Goal: Information Seeking & Learning: Check status

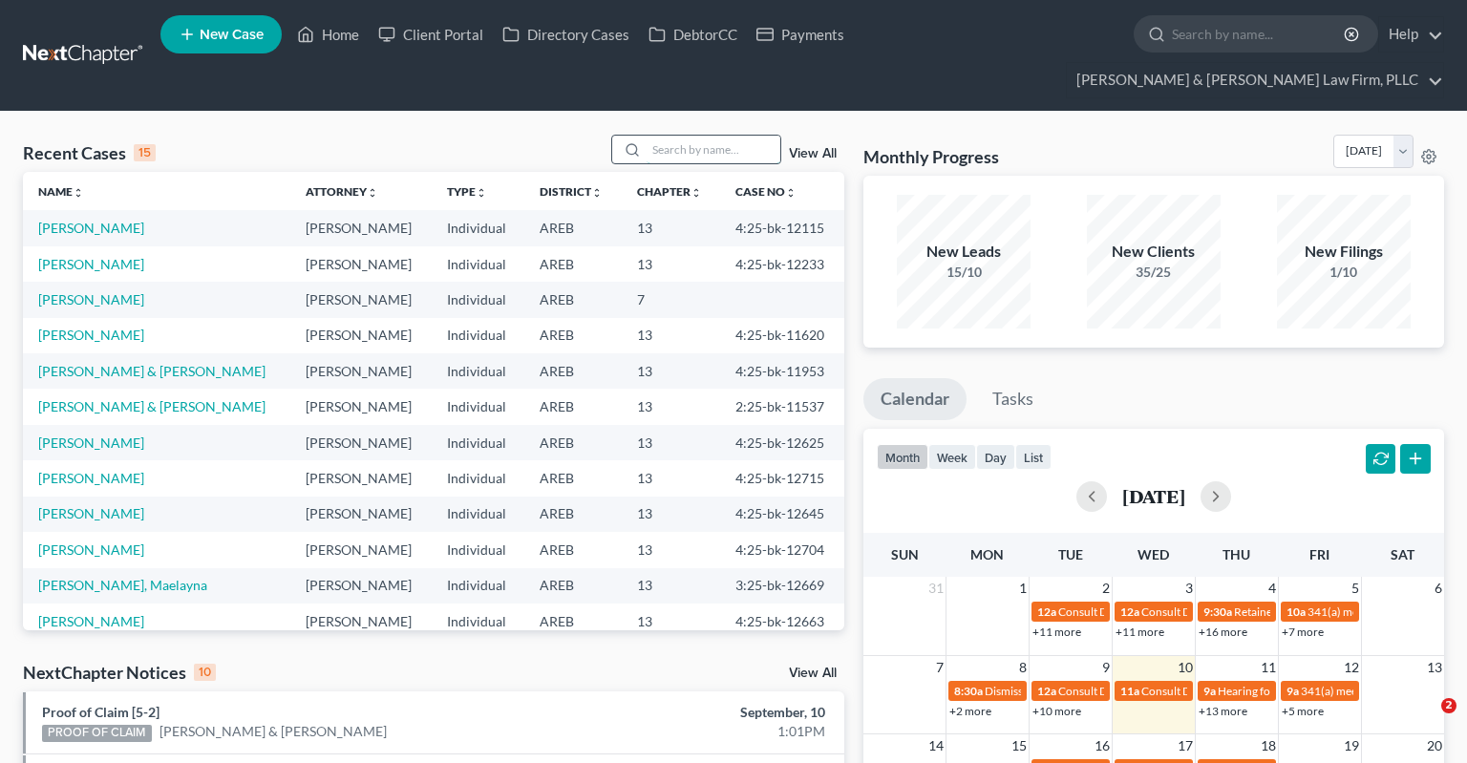
click at [707, 136] on input "search" at bounding box center [714, 150] width 134 height 28
type input "king"
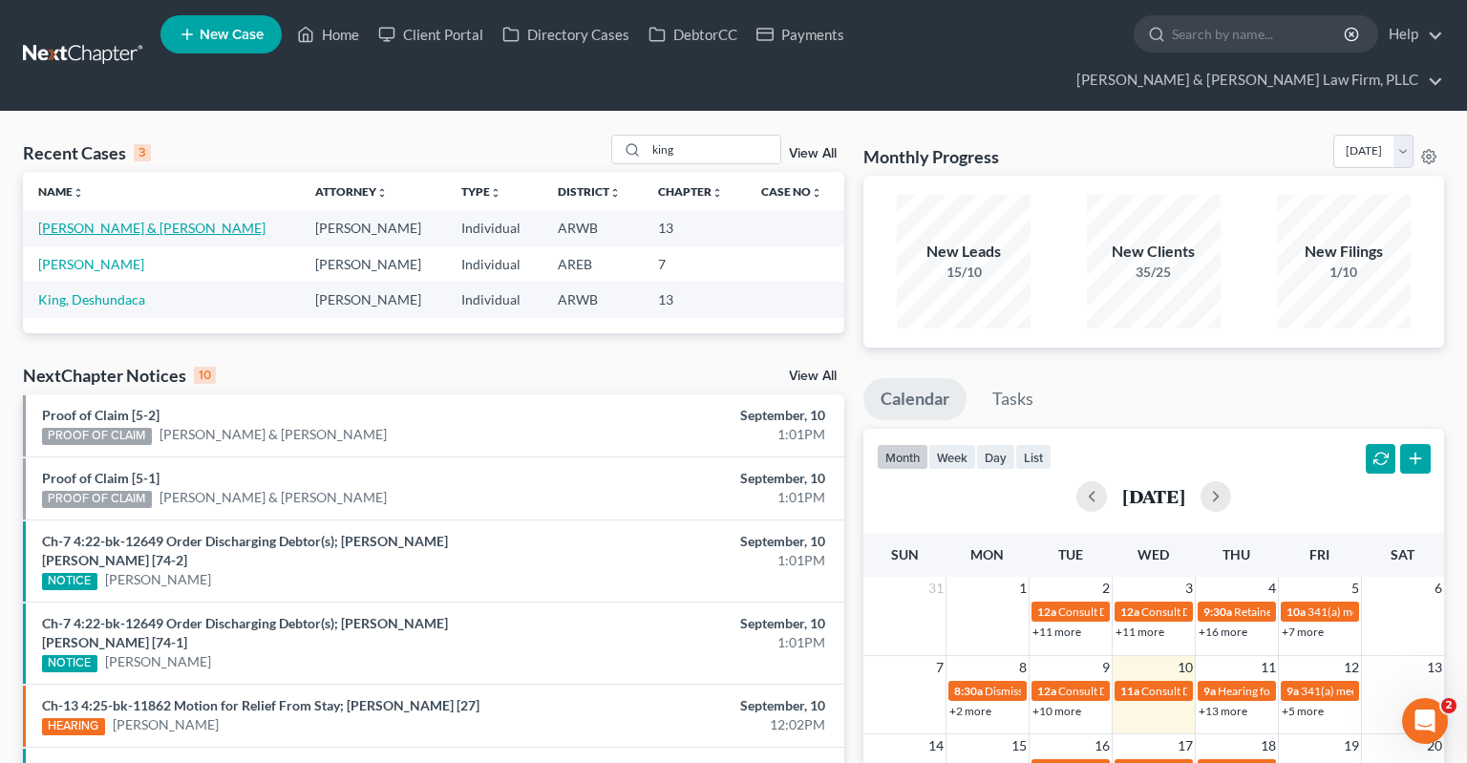
click at [82, 220] on link "[PERSON_NAME] & [PERSON_NAME]" at bounding box center [151, 228] width 227 height 16
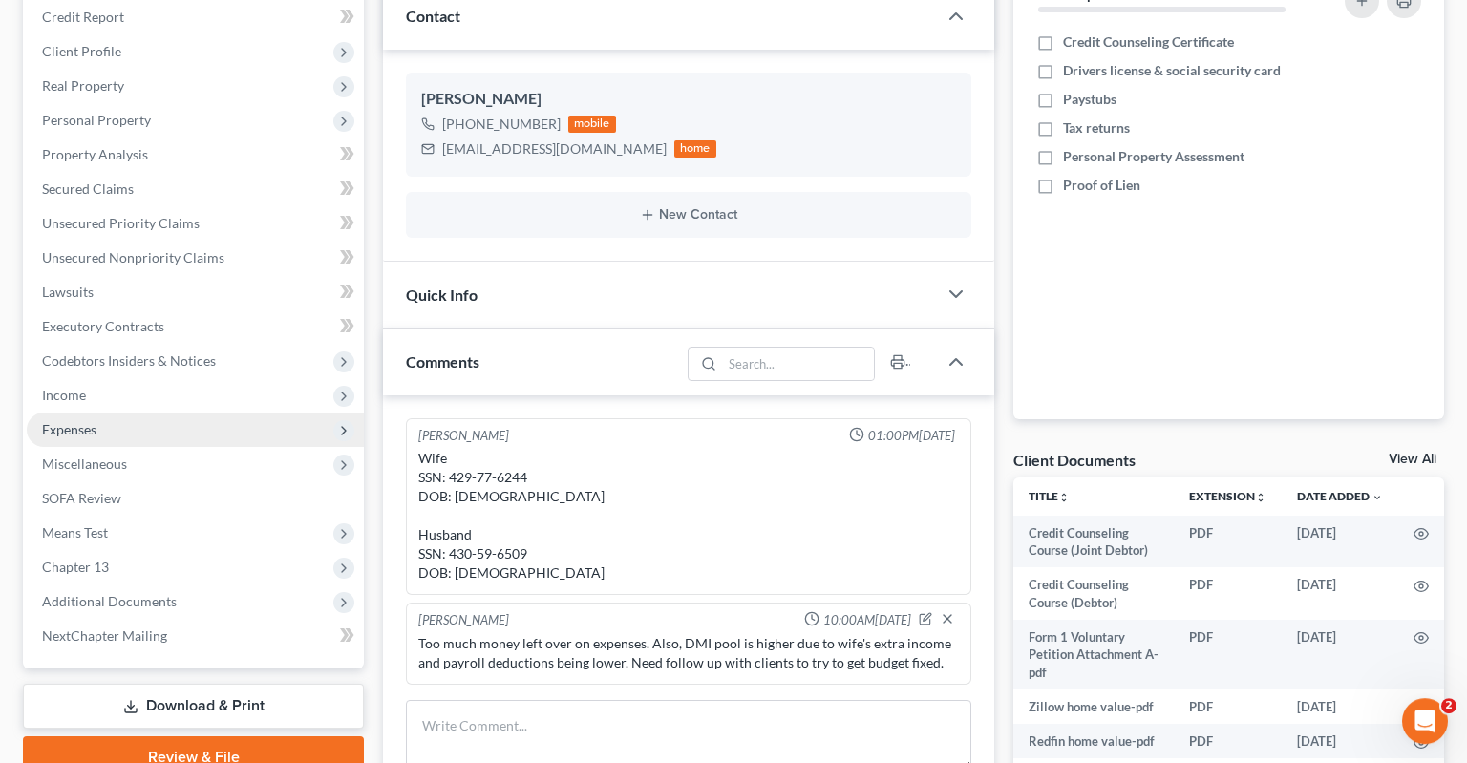
scroll to position [302, 0]
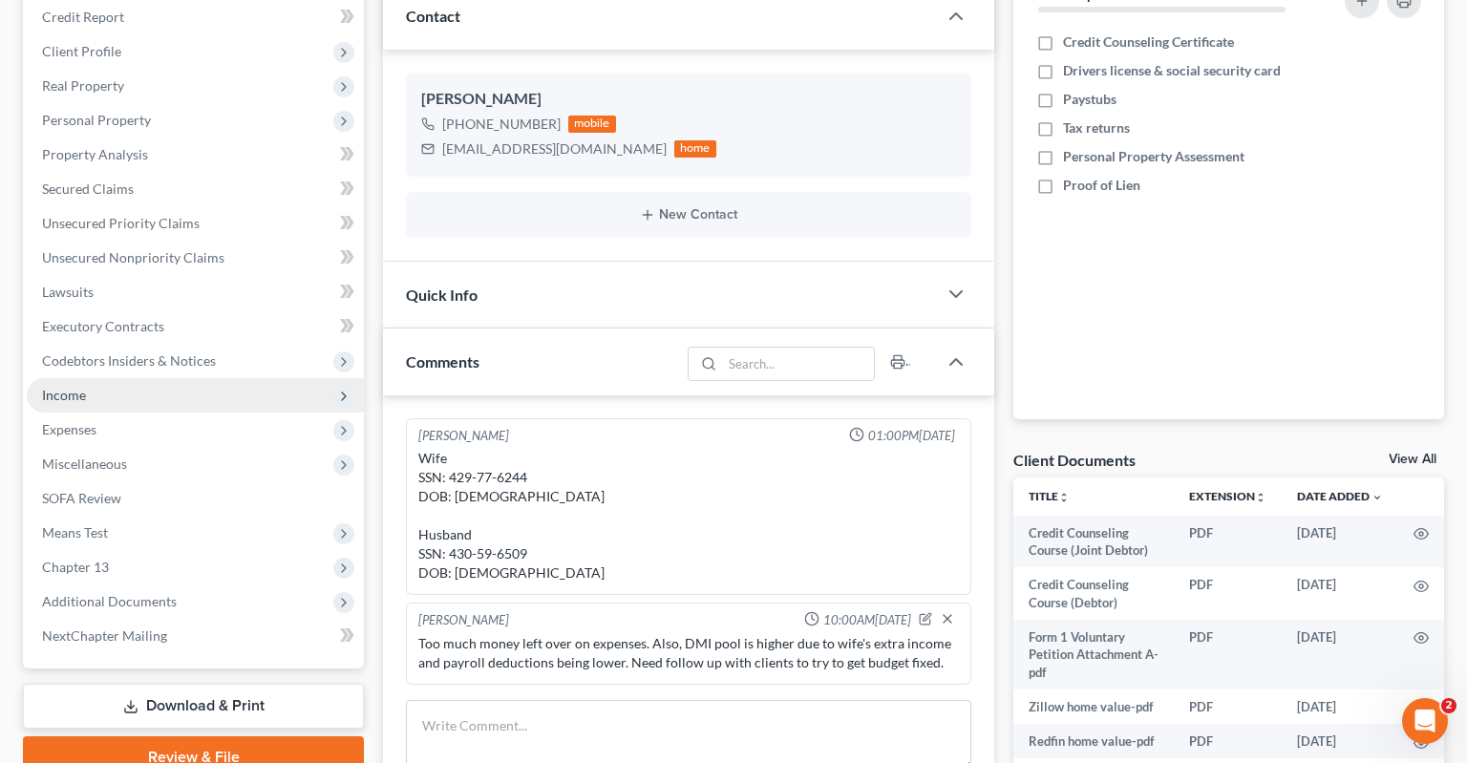
click at [159, 378] on span "Income" at bounding box center [195, 395] width 337 height 34
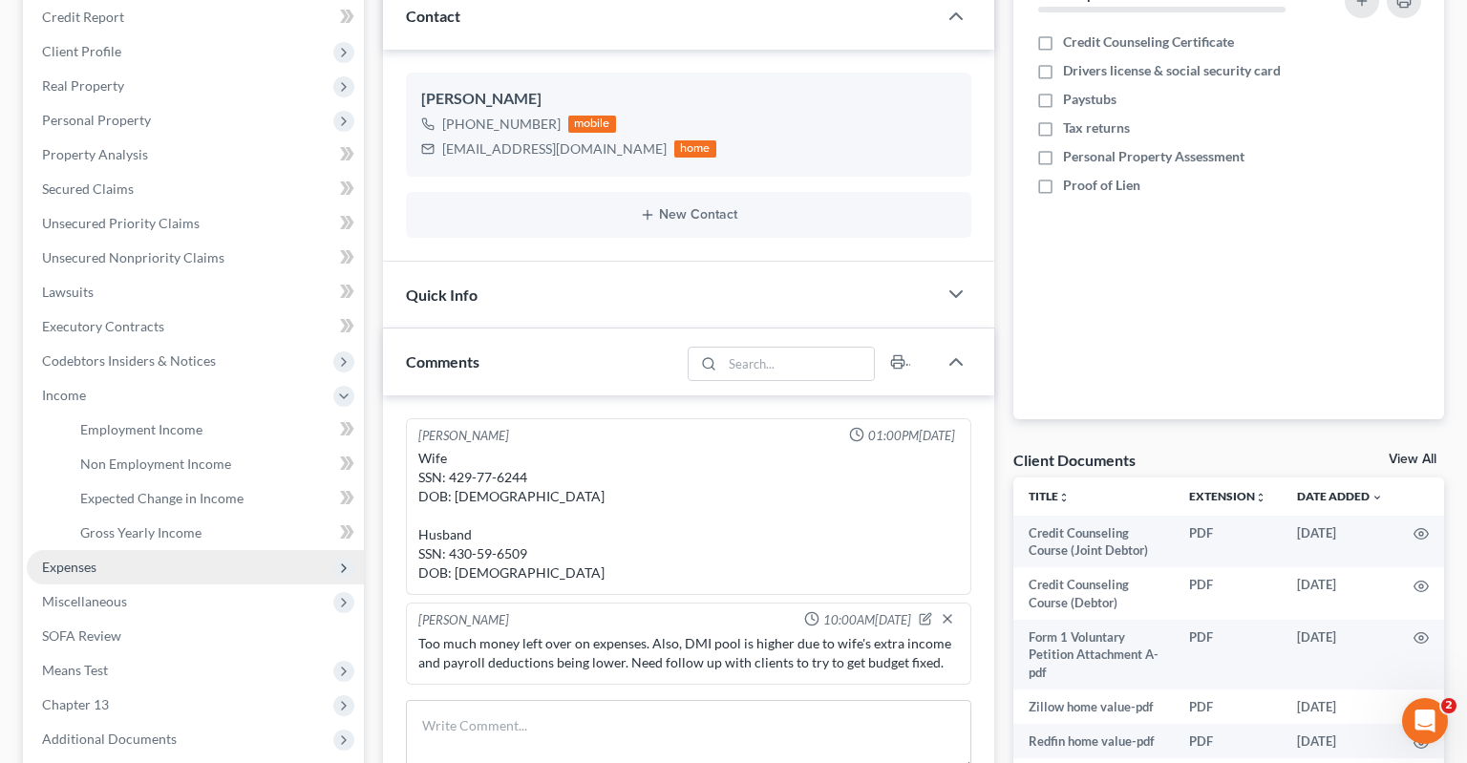
click at [159, 550] on span "Expenses" at bounding box center [195, 567] width 337 height 34
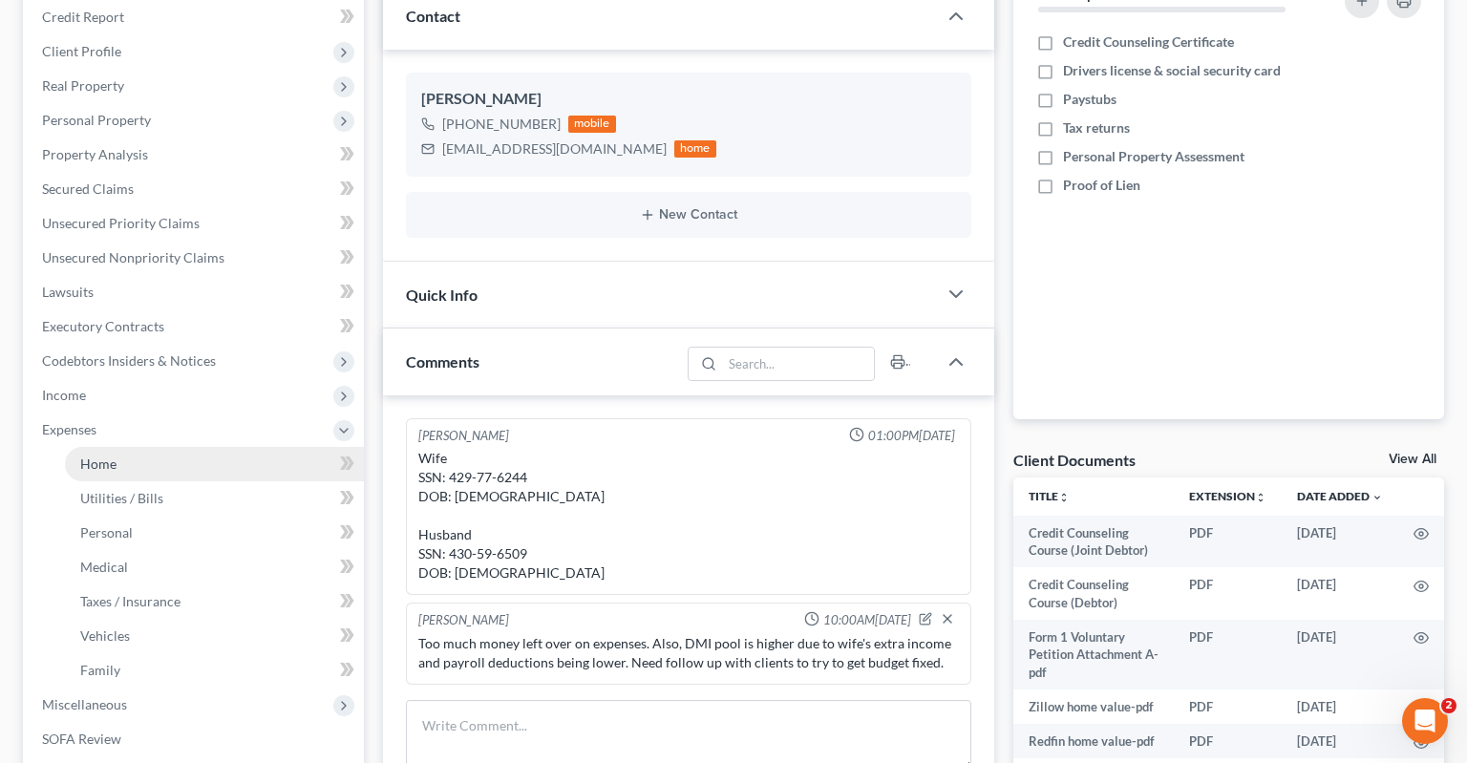
click at [184, 447] on link "Home" at bounding box center [214, 464] width 299 height 34
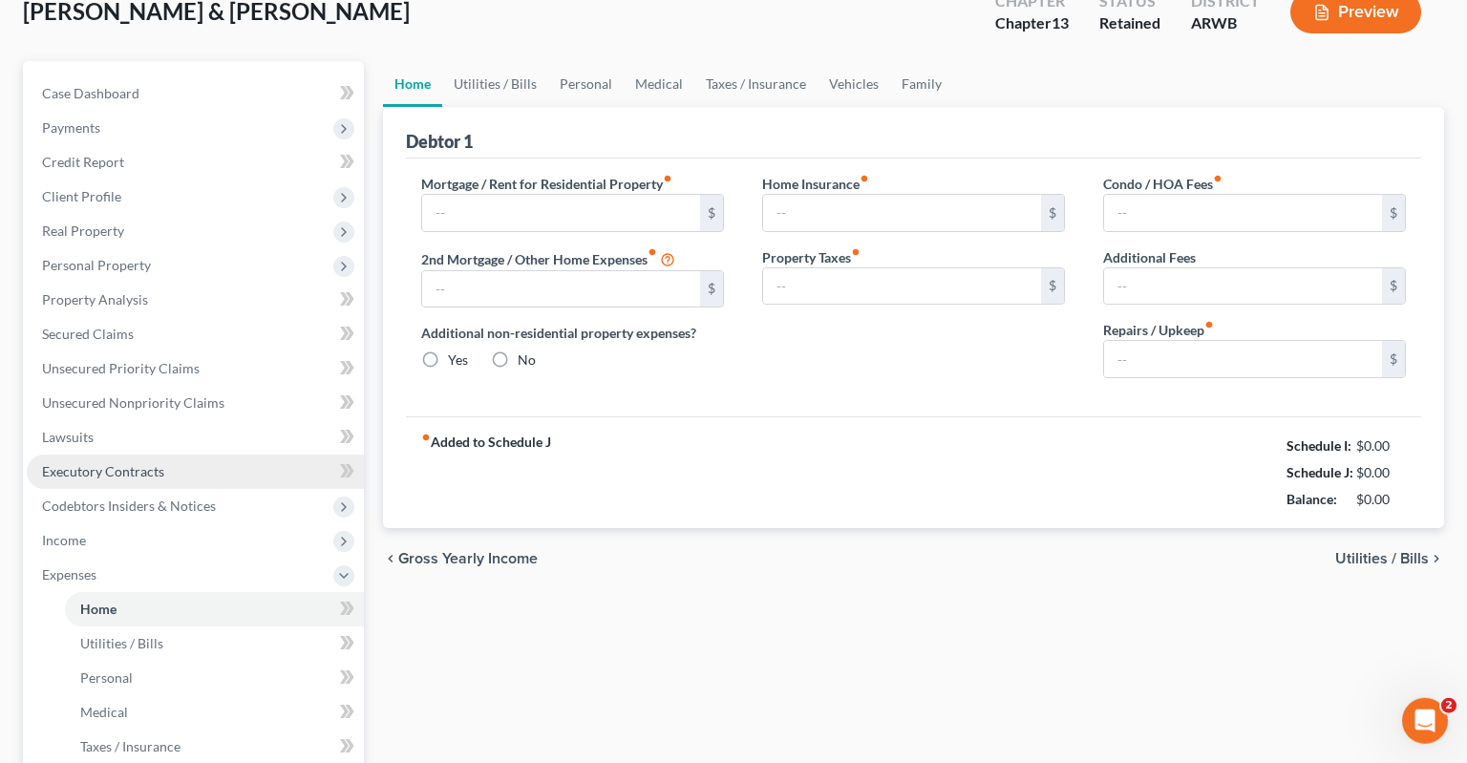
type input "490.26"
type input "0.00"
radio input "true"
type input "0.00"
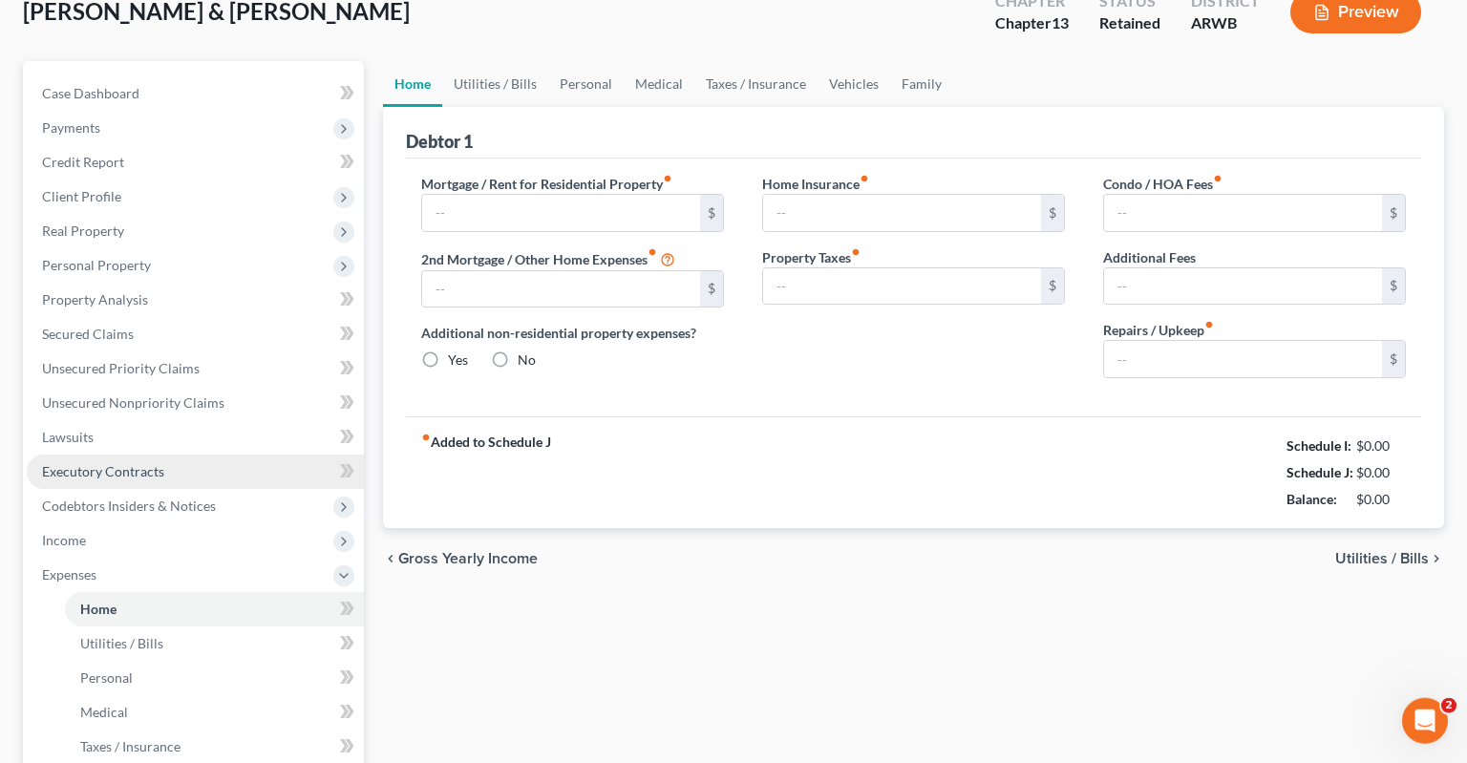
type input "0.00"
type input "150.00"
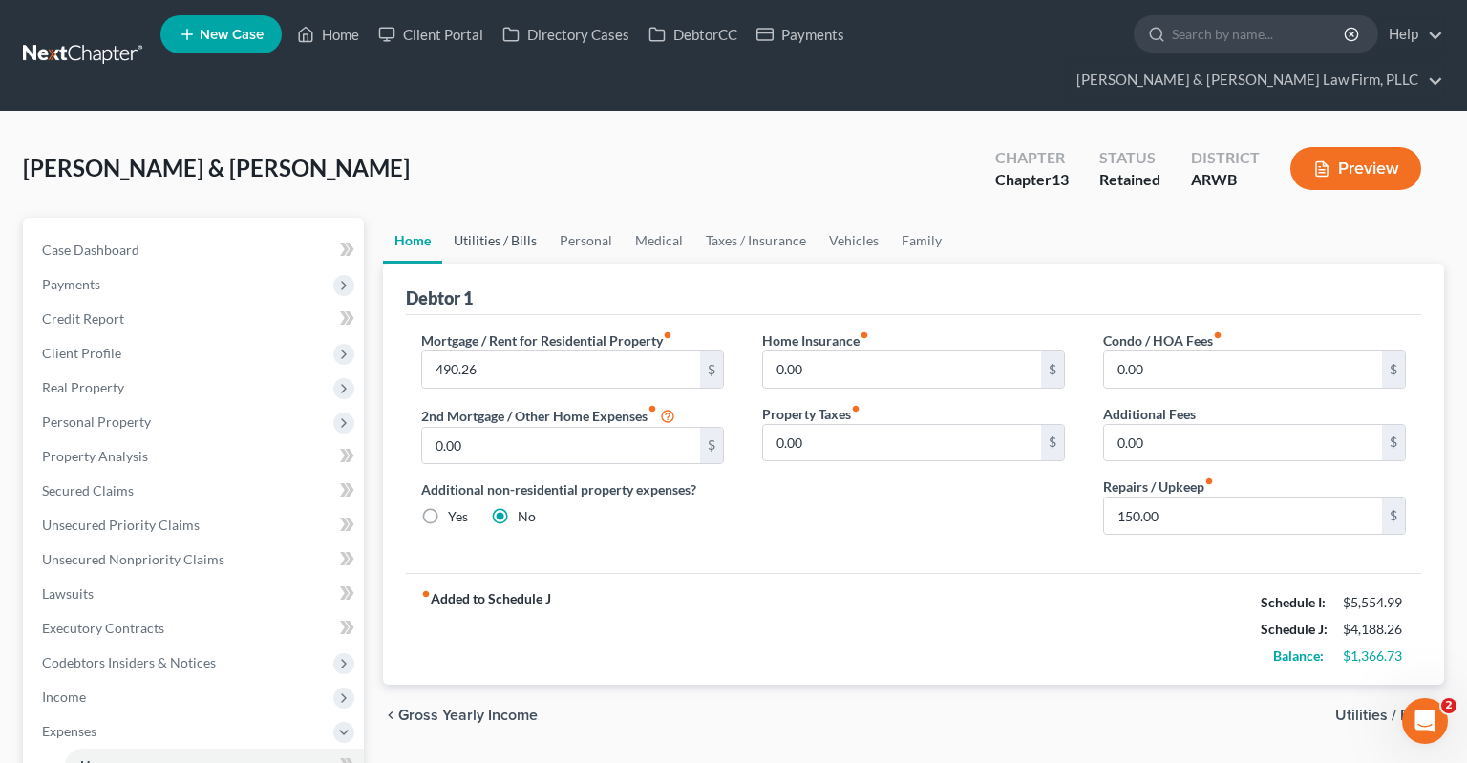
click at [494, 218] on link "Utilities / Bills" at bounding box center [495, 241] width 106 height 46
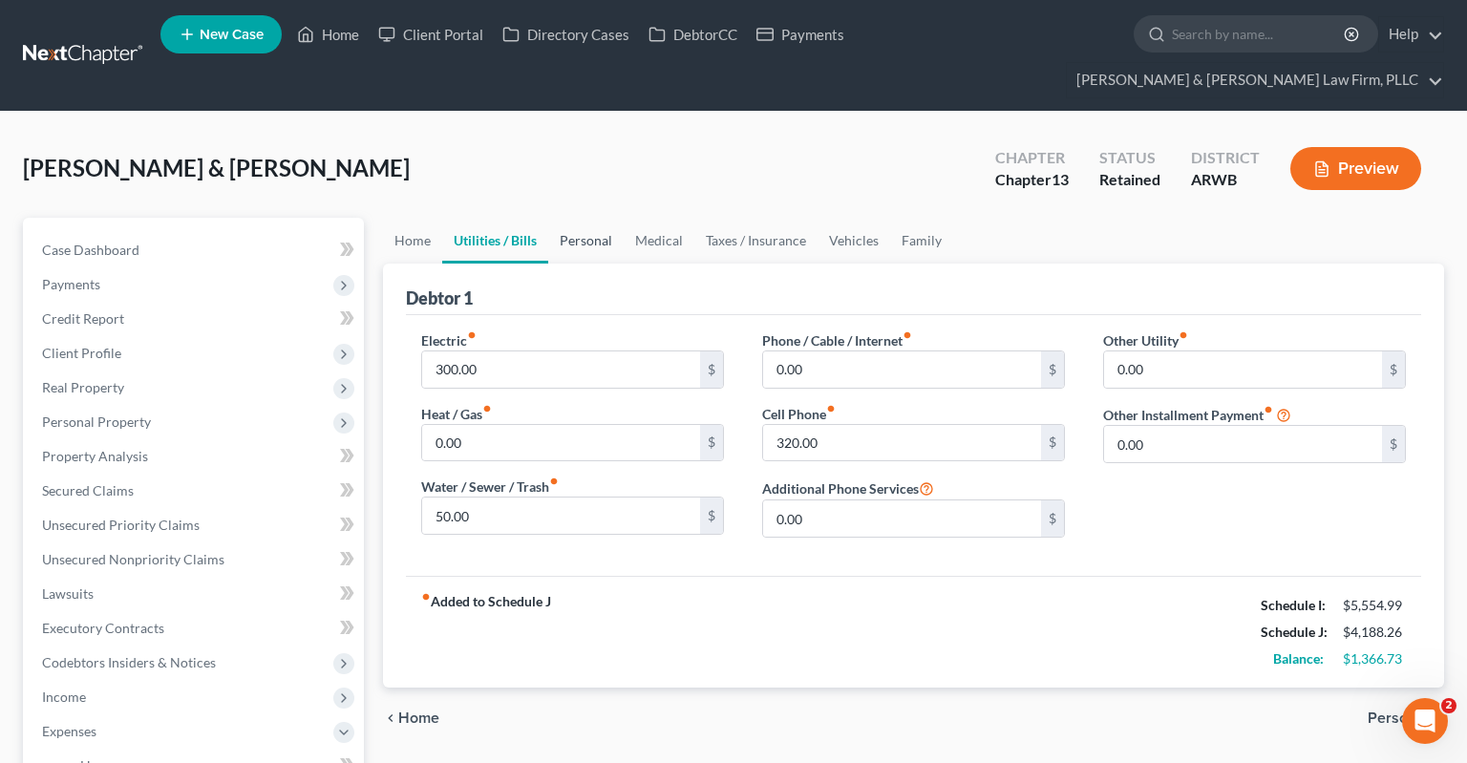
click at [590, 218] on link "Personal" at bounding box center [585, 241] width 75 height 46
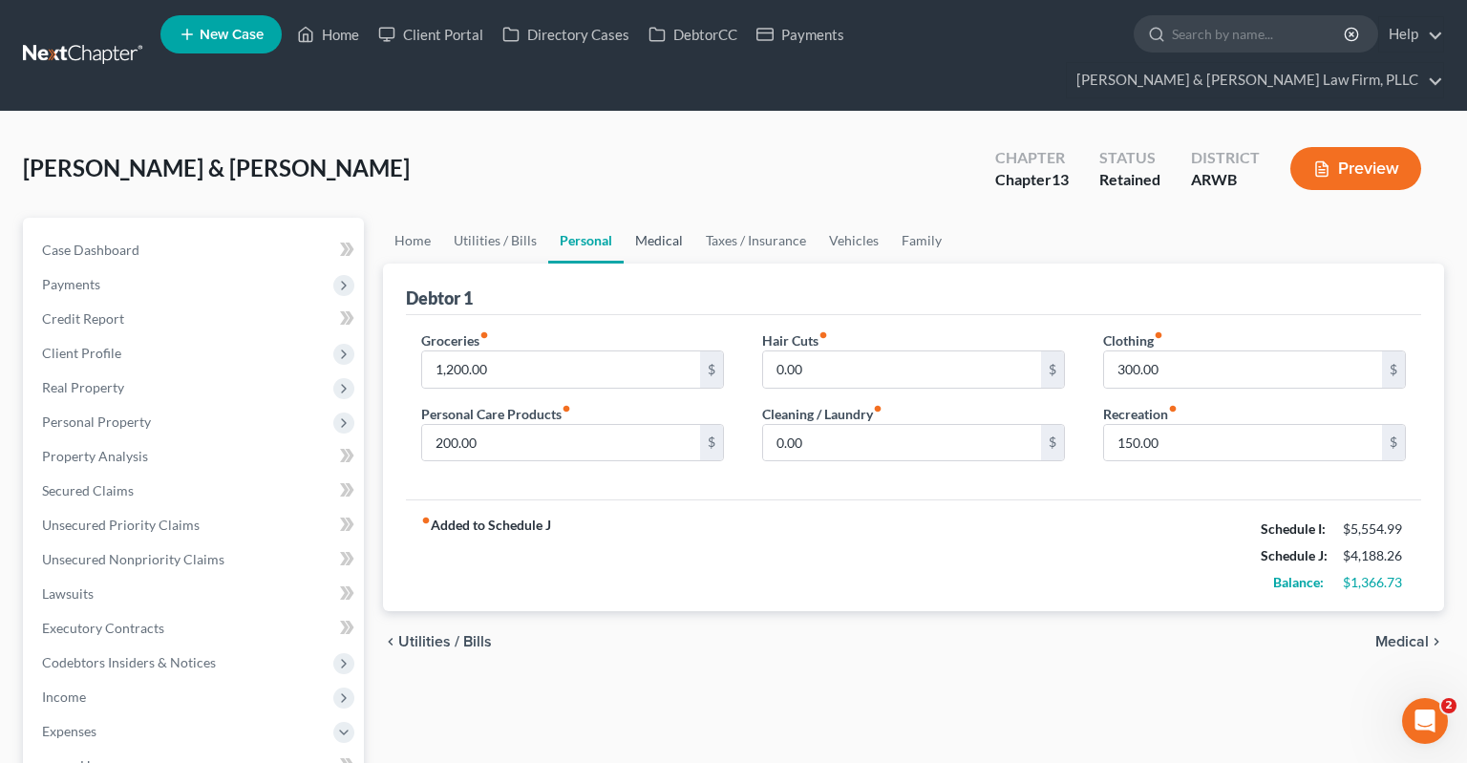
click at [647, 218] on link "Medical" at bounding box center [659, 241] width 71 height 46
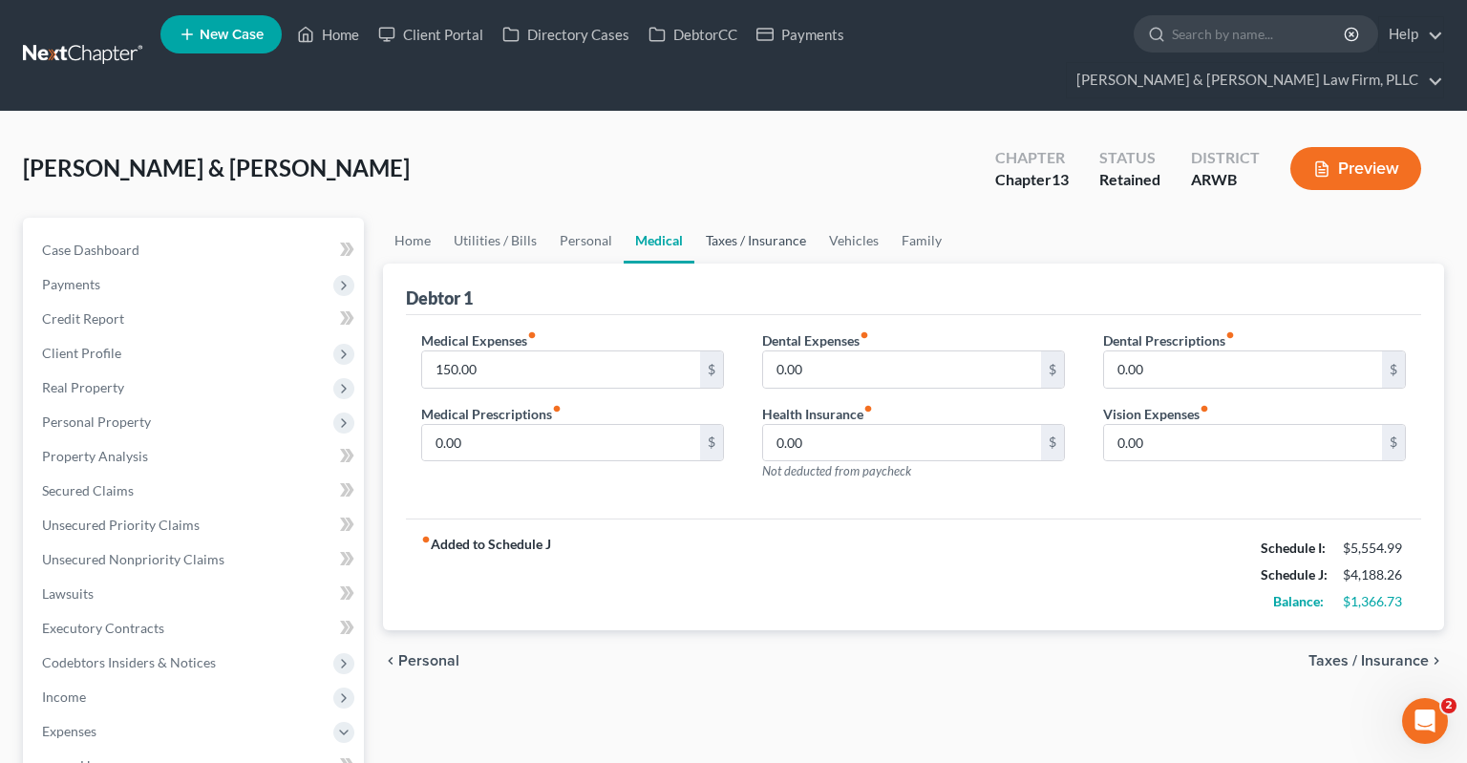
click at [726, 218] on link "Taxes / Insurance" at bounding box center [755, 241] width 123 height 46
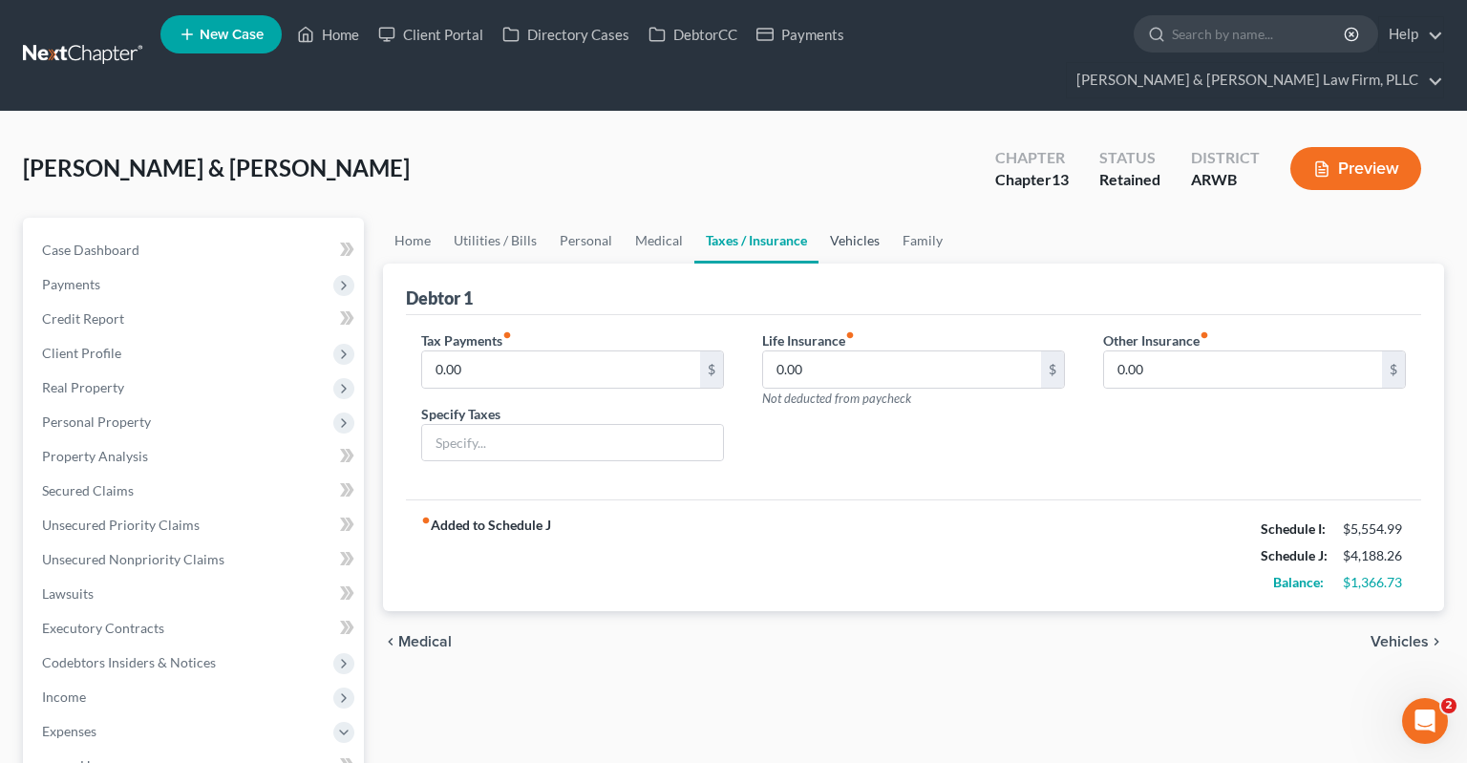
click at [841, 218] on link "Vehicles" at bounding box center [854, 241] width 73 height 46
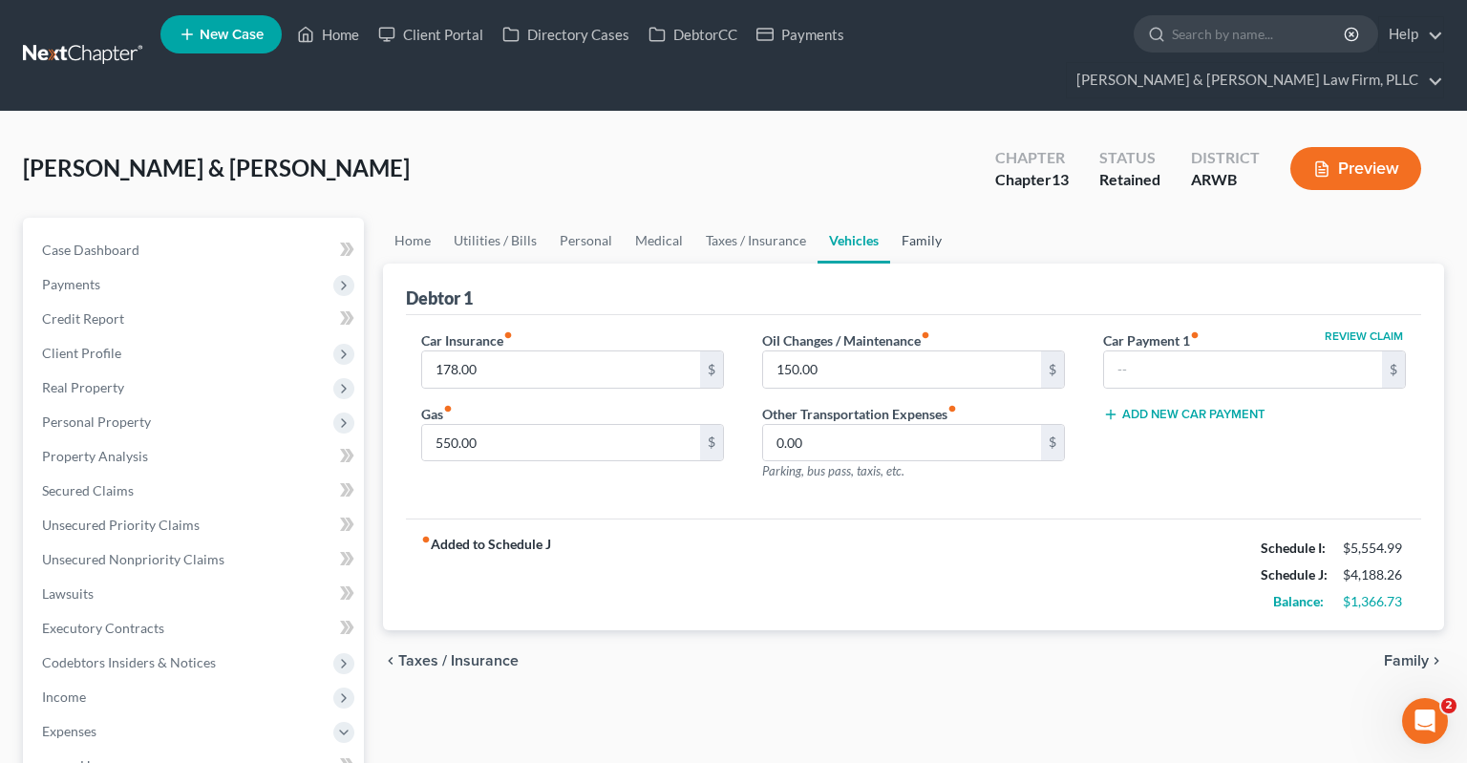
click at [909, 218] on link "Family" at bounding box center [921, 241] width 63 height 46
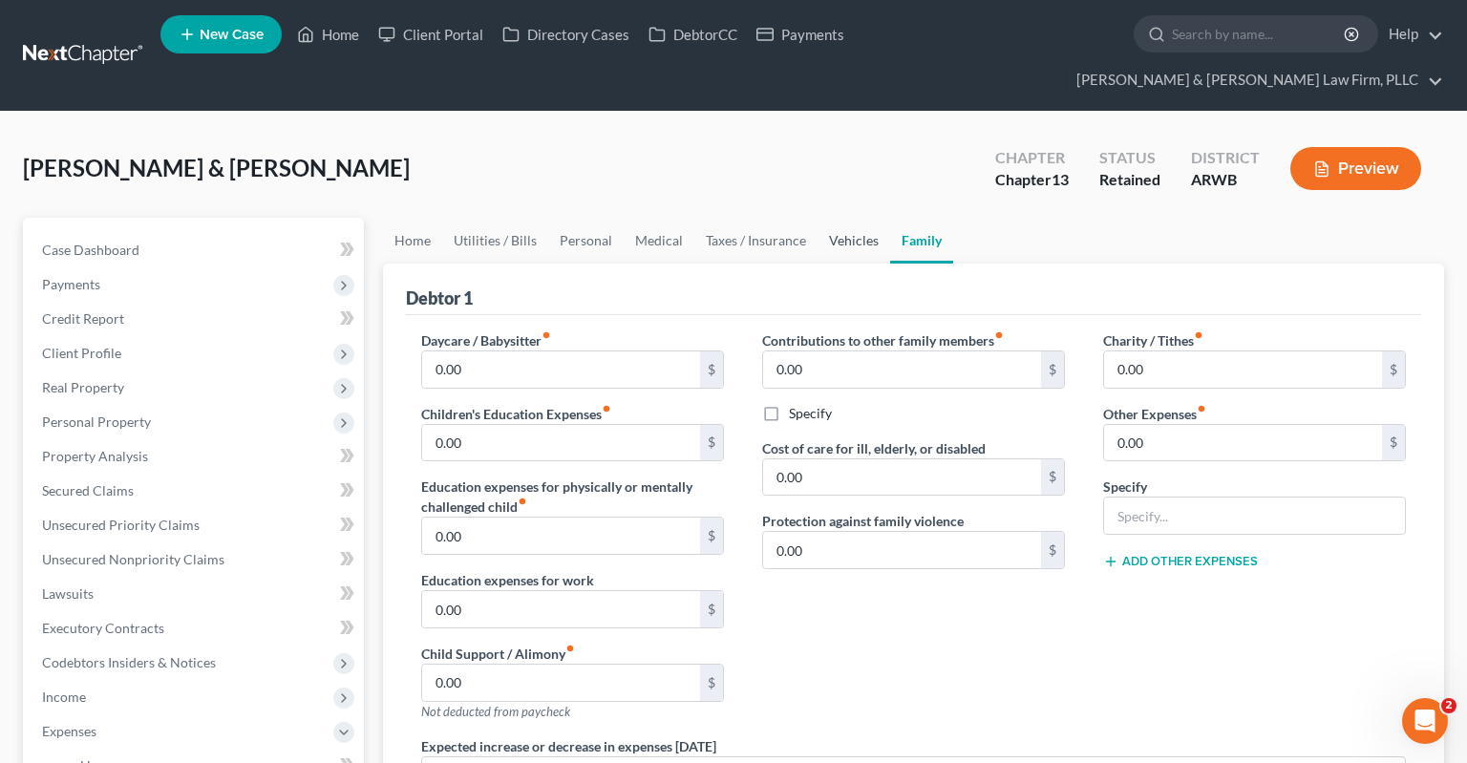
click at [852, 218] on link "Vehicles" at bounding box center [853, 241] width 73 height 46
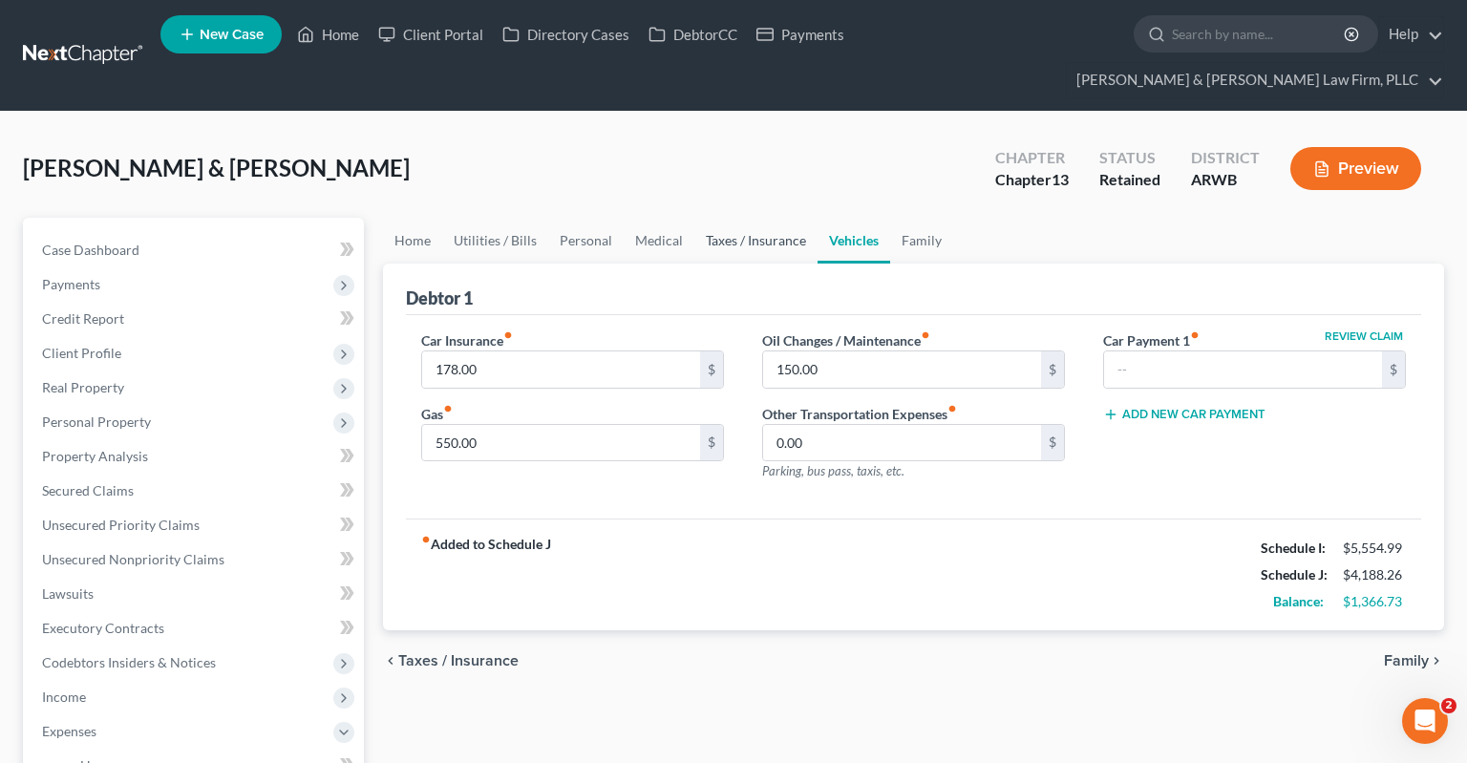
click at [765, 218] on link "Taxes / Insurance" at bounding box center [755, 241] width 123 height 46
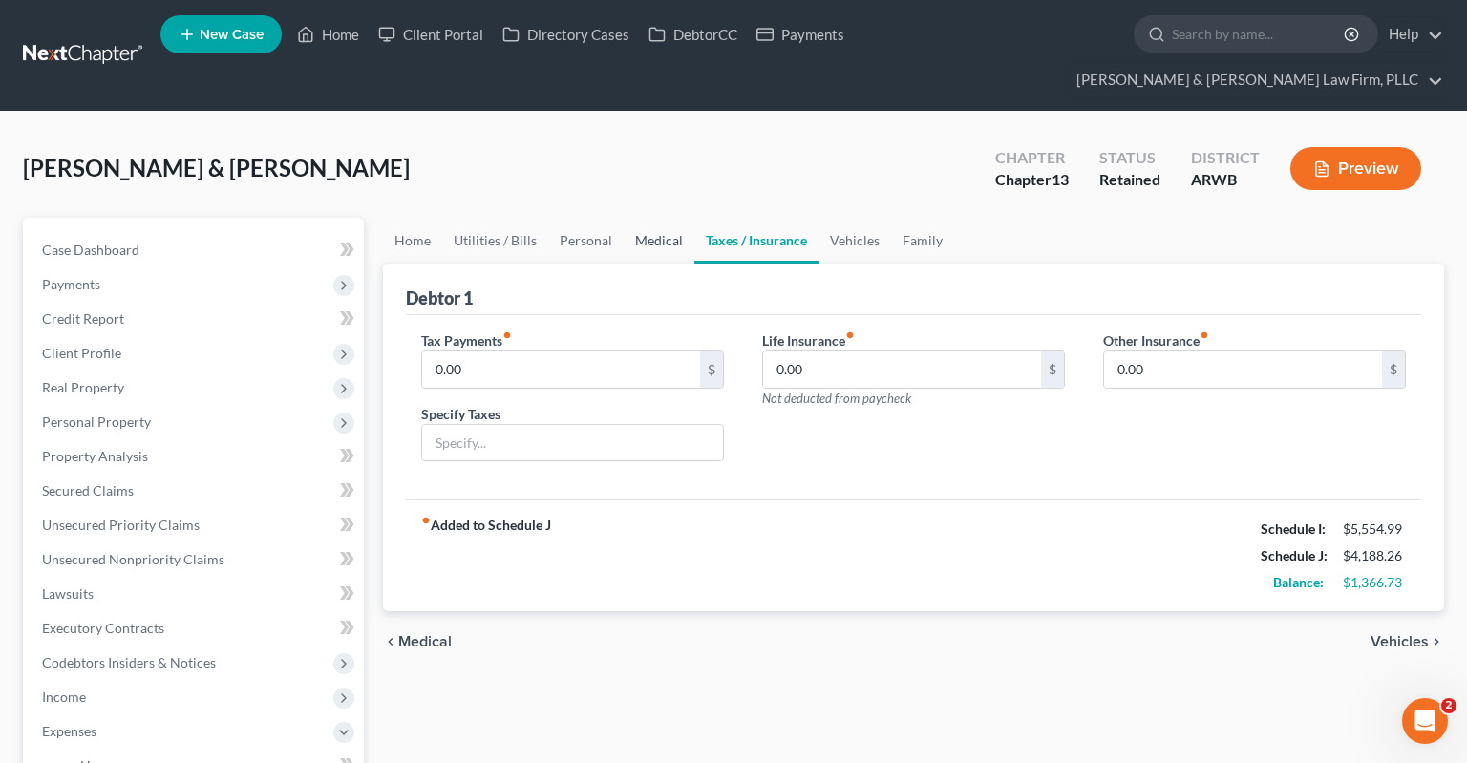
click at [648, 218] on link "Medical" at bounding box center [659, 241] width 71 height 46
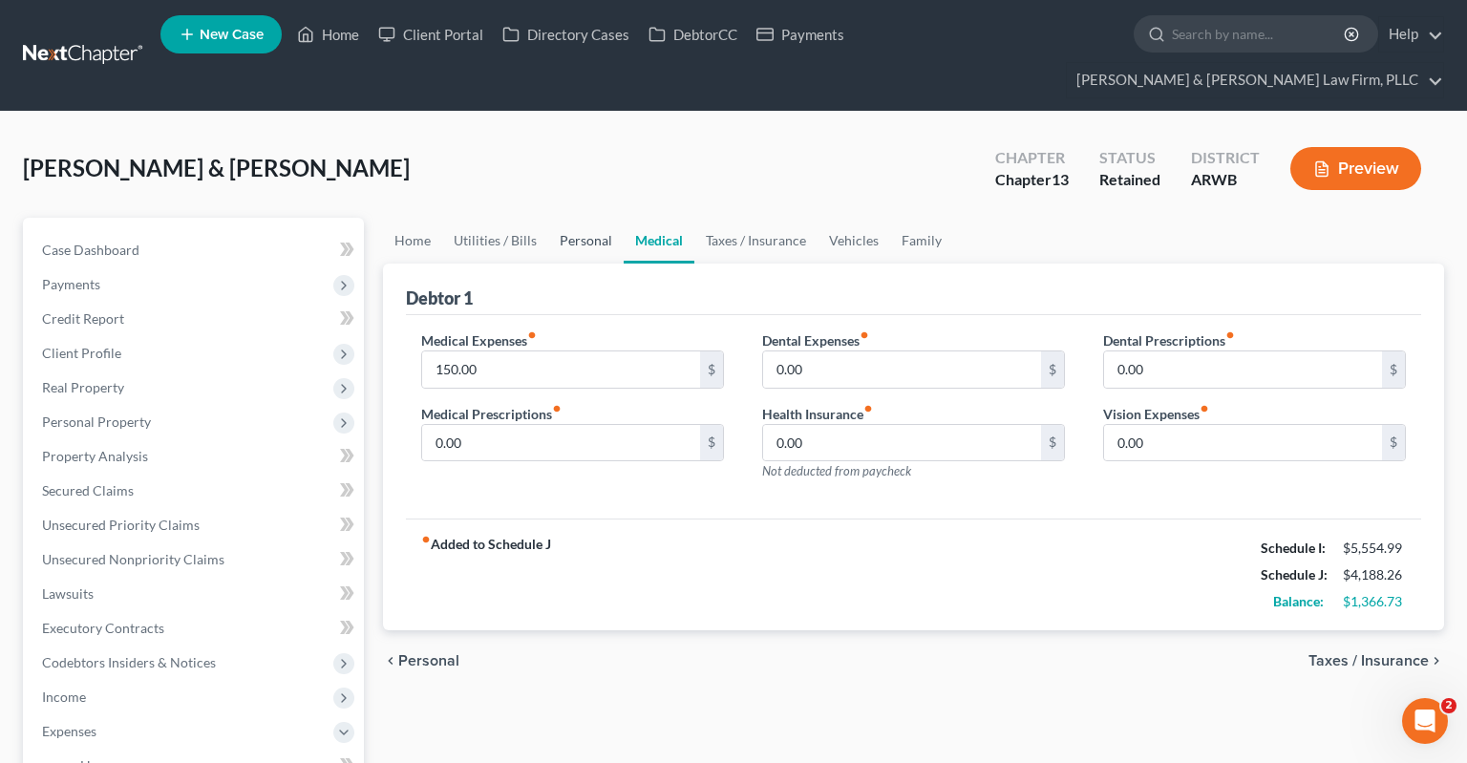
click at [567, 218] on link "Personal" at bounding box center [585, 241] width 75 height 46
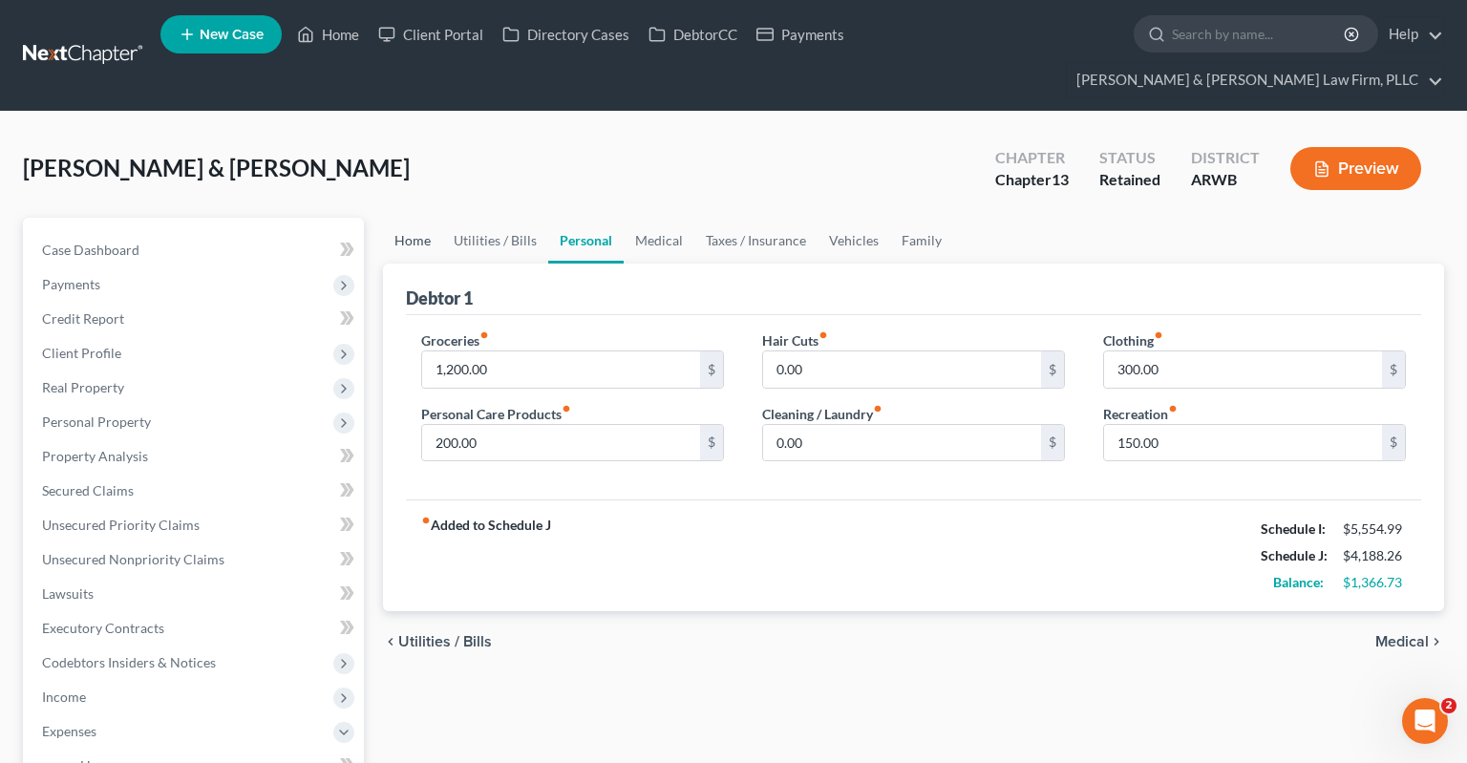
click at [401, 218] on link "Home" at bounding box center [412, 241] width 59 height 46
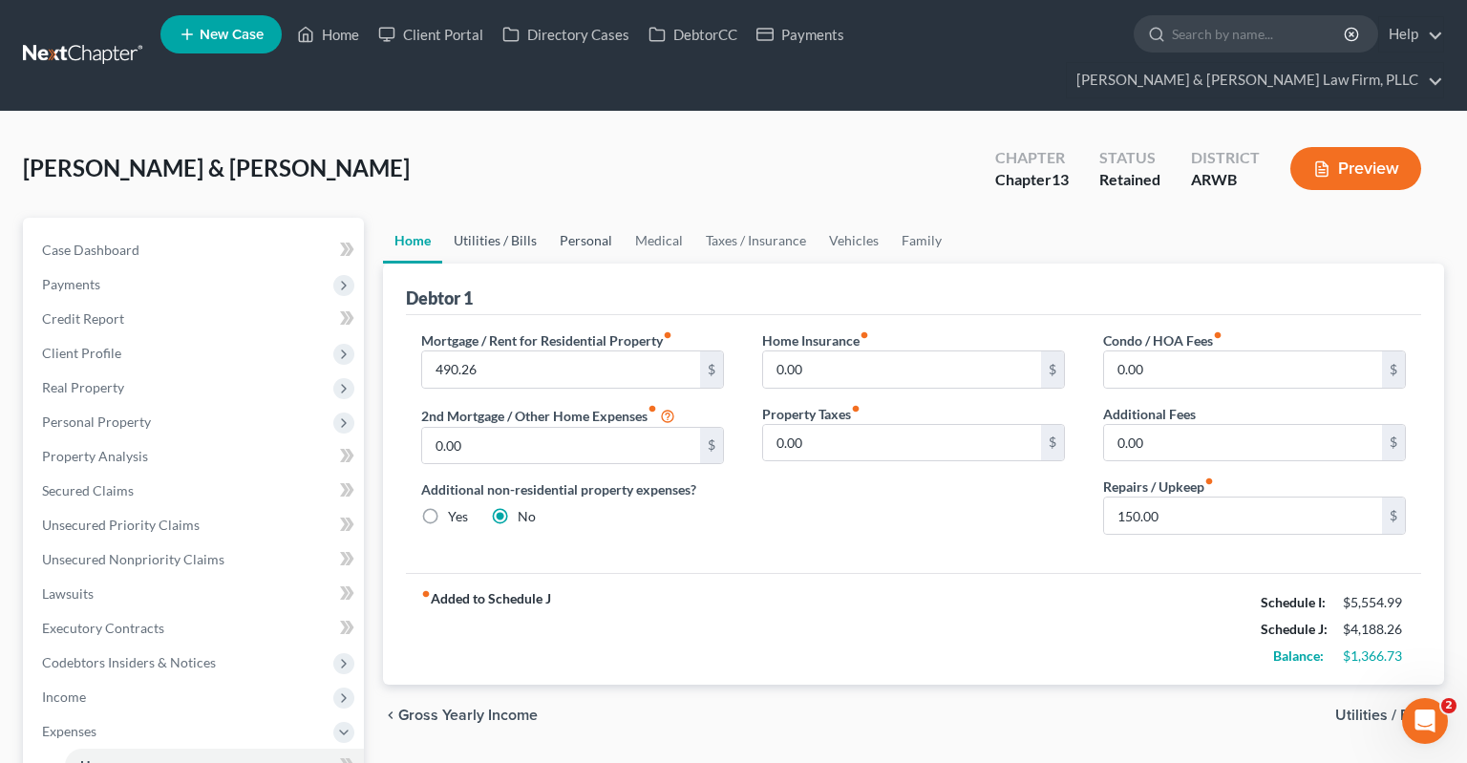
drag, startPoint x: 476, startPoint y: 213, endPoint x: 604, endPoint y: 212, distance: 128.0
click at [478, 218] on link "Utilities / Bills" at bounding box center [495, 241] width 106 height 46
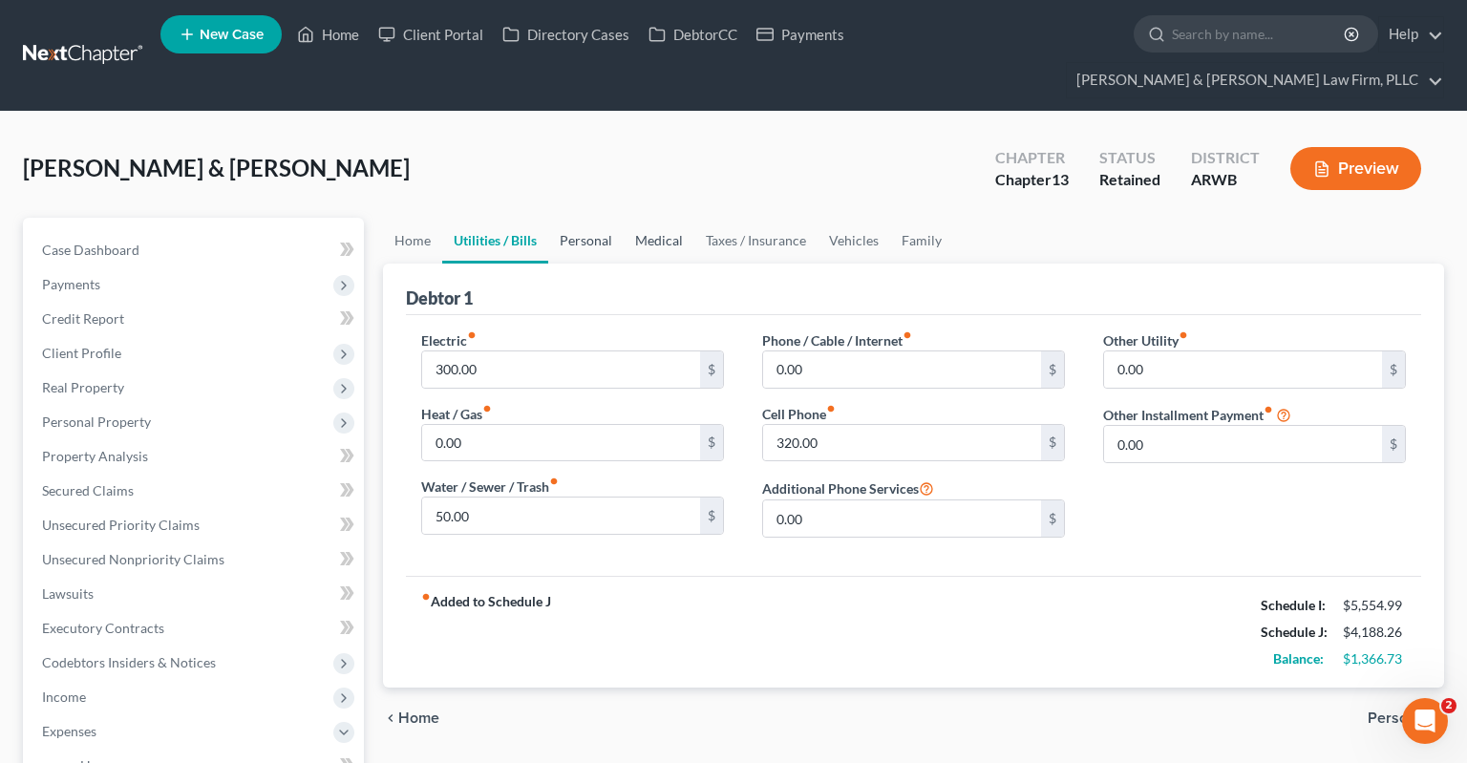
click at [605, 218] on link "Personal" at bounding box center [585, 241] width 75 height 46
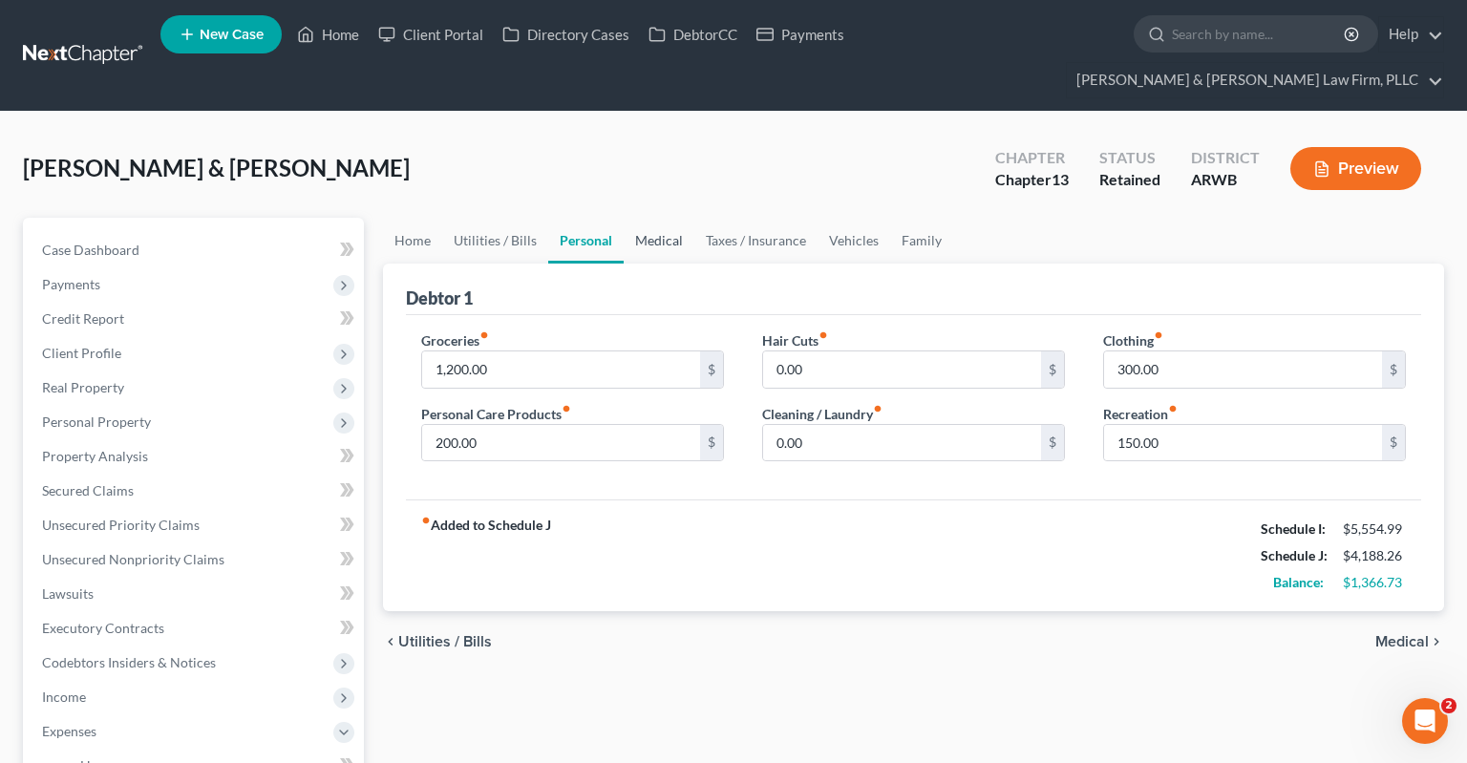
click at [675, 218] on link "Medical" at bounding box center [659, 241] width 71 height 46
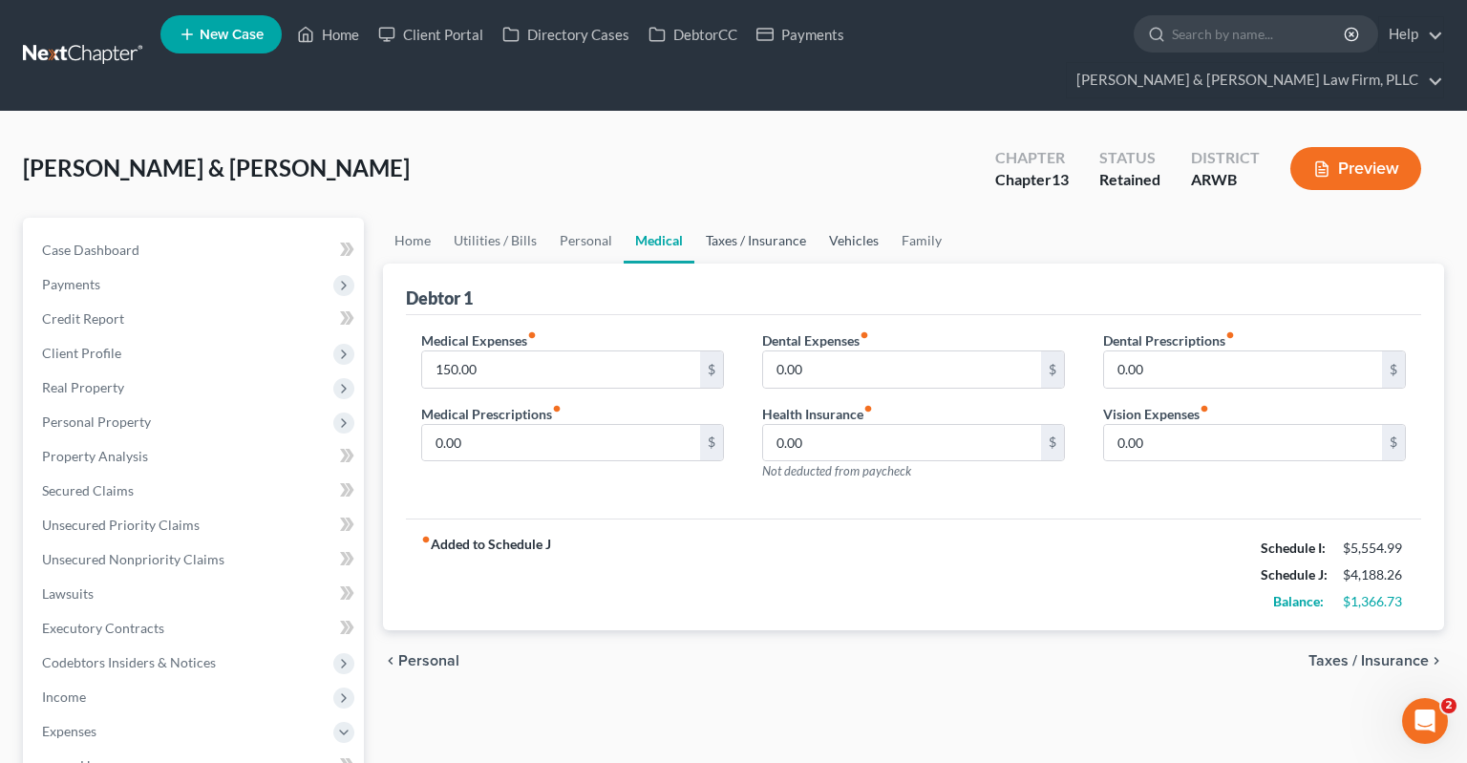
click at [770, 218] on link "Taxes / Insurance" at bounding box center [755, 241] width 123 height 46
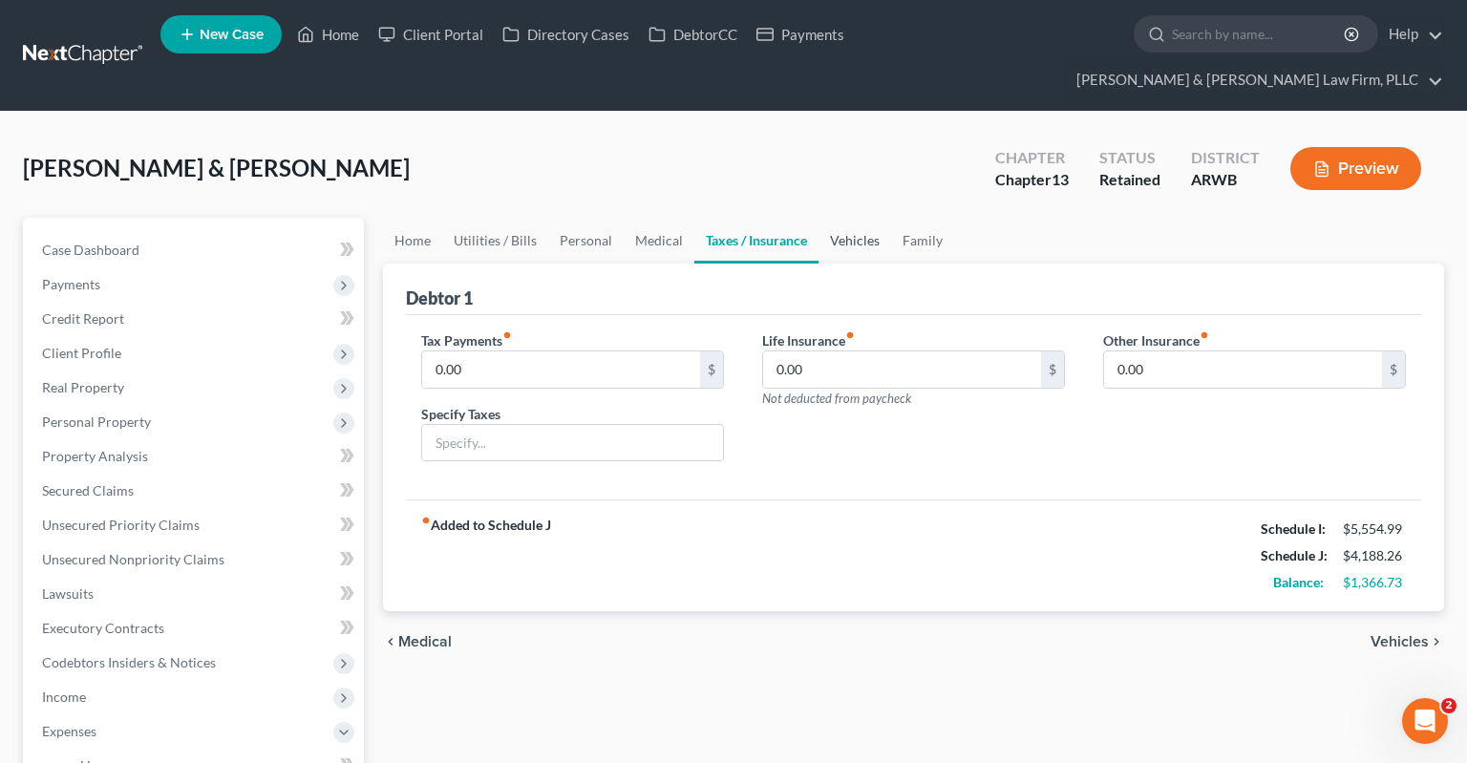
click at [833, 218] on link "Vehicles" at bounding box center [854, 241] width 73 height 46
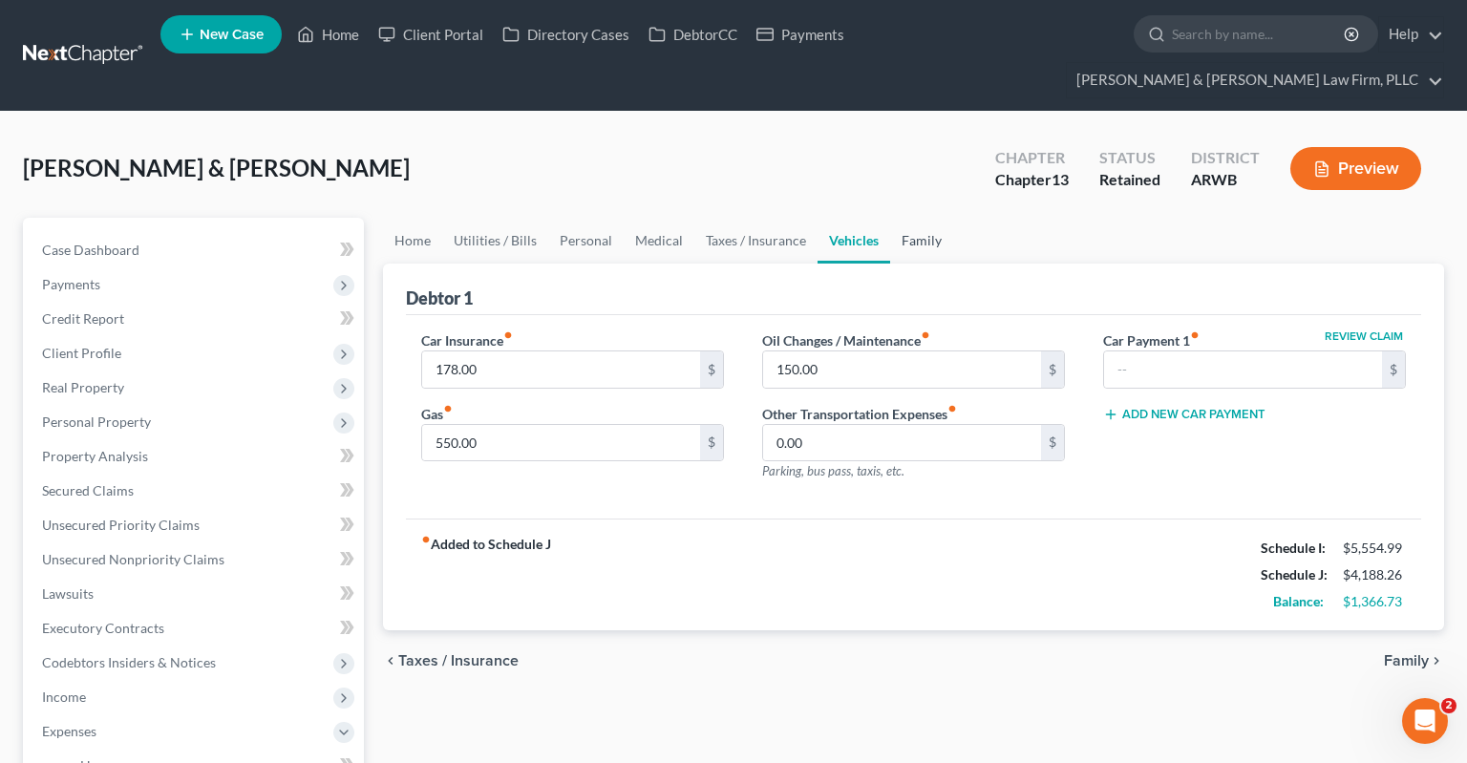
click at [906, 218] on link "Family" at bounding box center [921, 241] width 63 height 46
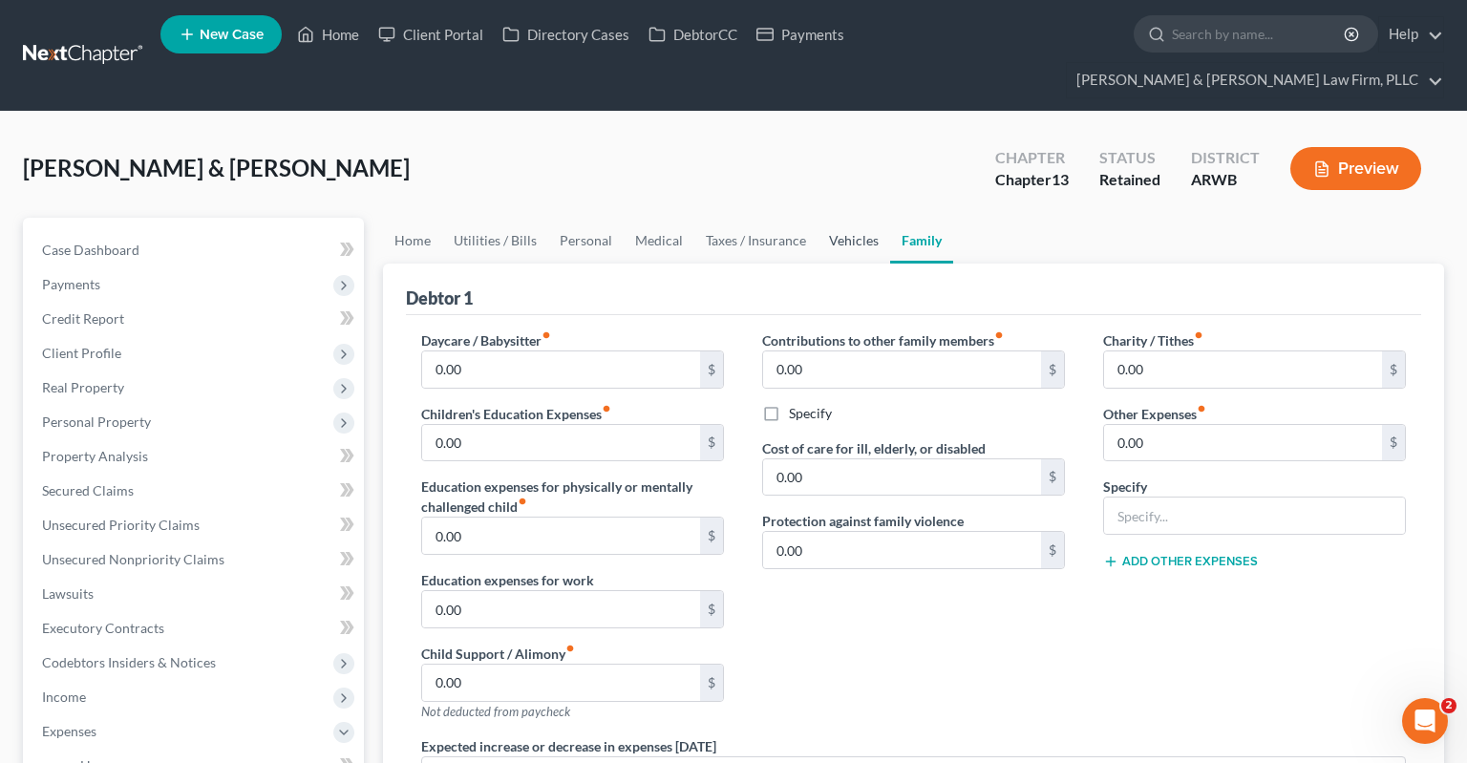
drag, startPoint x: 869, startPoint y: 210, endPoint x: 849, endPoint y: 211, distance: 20.1
click at [869, 218] on link "Vehicles" at bounding box center [853, 241] width 73 height 46
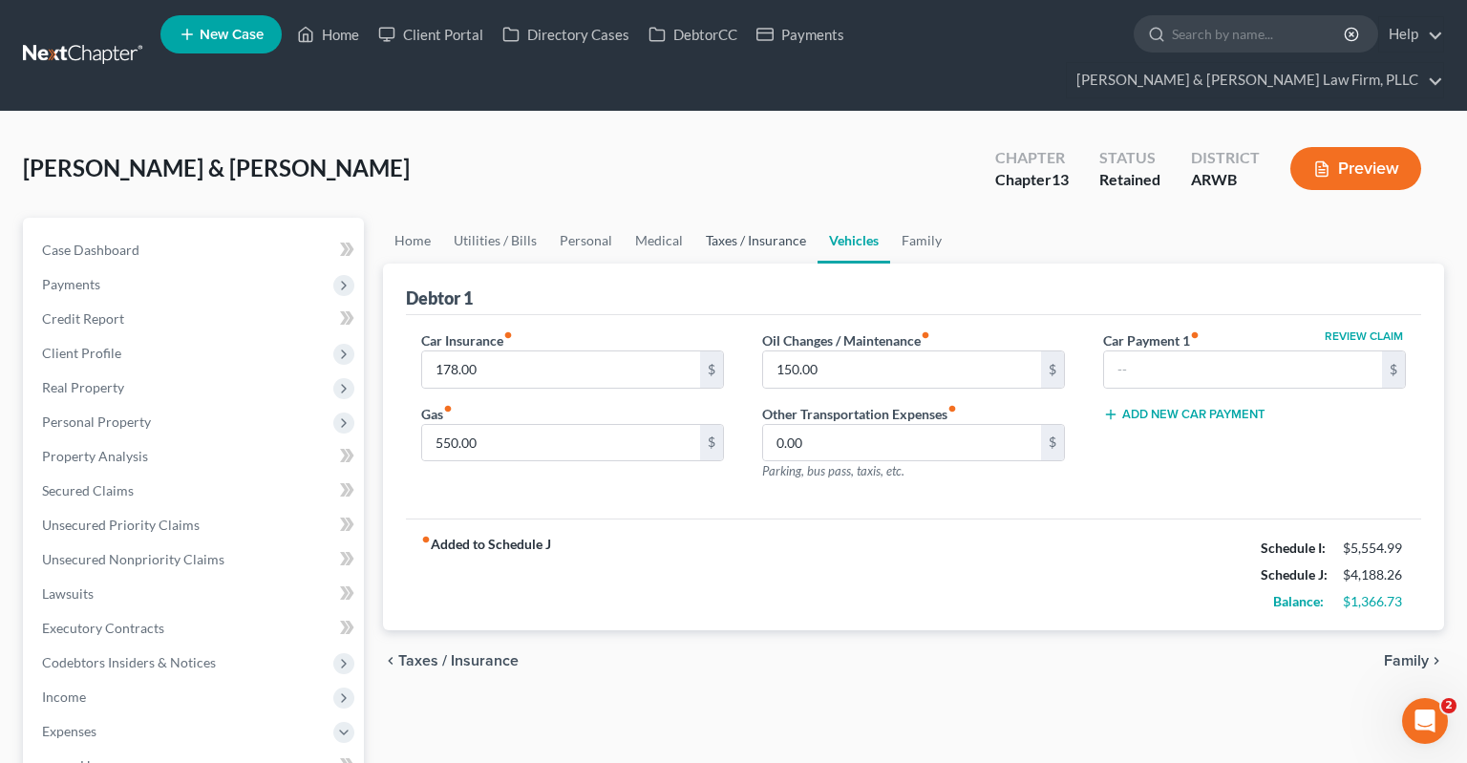
click at [785, 218] on link "Taxes / Insurance" at bounding box center [755, 241] width 123 height 46
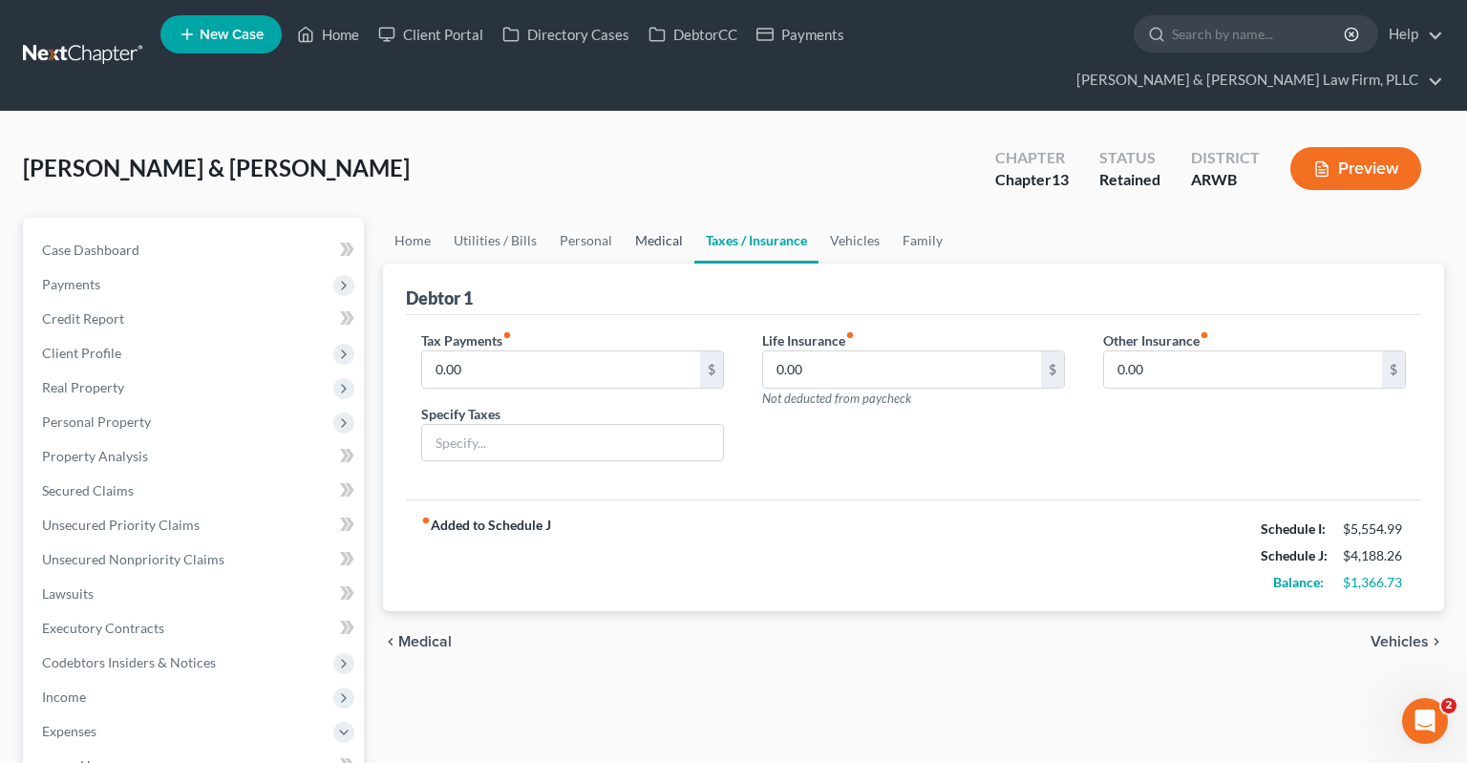
click at [654, 218] on link "Medical" at bounding box center [659, 241] width 71 height 46
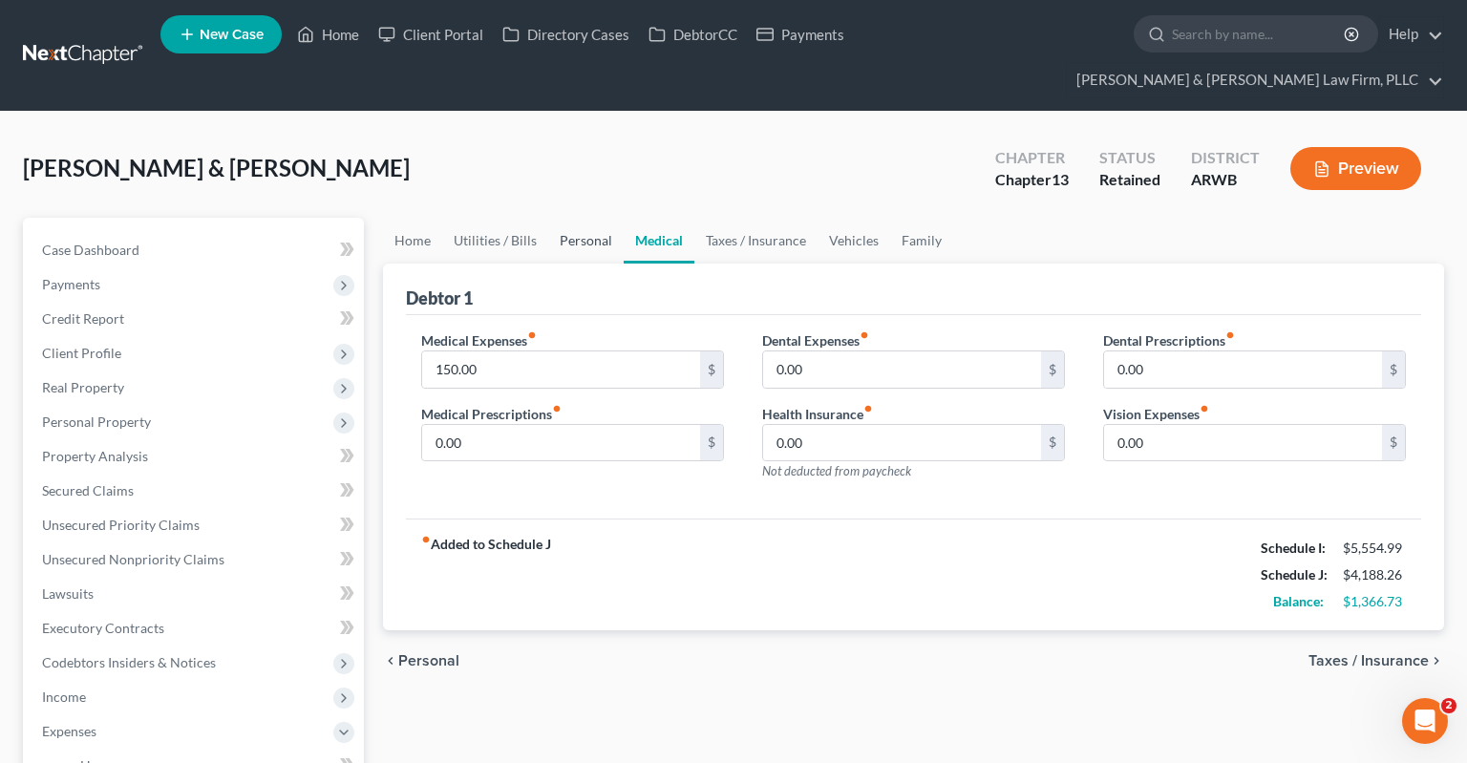
click at [598, 218] on link "Personal" at bounding box center [585, 241] width 75 height 46
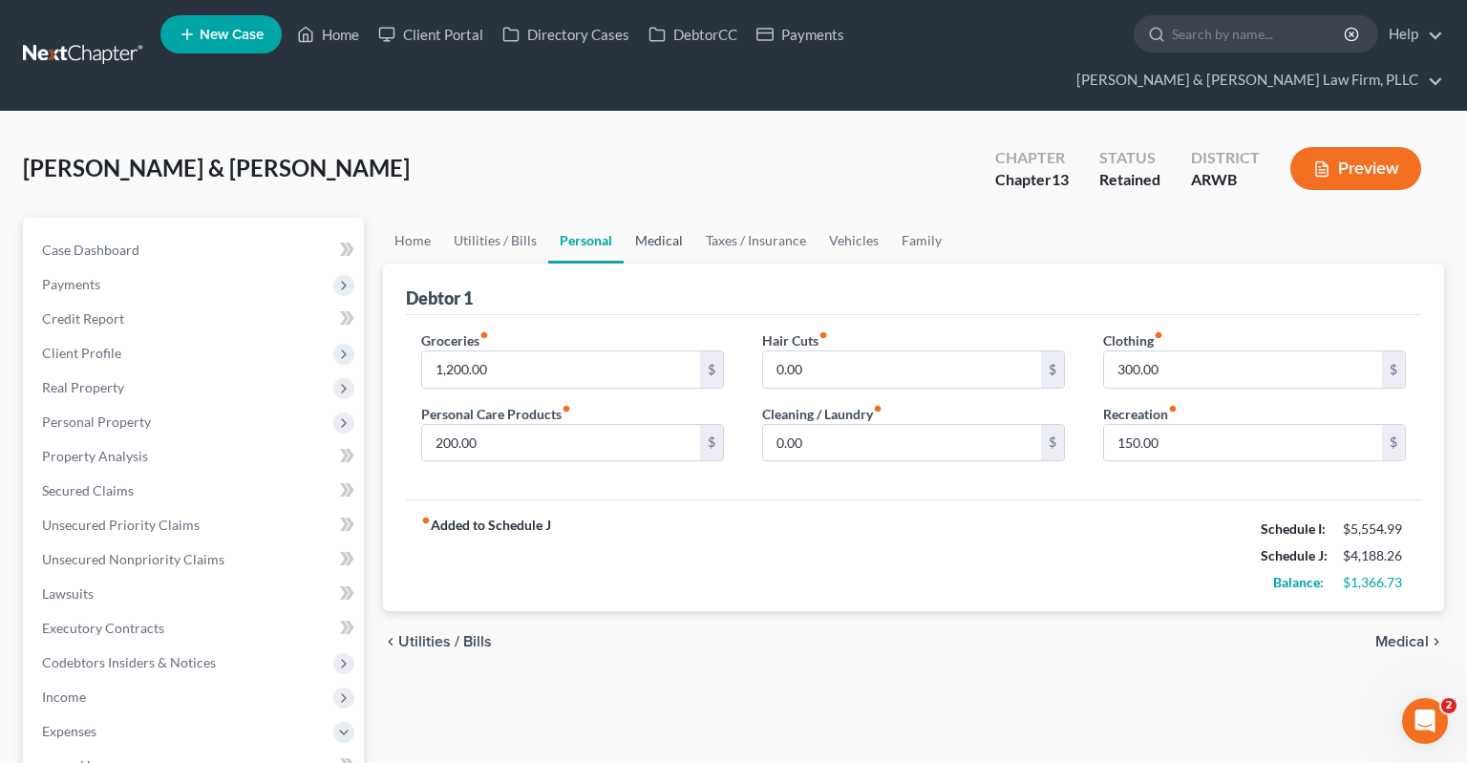
click at [670, 218] on link "Medical" at bounding box center [659, 241] width 71 height 46
click at [755, 218] on link "Taxes / Insurance" at bounding box center [755, 241] width 123 height 46
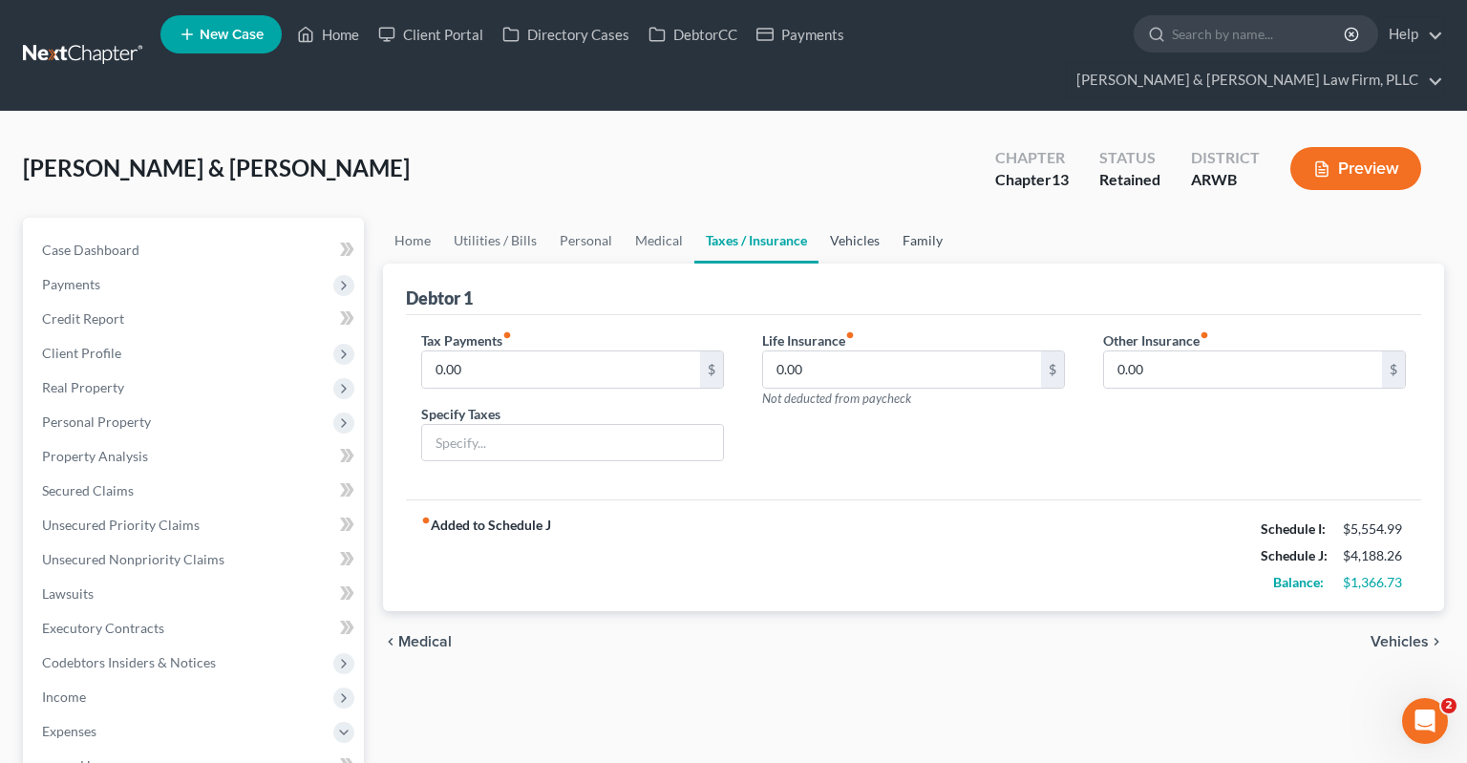
click at [876, 218] on link "Vehicles" at bounding box center [854, 241] width 73 height 46
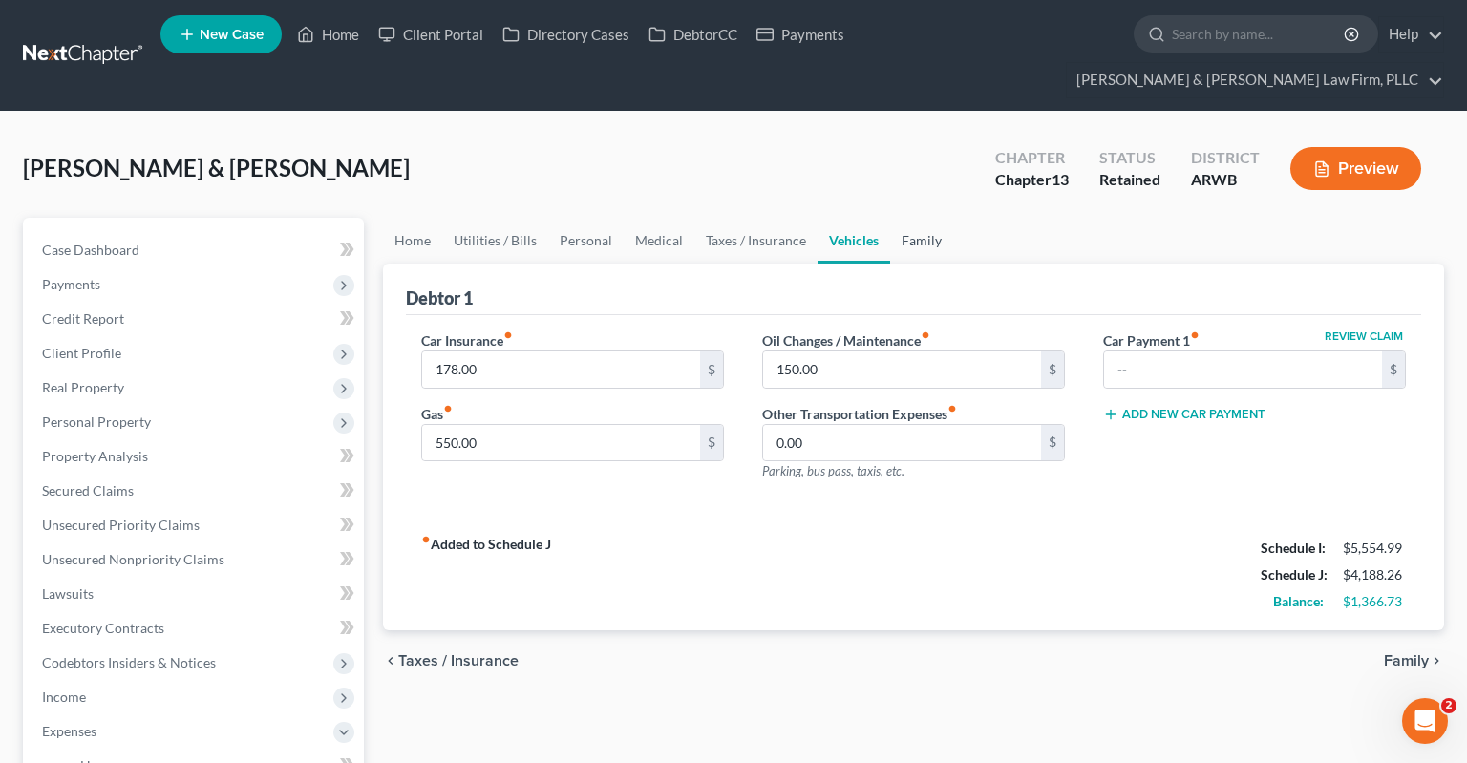
click at [914, 218] on link "Family" at bounding box center [921, 241] width 63 height 46
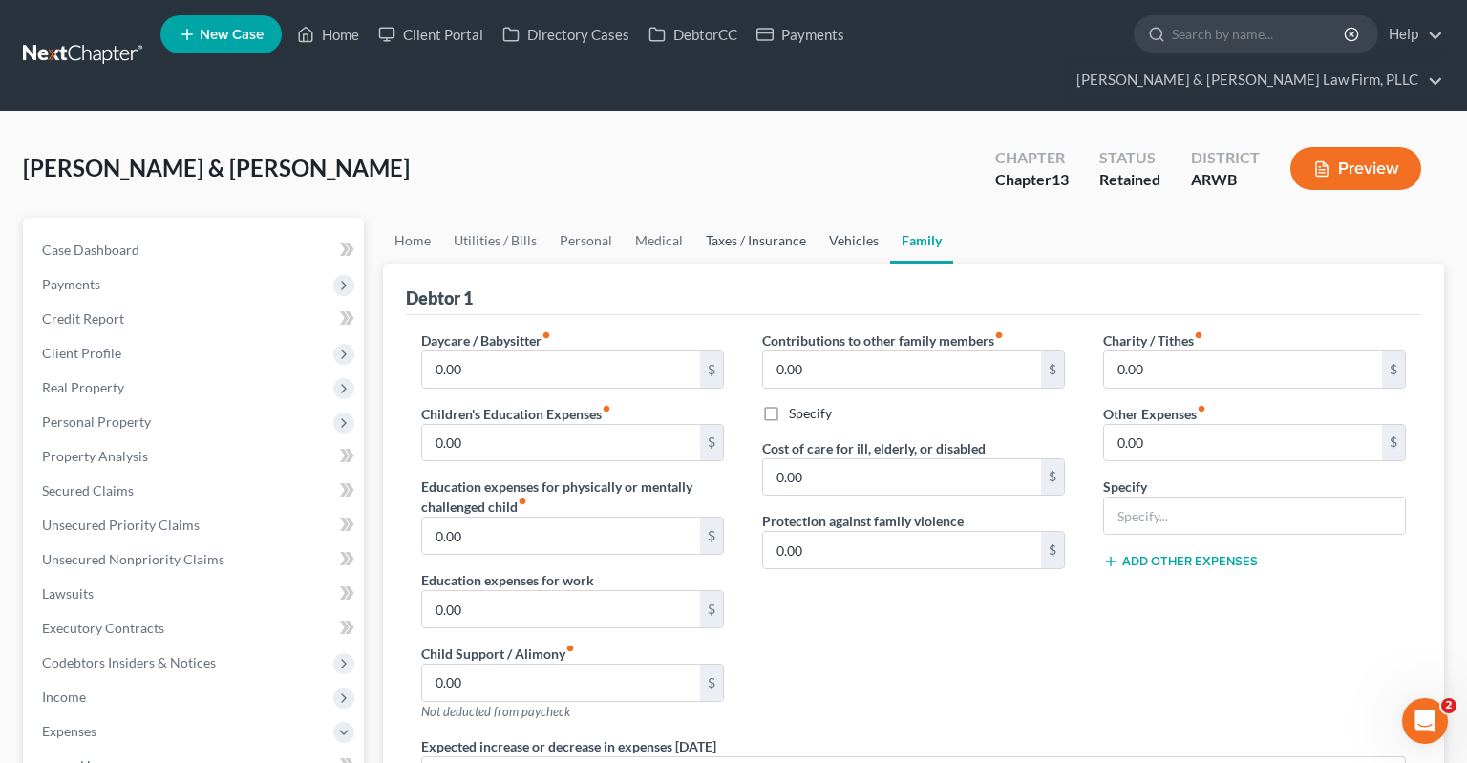
click at [871, 218] on link "Vehicles" at bounding box center [853, 241] width 73 height 46
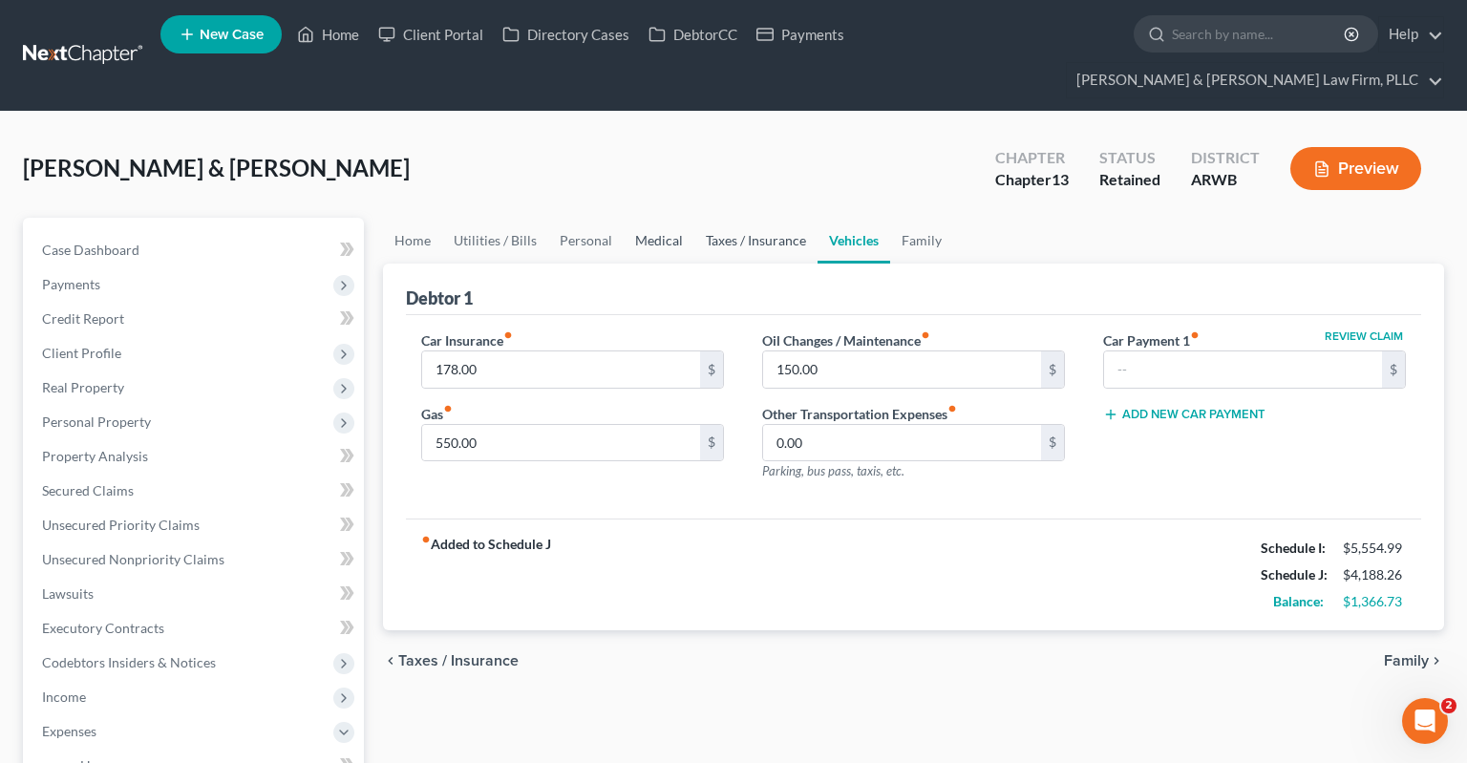
click at [773, 218] on link "Taxes / Insurance" at bounding box center [755, 241] width 123 height 46
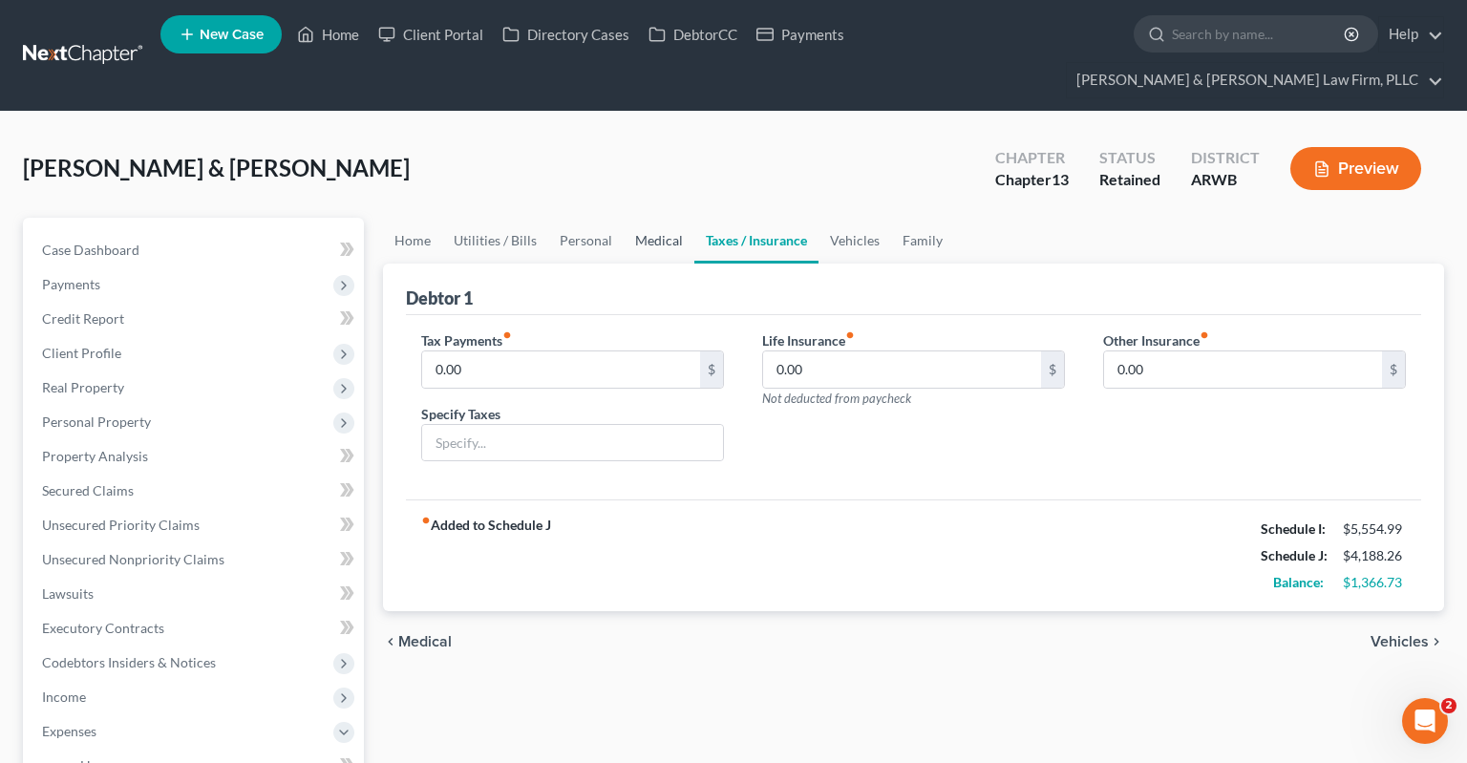
click at [671, 218] on link "Medical" at bounding box center [659, 241] width 71 height 46
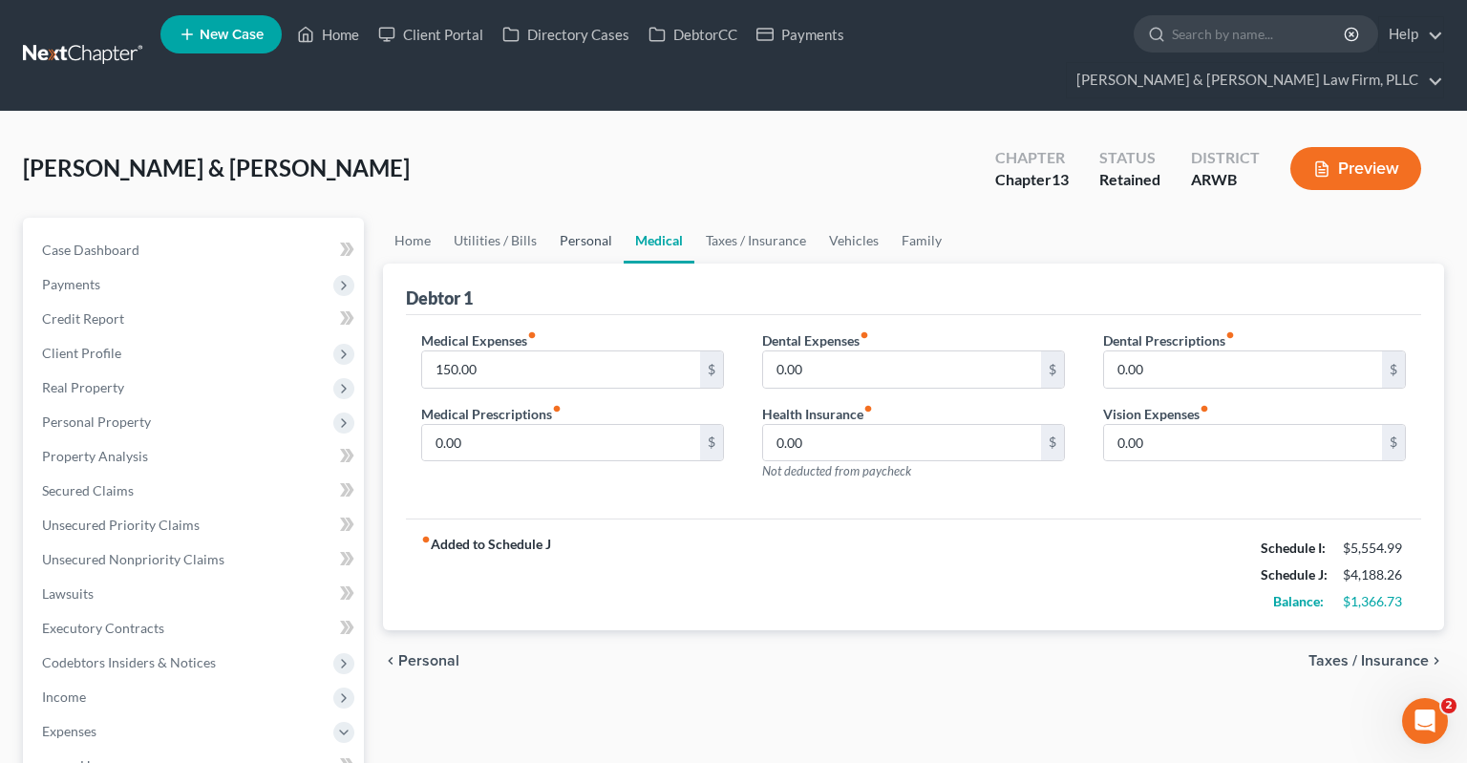
click at [616, 218] on link "Personal" at bounding box center [585, 241] width 75 height 46
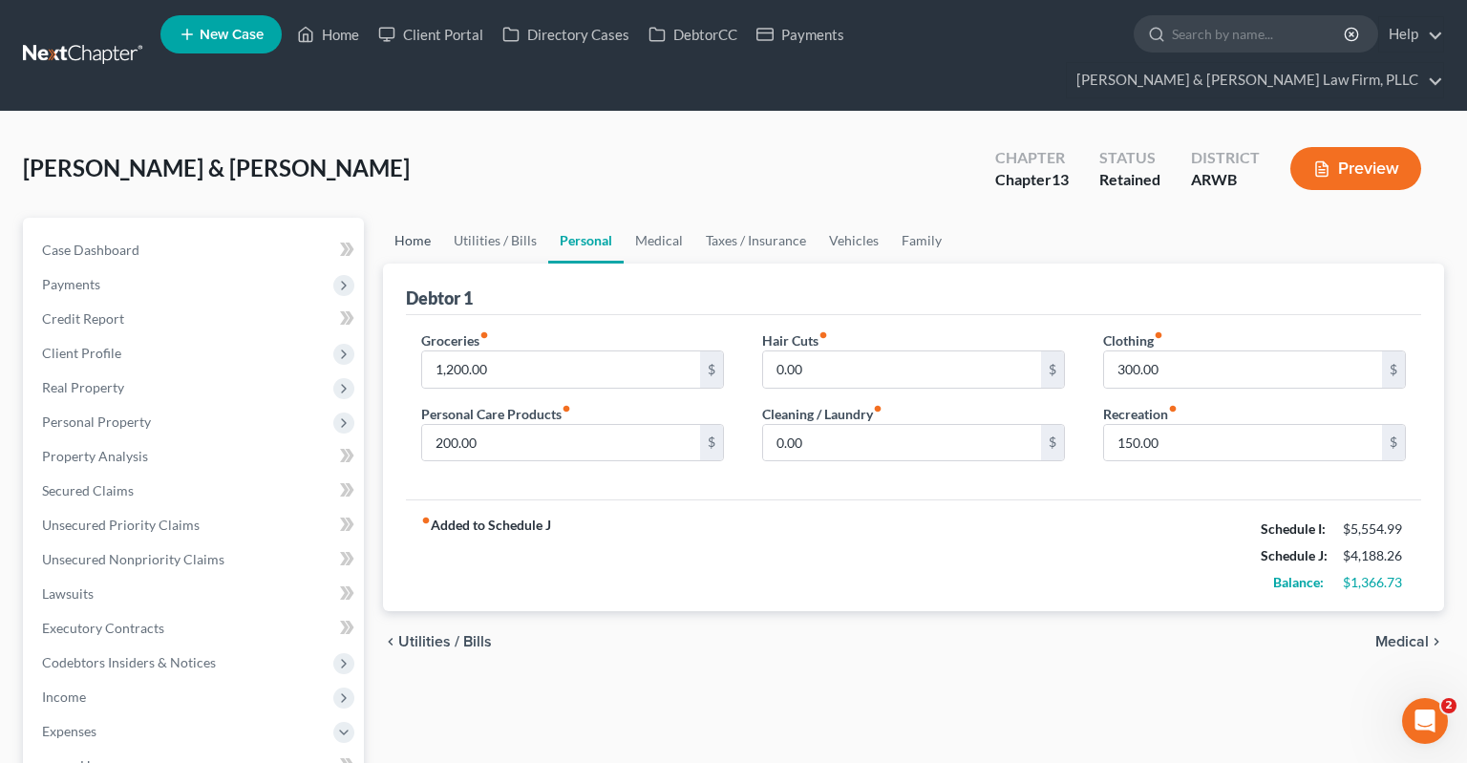
click at [414, 218] on link "Home" at bounding box center [412, 241] width 59 height 46
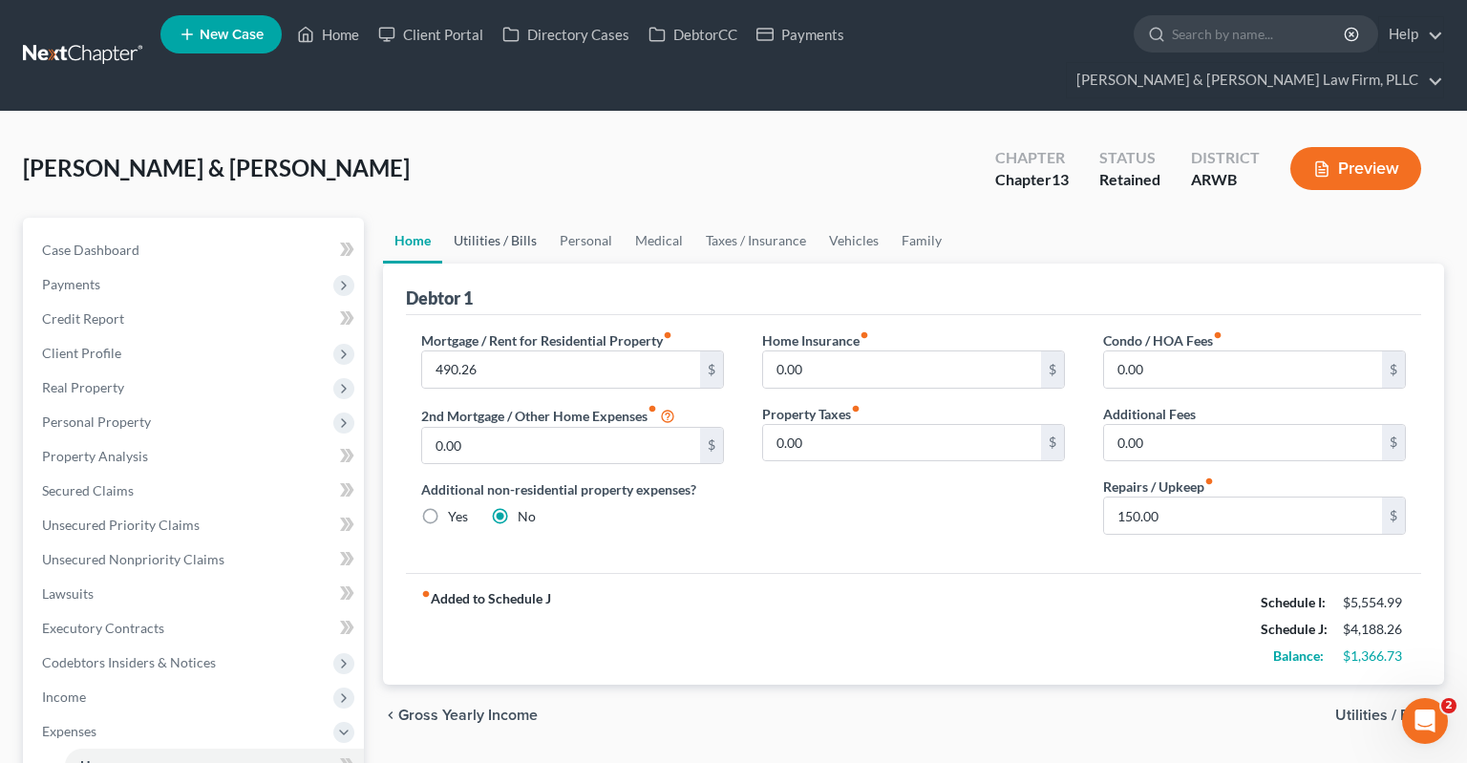
click at [468, 218] on link "Utilities / Bills" at bounding box center [495, 241] width 106 height 46
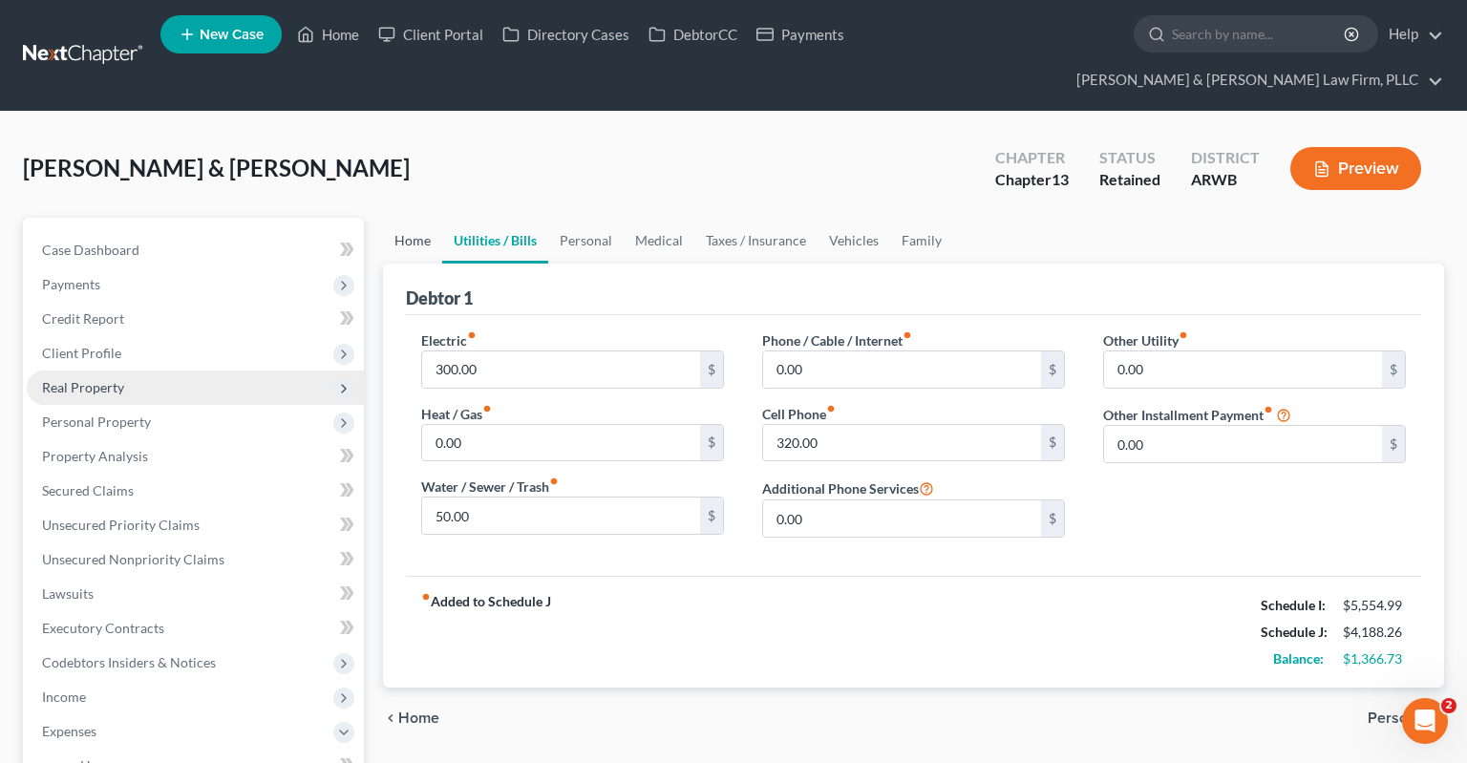
click at [403, 218] on link "Home" at bounding box center [412, 241] width 59 height 46
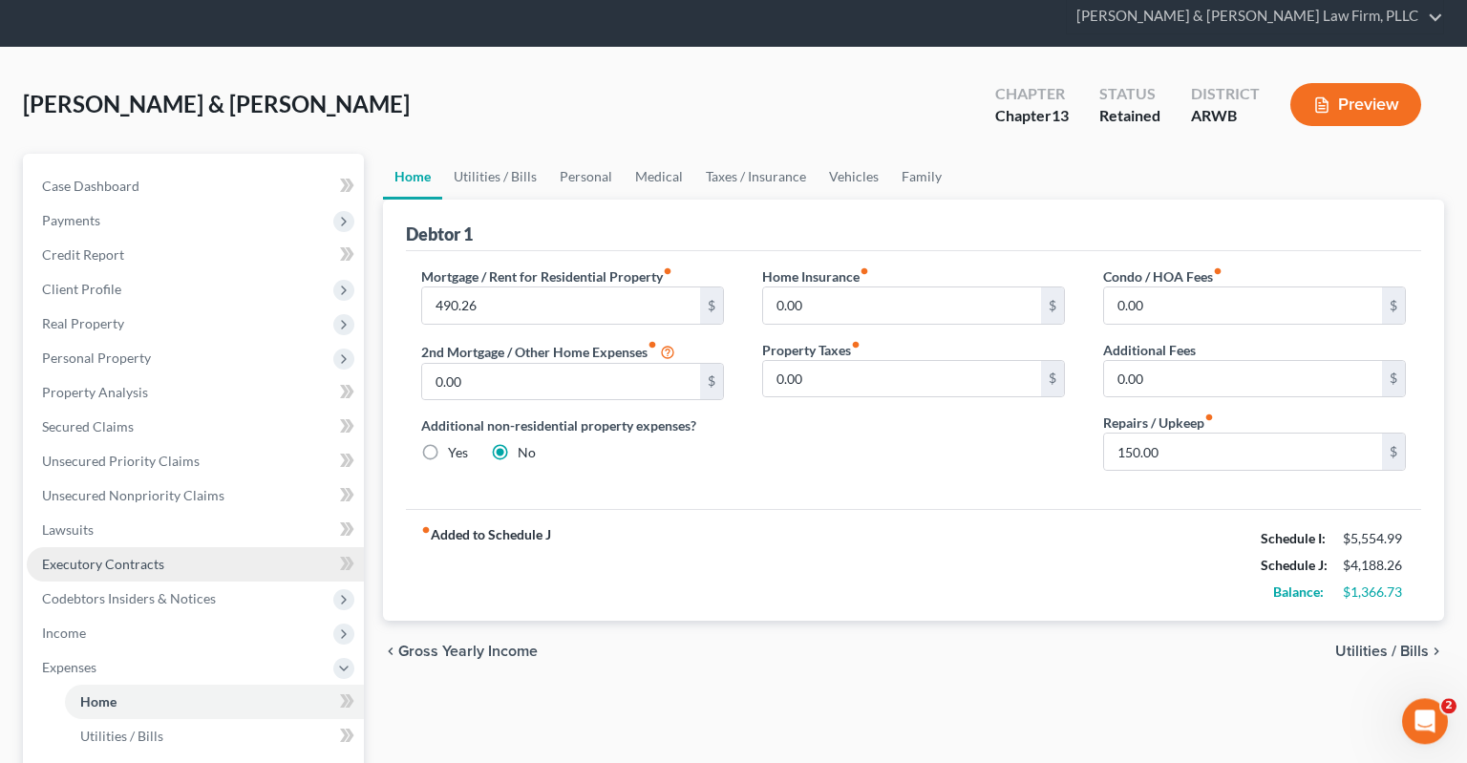
scroll to position [100, 0]
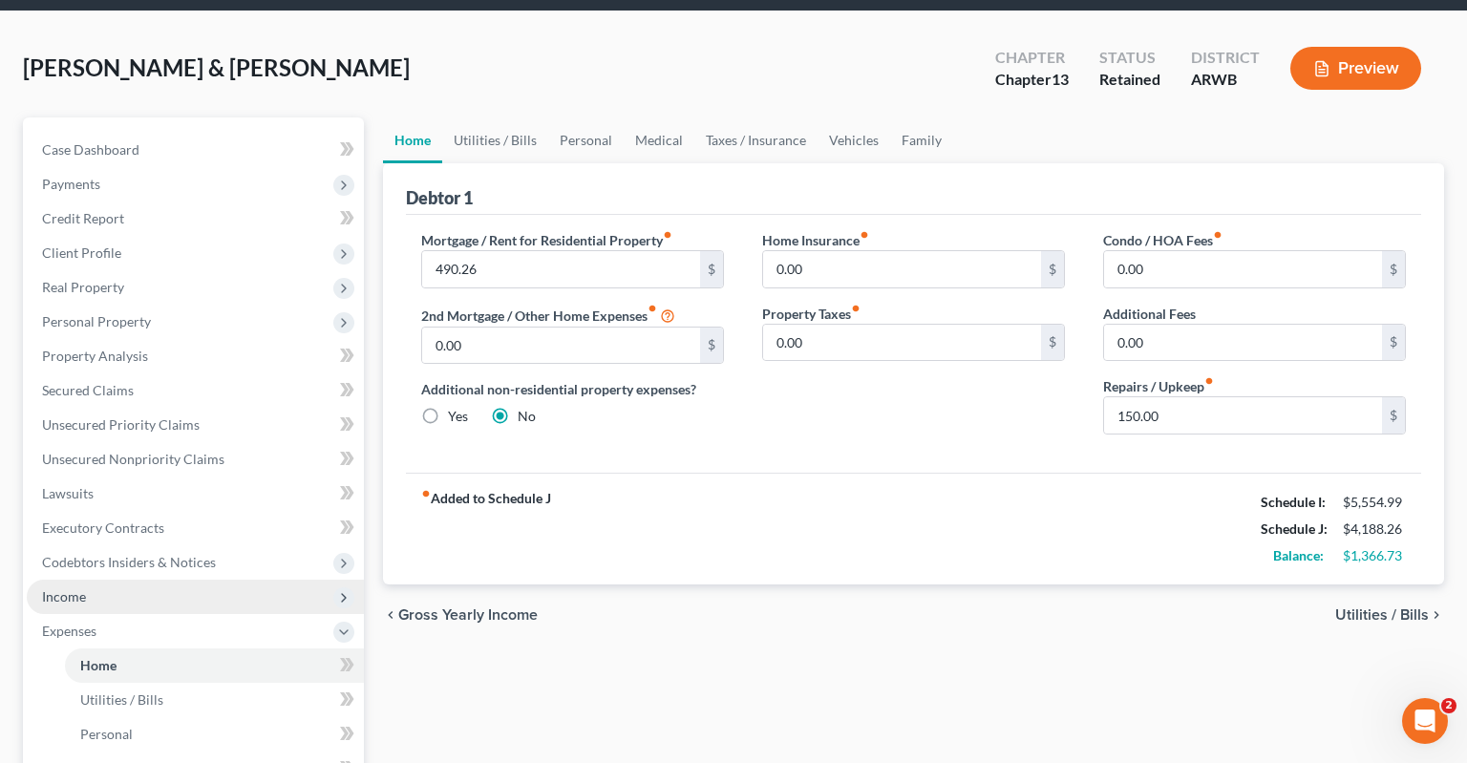
click at [78, 588] on span "Income" at bounding box center [64, 596] width 44 height 16
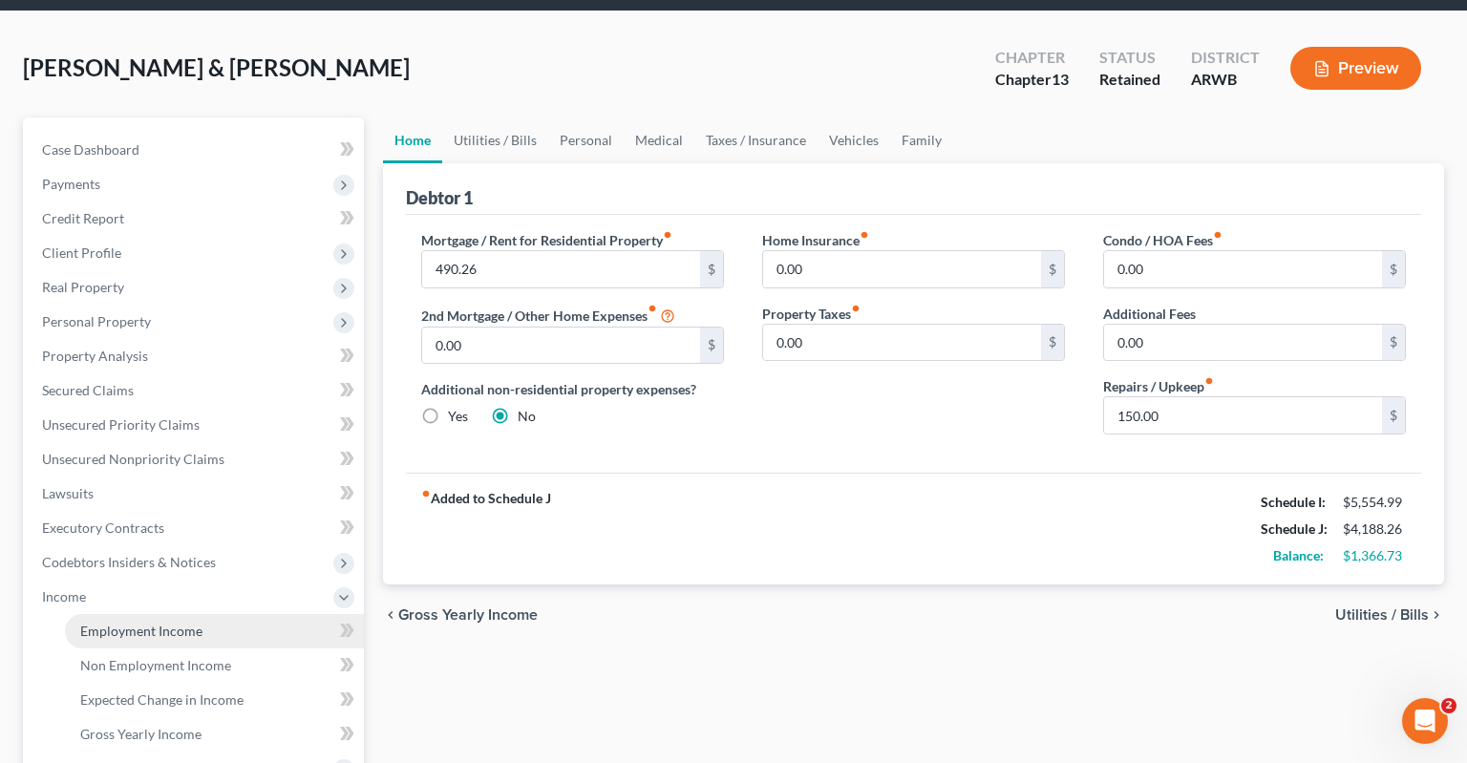
click at [150, 623] on span "Employment Income" at bounding box center [141, 631] width 122 height 16
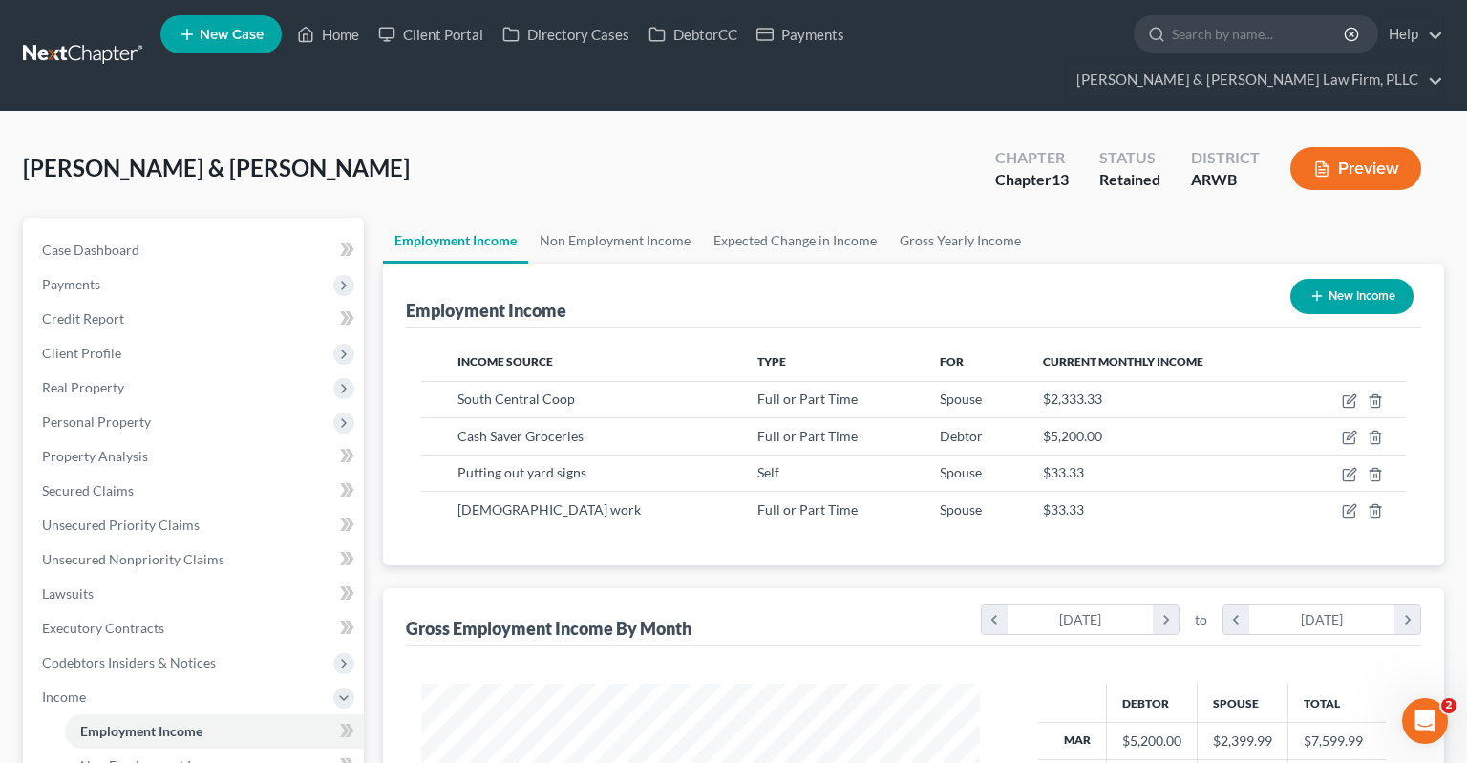
scroll to position [340, 596]
click at [626, 218] on link "Non Employment Income" at bounding box center [615, 241] width 174 height 46
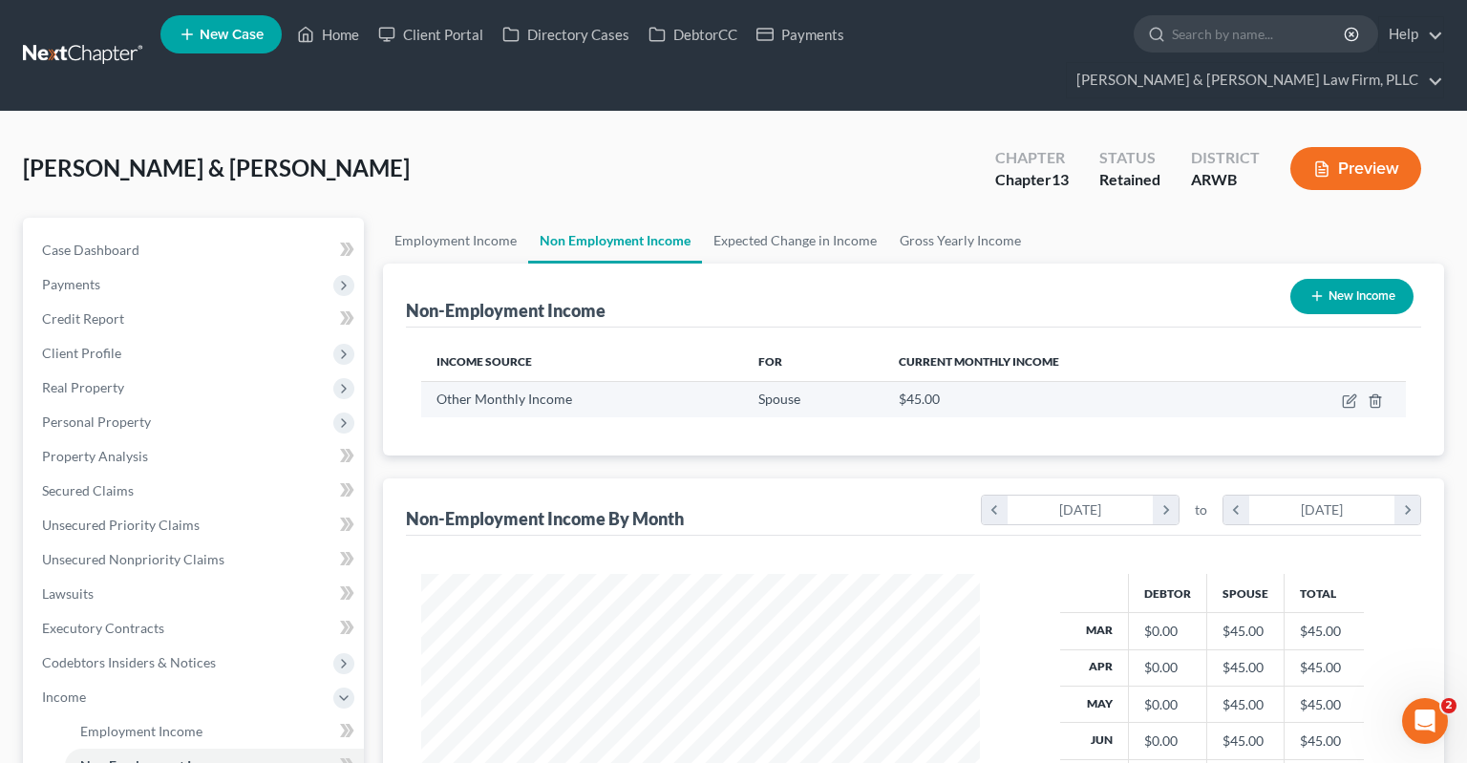
scroll to position [341, 596]
click at [1358, 381] on td at bounding box center [1329, 399] width 154 height 36
click at [1354, 393] on icon "button" at bounding box center [1349, 400] width 15 height 15
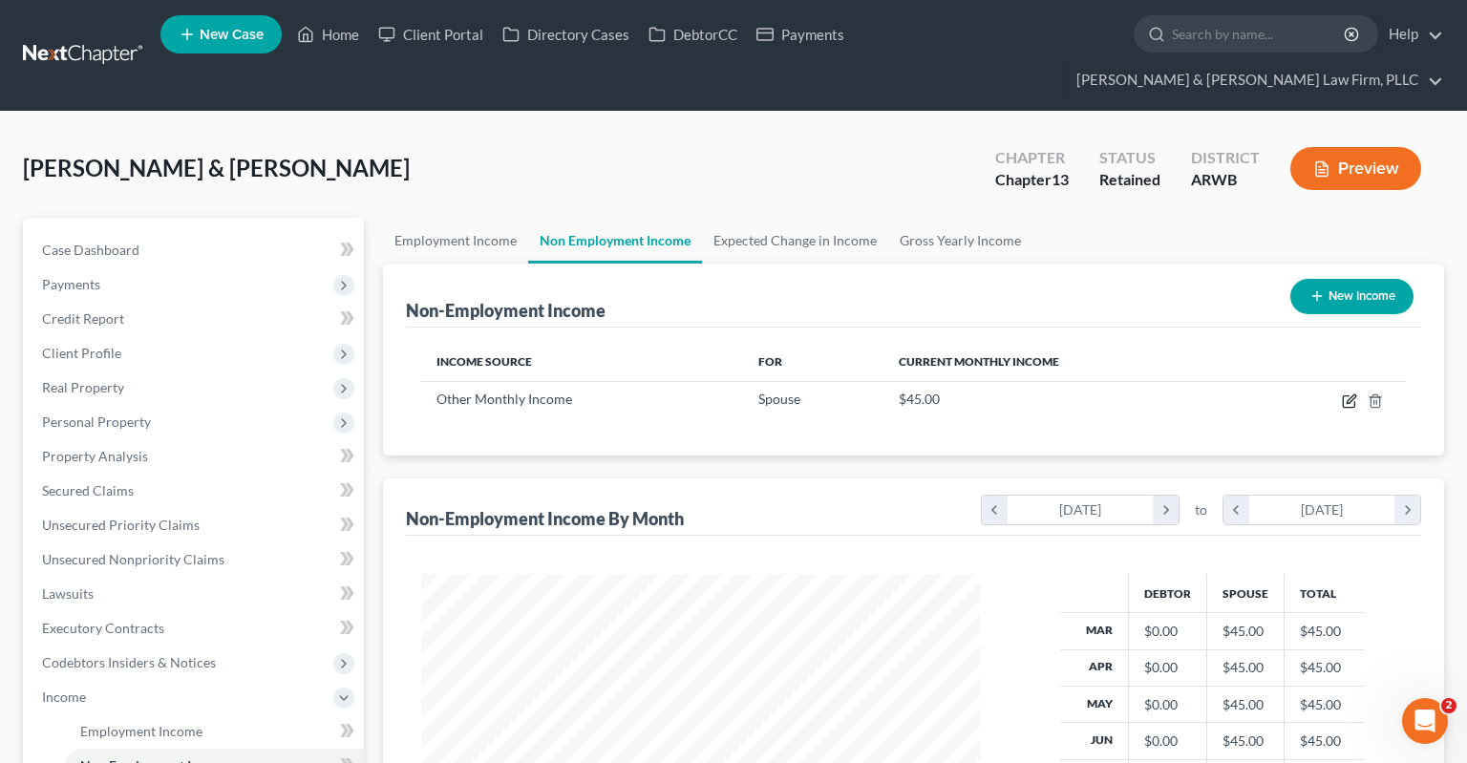
select select "13"
select select "1"
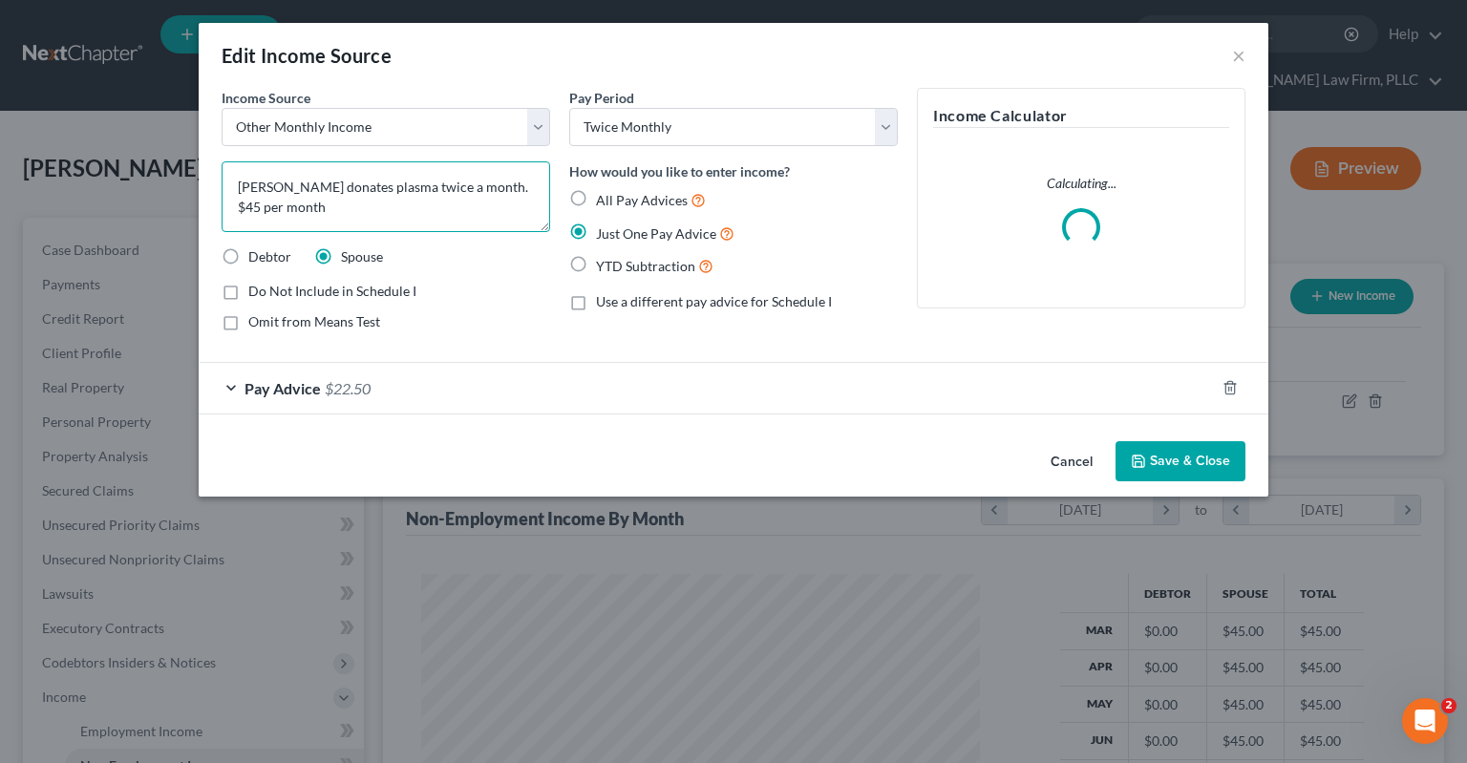
click at [369, 186] on textarea "[PERSON_NAME] donates plasma twice a month. $45 per month" at bounding box center [386, 196] width 329 height 71
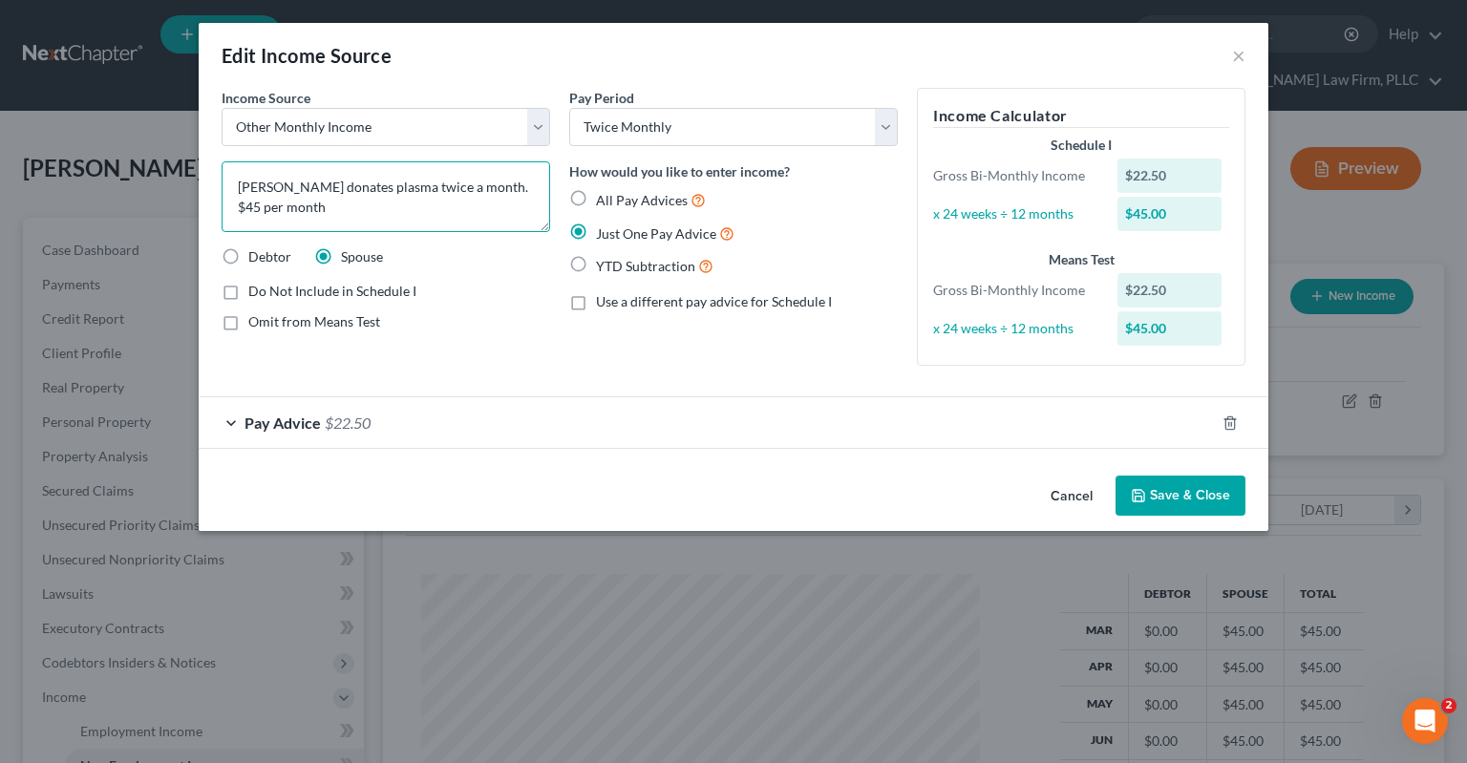
drag, startPoint x: 296, startPoint y: 166, endPoint x: 29, endPoint y: 162, distance: 267.4
click at [222, 161] on textarea "[PERSON_NAME] donates plasma twice a month. $45 per month" at bounding box center [386, 196] width 329 height 71
type textarea "[PERSON_NAME] donates plasma"
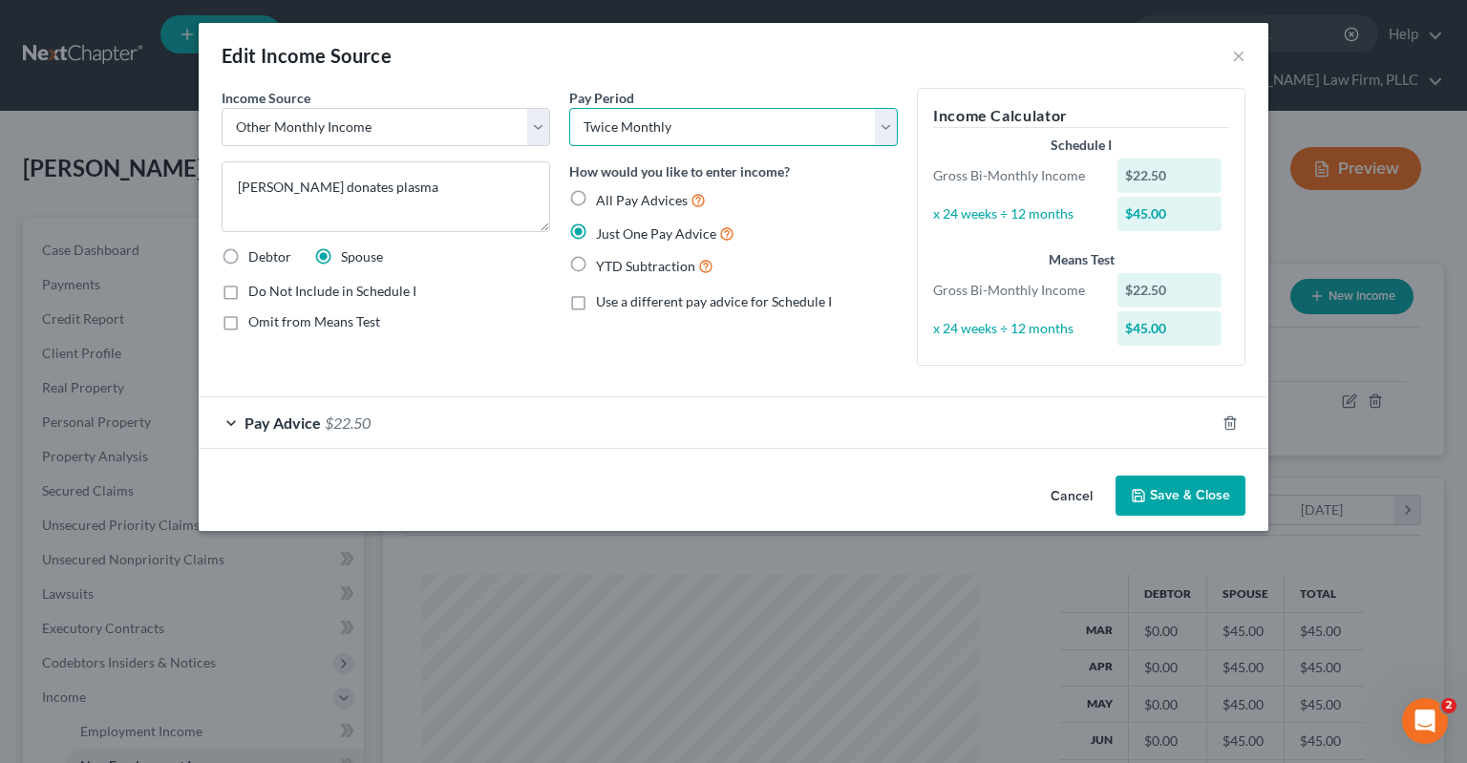
click at [569, 108] on select "Select Monthly Twice Monthly Every Other Week Weekly" at bounding box center [733, 127] width 329 height 38
select select "0"
click option "Monthly" at bounding box center [0, 0] width 0 height 0
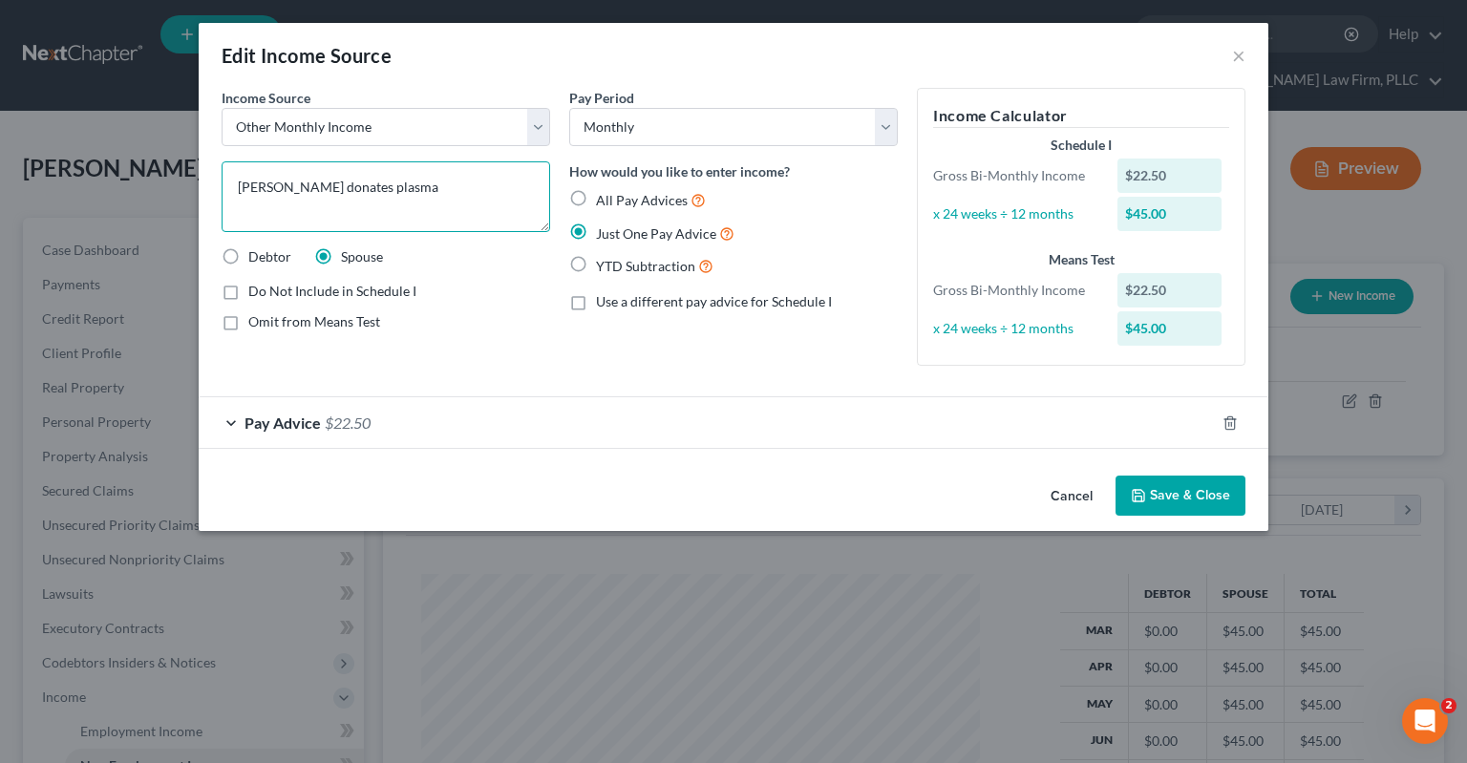
click at [430, 184] on textarea "[PERSON_NAME] donates plasma" at bounding box center [386, 196] width 329 height 71
type textarea "[PERSON_NAME] donates plasma $40"
click at [460, 428] on div "Pay Advice $22.50" at bounding box center [707, 422] width 1016 height 51
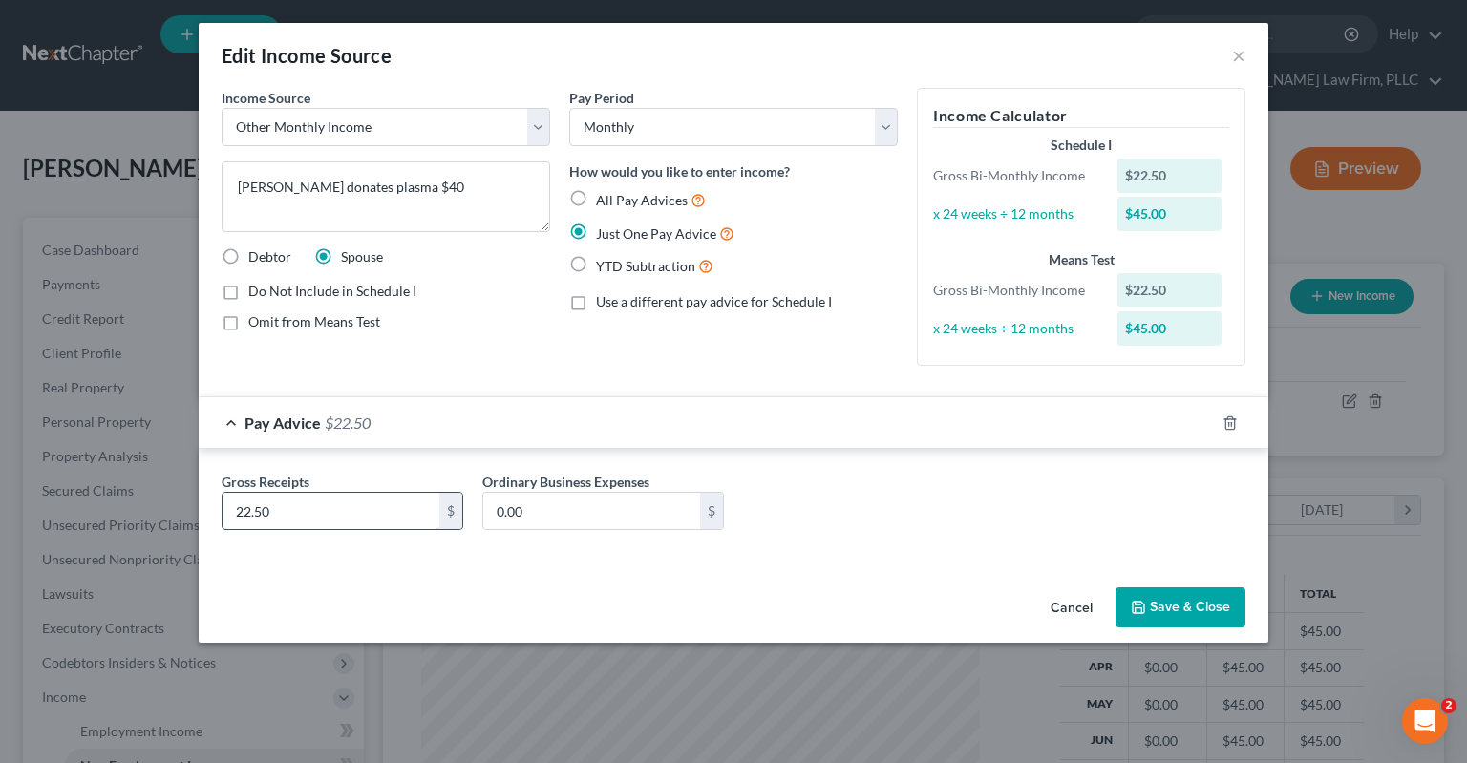
click at [243, 520] on input "22.50" at bounding box center [331, 511] width 217 height 36
drag, startPoint x: 358, startPoint y: 499, endPoint x: 66, endPoint y: 529, distance: 293.8
click at [223, 518] on input "402.50" at bounding box center [331, 511] width 217 height 36
type input "40"
click at [471, 342] on div "Income Source * Select Unemployment Disability (from employer) Pension Retireme…" at bounding box center [386, 234] width 348 height 293
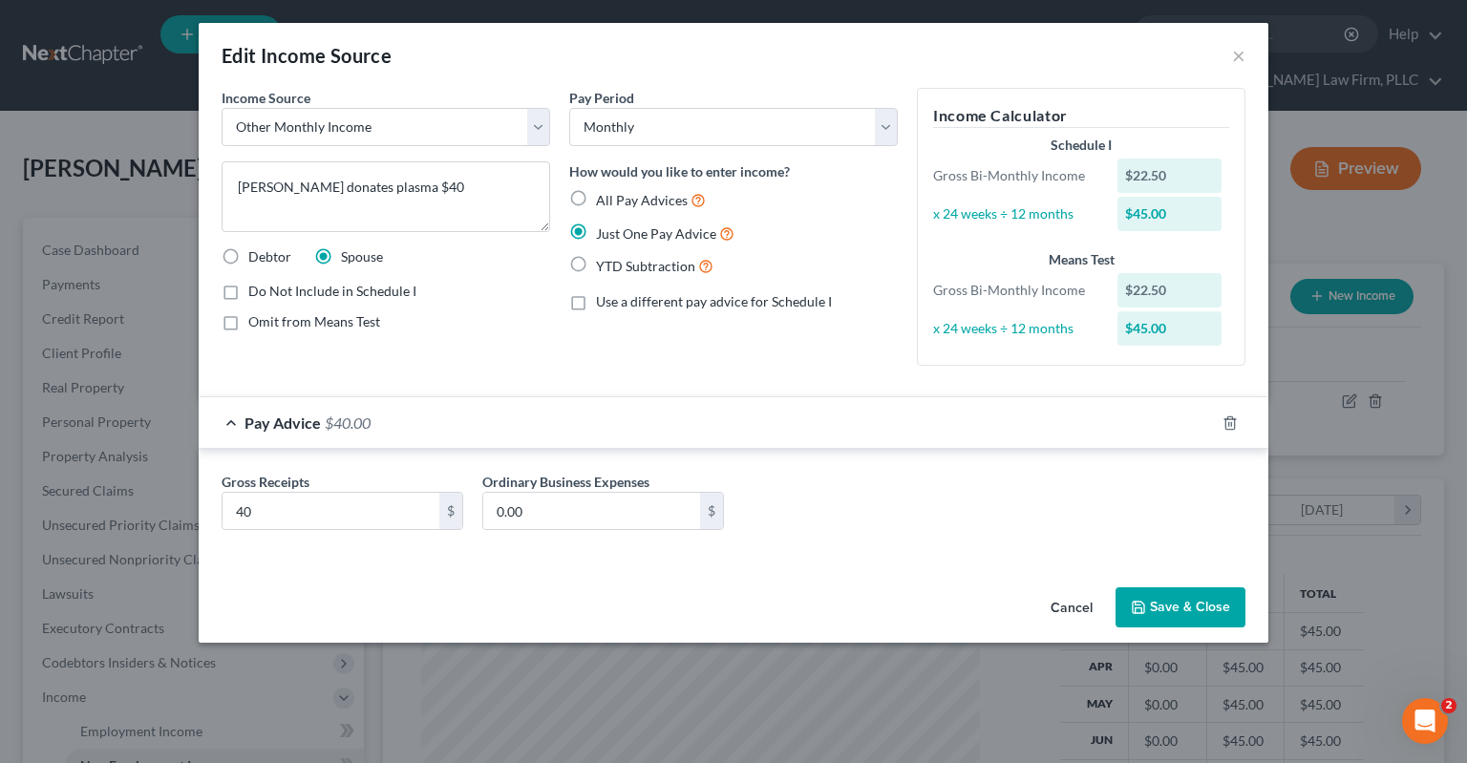
click at [1153, 605] on button "Save & Close" at bounding box center [1180, 607] width 130 height 40
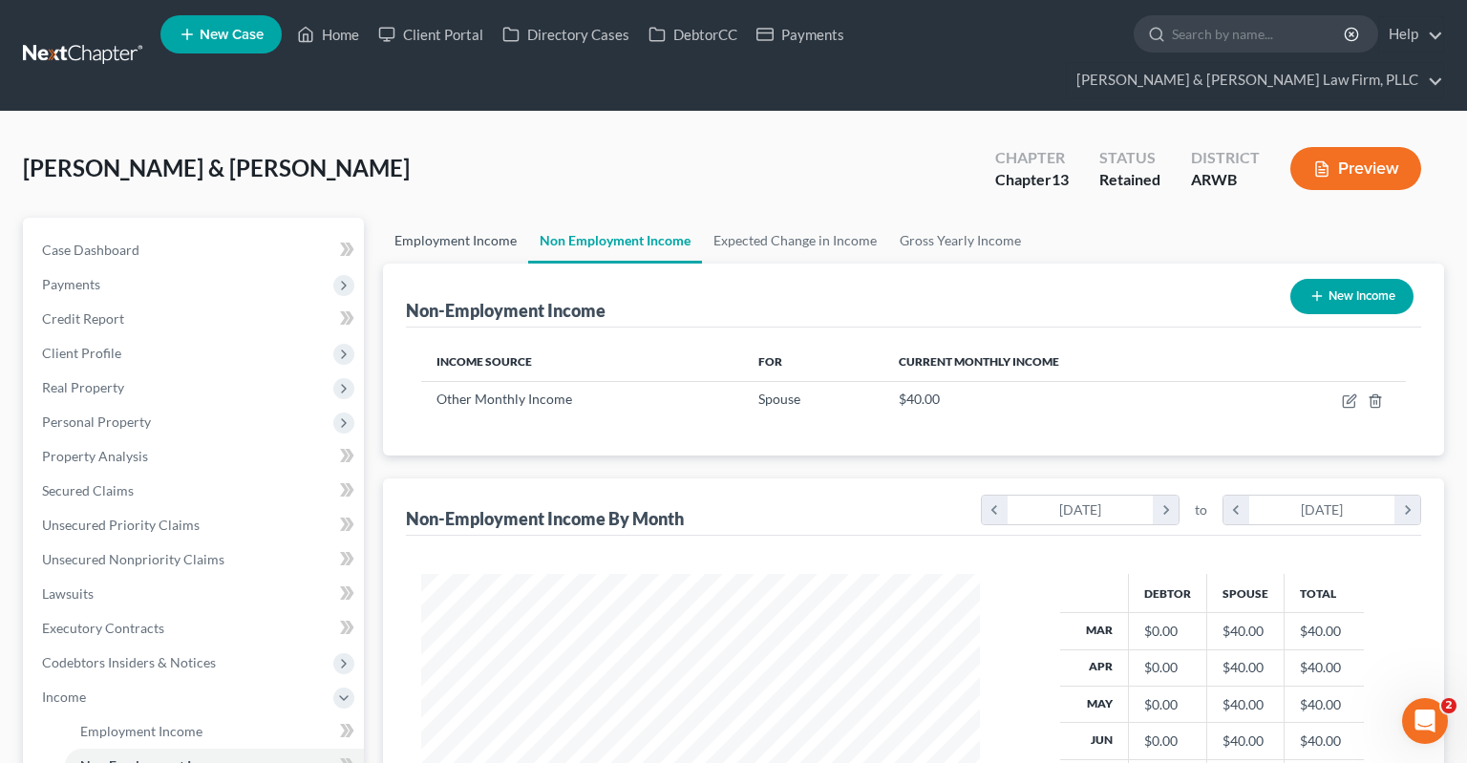
click at [457, 218] on link "Employment Income" at bounding box center [455, 241] width 145 height 46
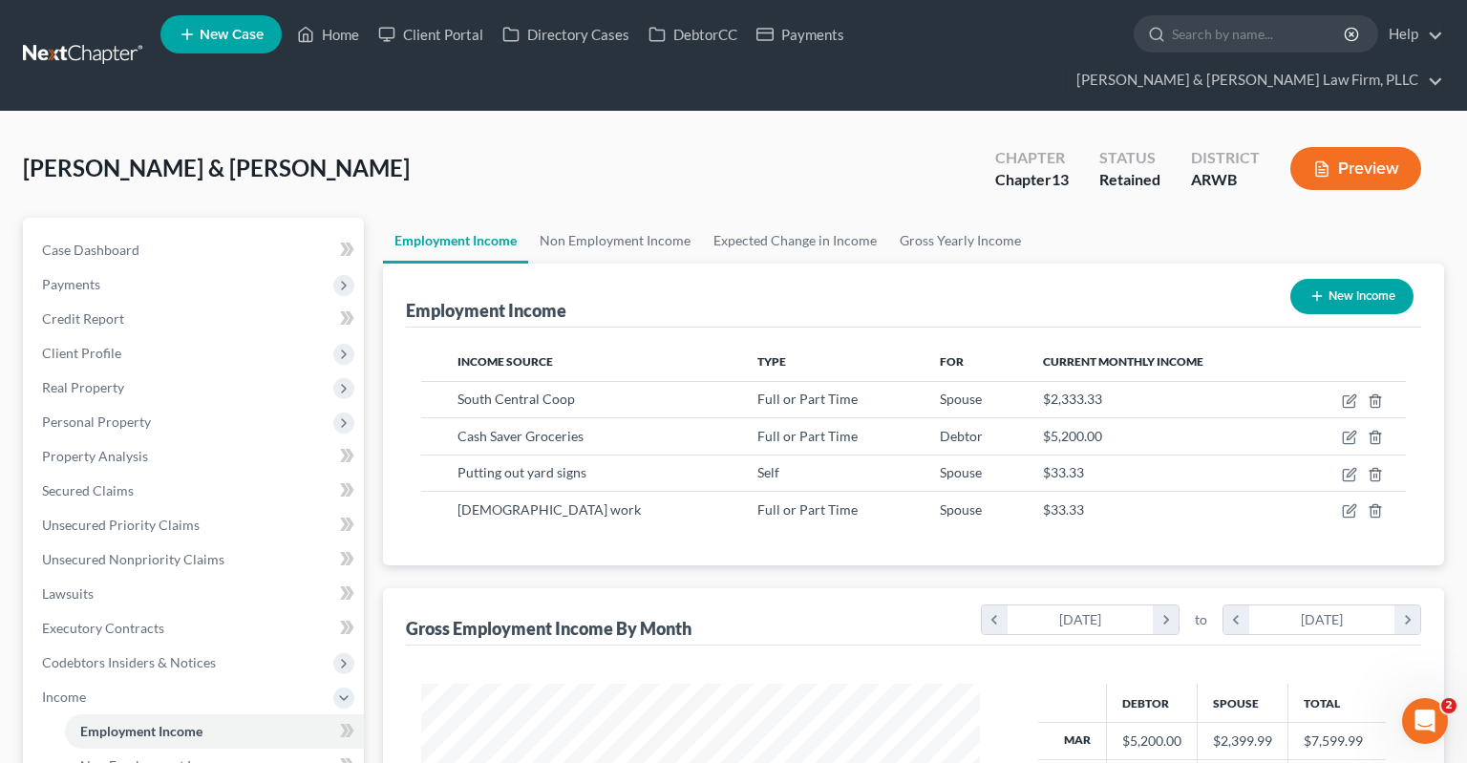
scroll to position [340, 596]
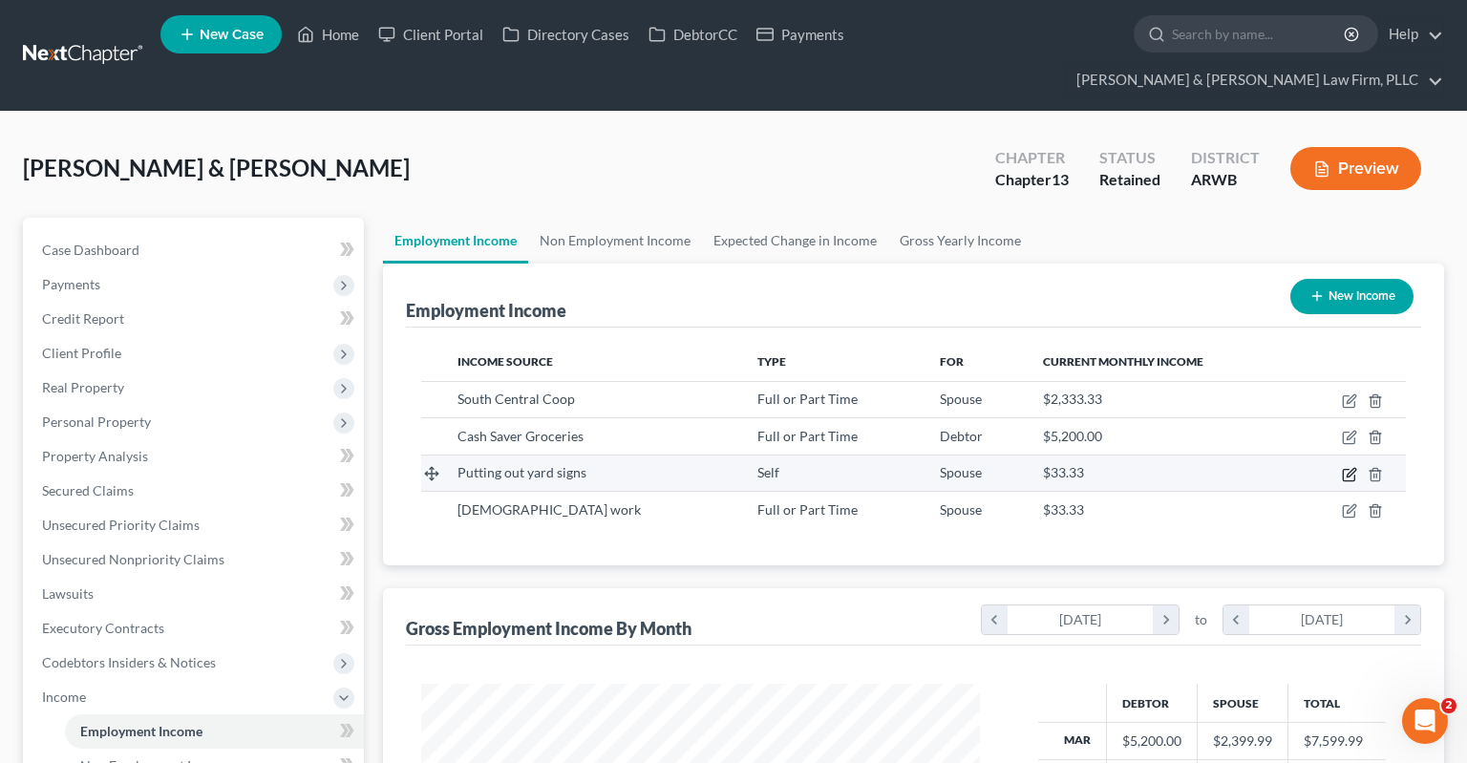
click at [1349, 468] on icon "button" at bounding box center [1351, 472] width 9 height 9
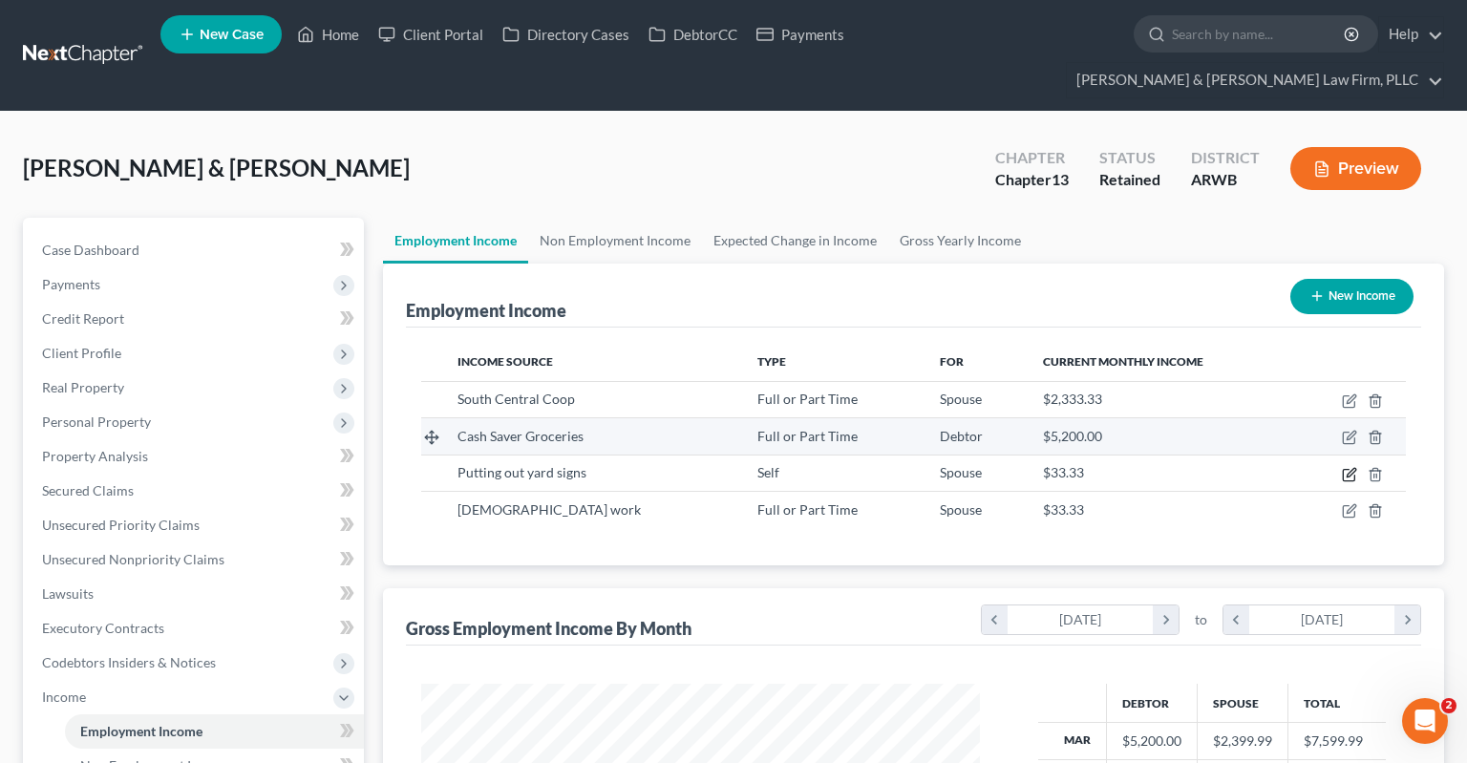
select select "1"
select select "0"
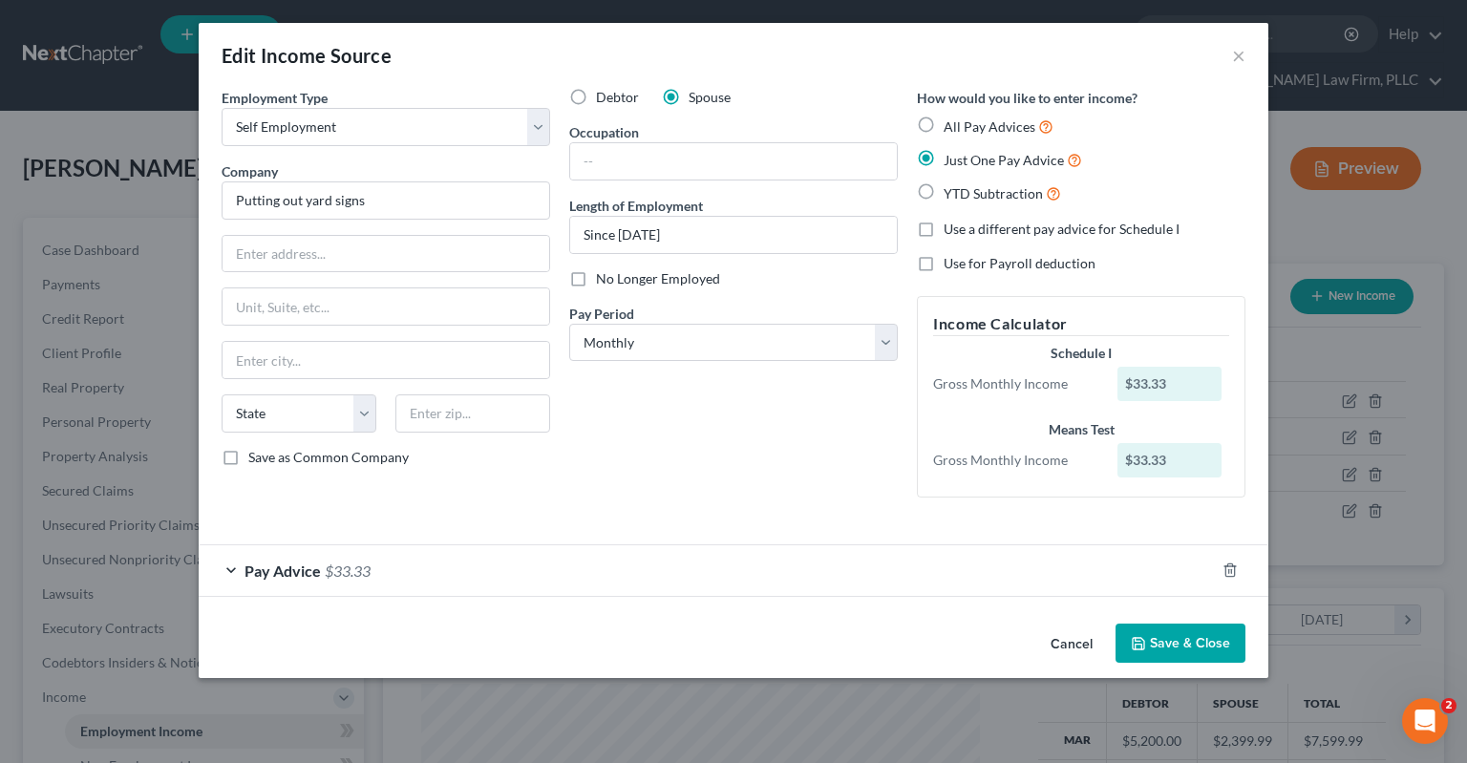
click at [1079, 640] on button "Cancel" at bounding box center [1071, 645] width 73 height 38
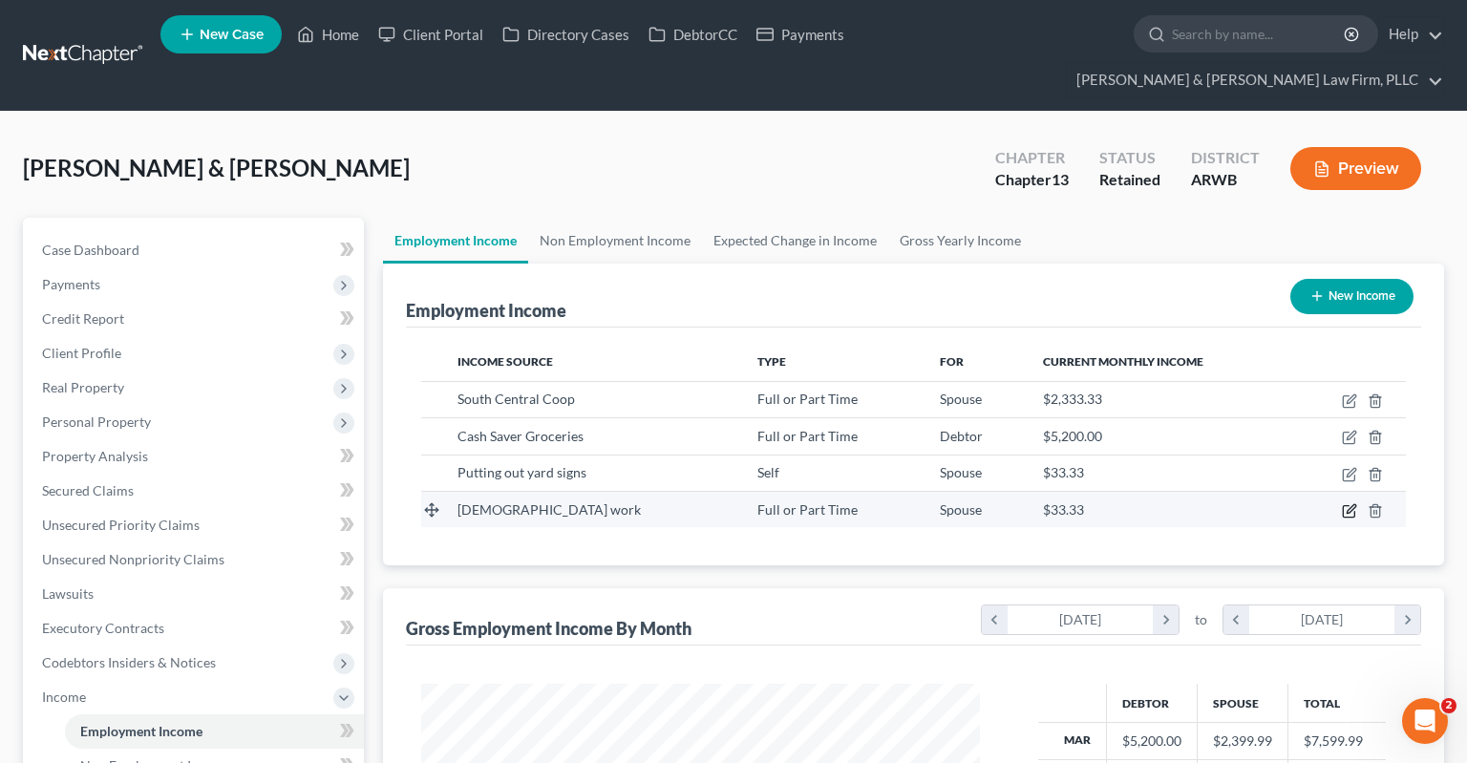
click at [1347, 503] on icon "button" at bounding box center [1349, 510] width 15 height 15
select select "0"
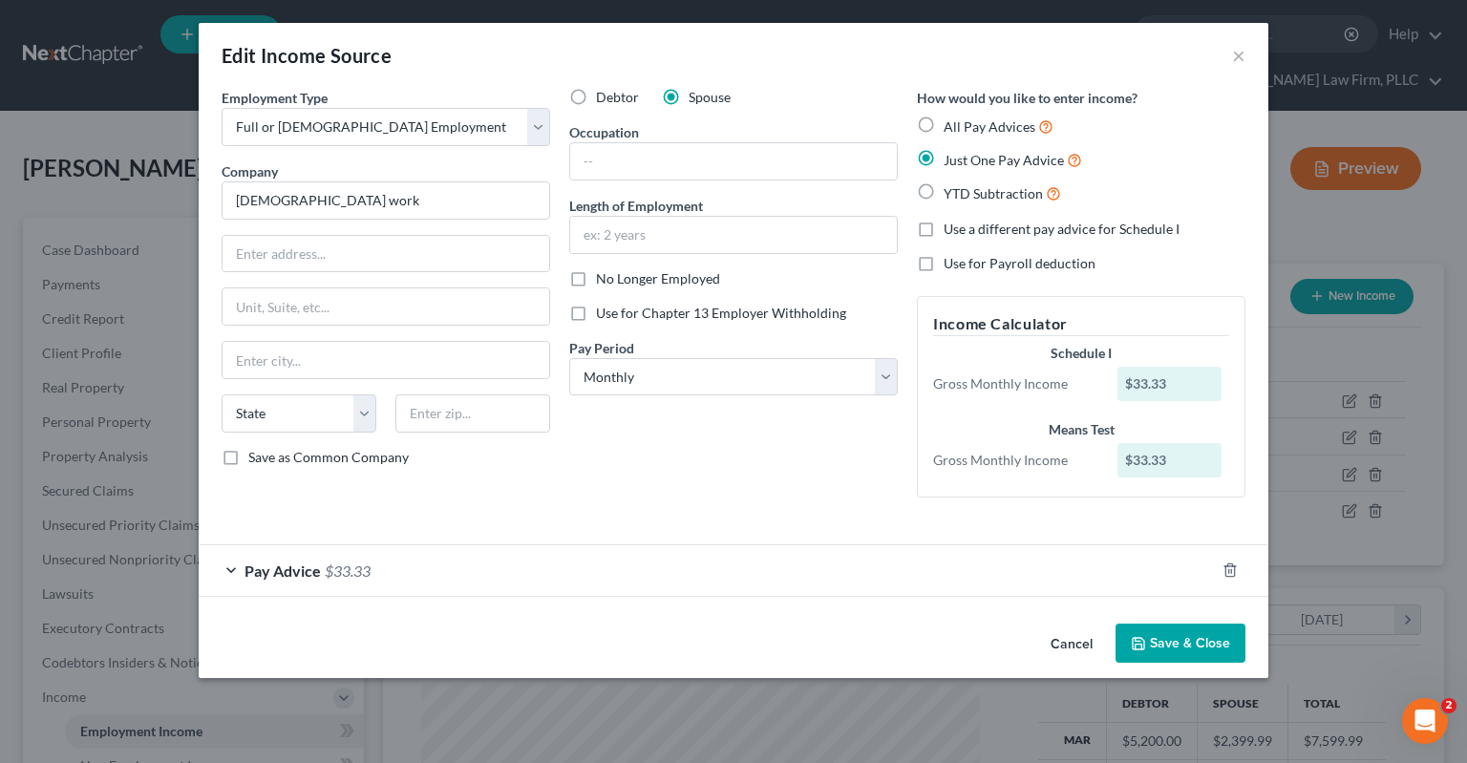
click at [1063, 642] on button "Cancel" at bounding box center [1071, 645] width 73 height 38
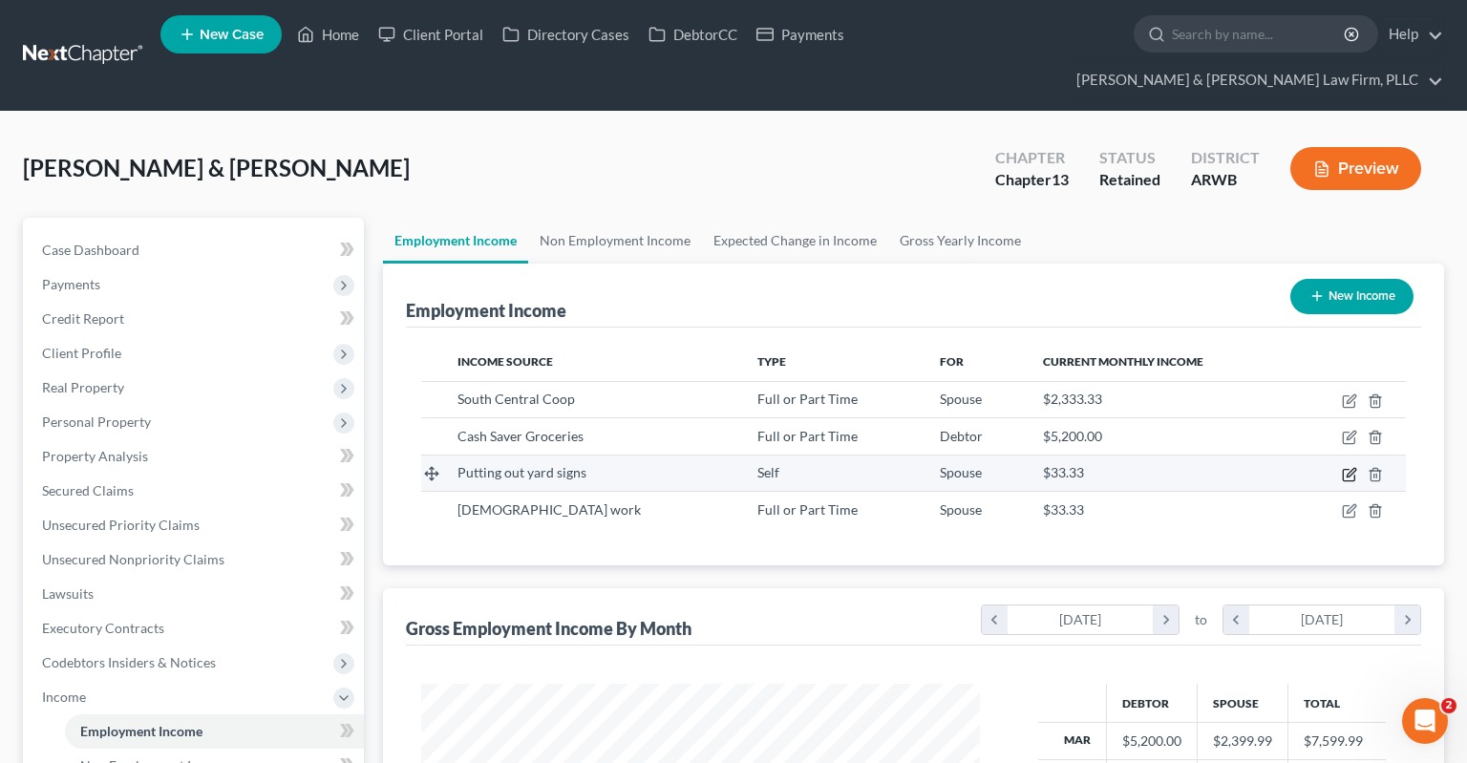
click at [1346, 467] on icon "button" at bounding box center [1349, 474] width 15 height 15
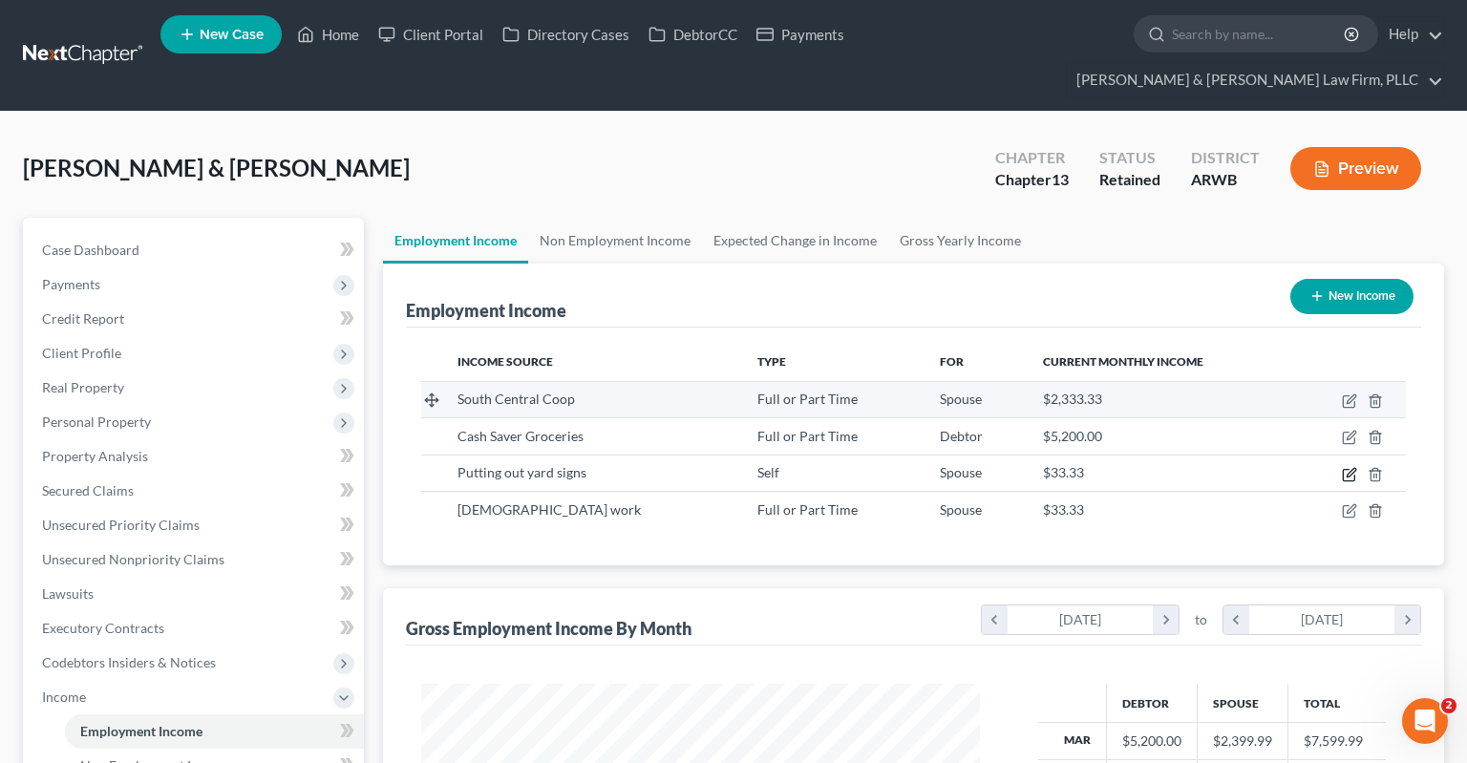
select select "1"
select select "0"
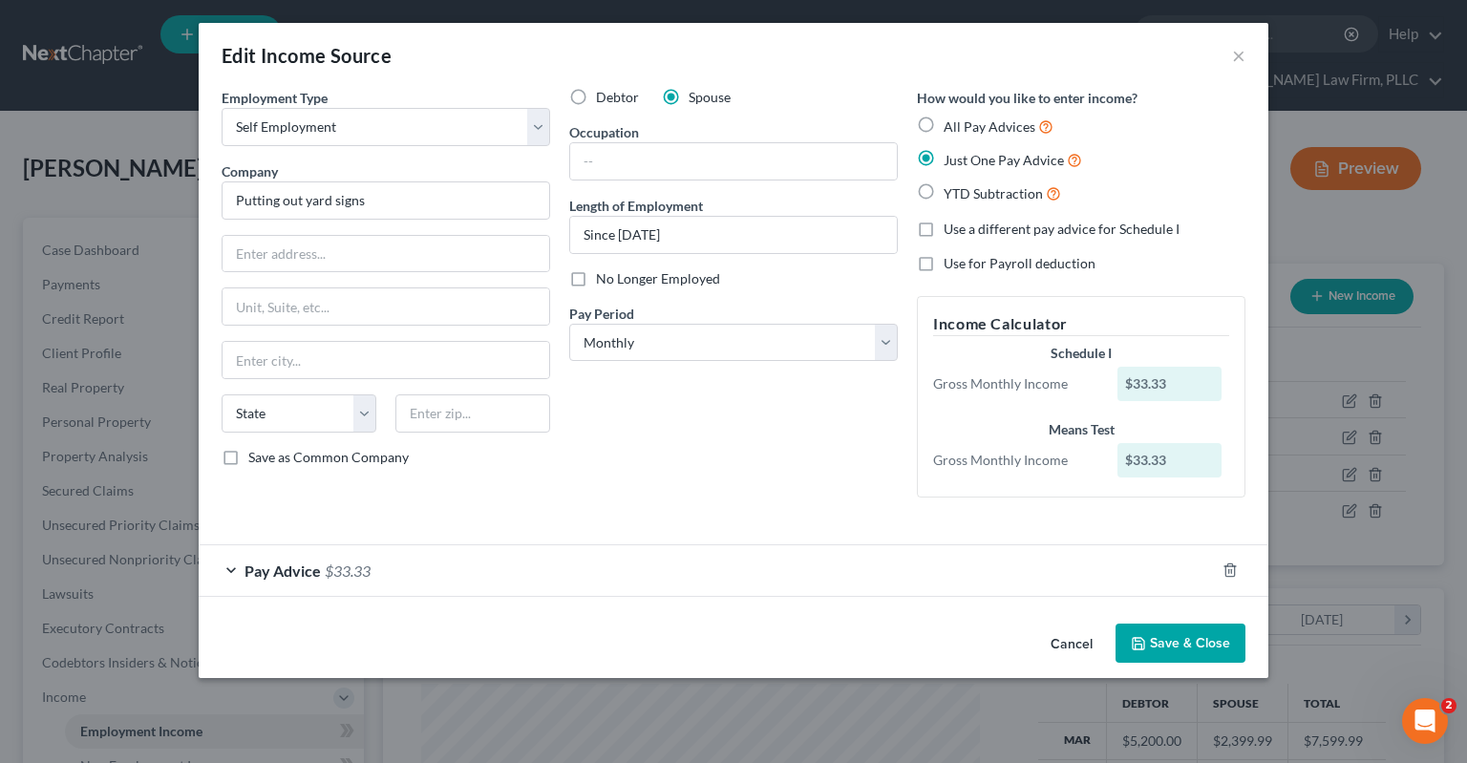
click at [369, 545] on div "Pay Advice $33.33" at bounding box center [707, 570] width 1016 height 51
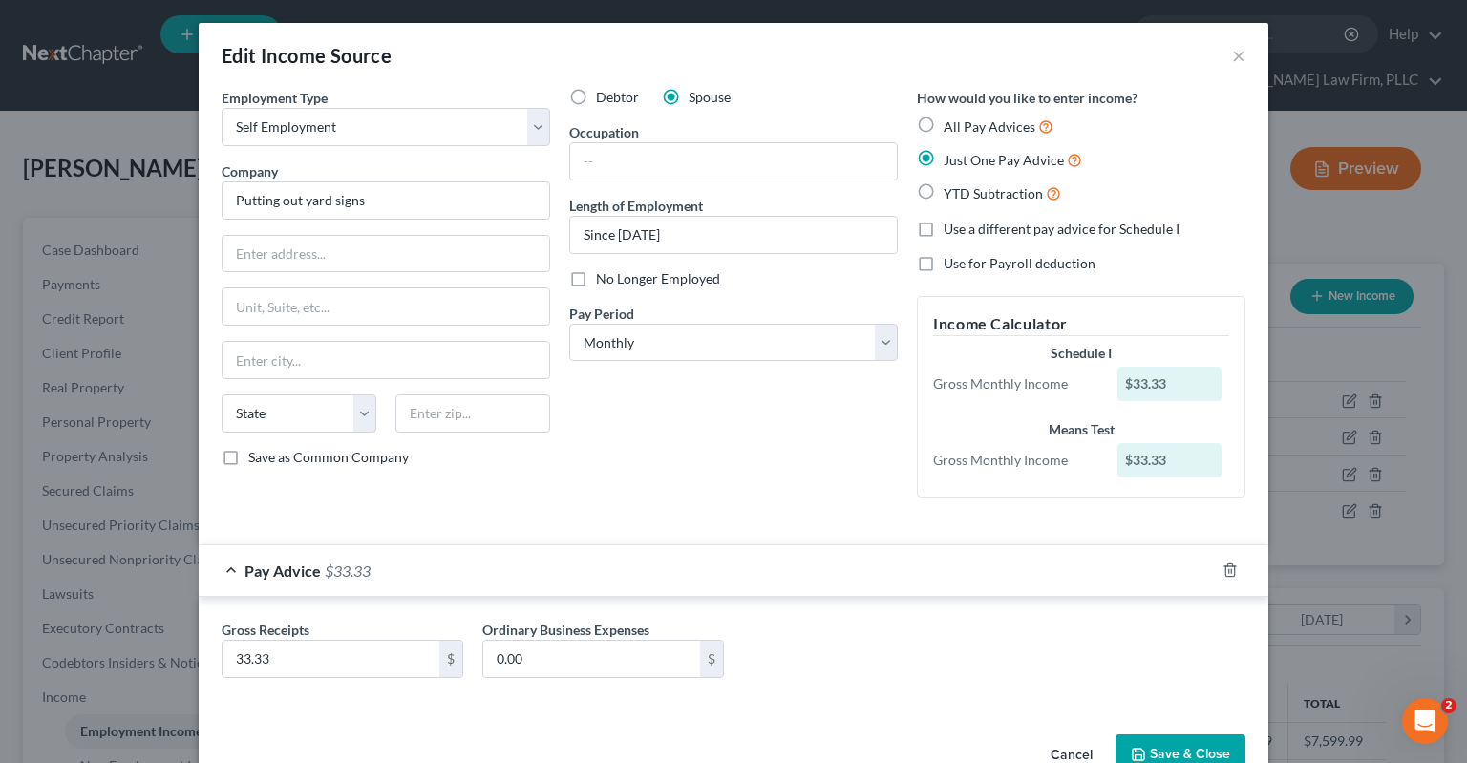
click at [366, 571] on span "$33.33" at bounding box center [348, 571] width 46 height 18
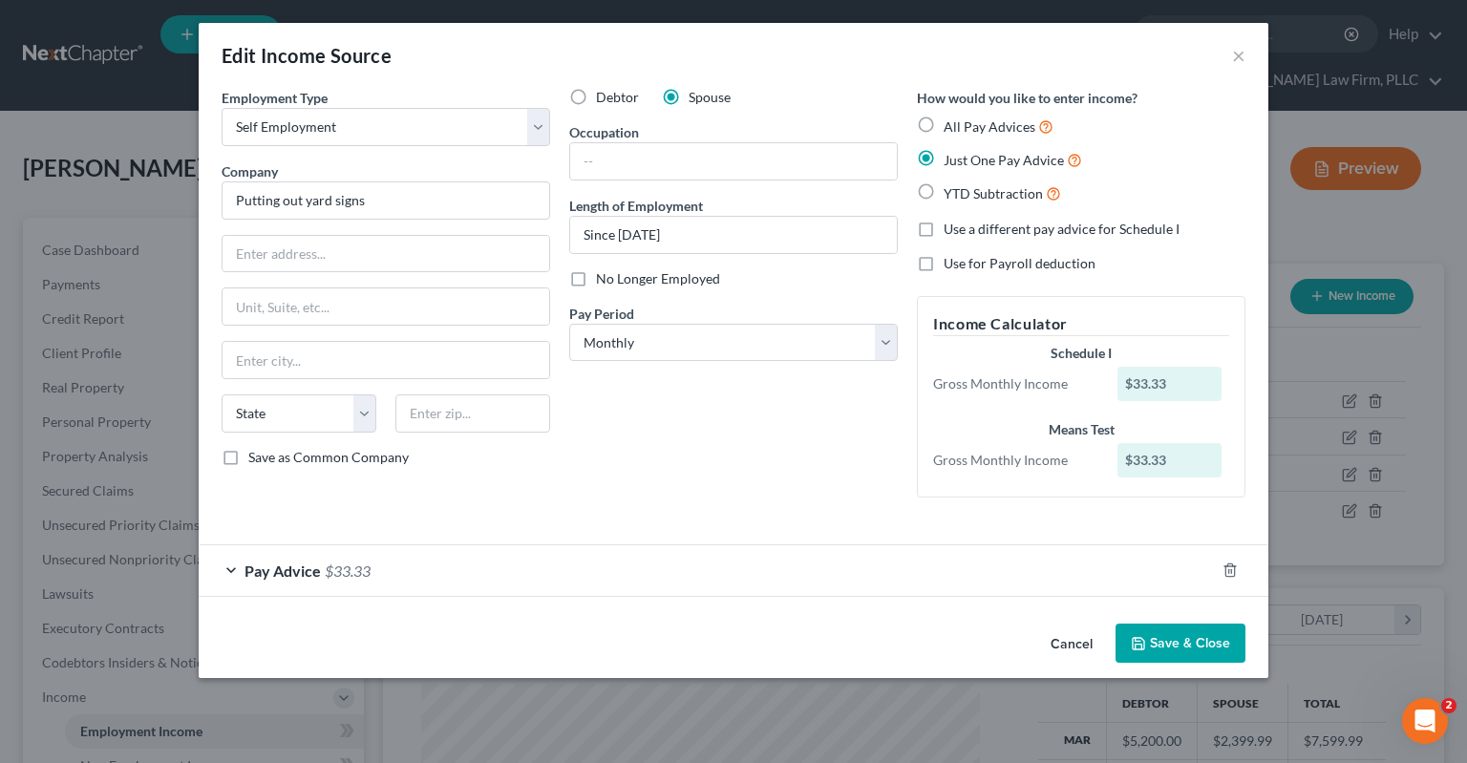
click at [399, 567] on div "Pay Advice $33.33" at bounding box center [707, 570] width 1016 height 51
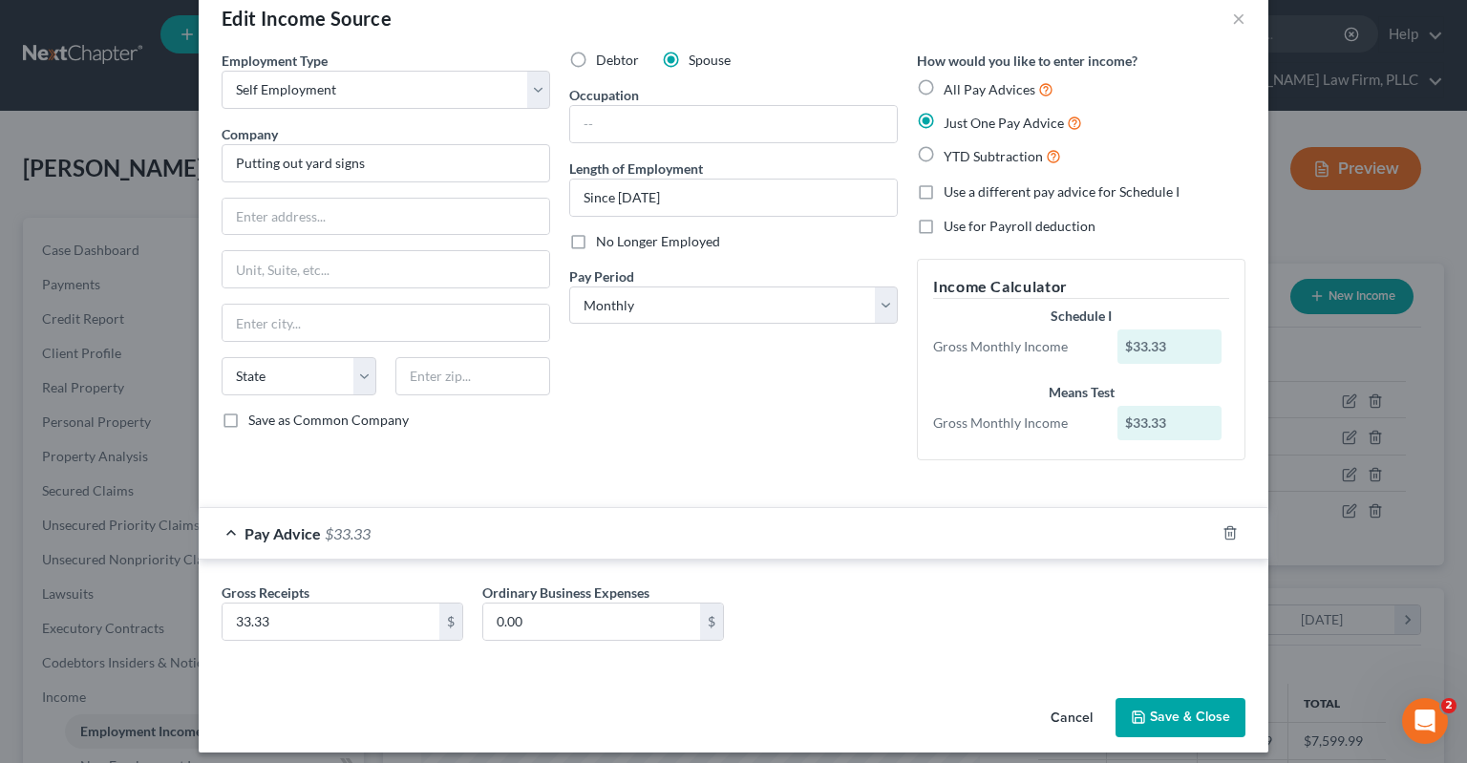
scroll to position [48, 0]
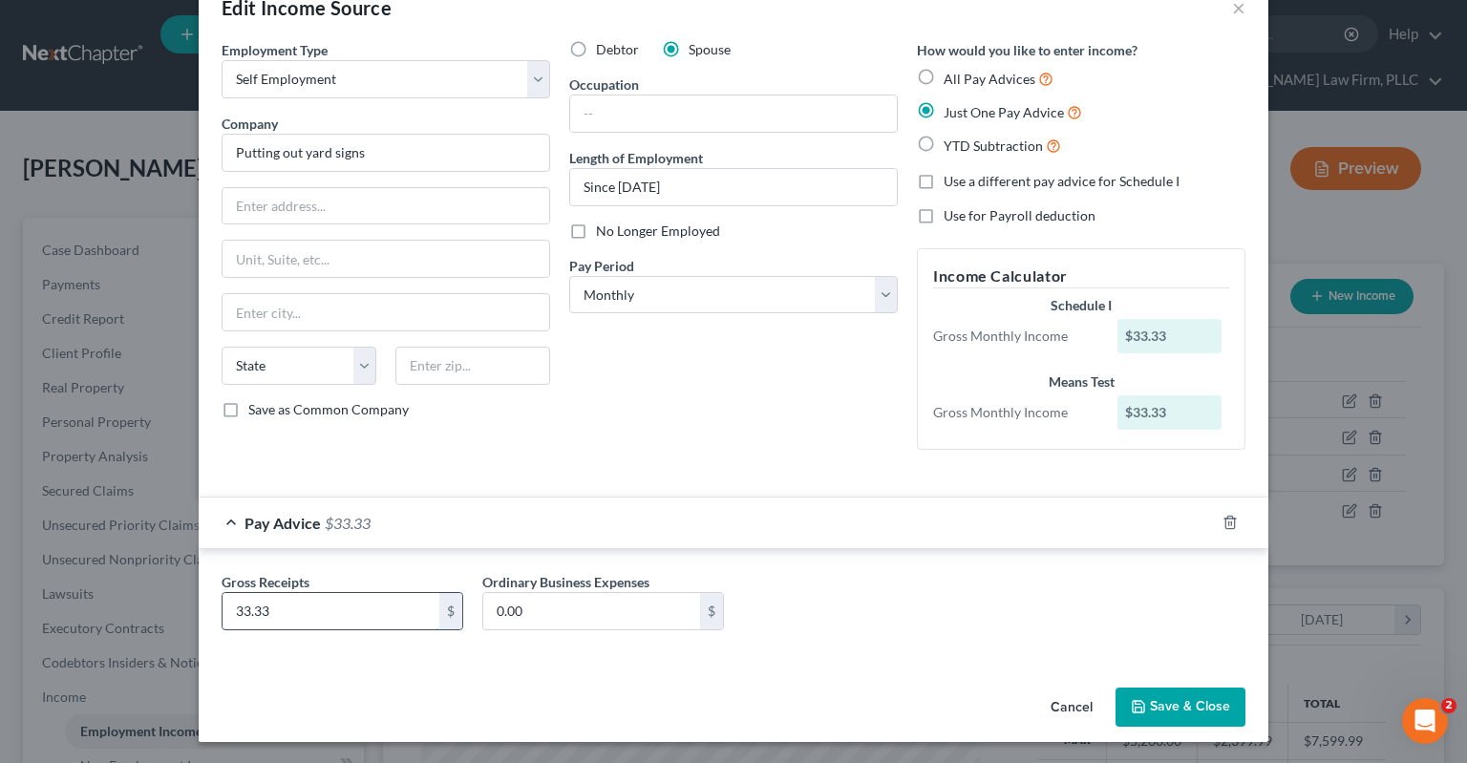
drag, startPoint x: 277, startPoint y: 595, endPoint x: 279, endPoint y: 605, distance: 10.7
click at [277, 598] on input "33.33" at bounding box center [331, 611] width 217 height 36
type input "25"
drag, startPoint x: 617, startPoint y: 479, endPoint x: 948, endPoint y: 562, distance: 341.4
click at [631, 464] on div "Employment Type * Select Full or [DEMOGRAPHIC_DATA] Employment Self Employment …" at bounding box center [733, 260] width 1043 height 441
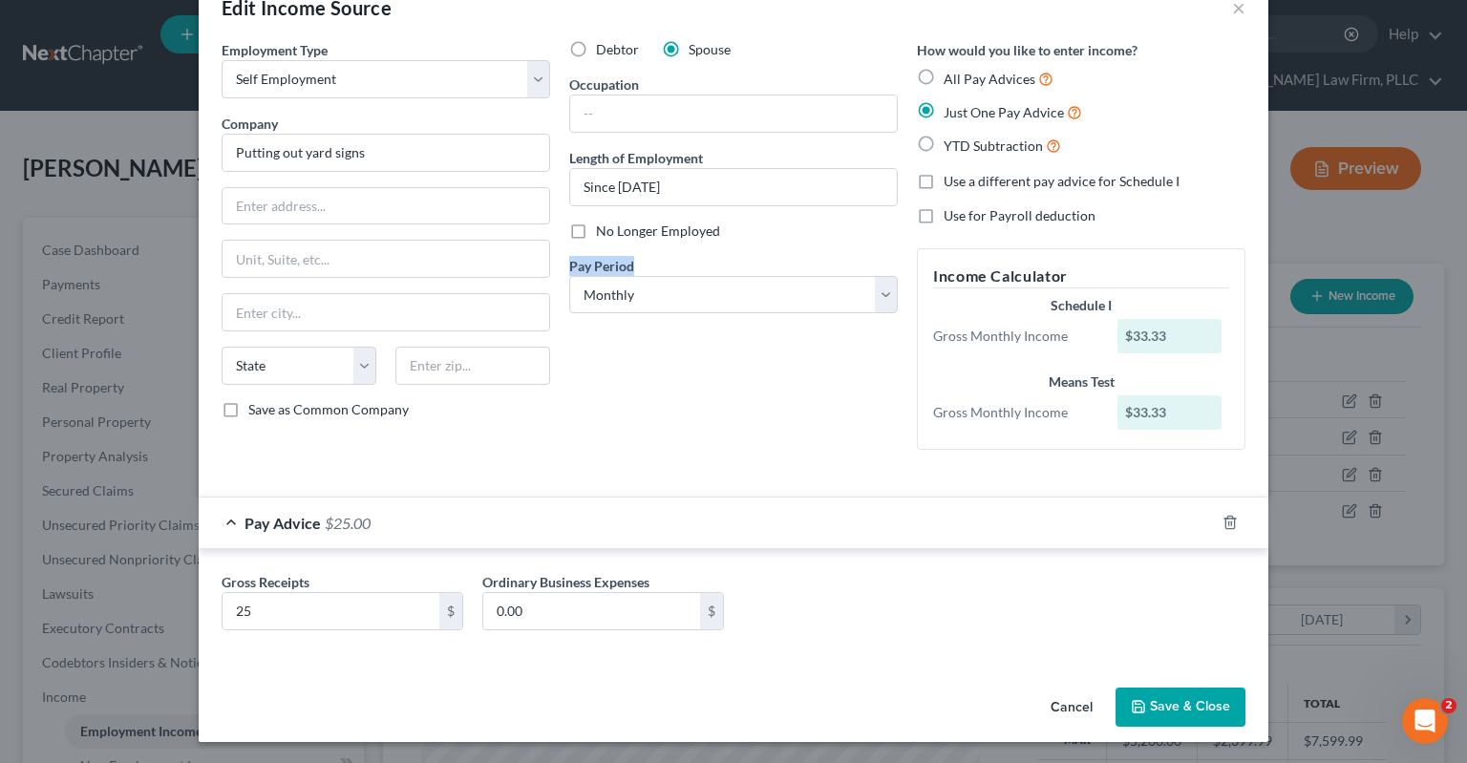
click at [1162, 693] on button "Save & Close" at bounding box center [1180, 708] width 130 height 40
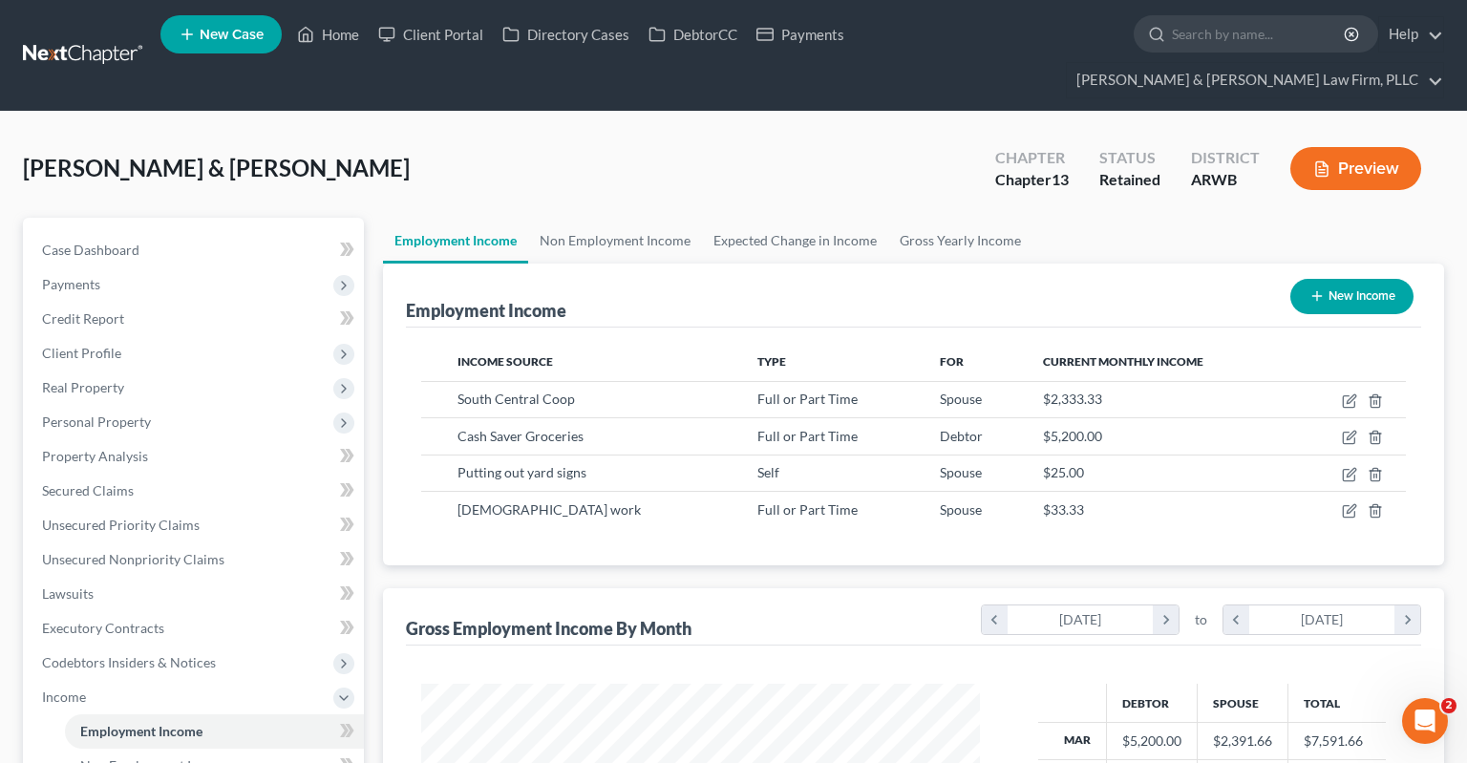
click at [819, 135] on div "[PERSON_NAME] & [PERSON_NAME] Upgraded Chapter Chapter 13 Status Retained Distr…" at bounding box center [733, 176] width 1421 height 83
click at [1376, 503] on icon "button" at bounding box center [1375, 510] width 15 height 15
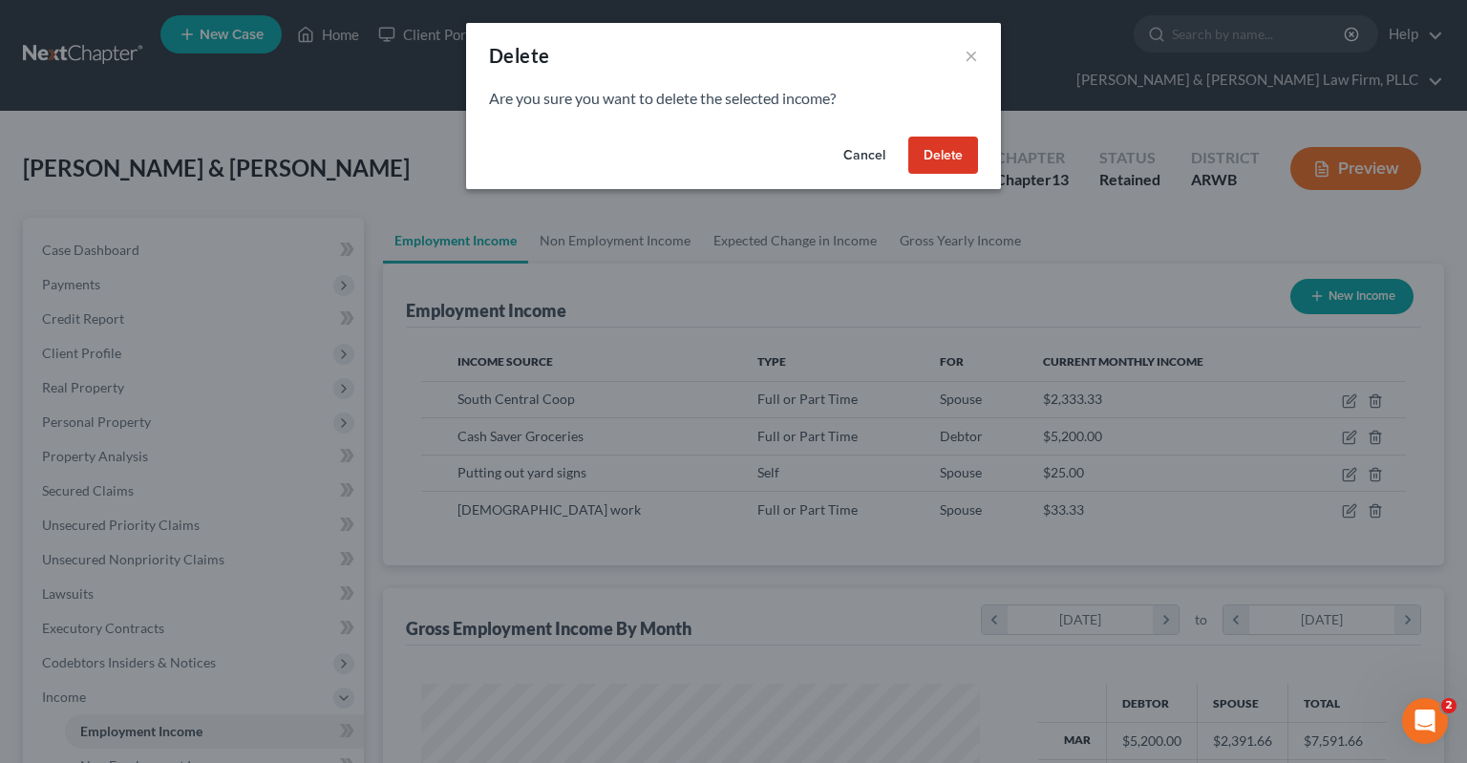
click at [929, 151] on button "Delete" at bounding box center [943, 156] width 70 height 38
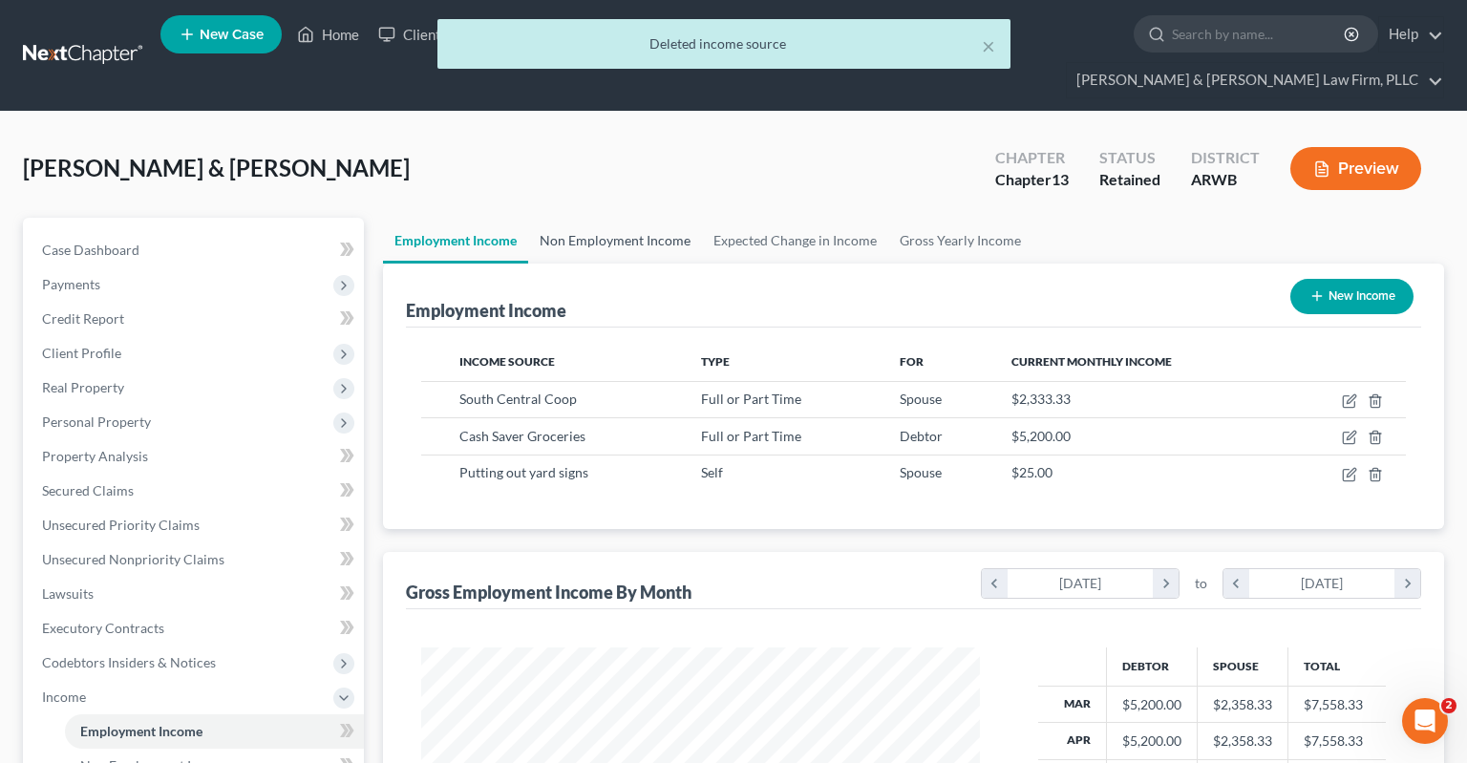
click at [647, 218] on link "Non Employment Income" at bounding box center [615, 241] width 174 height 46
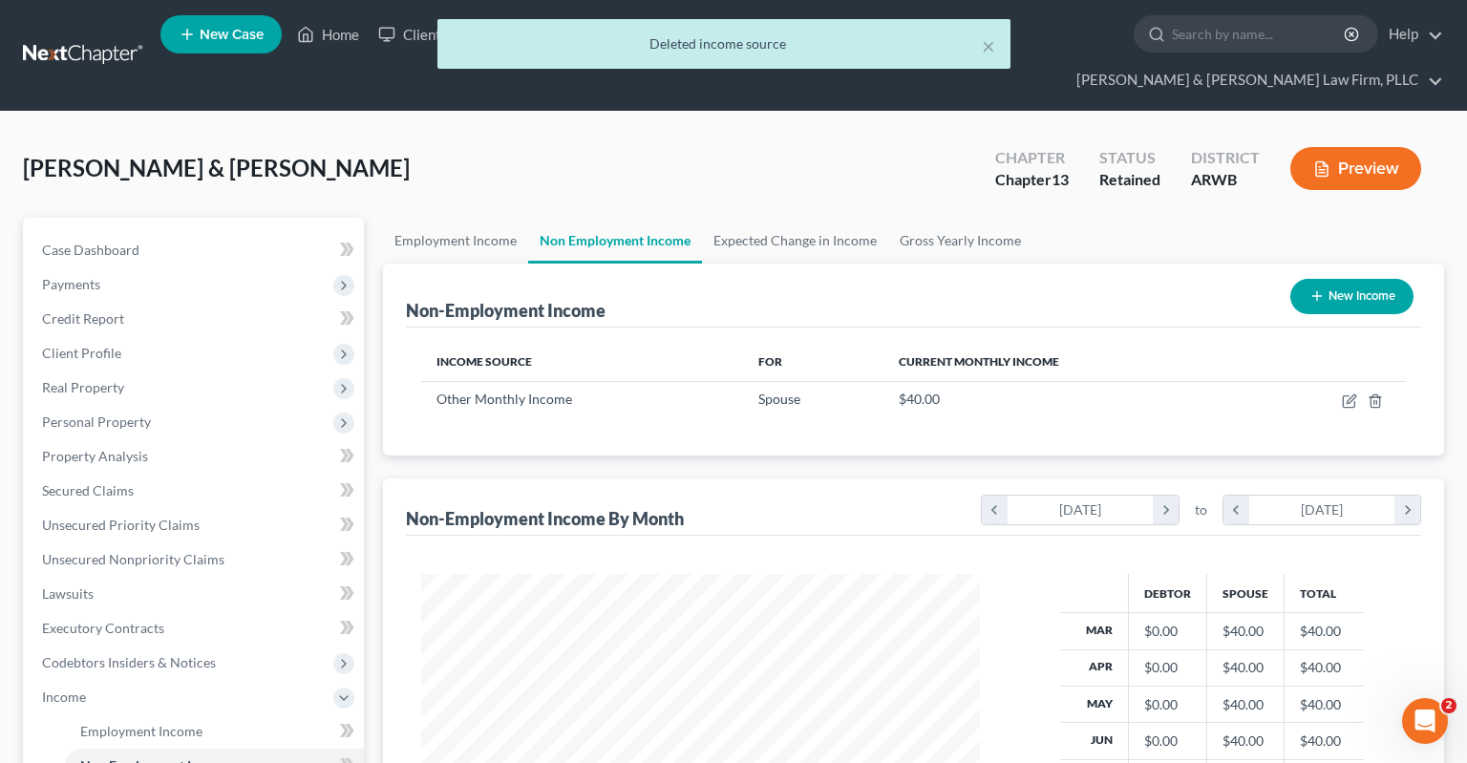
scroll to position [341, 596]
click at [650, 162] on div "[PERSON_NAME] & [PERSON_NAME] Upgraded Chapter Chapter 13 Status Retained Distr…" at bounding box center [733, 176] width 1421 height 83
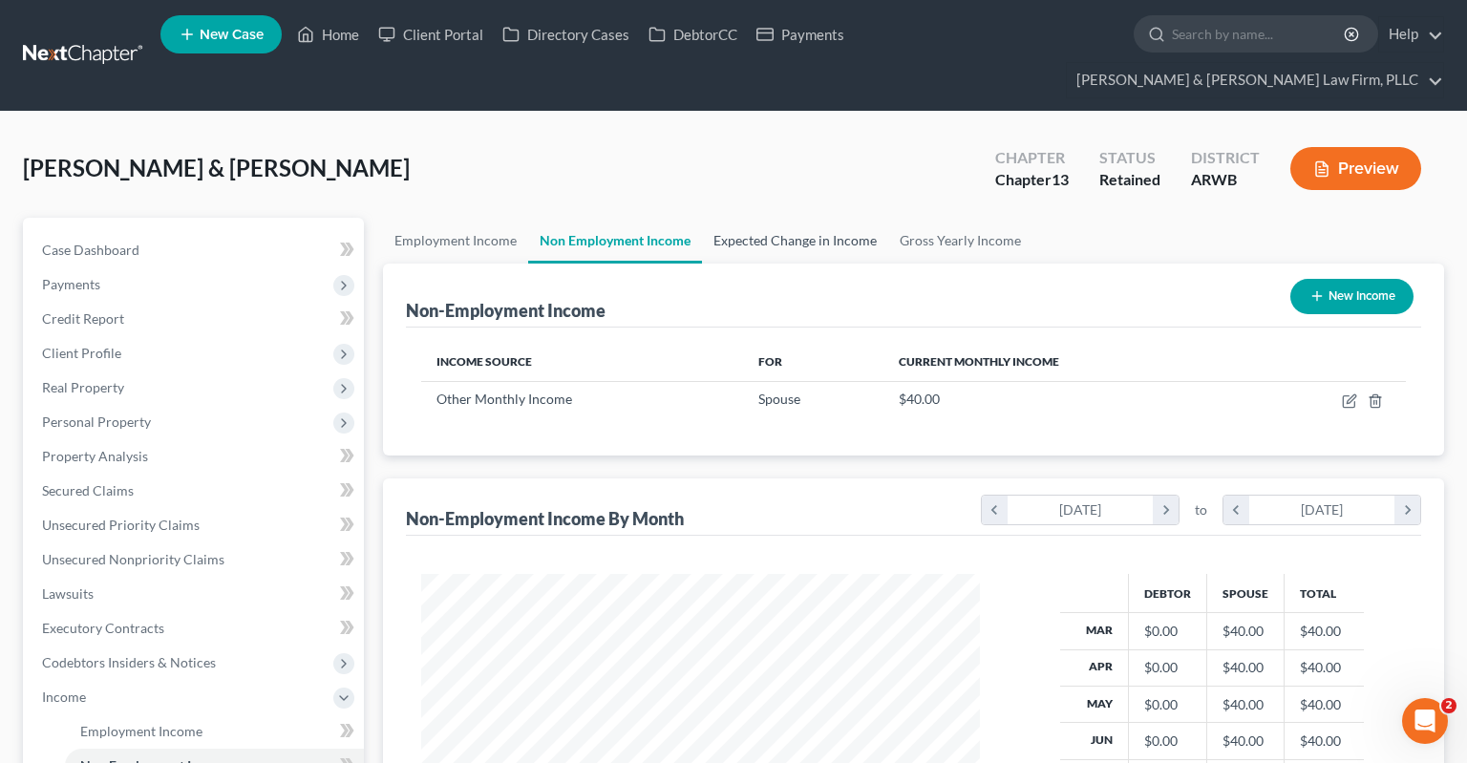
click at [748, 218] on link "Expected Change in Income" at bounding box center [795, 241] width 186 height 46
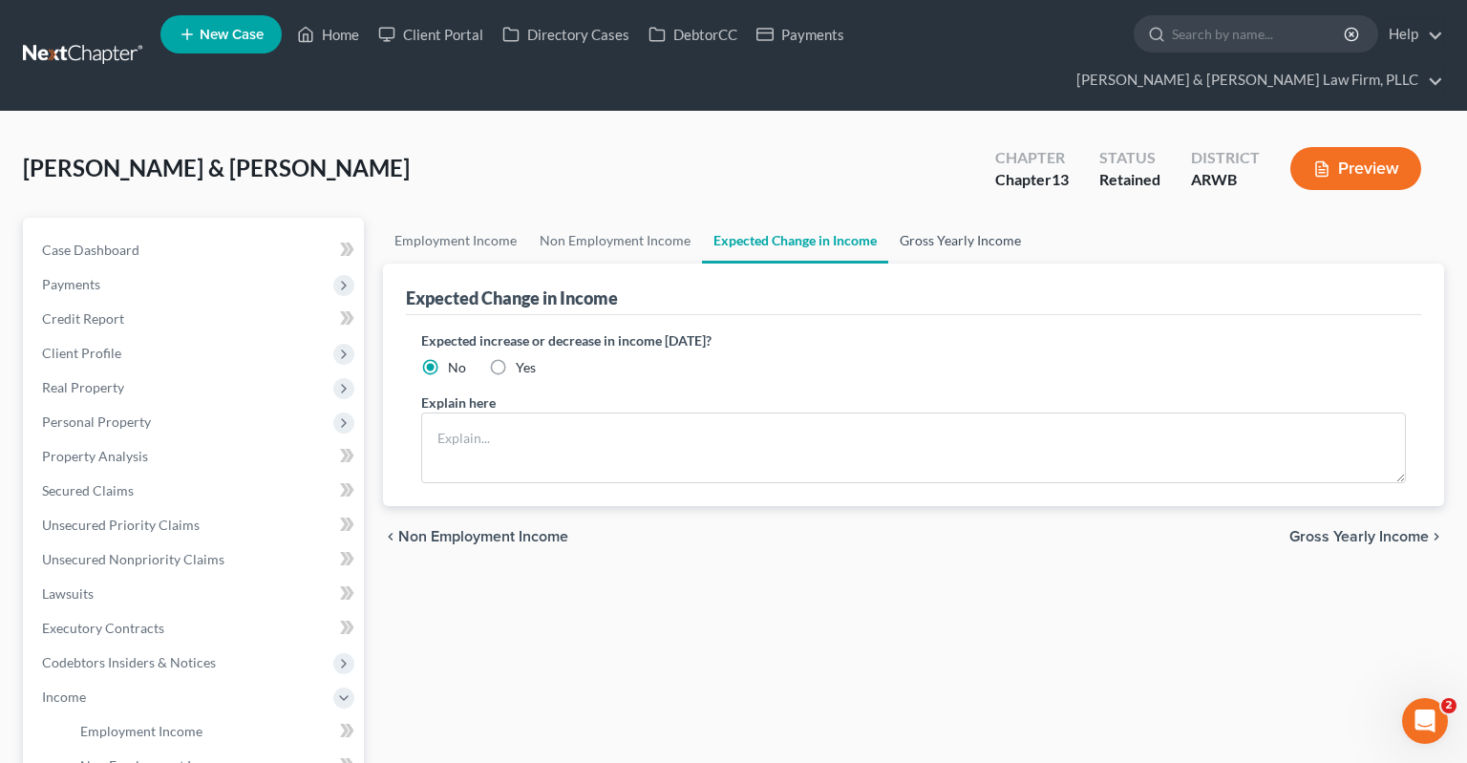
drag, startPoint x: 948, startPoint y: 220, endPoint x: 804, endPoint y: 223, distance: 144.2
click at [946, 218] on link "Gross Yearly Income" at bounding box center [960, 241] width 144 height 46
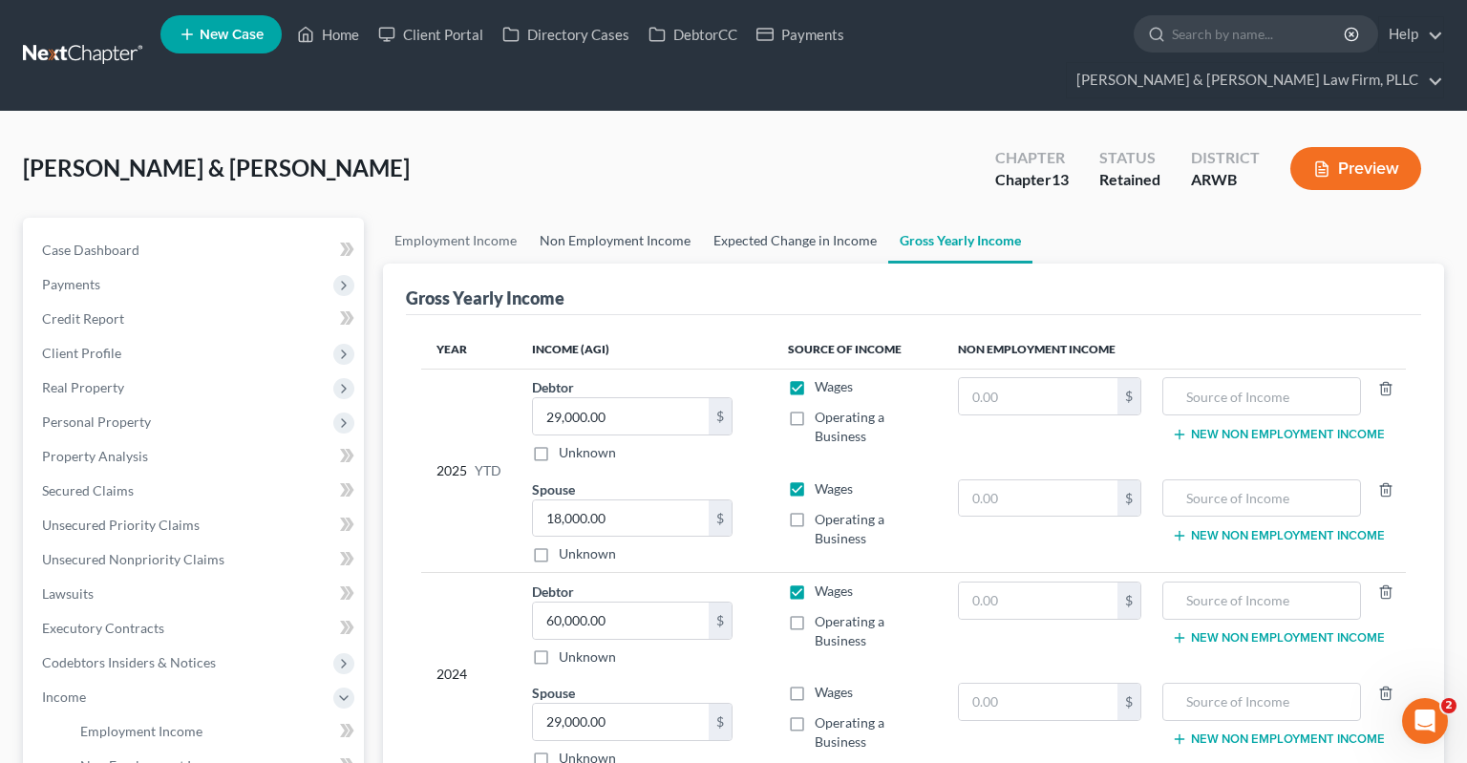
click at [802, 221] on link "Expected Change in Income" at bounding box center [795, 241] width 186 height 46
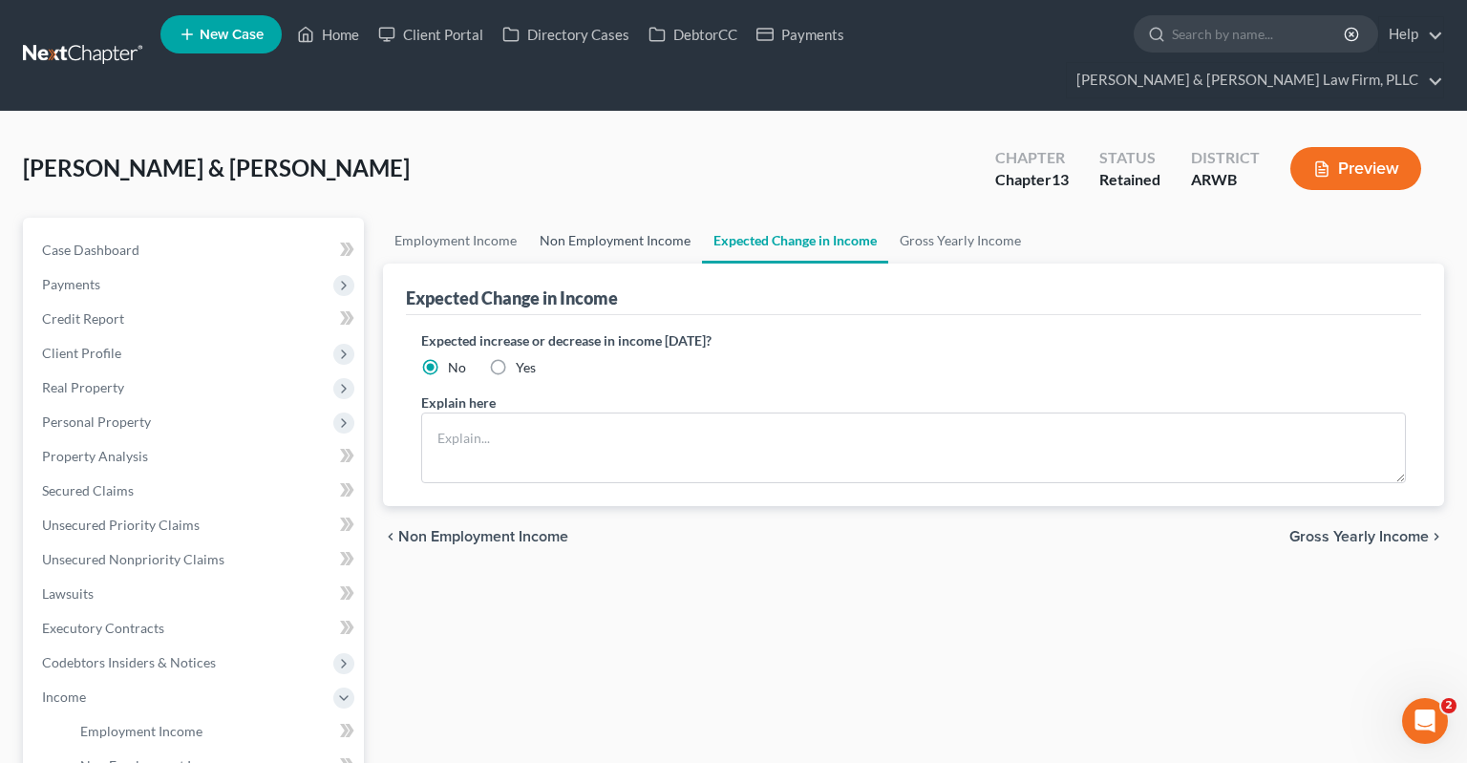
click at [651, 218] on link "Non Employment Income" at bounding box center [615, 241] width 174 height 46
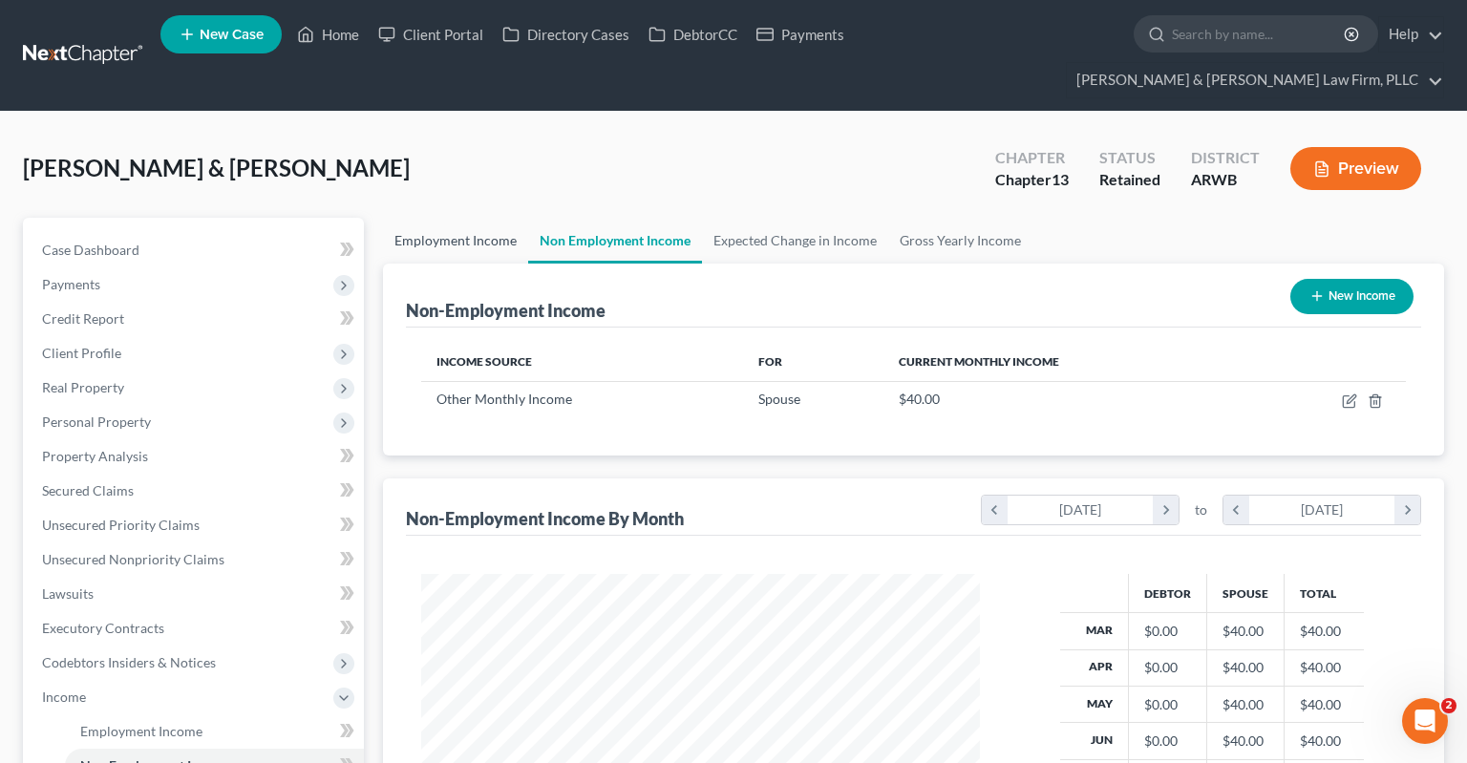
scroll to position [341, 596]
click at [477, 218] on link "Employment Income" at bounding box center [455, 241] width 145 height 46
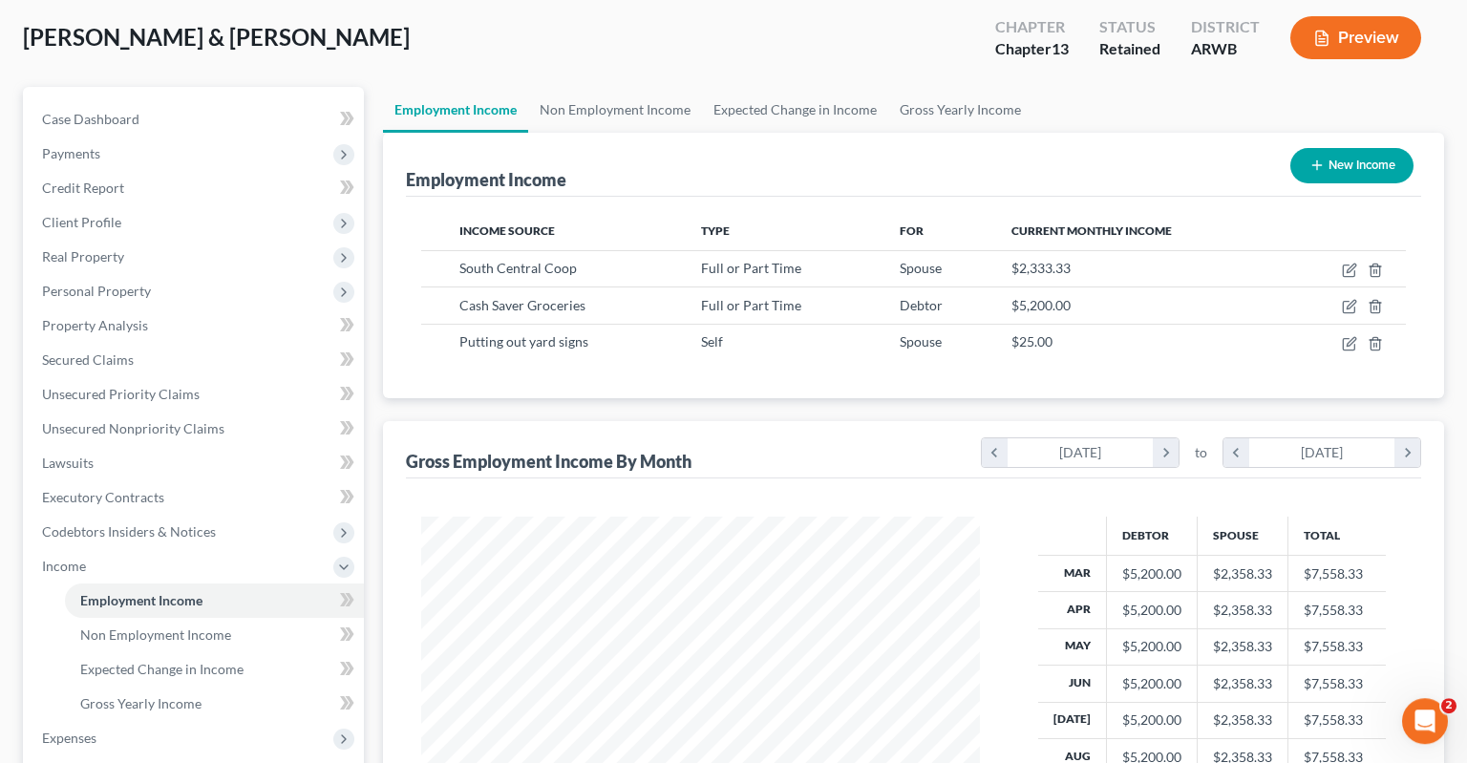
scroll to position [202, 0]
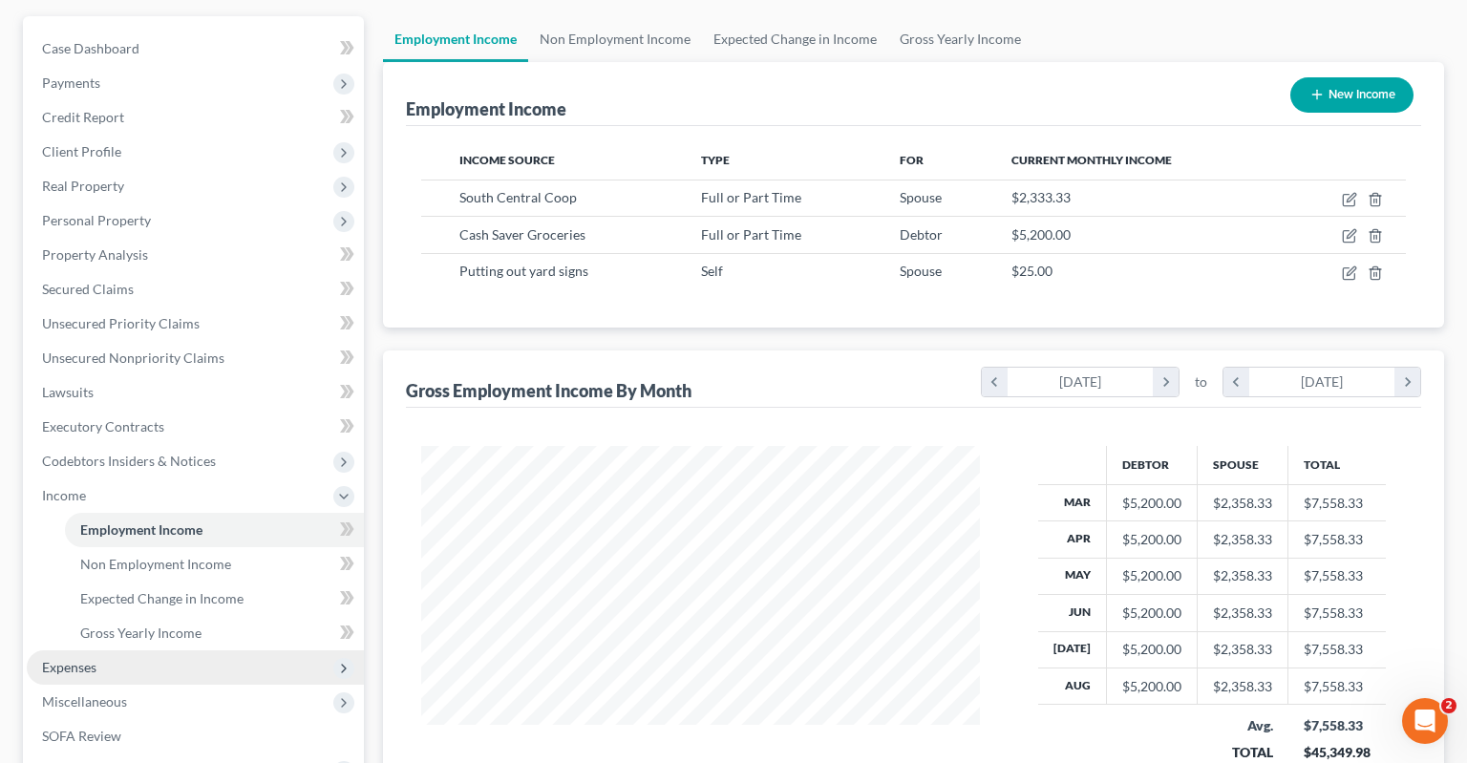
click at [214, 650] on span "Expenses" at bounding box center [195, 667] width 337 height 34
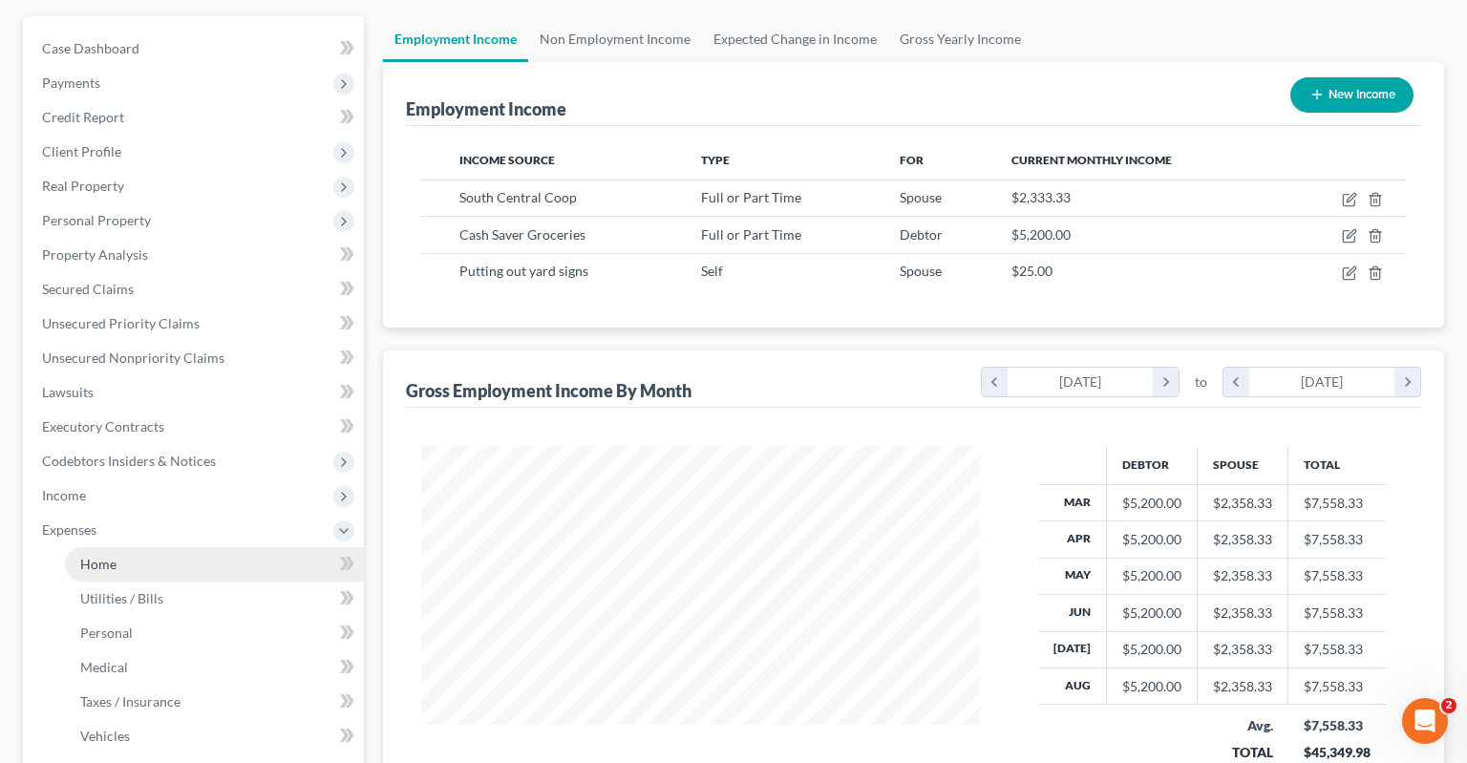
click at [227, 547] on link "Home" at bounding box center [214, 564] width 299 height 34
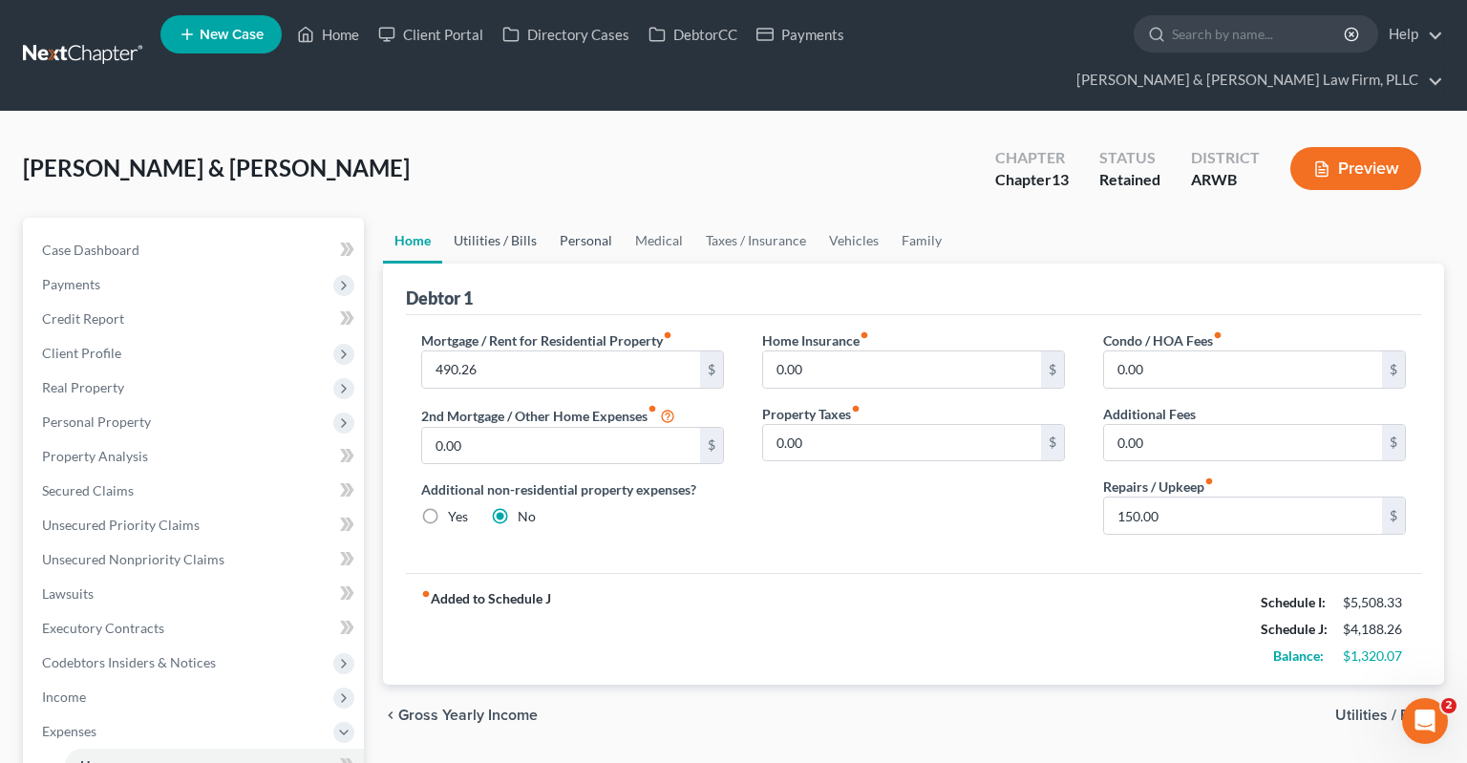
drag, startPoint x: 533, startPoint y: 204, endPoint x: 575, endPoint y: 210, distance: 42.4
click at [530, 218] on link "Utilities / Bills" at bounding box center [495, 241] width 106 height 46
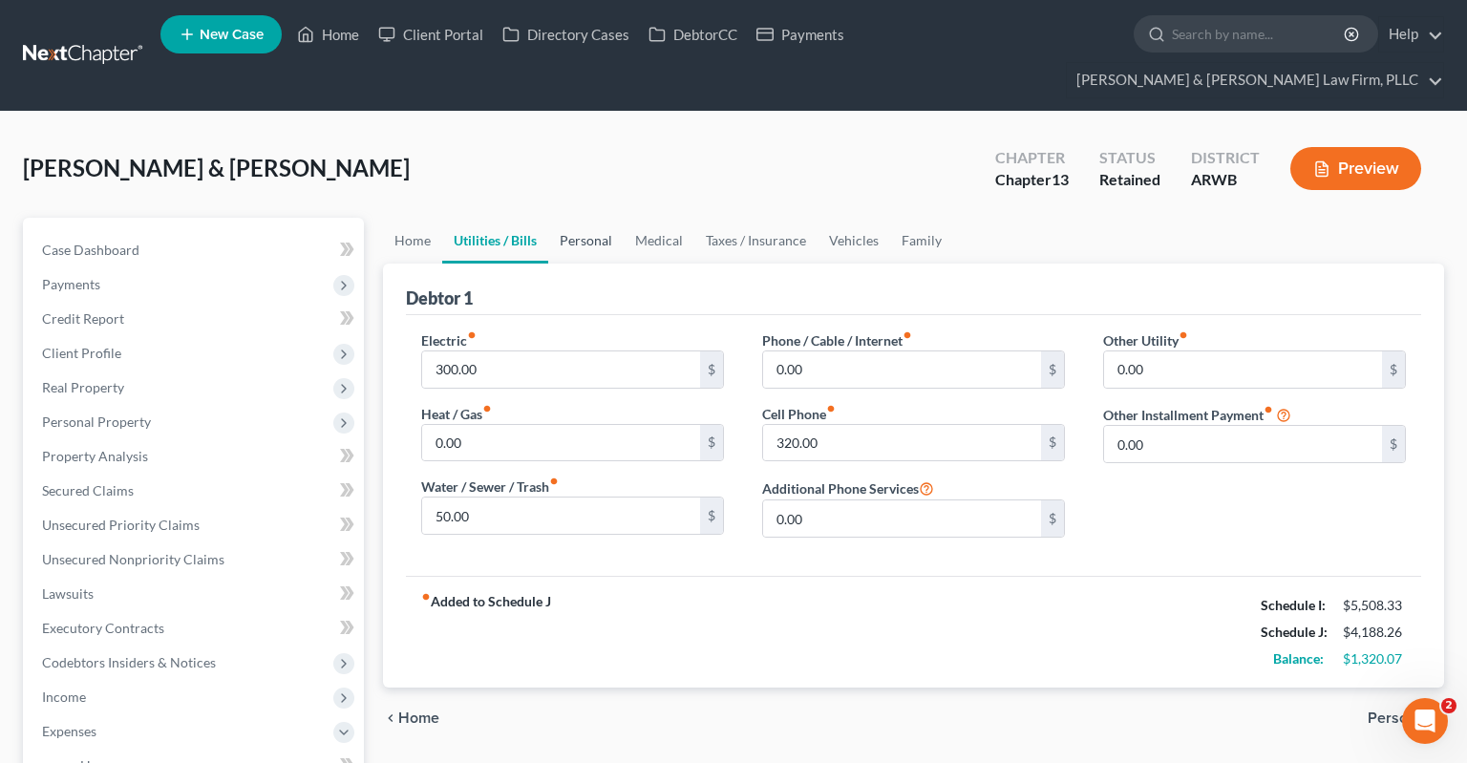
drag, startPoint x: 575, startPoint y: 210, endPoint x: 605, endPoint y: 223, distance: 33.4
click at [578, 218] on link "Personal" at bounding box center [585, 241] width 75 height 46
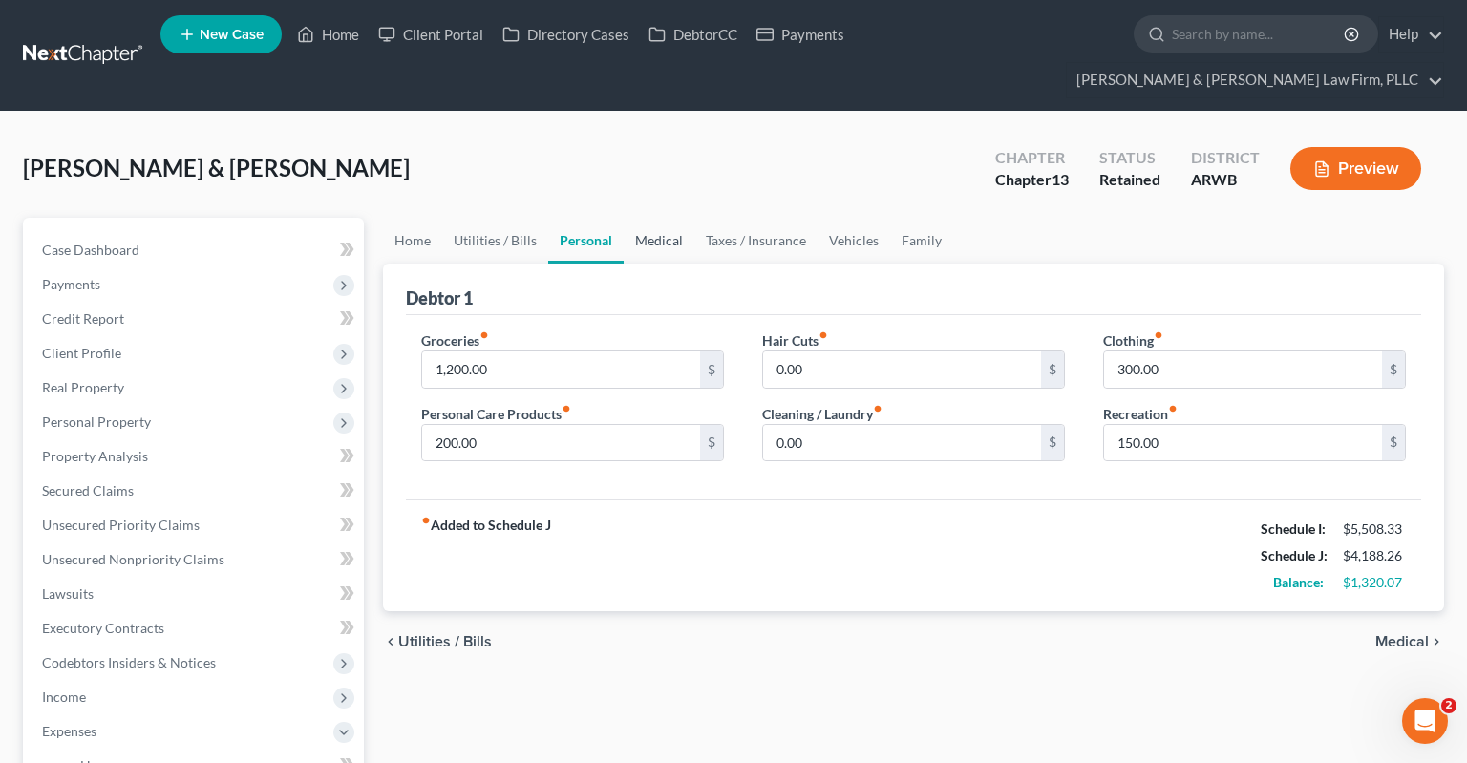
click at [670, 218] on link "Medical" at bounding box center [659, 241] width 71 height 46
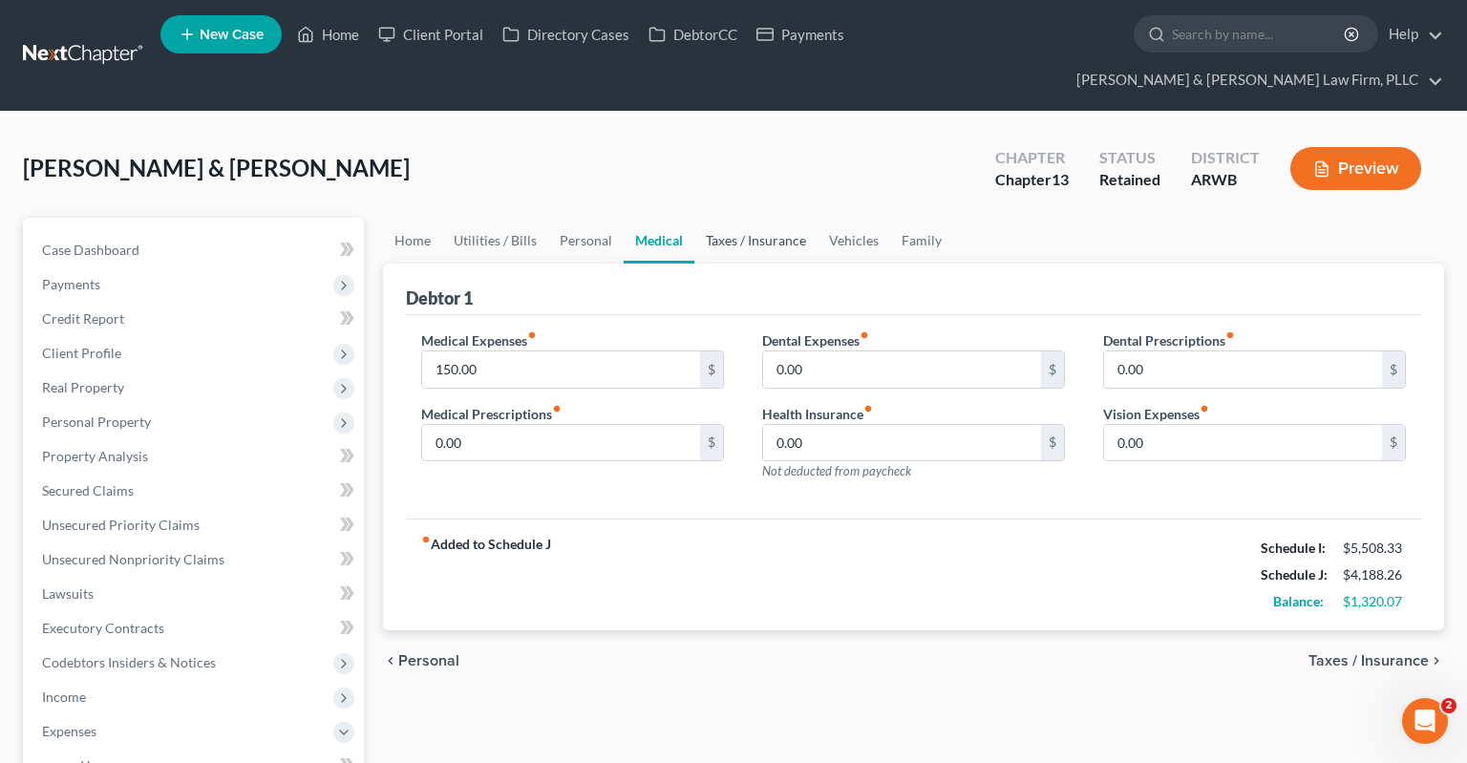
click at [701, 218] on link "Taxes / Insurance" at bounding box center [755, 241] width 123 height 46
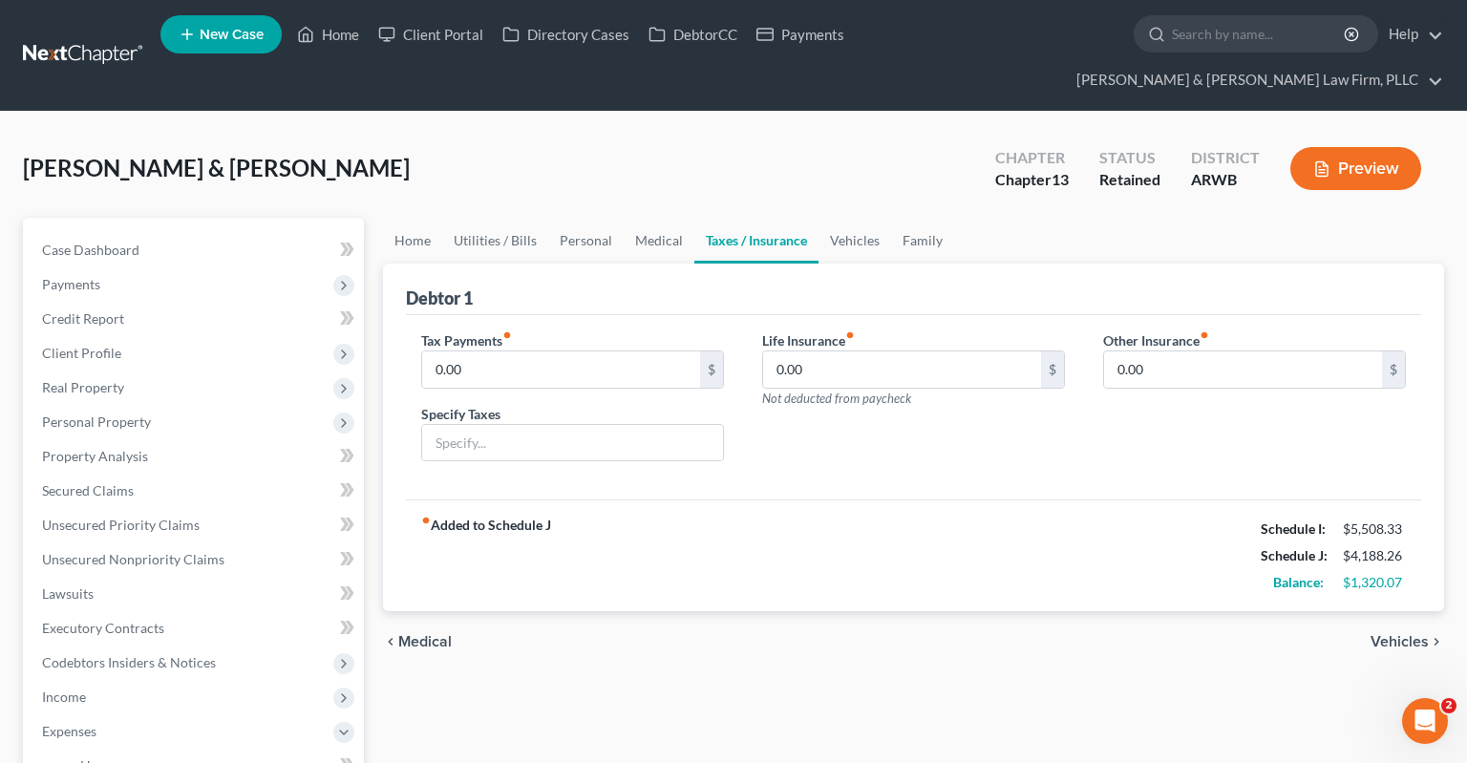
click at [770, 218] on link "Taxes / Insurance" at bounding box center [756, 241] width 124 height 46
click at [859, 218] on link "Vehicles" at bounding box center [854, 241] width 73 height 46
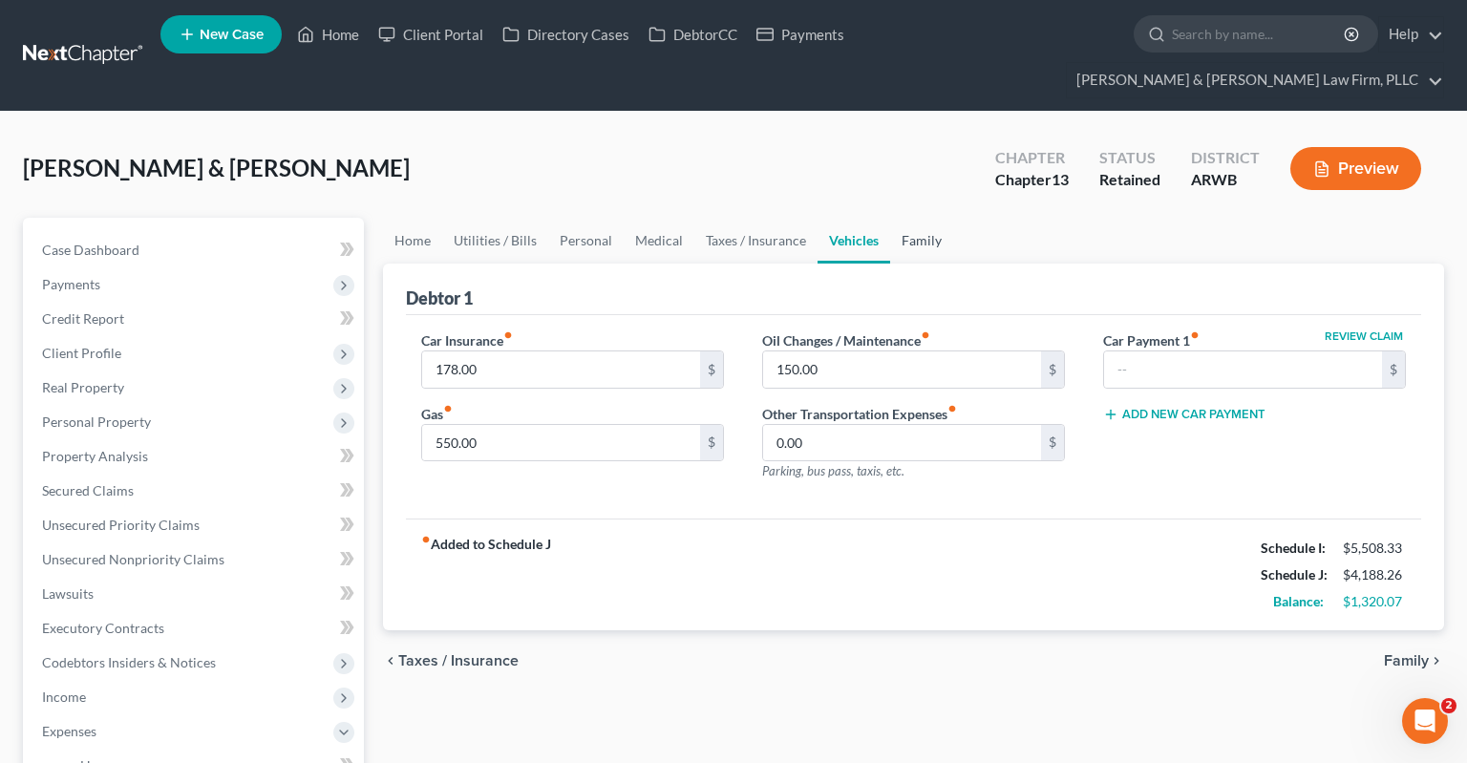
click at [914, 218] on link "Family" at bounding box center [921, 241] width 63 height 46
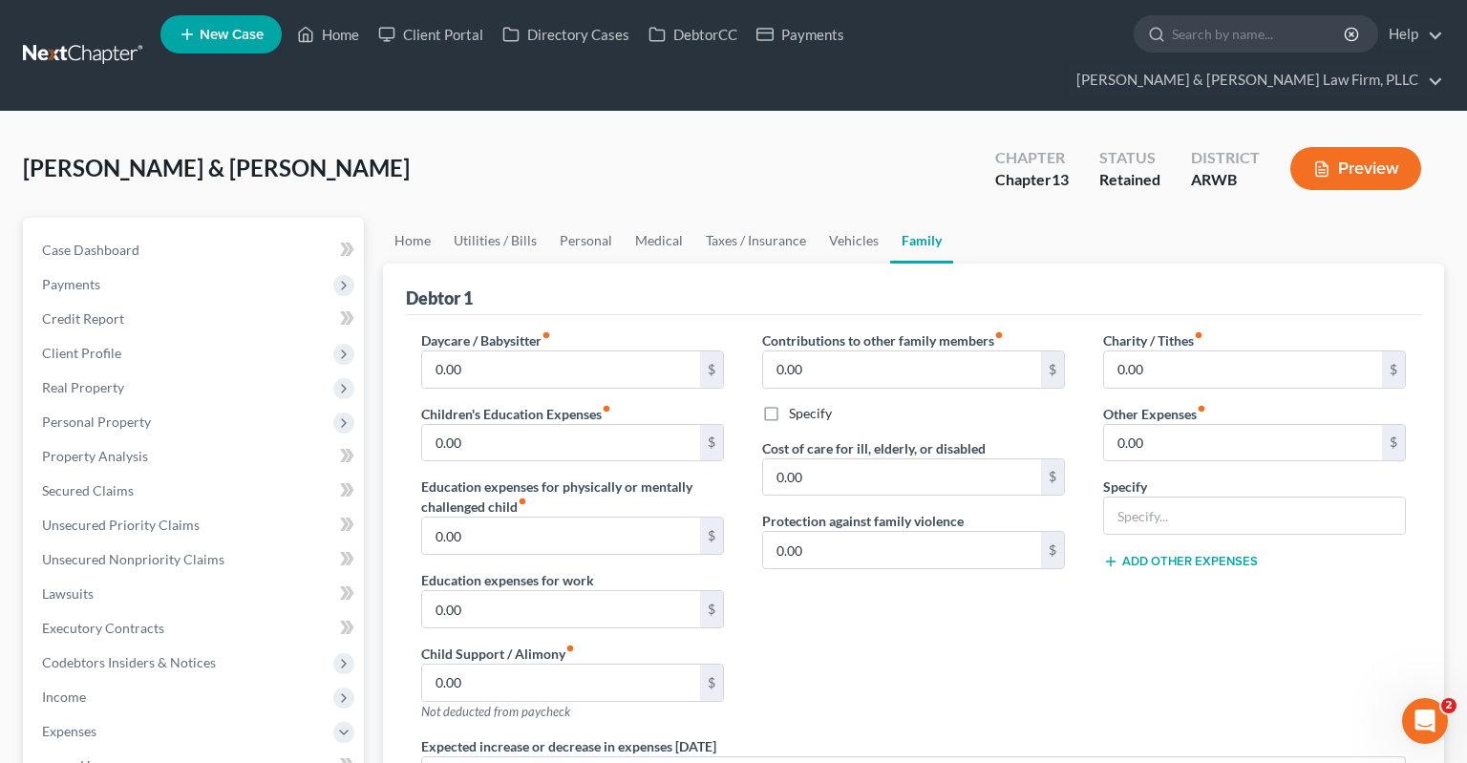
click at [919, 611] on div "Contributions to other family members fiber_manual_record 0.00 $ Specify Cost o…" at bounding box center [913, 533] width 341 height 406
click at [203, 336] on span "Client Profile" at bounding box center [195, 353] width 337 height 34
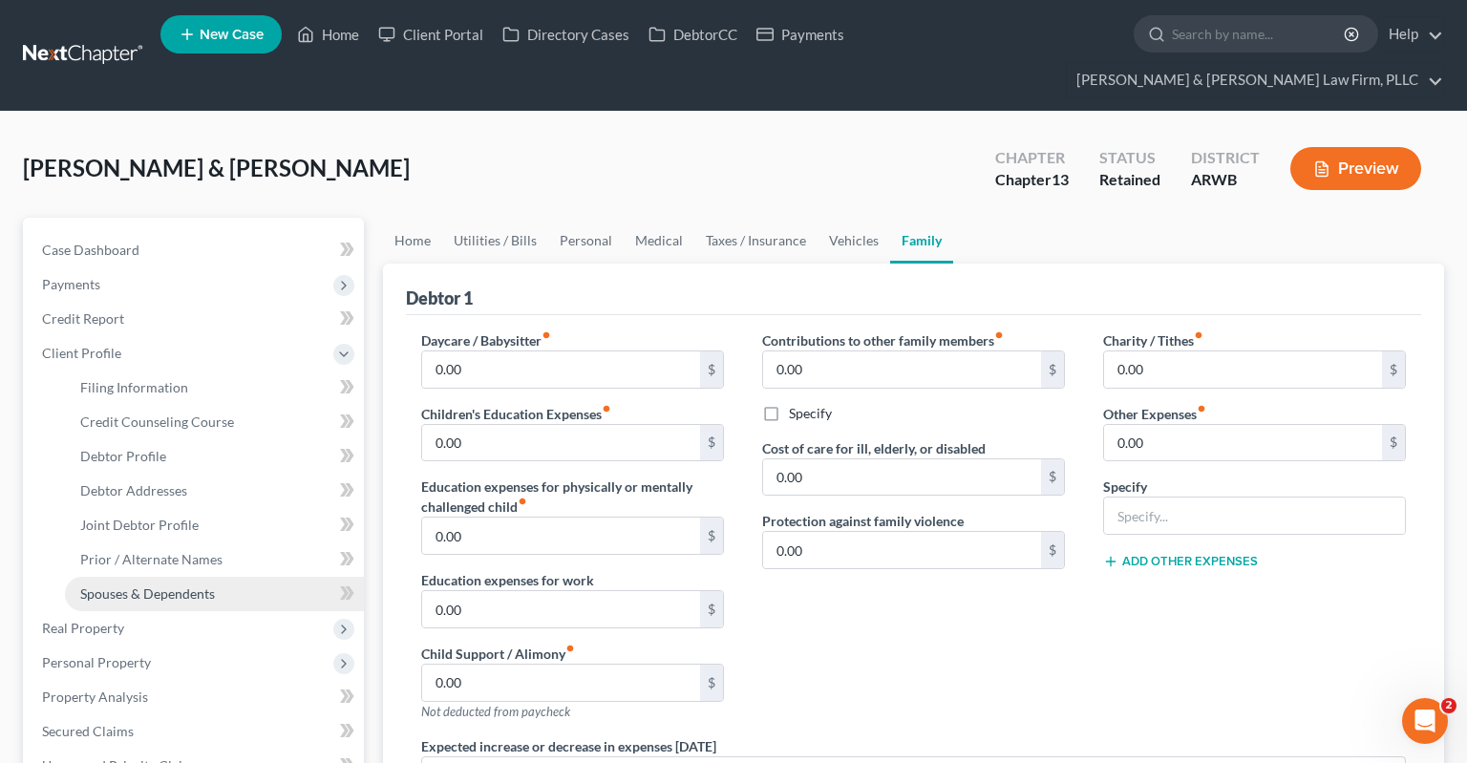
click at [209, 585] on span "Spouses & Dependents" at bounding box center [147, 593] width 135 height 16
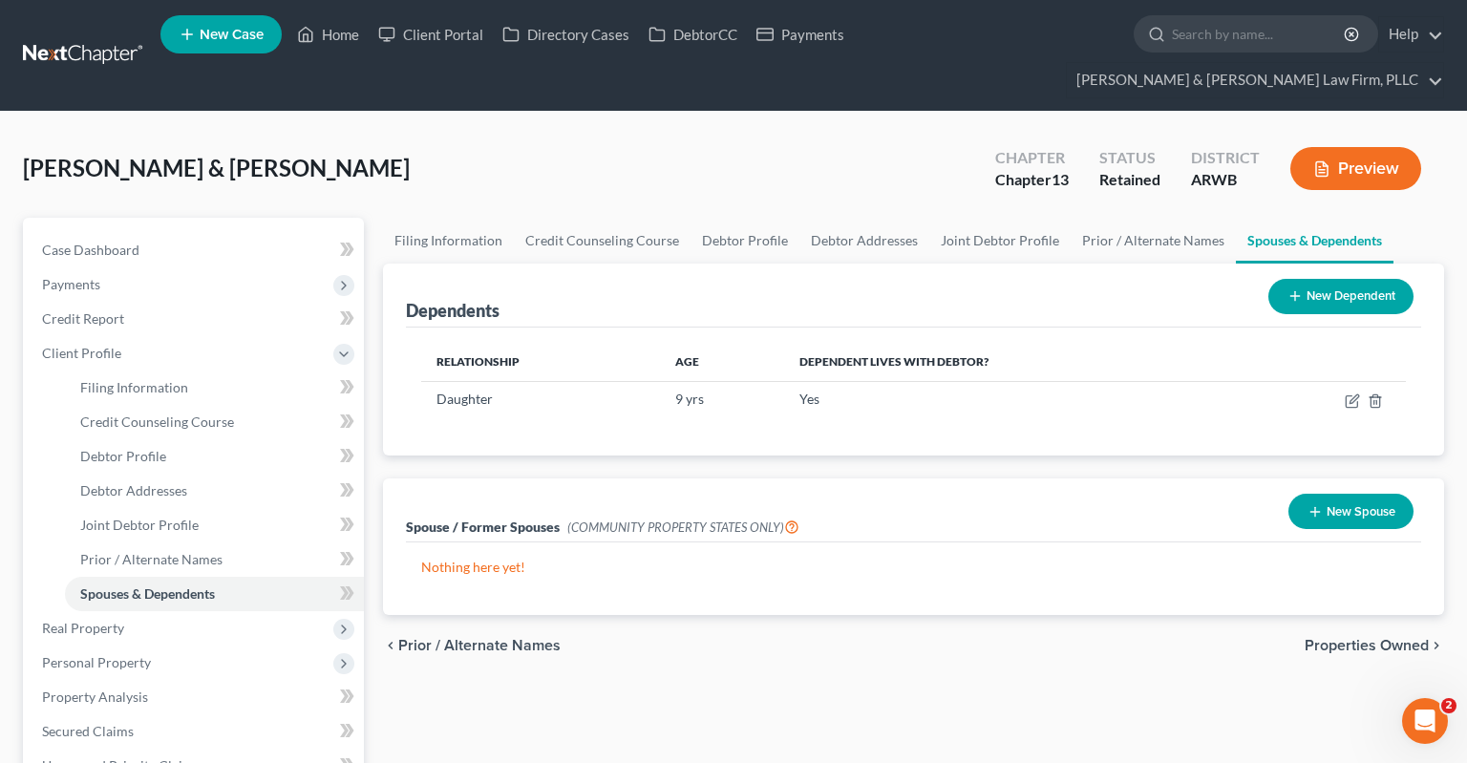
scroll to position [403, 0]
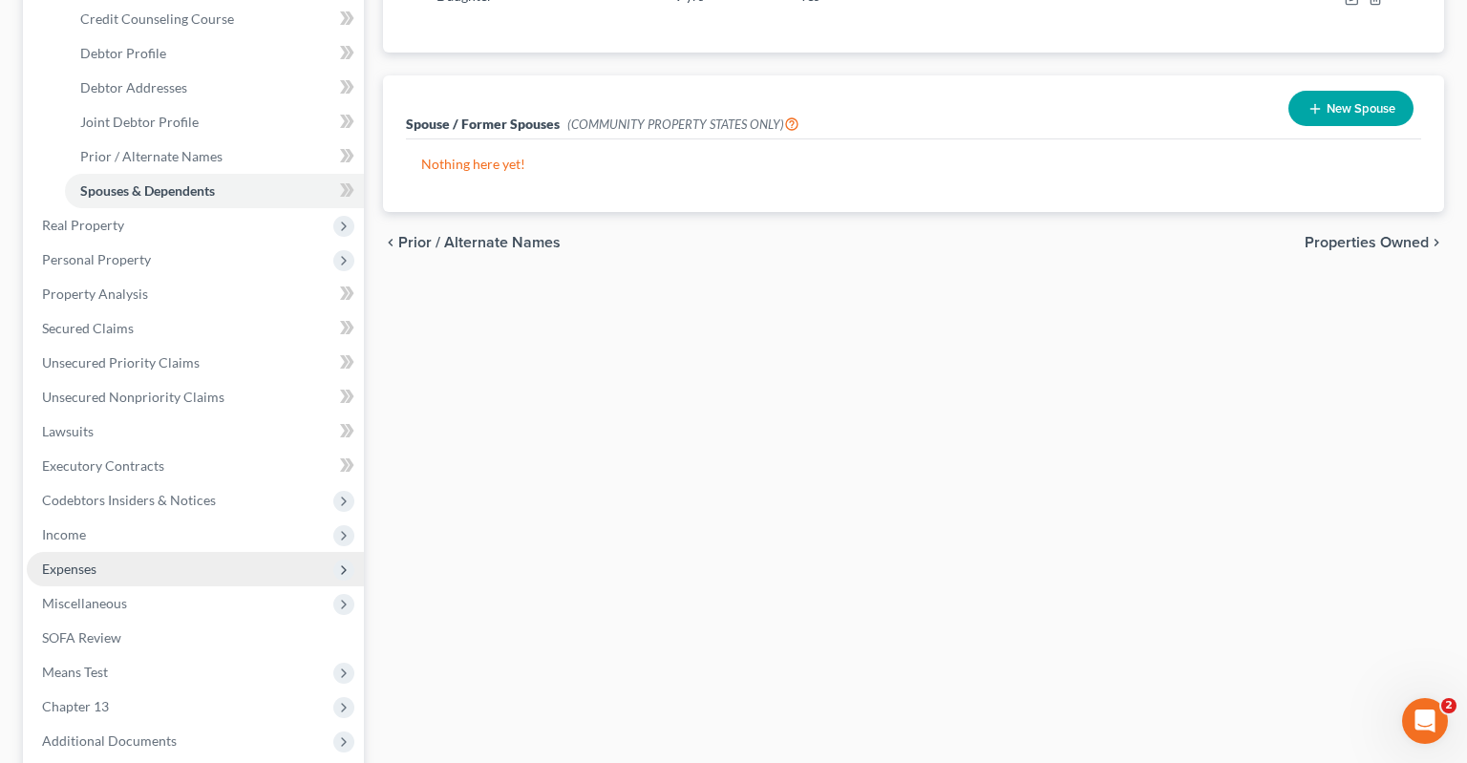
click at [193, 552] on span "Expenses" at bounding box center [195, 569] width 337 height 34
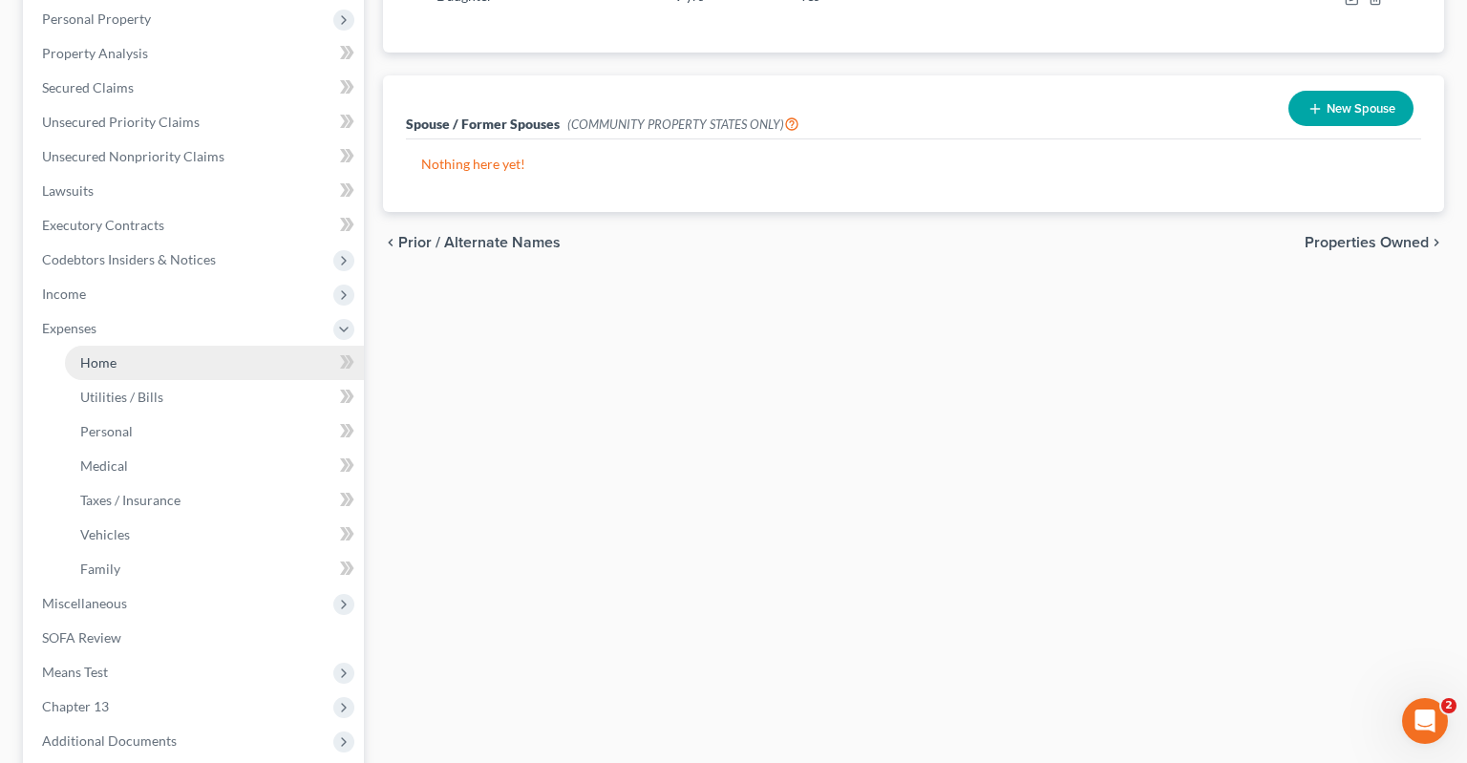
click at [217, 346] on link "Home" at bounding box center [214, 363] width 299 height 34
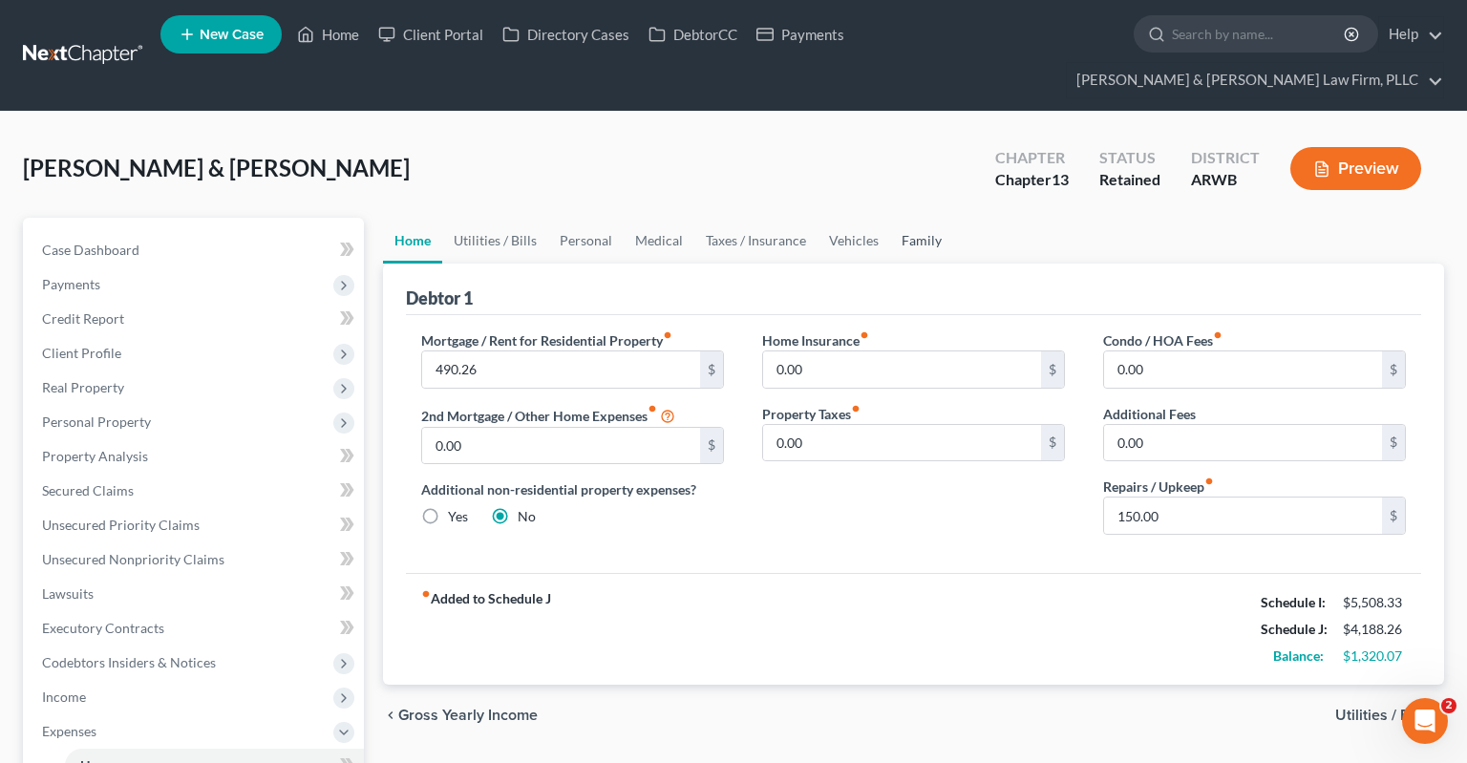
click at [919, 218] on link "Family" at bounding box center [921, 241] width 63 height 46
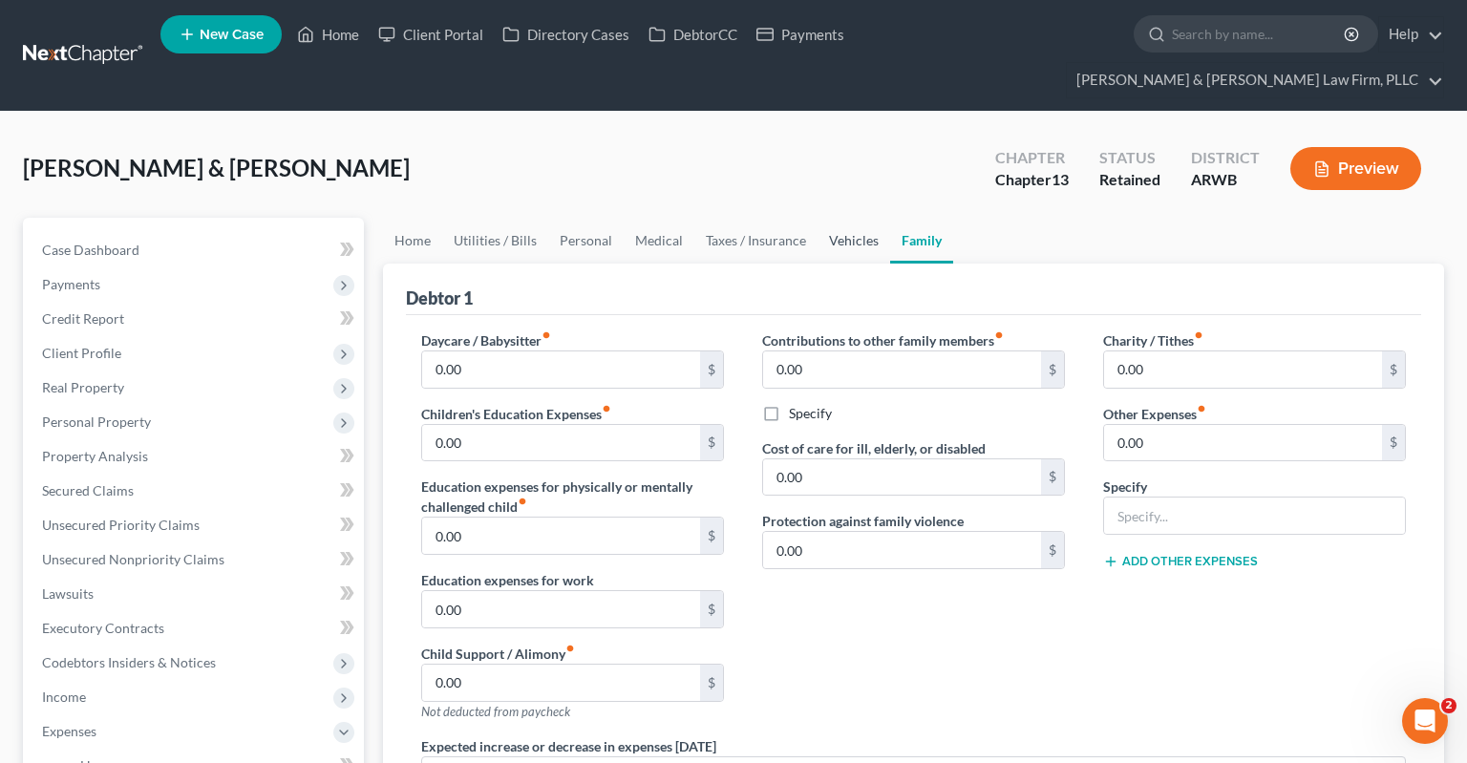
click at [836, 218] on link "Vehicles" at bounding box center [853, 241] width 73 height 46
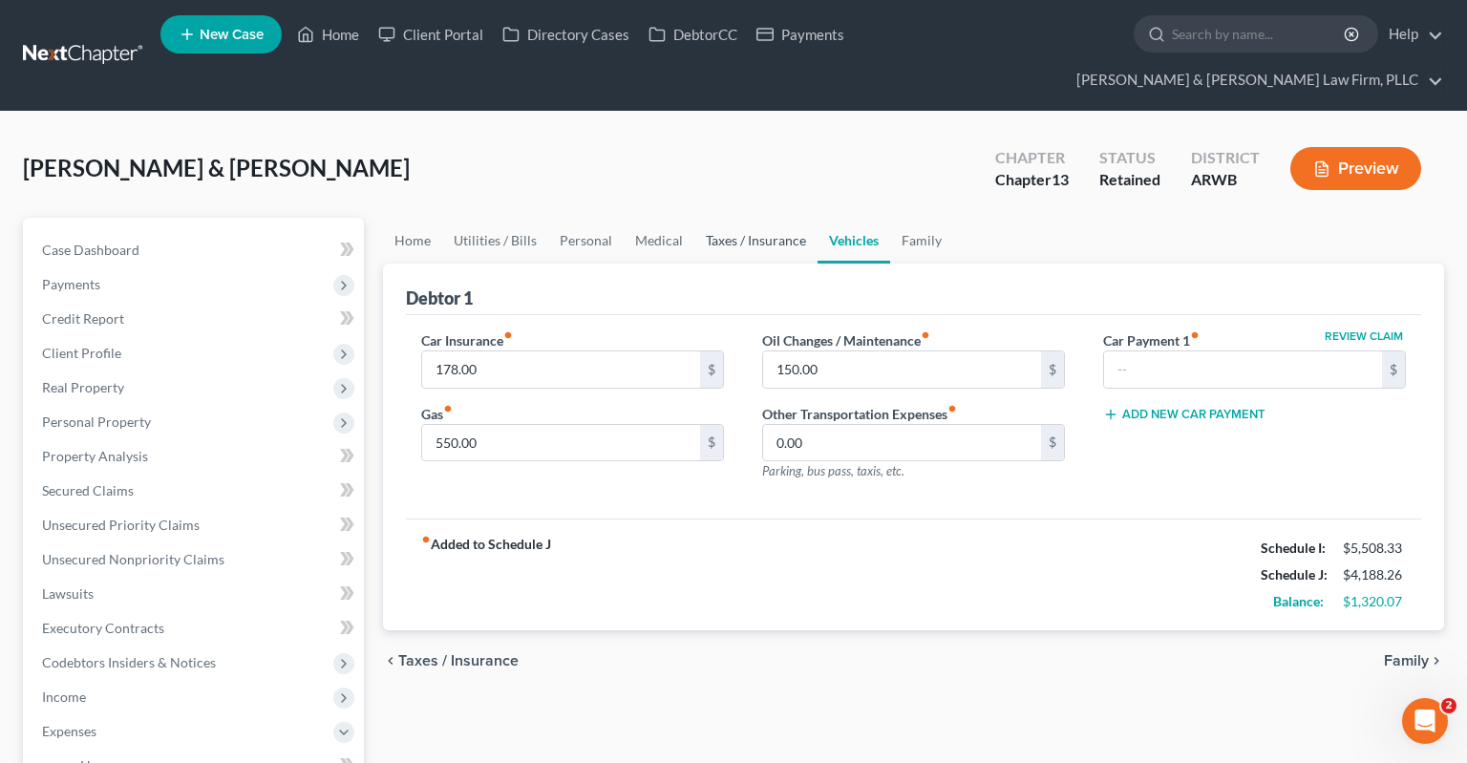
click at [747, 218] on link "Taxes / Insurance" at bounding box center [755, 241] width 123 height 46
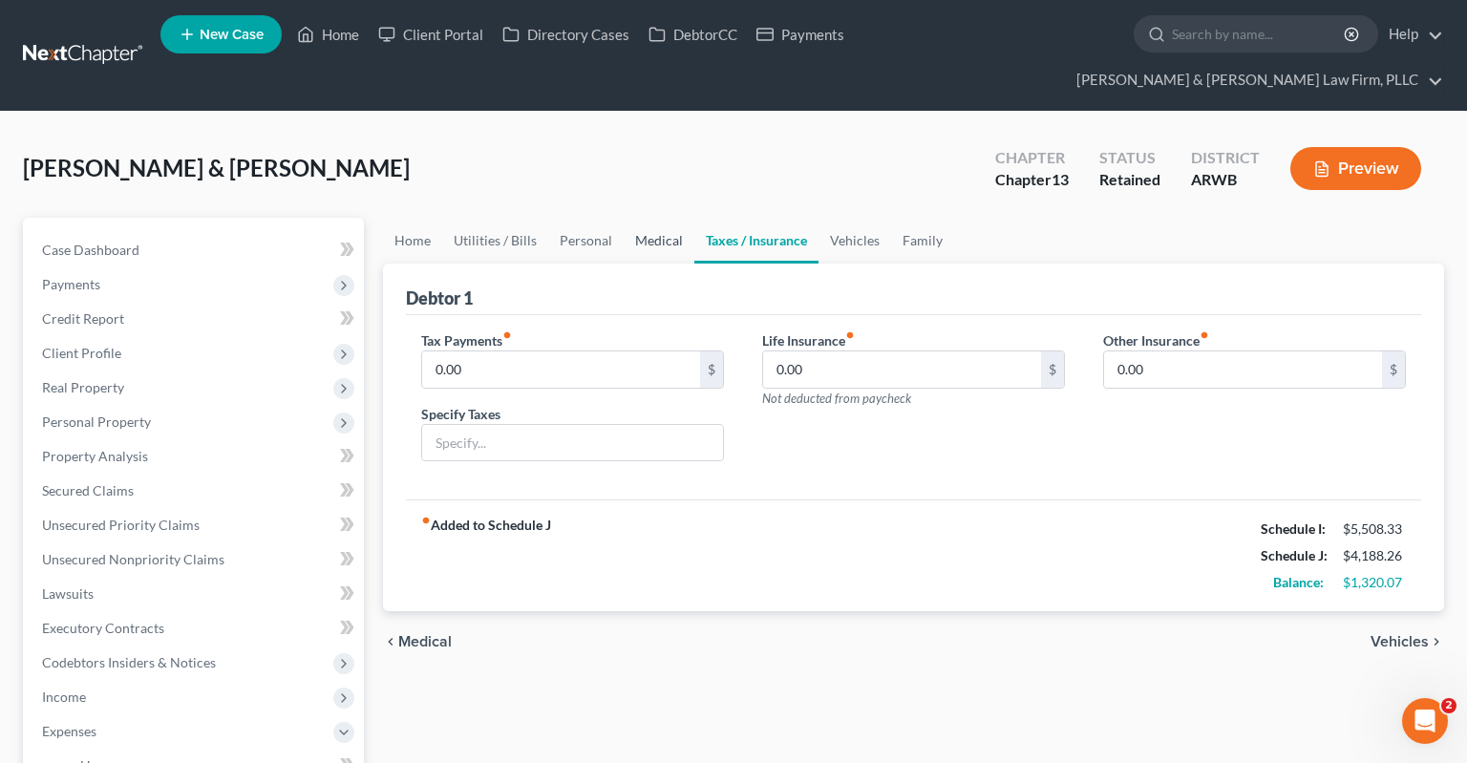
click at [656, 218] on link "Medical" at bounding box center [659, 241] width 71 height 46
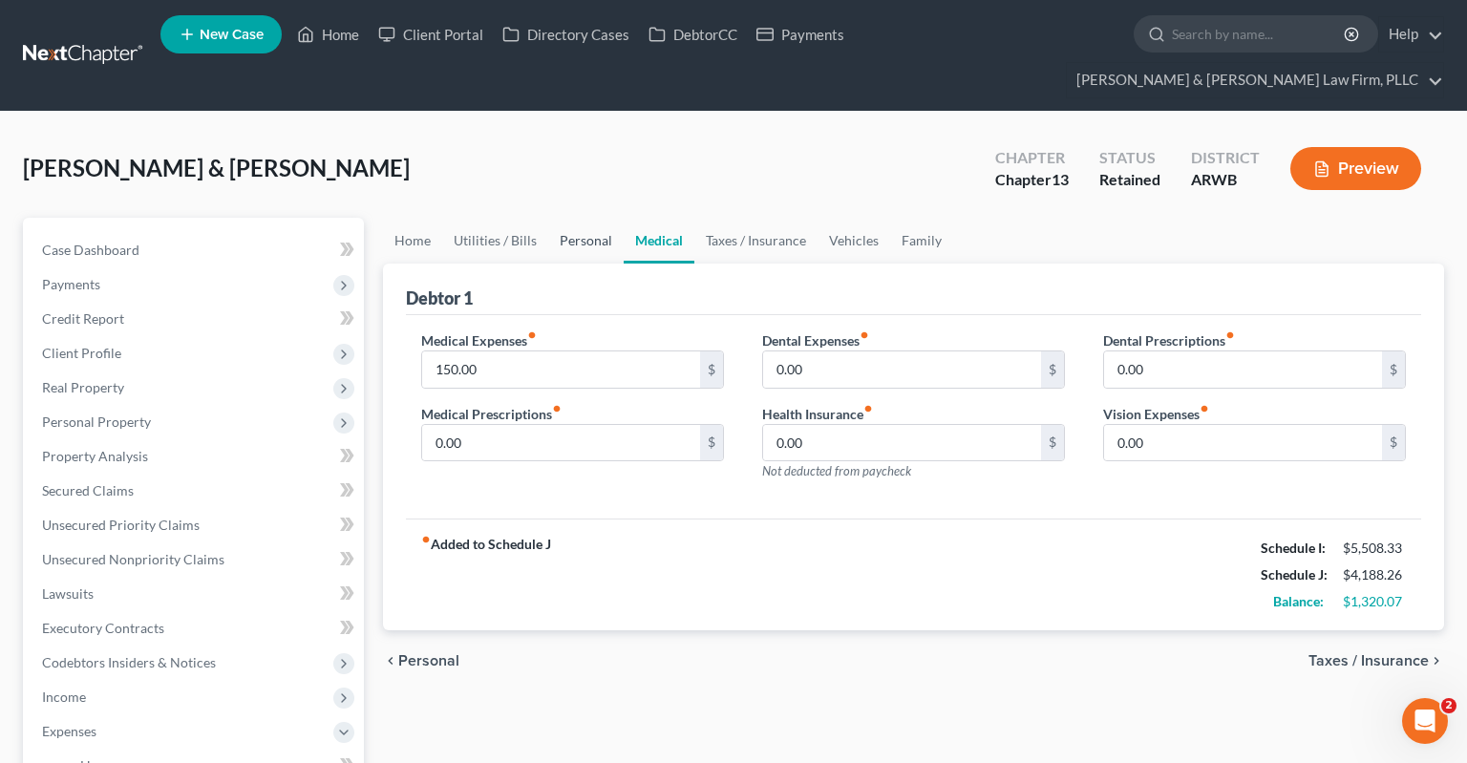
click at [586, 218] on link "Personal" at bounding box center [585, 241] width 75 height 46
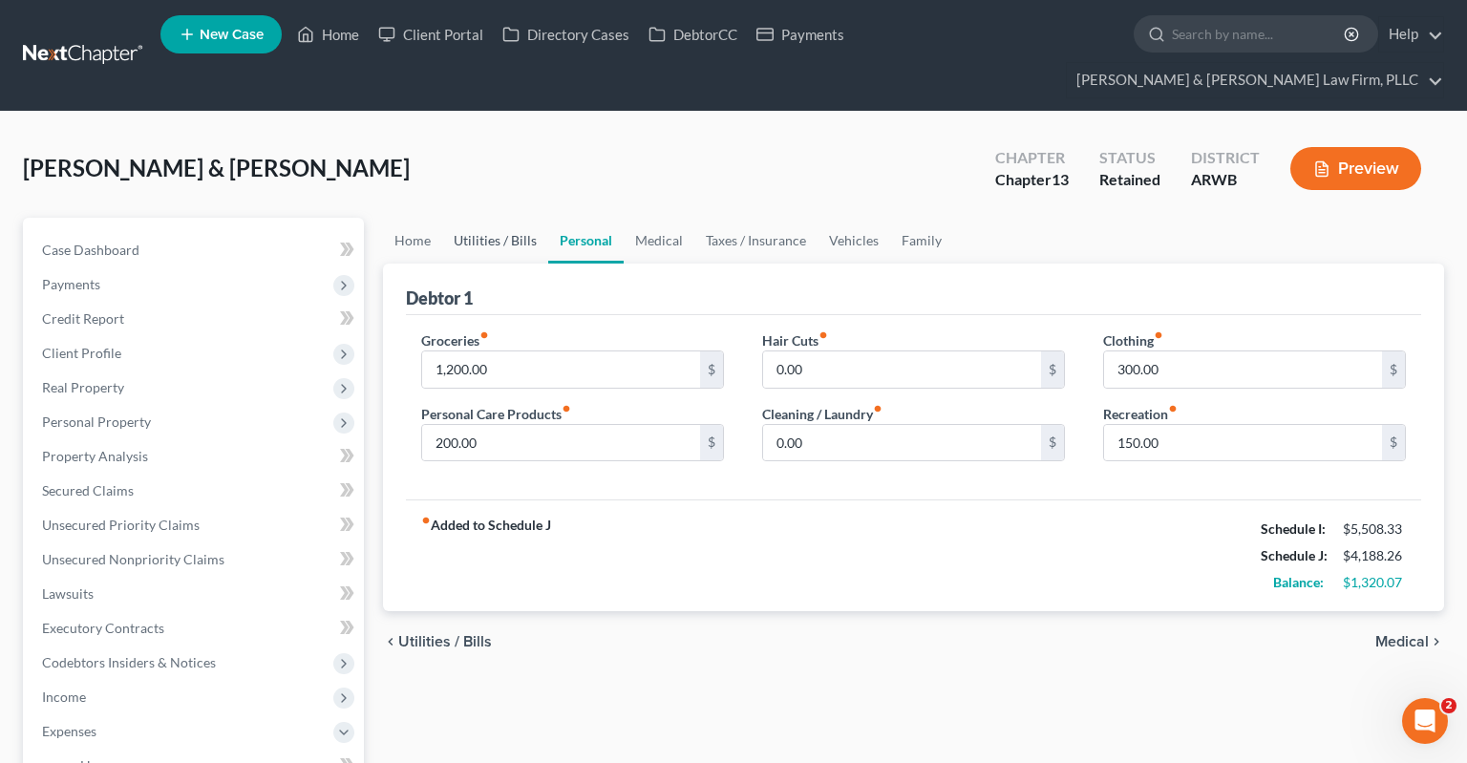
click at [499, 218] on link "Utilities / Bills" at bounding box center [495, 241] width 106 height 46
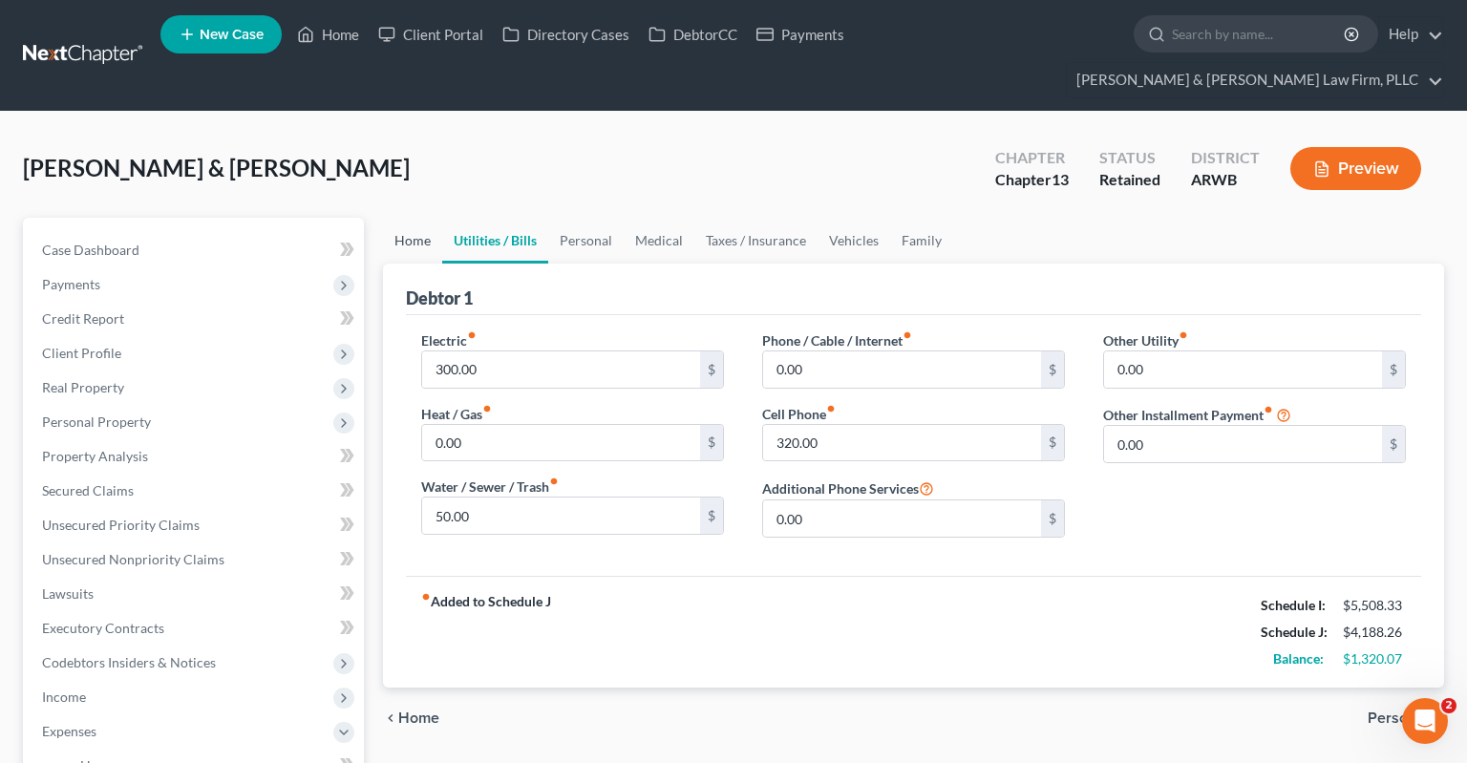
click at [436, 220] on link "Home" at bounding box center [412, 241] width 59 height 46
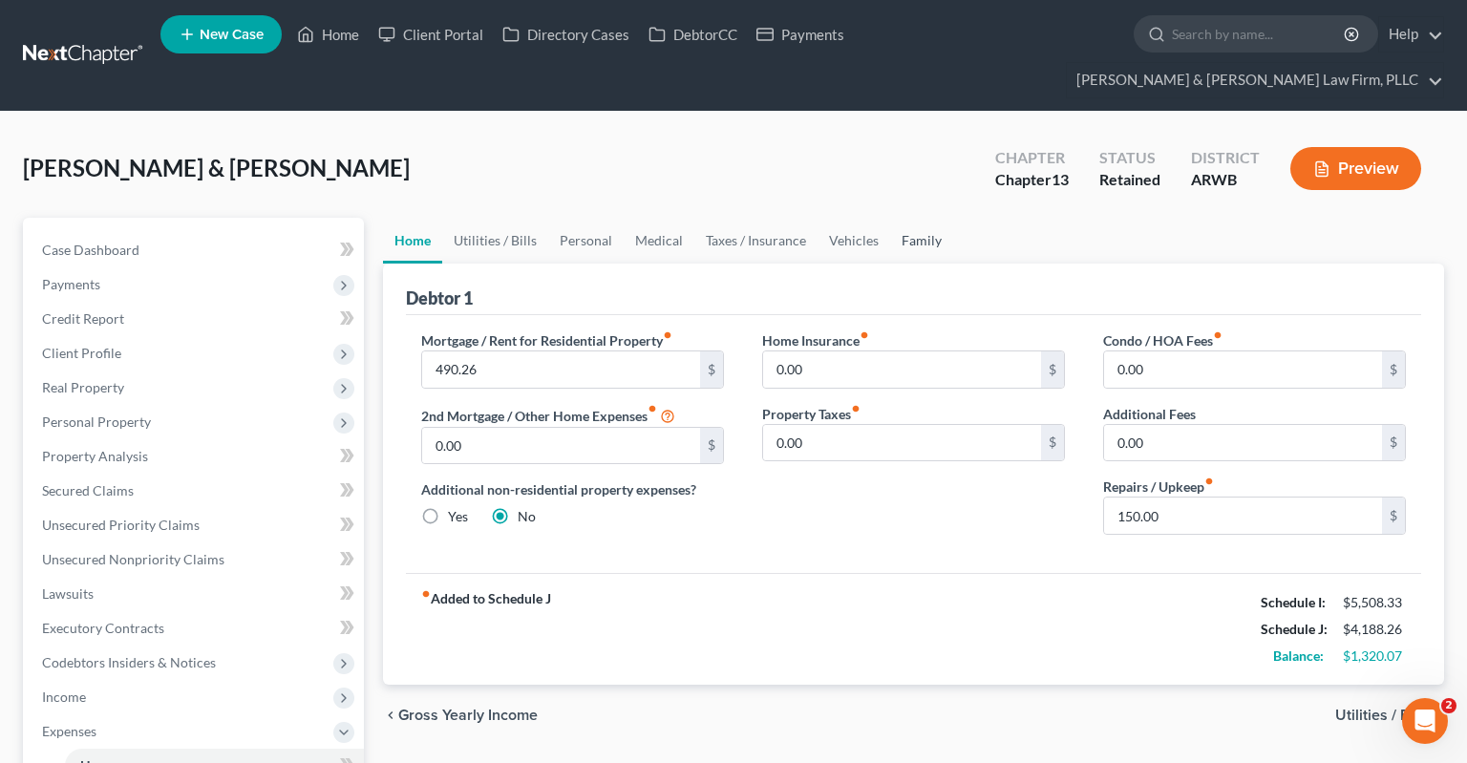
drag, startPoint x: 900, startPoint y: 203, endPoint x: 1165, endPoint y: 288, distance: 278.8
click at [900, 218] on link "Family" at bounding box center [921, 241] width 63 height 46
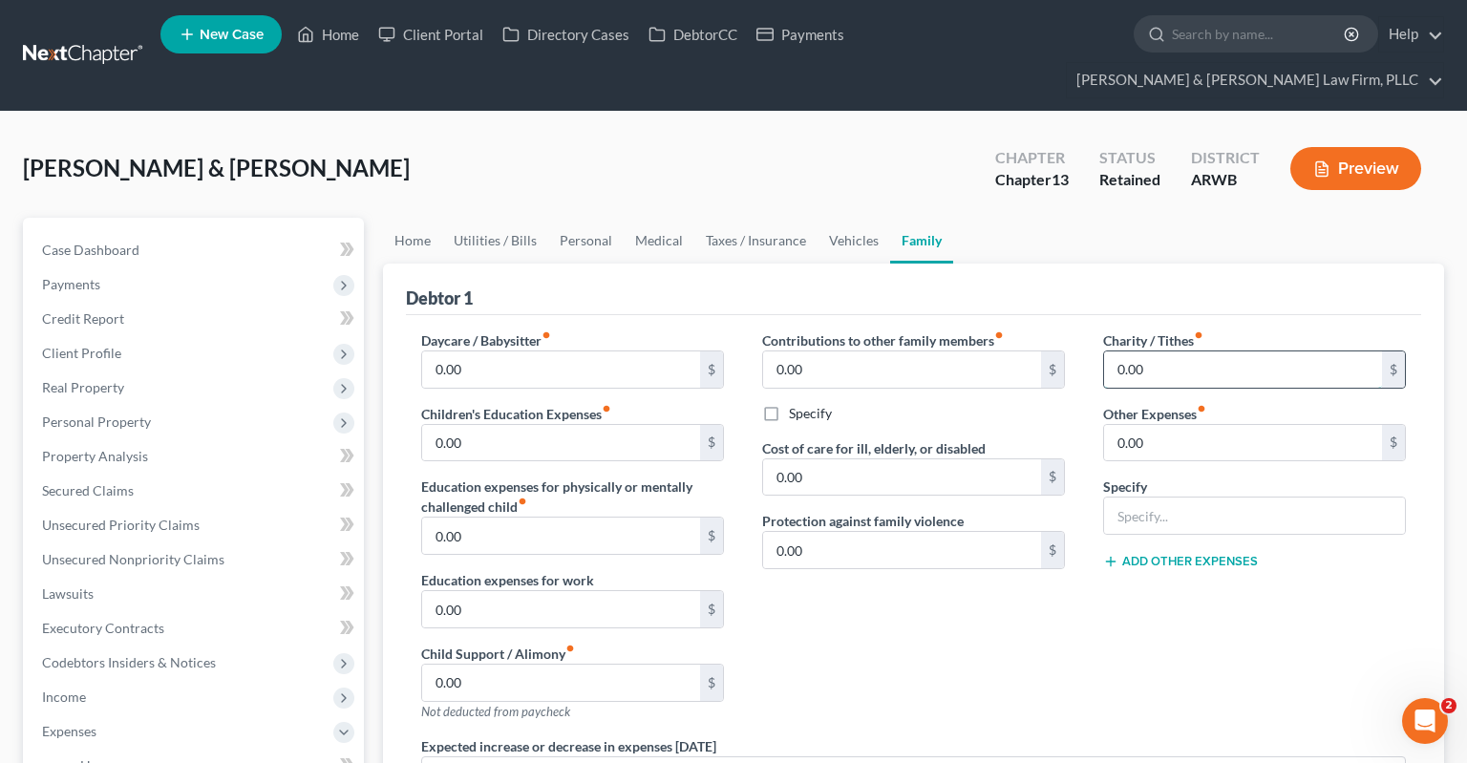
click at [1171, 351] on input "0.00" at bounding box center [1243, 369] width 278 height 36
type input "20"
click at [842, 218] on link "Vehicles" at bounding box center [853, 241] width 73 height 46
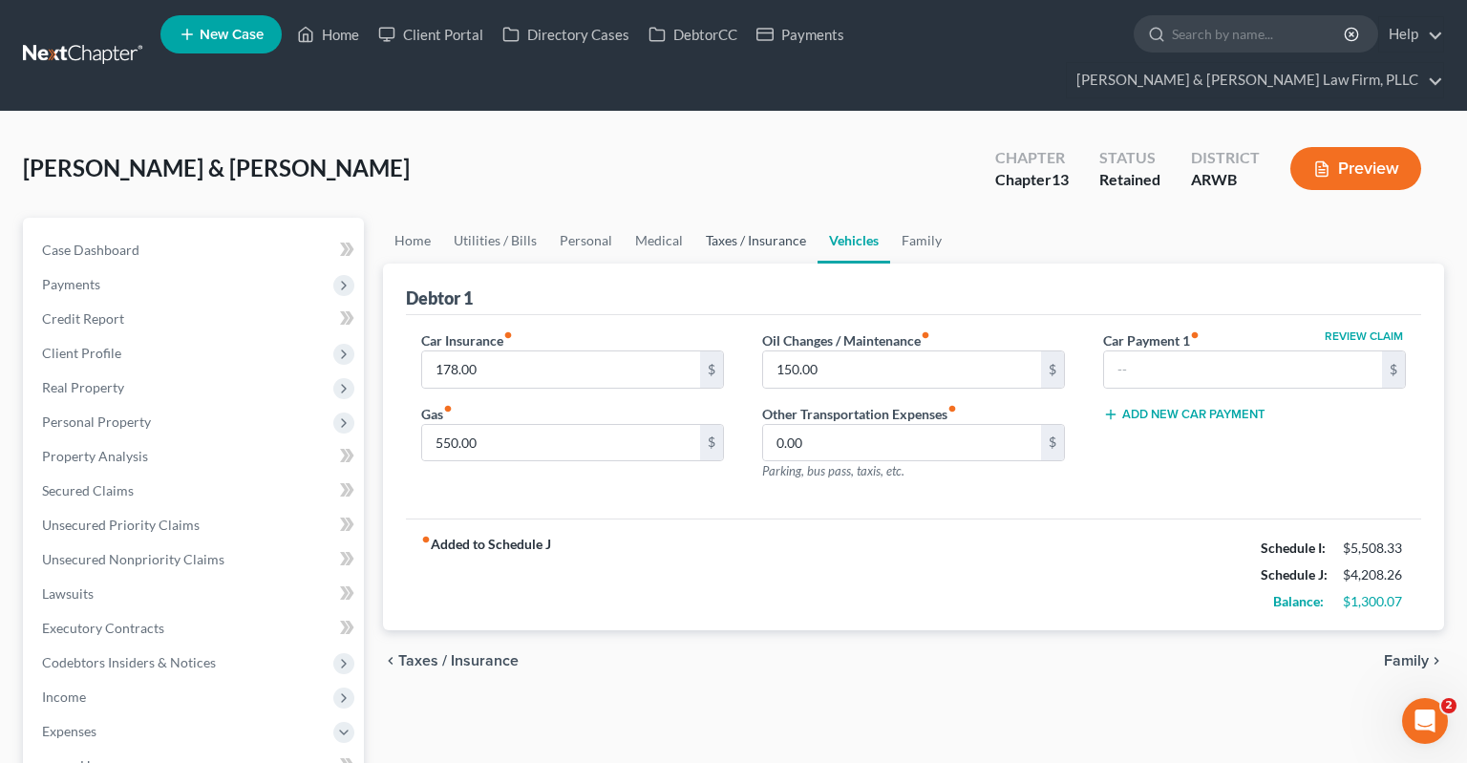
click at [768, 218] on link "Taxes / Insurance" at bounding box center [755, 241] width 123 height 46
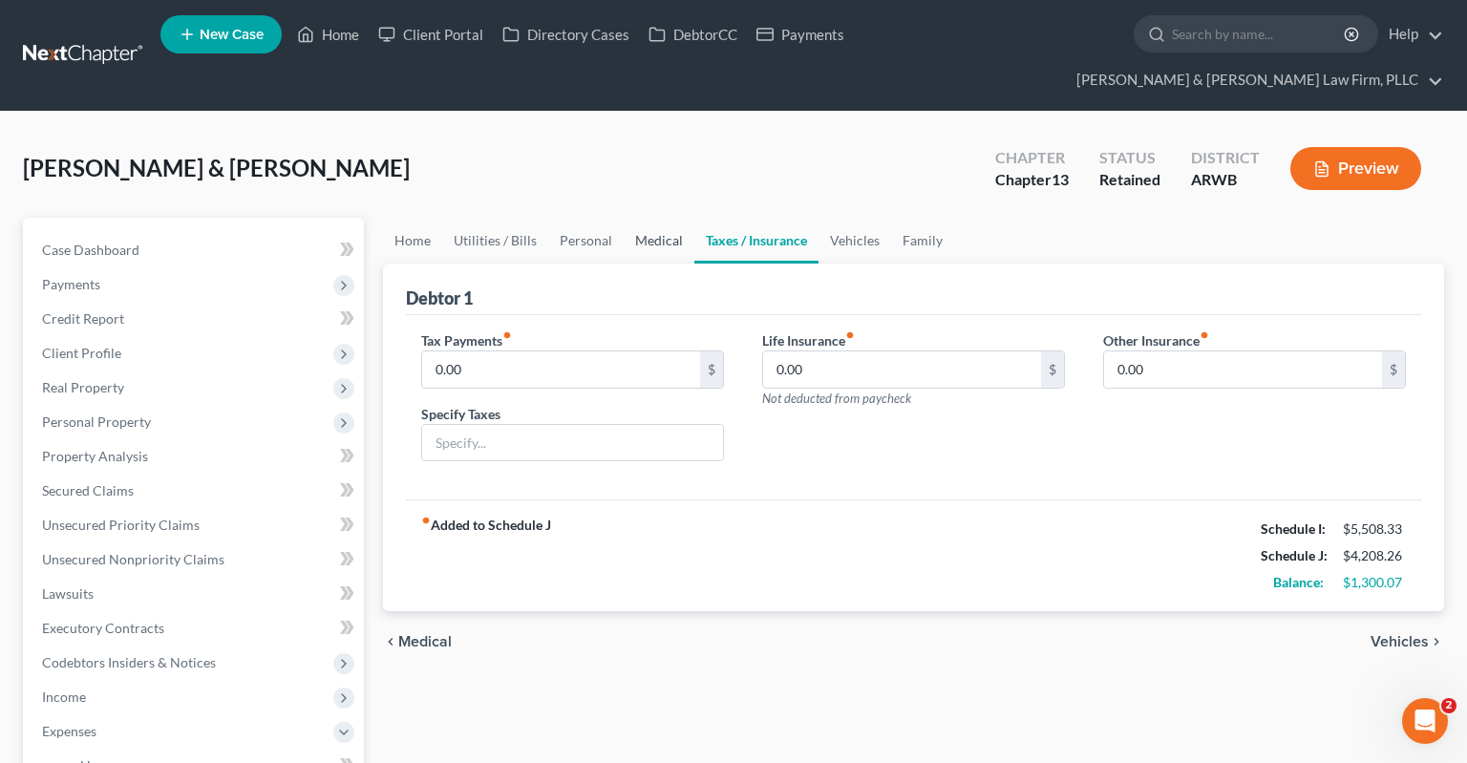
click at [667, 218] on link "Medical" at bounding box center [659, 241] width 71 height 46
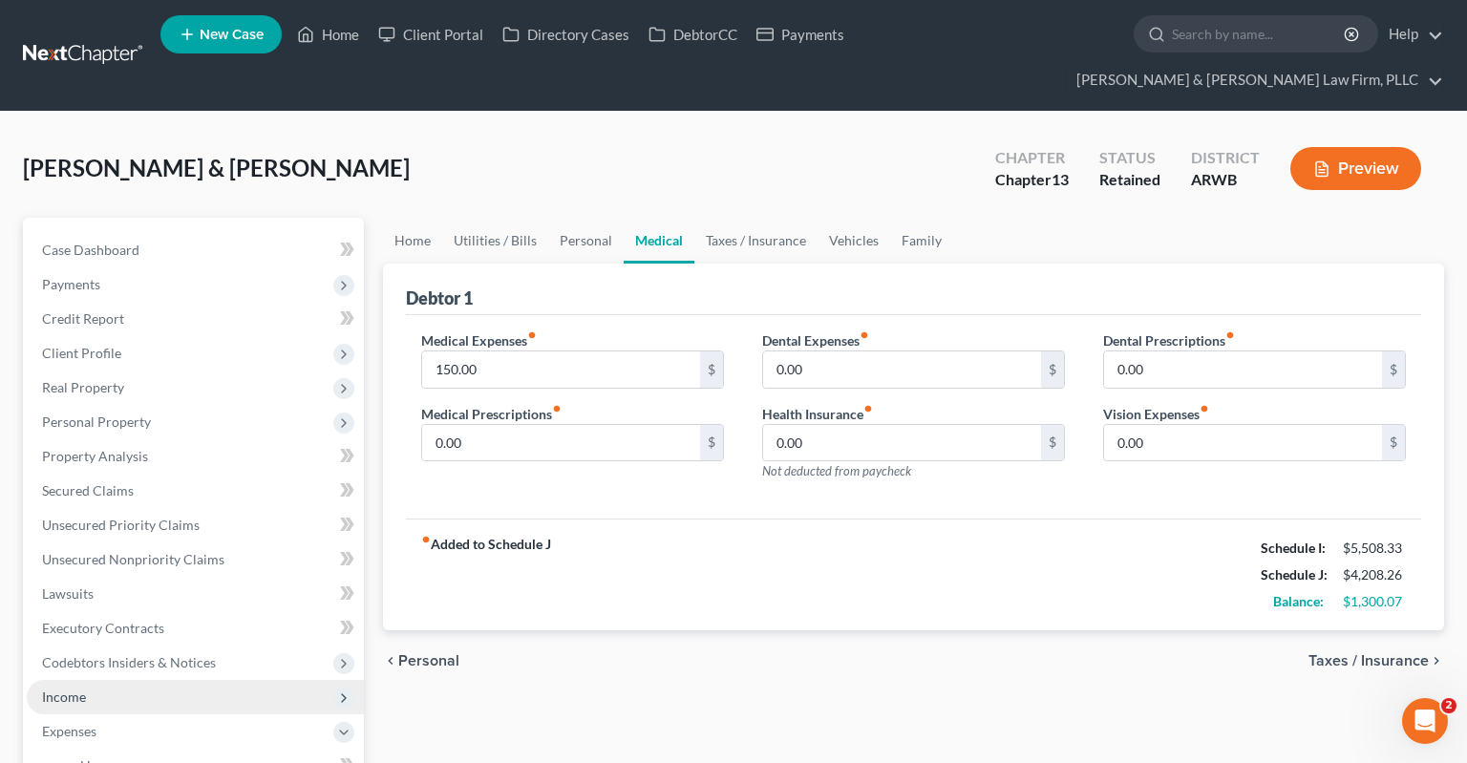
click at [237, 680] on span "Income" at bounding box center [195, 697] width 337 height 34
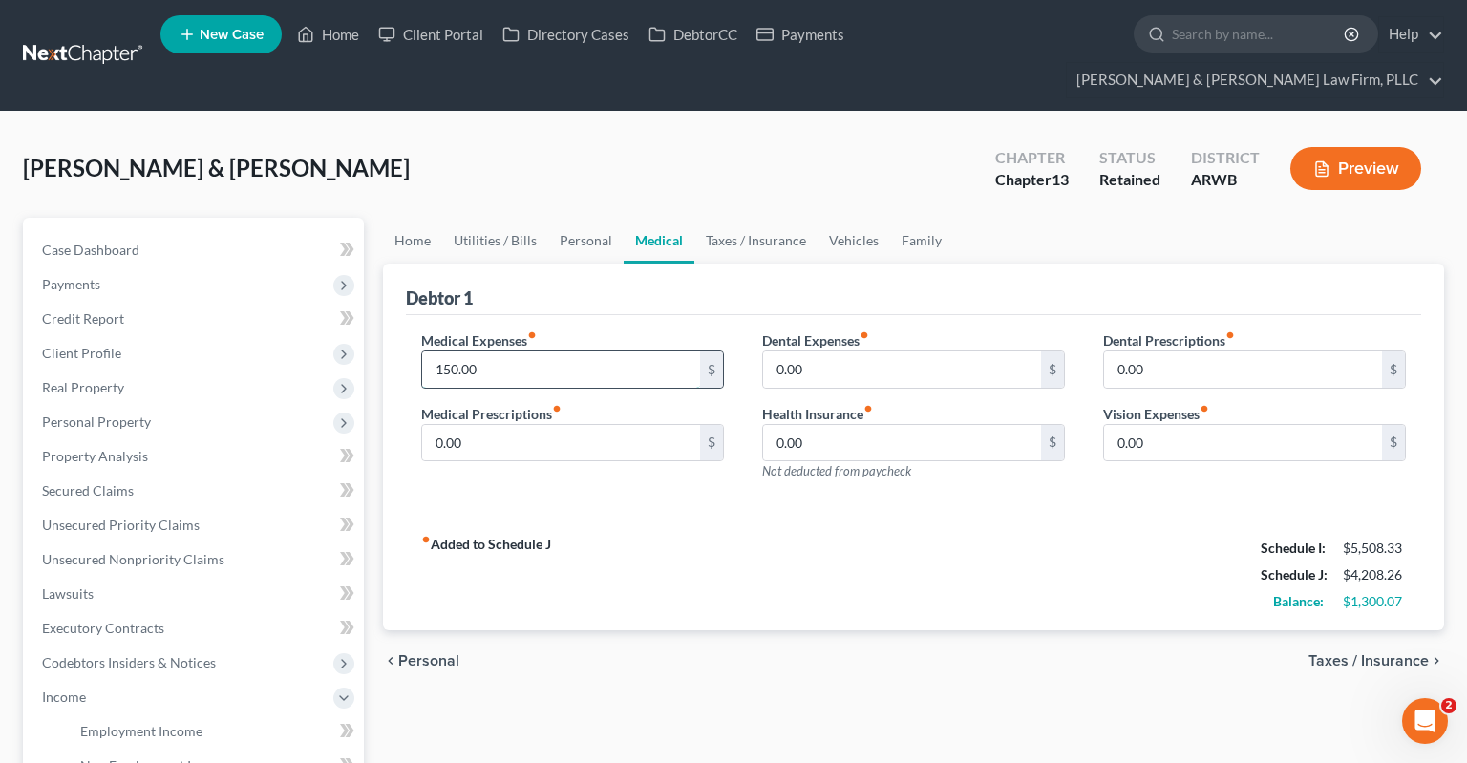
click at [501, 351] on input "150.00" at bounding box center [561, 369] width 278 height 36
click at [175, 757] on span "Non Employment Income" at bounding box center [155, 765] width 151 height 16
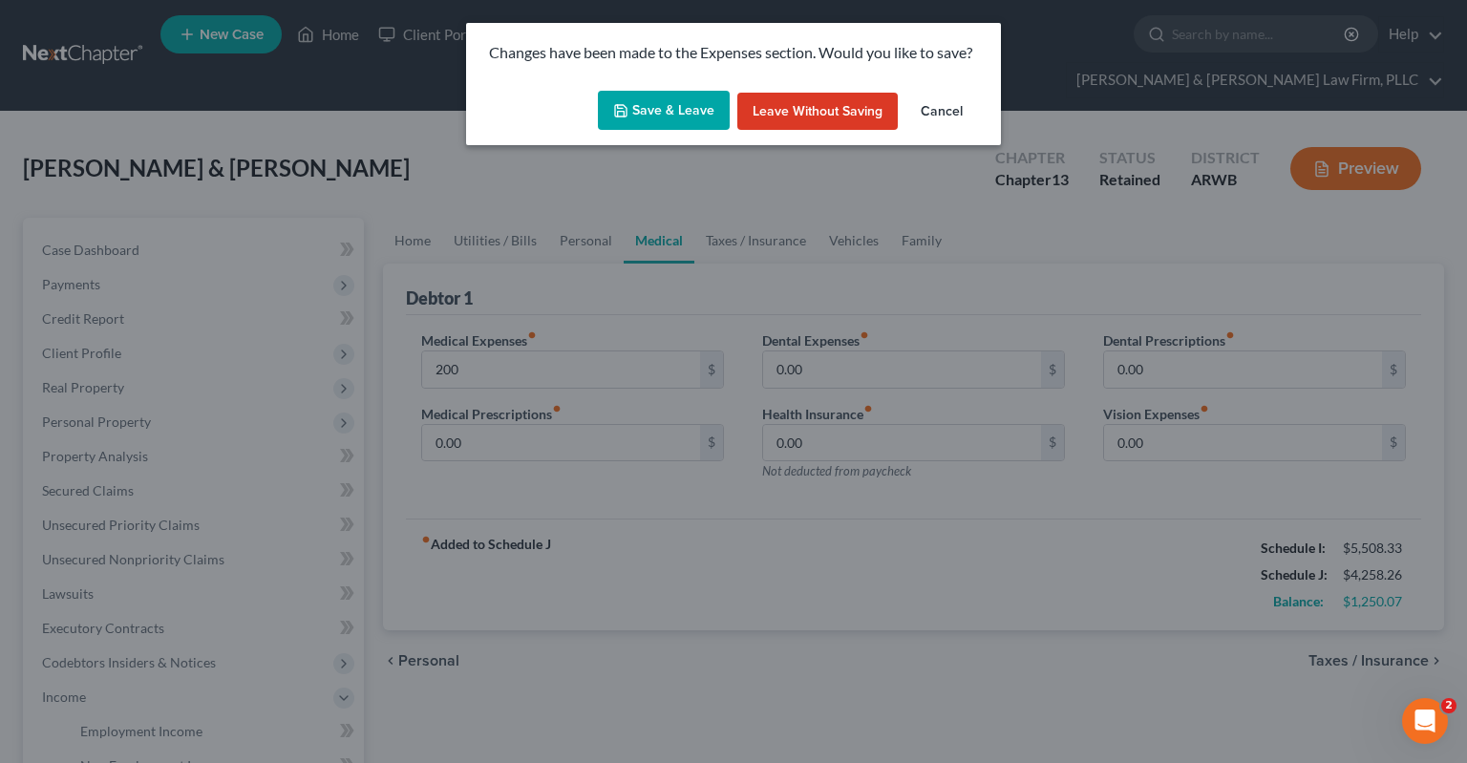
click at [668, 114] on button "Save & Leave" at bounding box center [664, 111] width 132 height 40
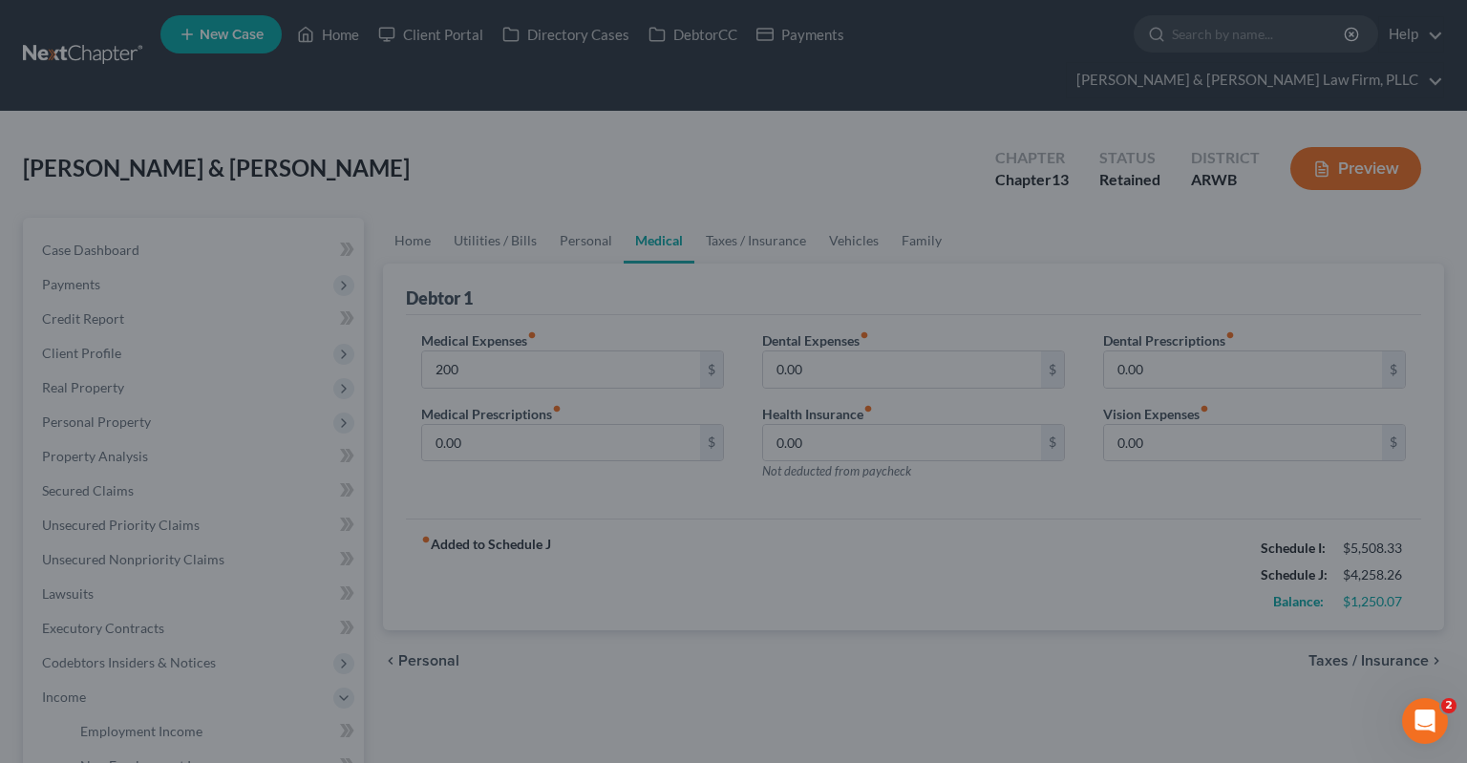
type input "200.00"
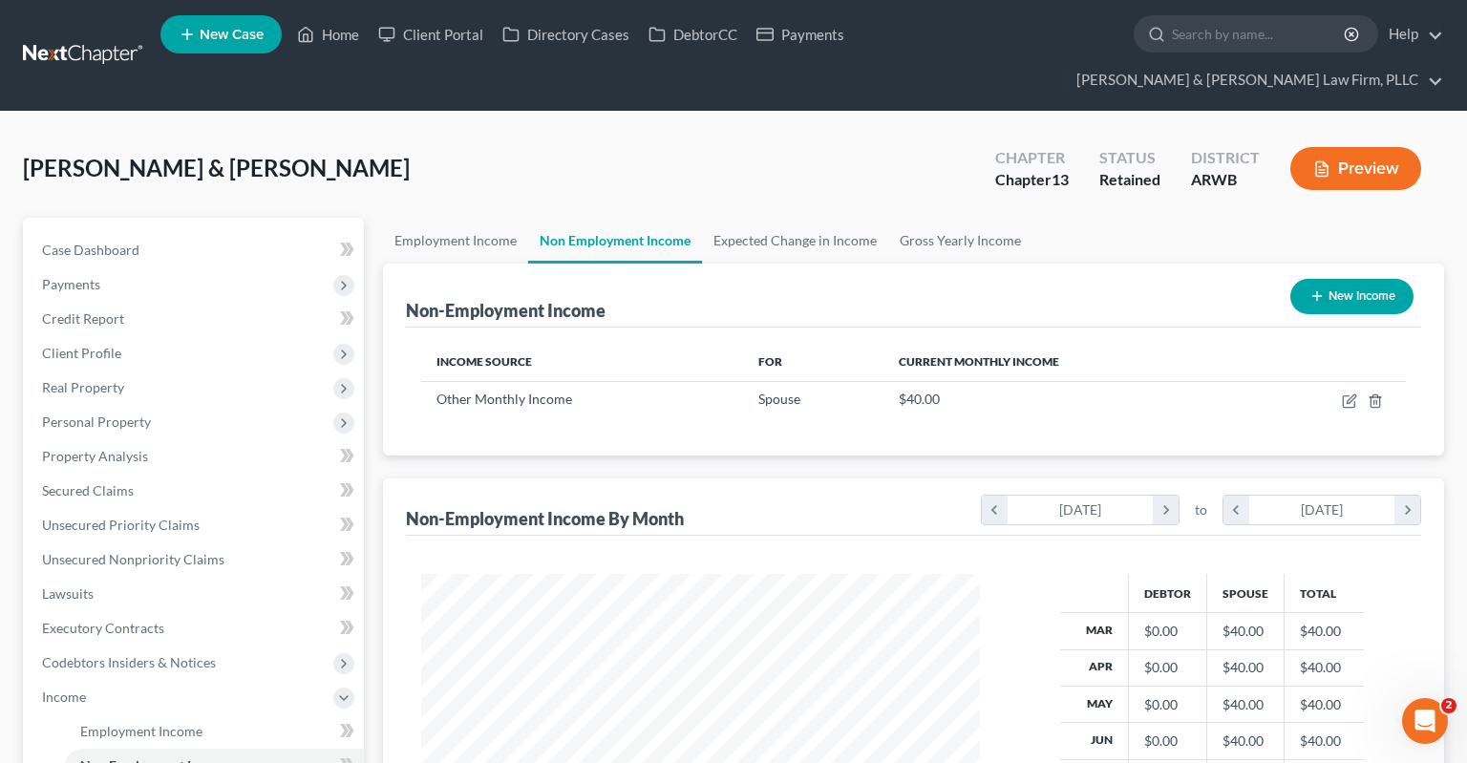
scroll to position [341, 596]
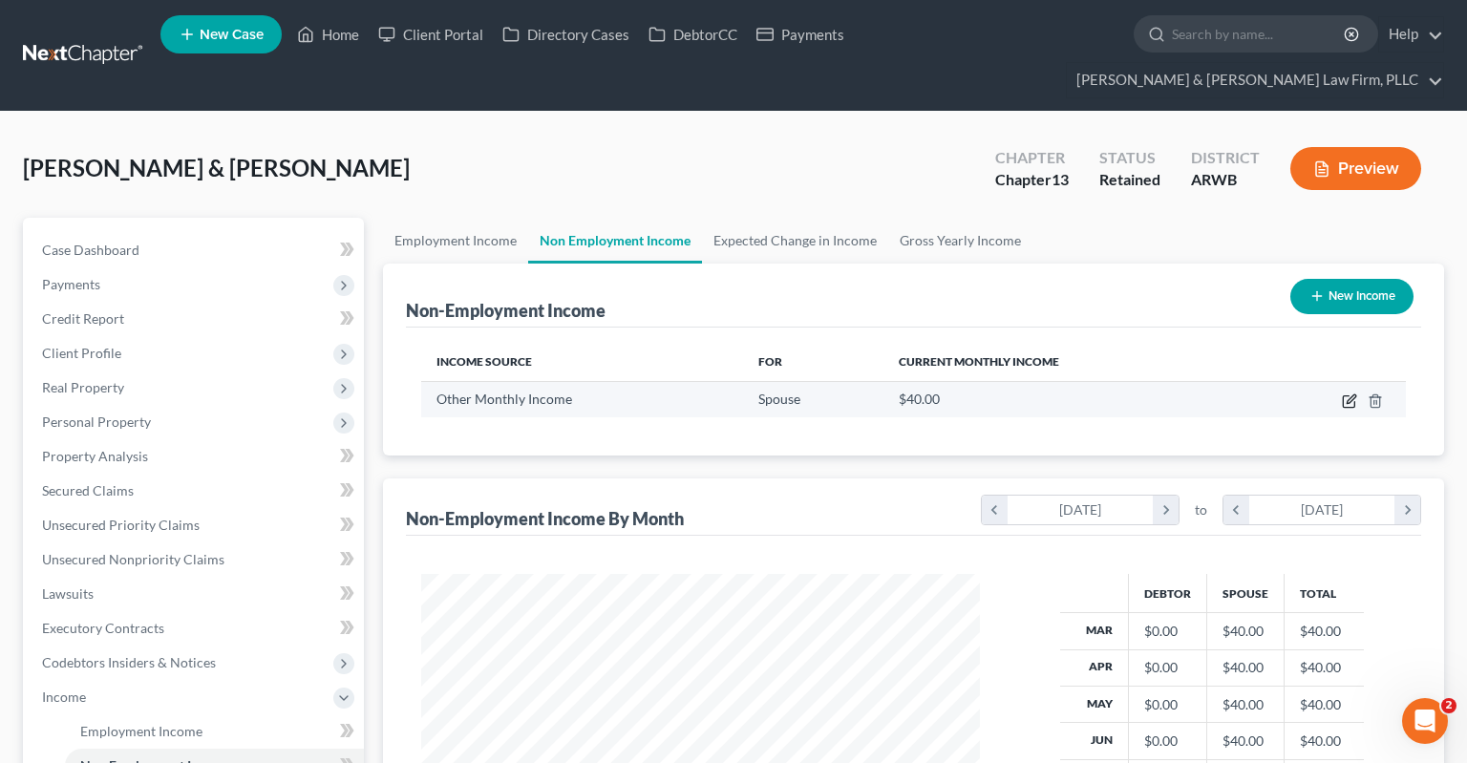
click at [1348, 393] on icon "button" at bounding box center [1349, 400] width 15 height 15
select select "13"
select select "0"
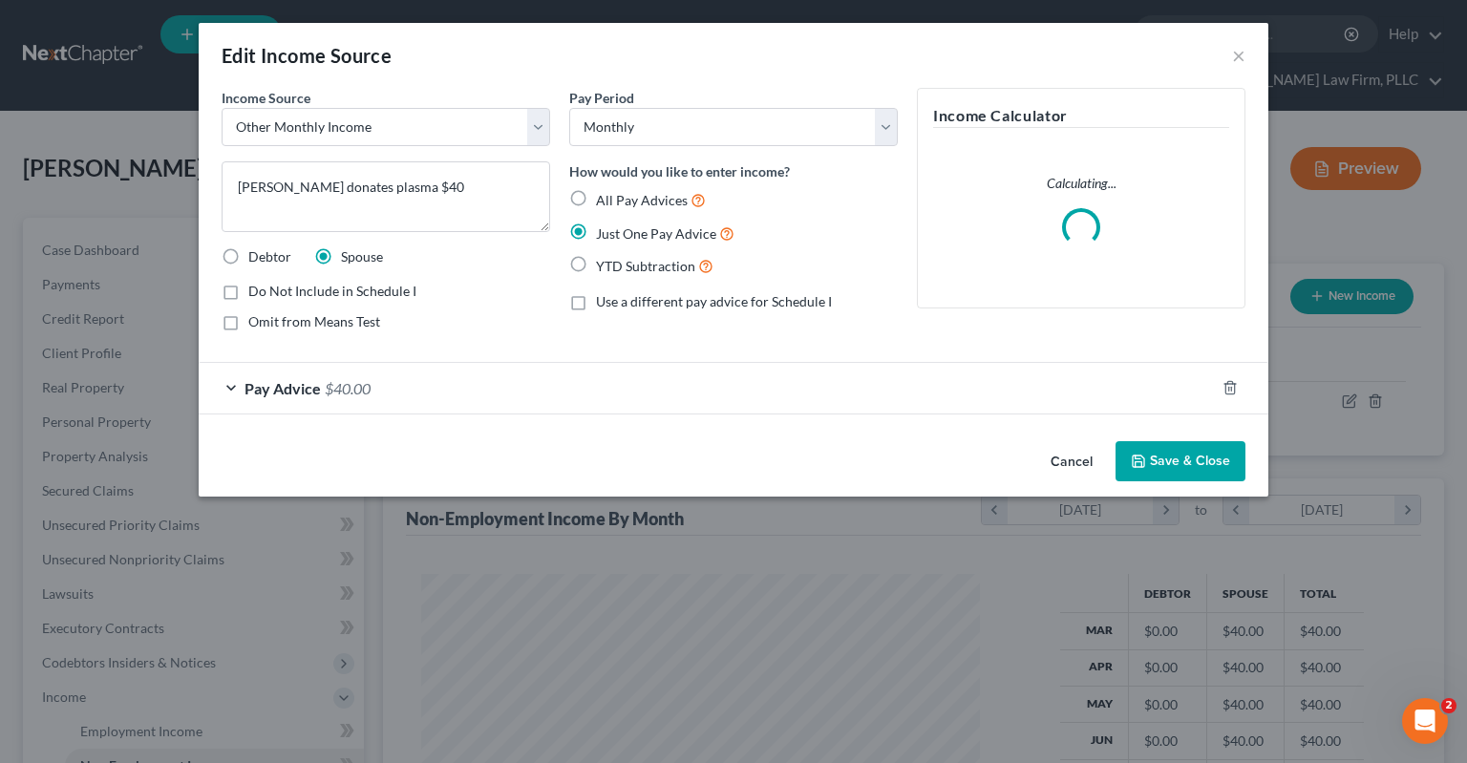
click at [1083, 457] on button "Cancel" at bounding box center [1071, 462] width 73 height 38
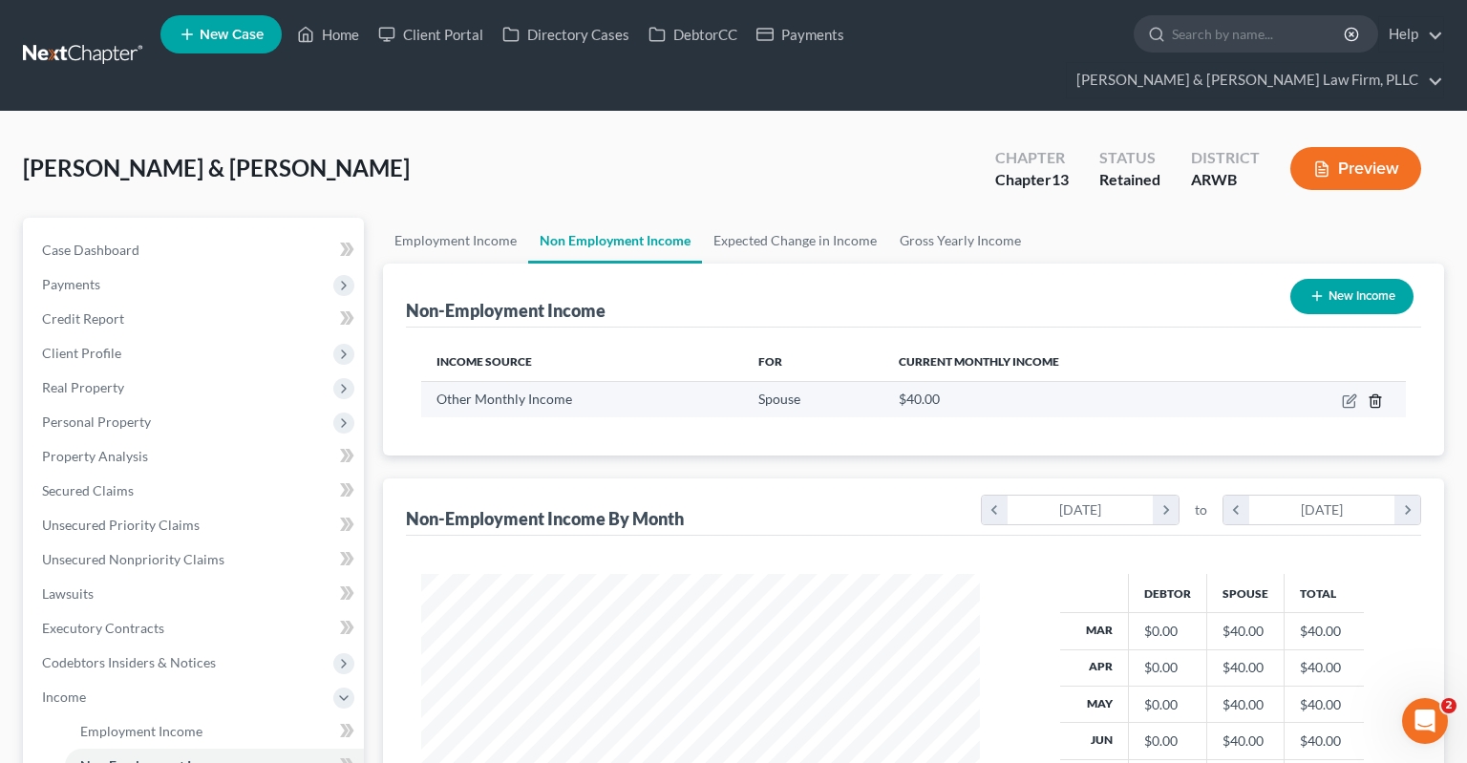
click at [1371, 394] on icon "button" at bounding box center [1374, 400] width 9 height 12
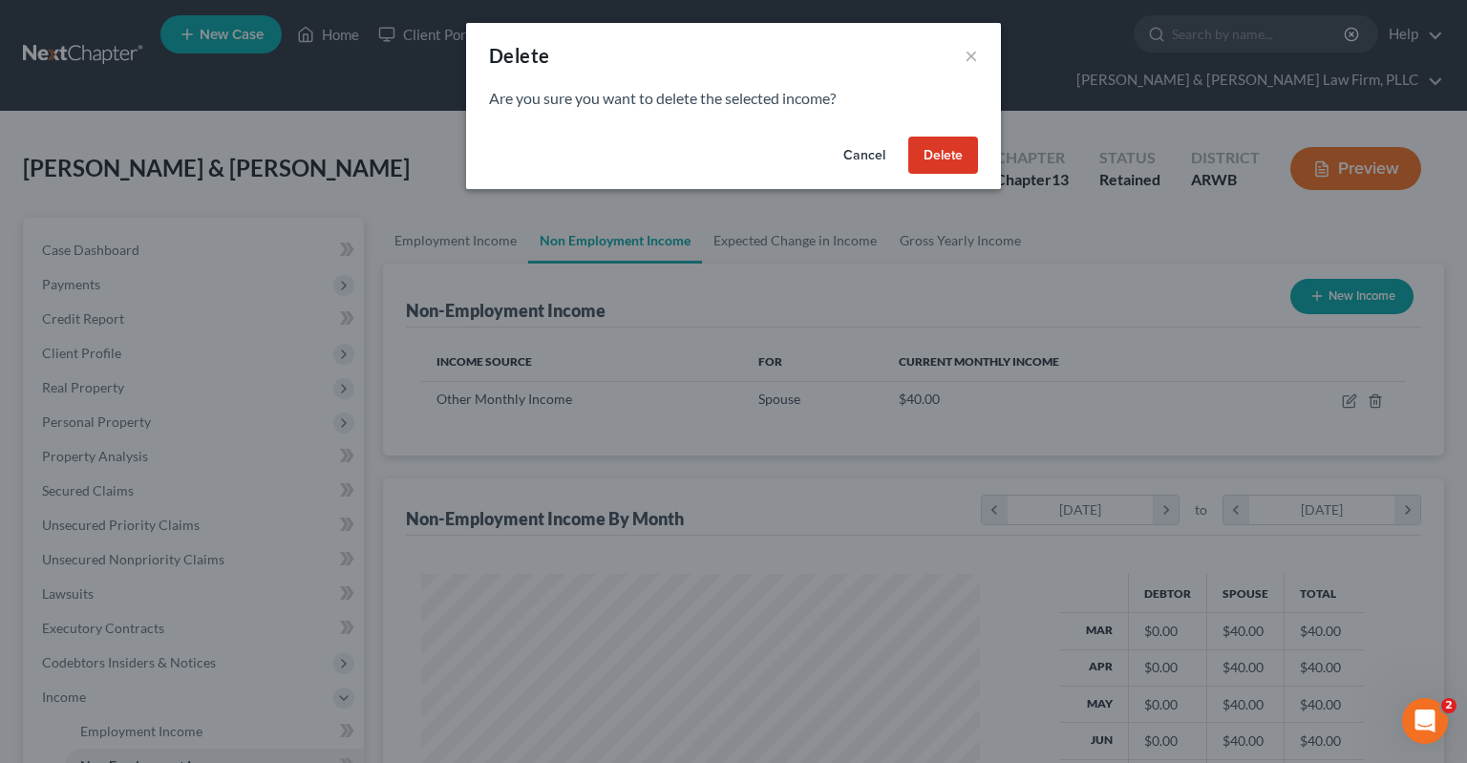
click at [935, 162] on button "Delete" at bounding box center [943, 156] width 70 height 38
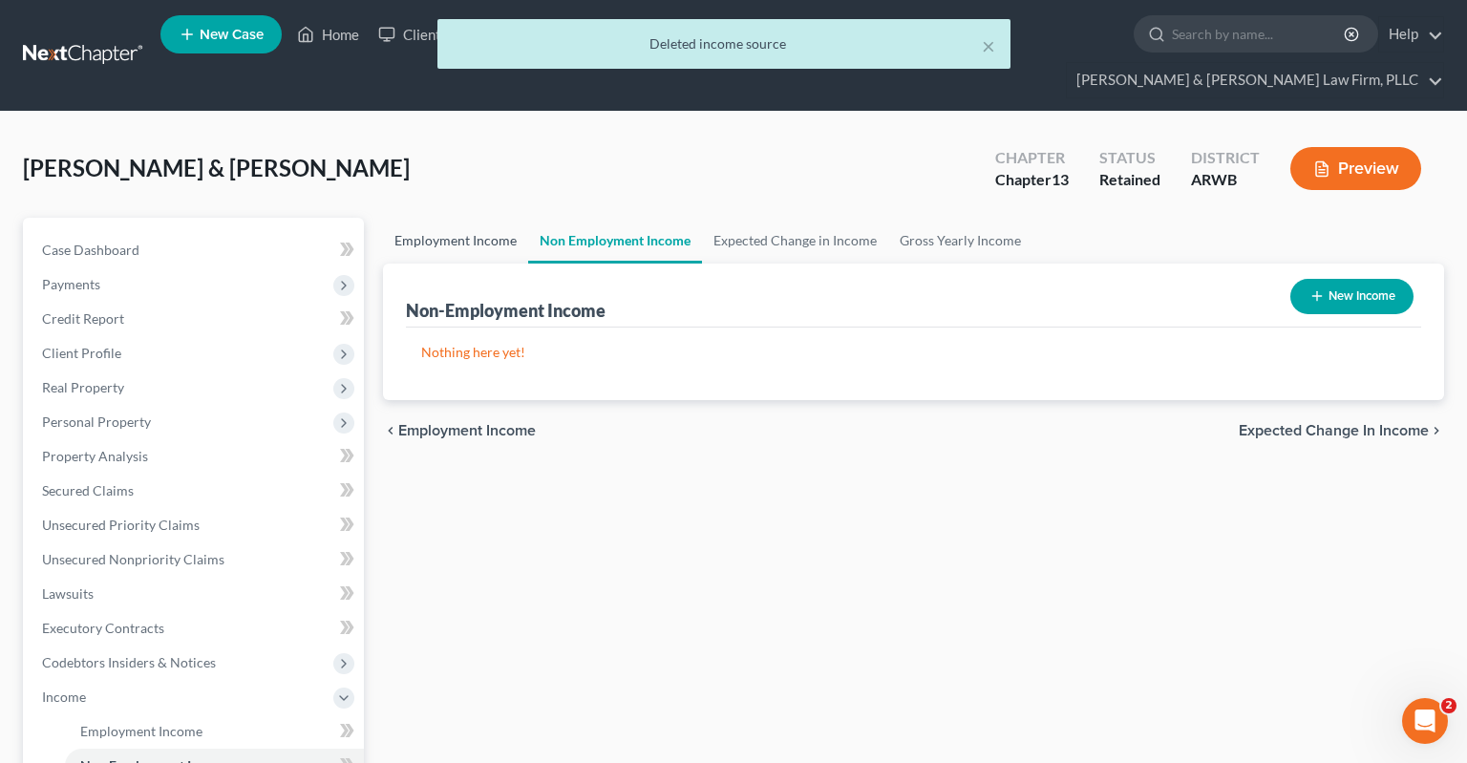
click at [491, 218] on link "Employment Income" at bounding box center [455, 241] width 145 height 46
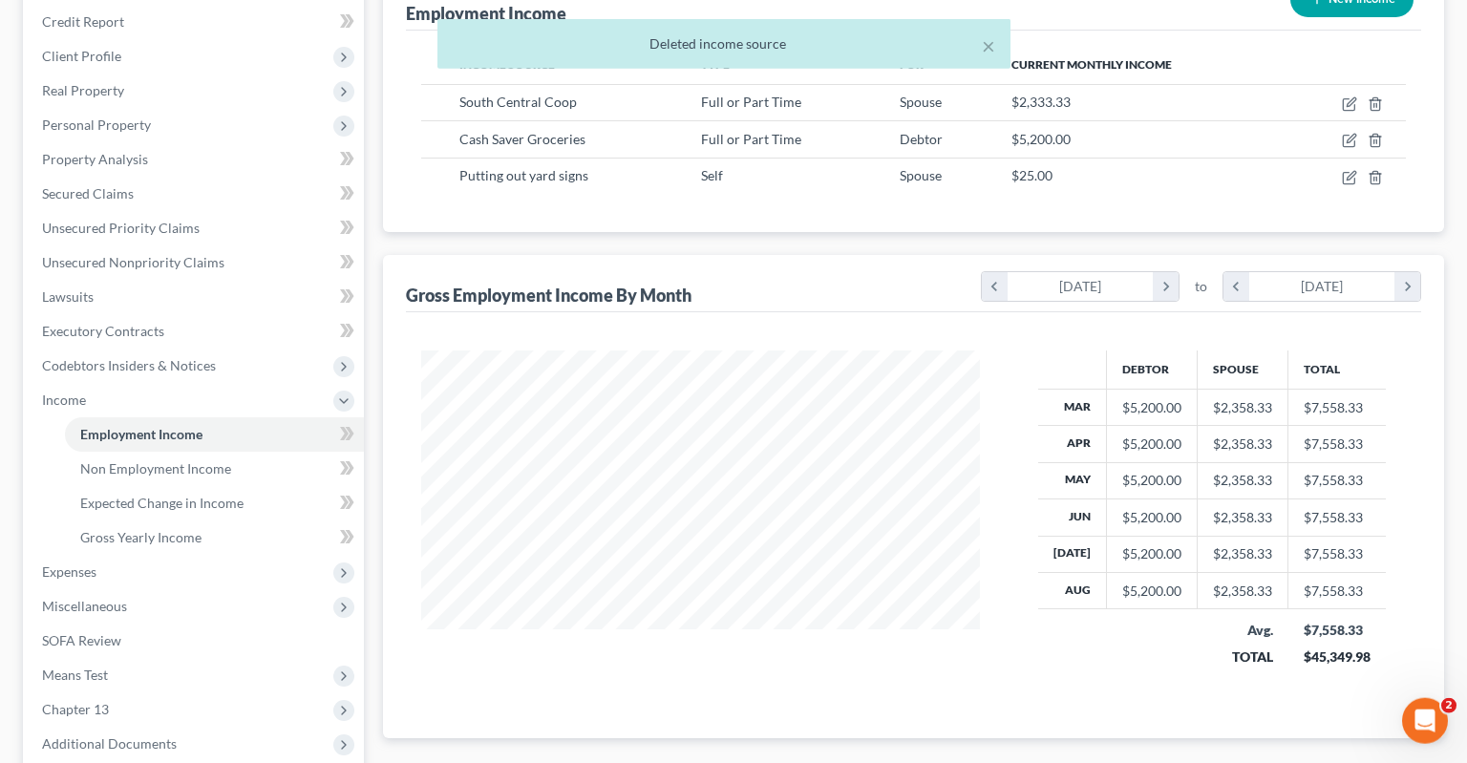
scroll to position [302, 0]
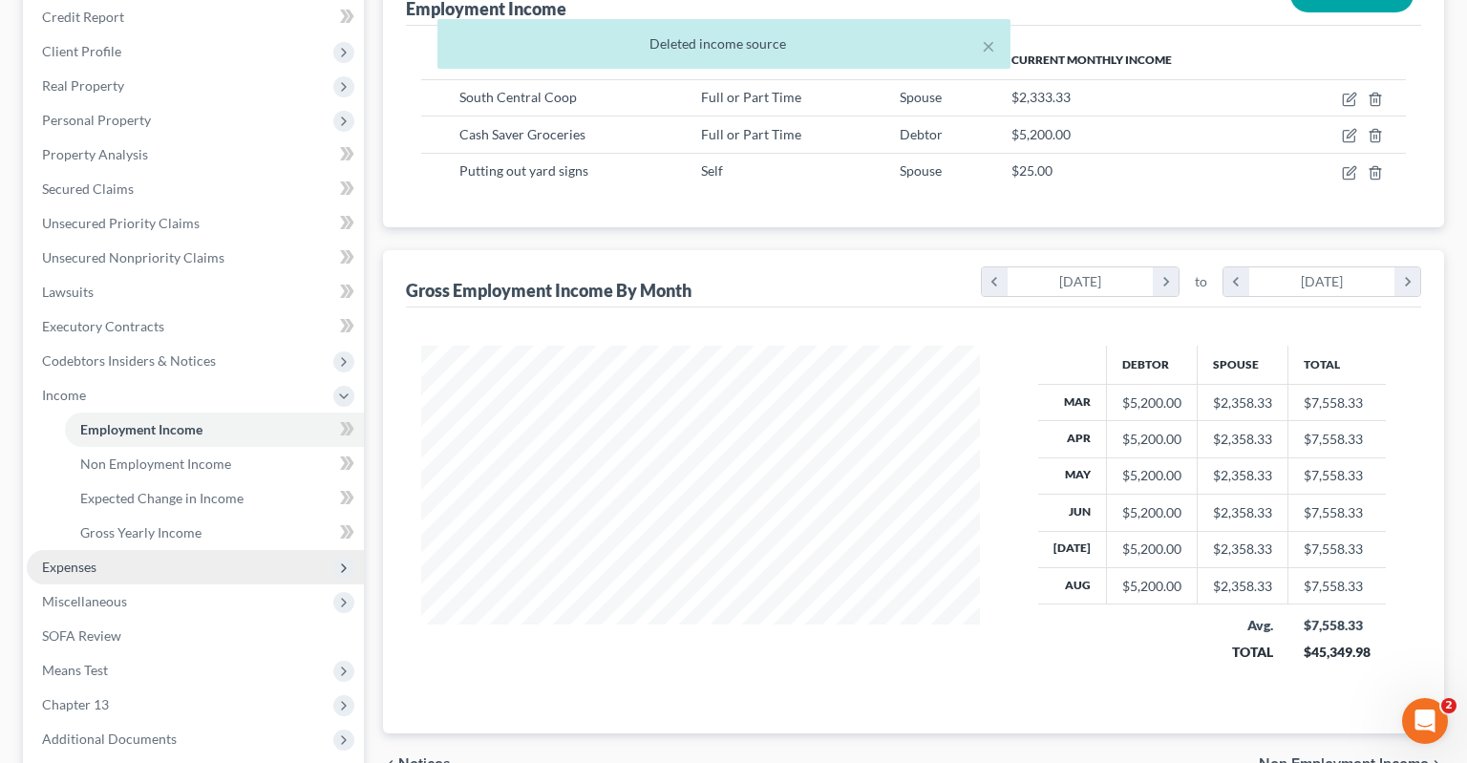
click at [162, 550] on span "Expenses" at bounding box center [195, 567] width 337 height 34
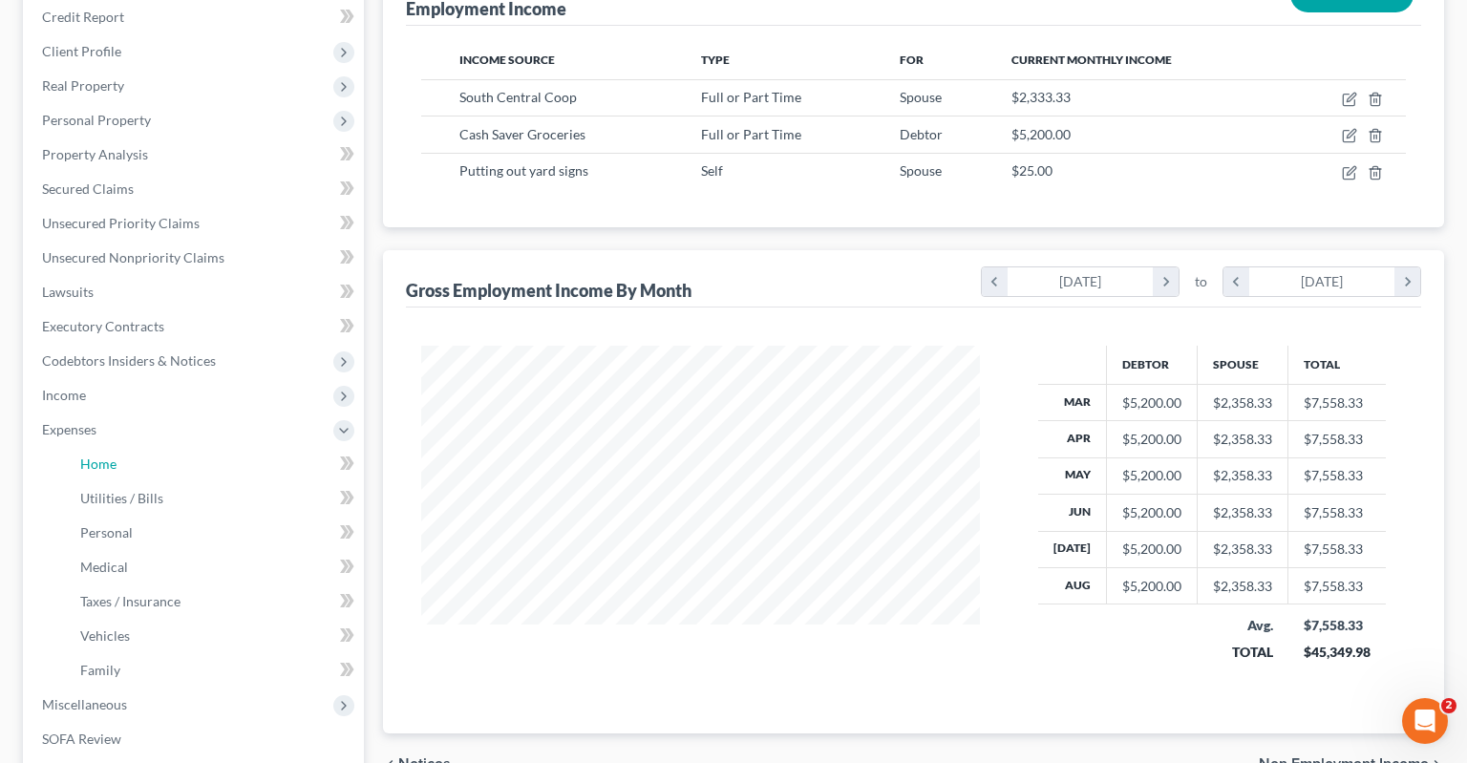
click at [156, 447] on link "Home" at bounding box center [214, 464] width 299 height 34
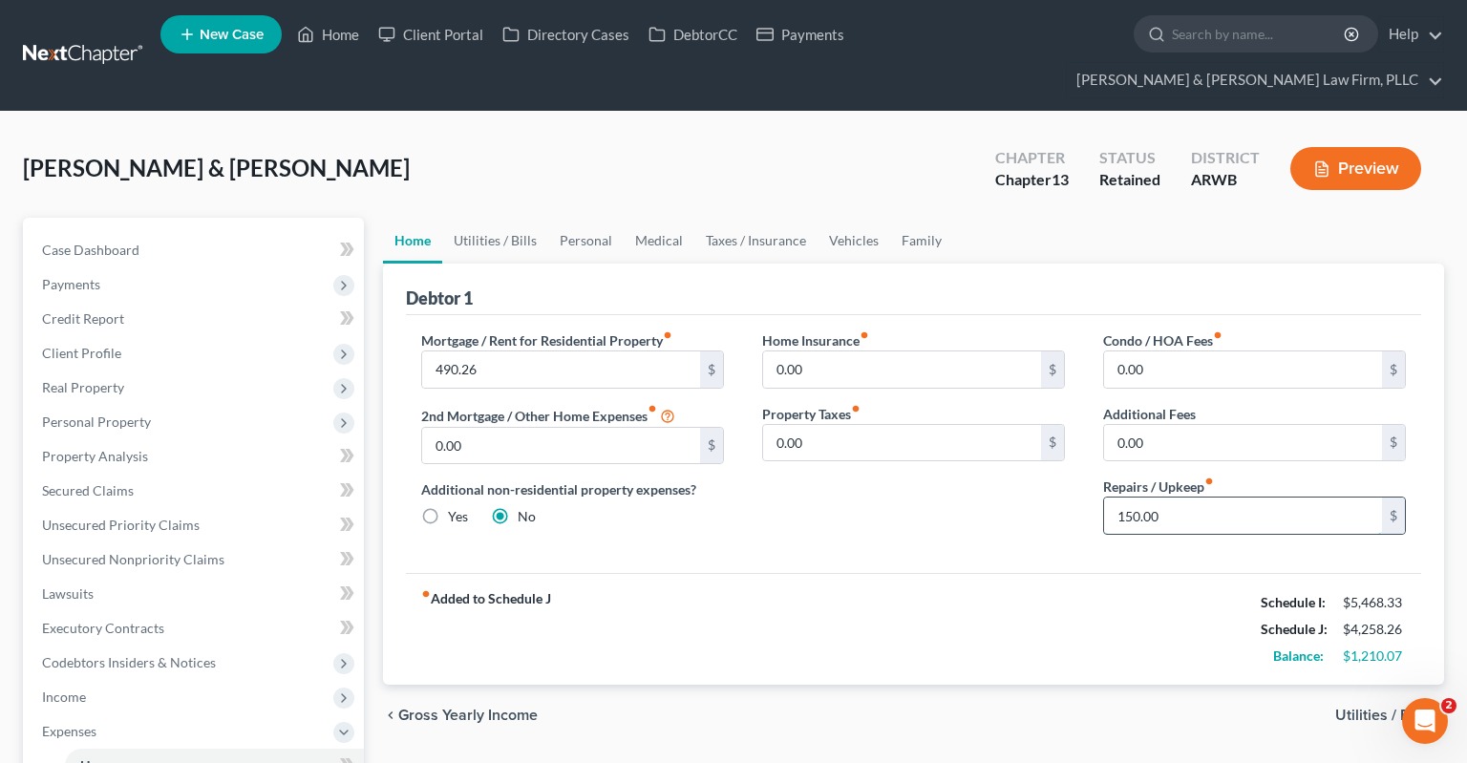
click at [1193, 498] on input "150.00" at bounding box center [1243, 516] width 278 height 36
click at [993, 487] on div "Home Insurance fiber_manual_record 0.00 $ Property Taxes fiber_manual_record 0.…" at bounding box center [913, 440] width 341 height 220
click at [1181, 498] on input "150.00" at bounding box center [1243, 516] width 278 height 36
click at [987, 507] on div "Home Insurance fiber_manual_record 0.00 $ Property Taxes fiber_manual_record 0.…" at bounding box center [913, 440] width 341 height 220
click at [1200, 498] on input "150.00" at bounding box center [1243, 516] width 278 height 36
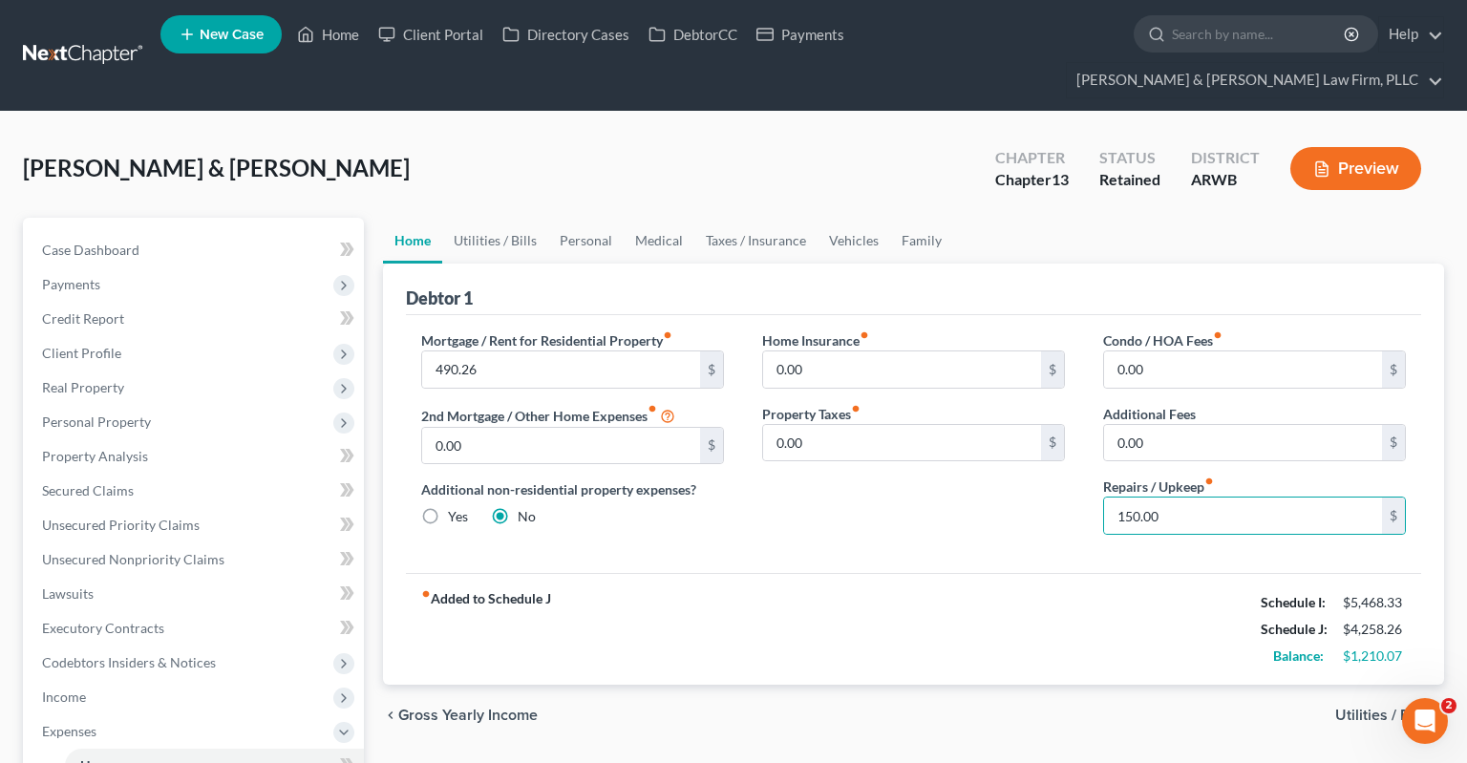
click at [998, 490] on div "Home Insurance fiber_manual_record 0.00 $ Property Taxes fiber_manual_record 0.…" at bounding box center [913, 440] width 341 height 220
click at [480, 218] on link "Utilities / Bills" at bounding box center [495, 241] width 106 height 46
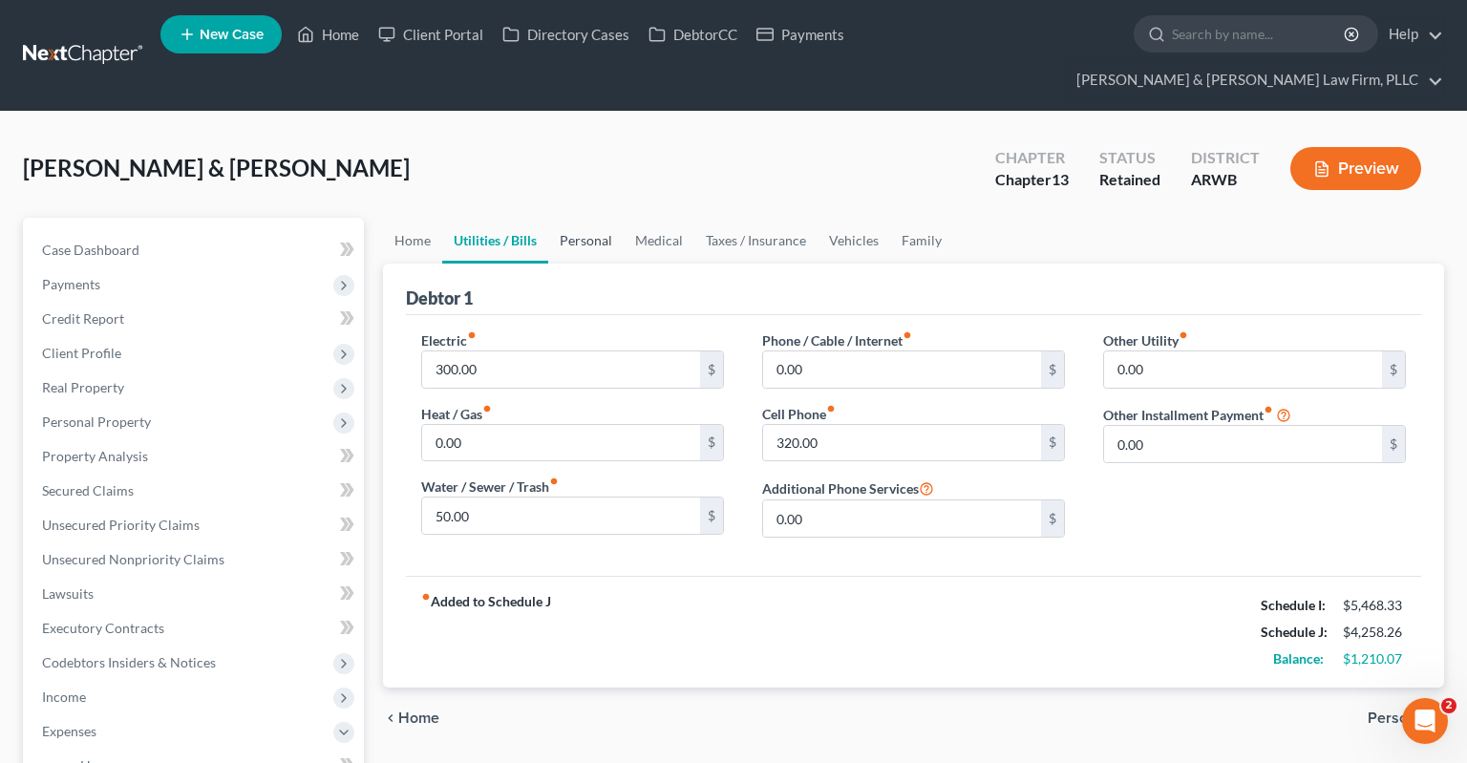
click at [594, 218] on link "Personal" at bounding box center [585, 241] width 75 height 46
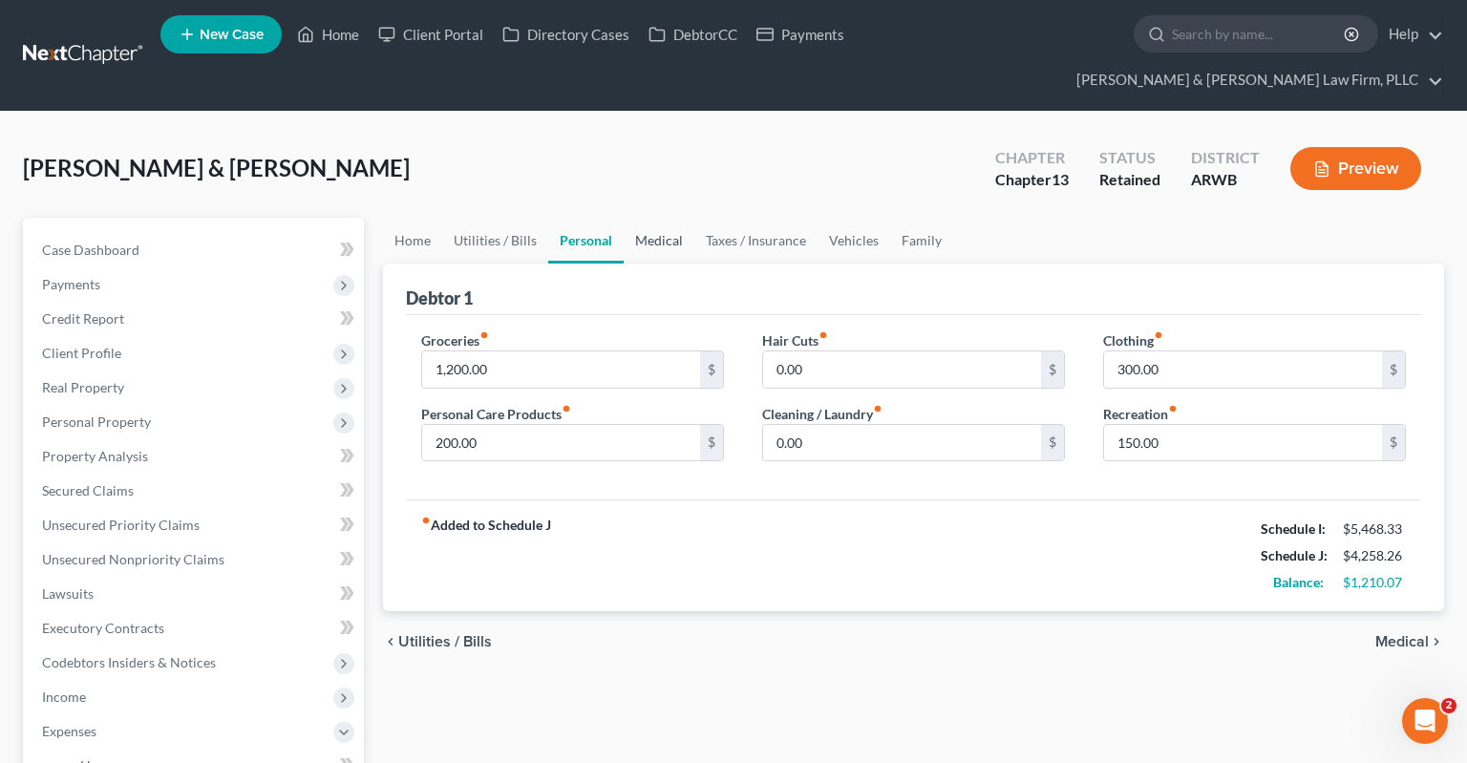
click at [687, 218] on link "Medical" at bounding box center [659, 241] width 71 height 46
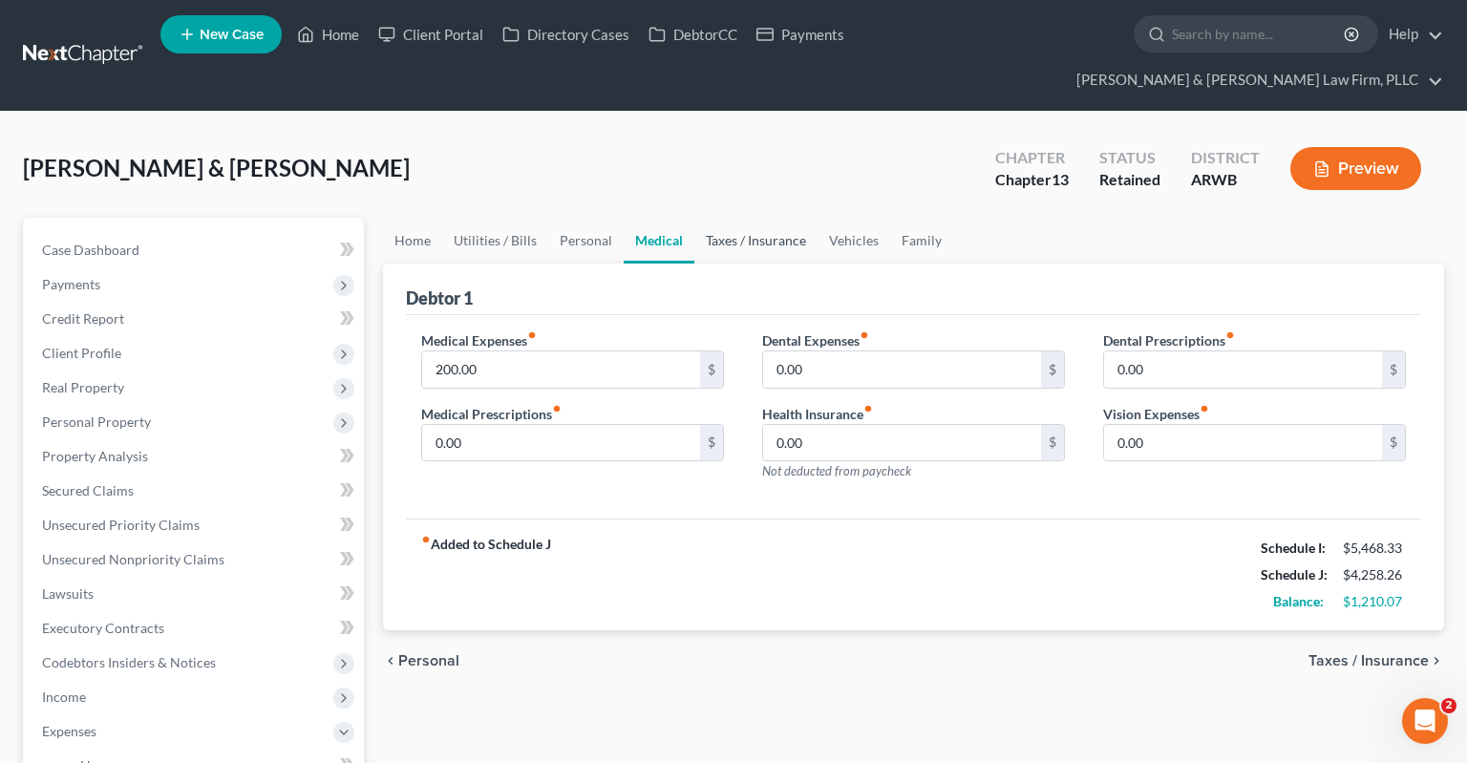
click at [733, 218] on link "Taxes / Insurance" at bounding box center [755, 241] width 123 height 46
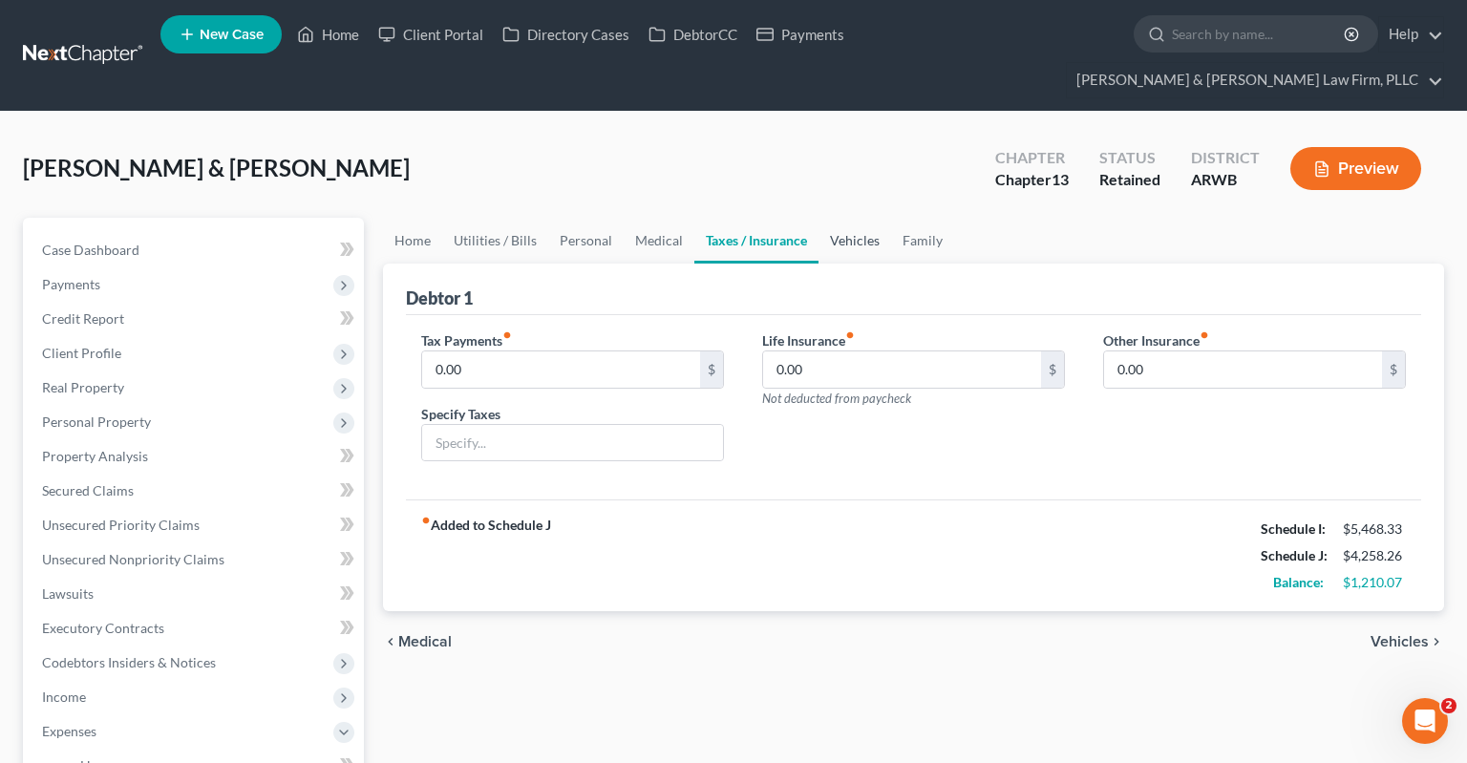
click at [868, 218] on link "Vehicles" at bounding box center [854, 241] width 73 height 46
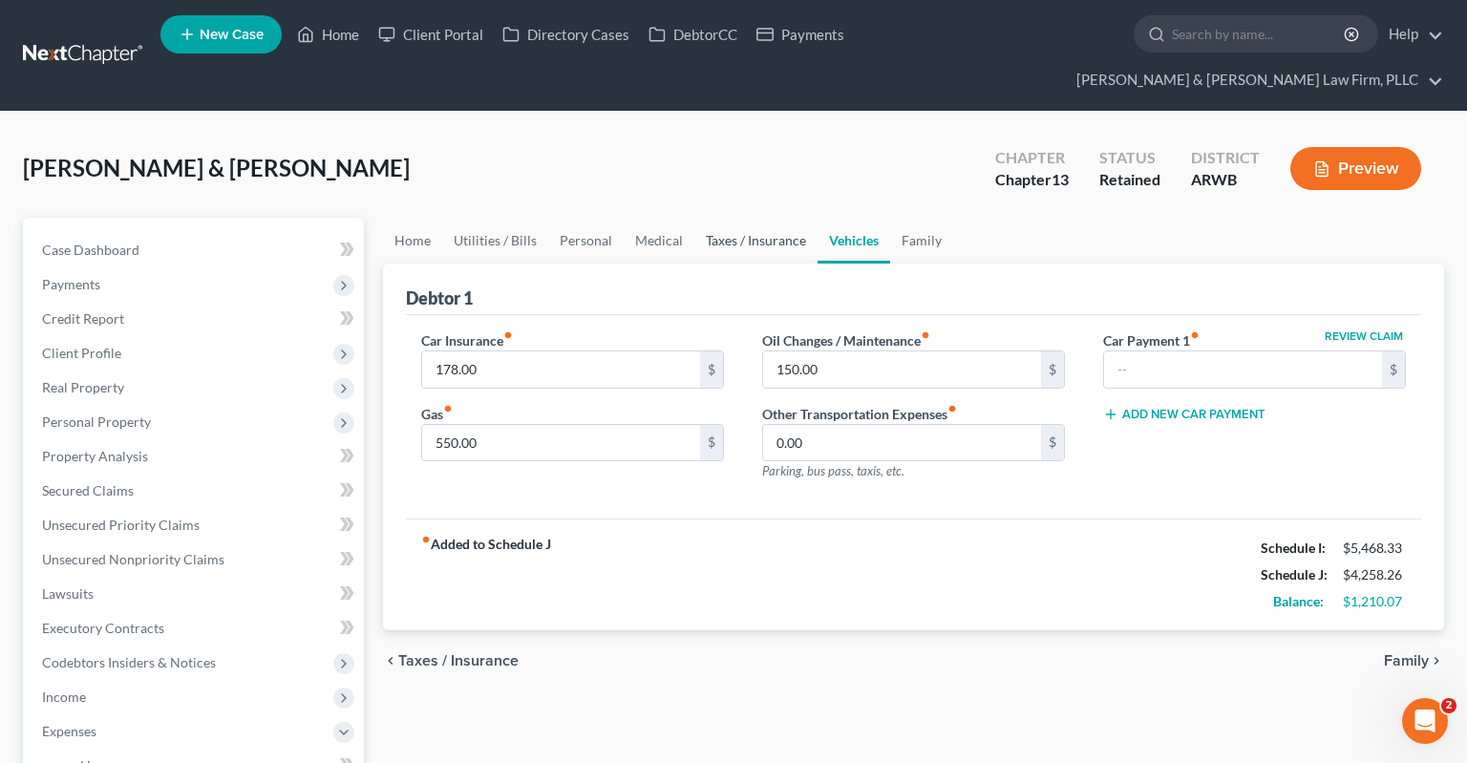
click at [775, 218] on link "Taxes / Insurance" at bounding box center [755, 241] width 123 height 46
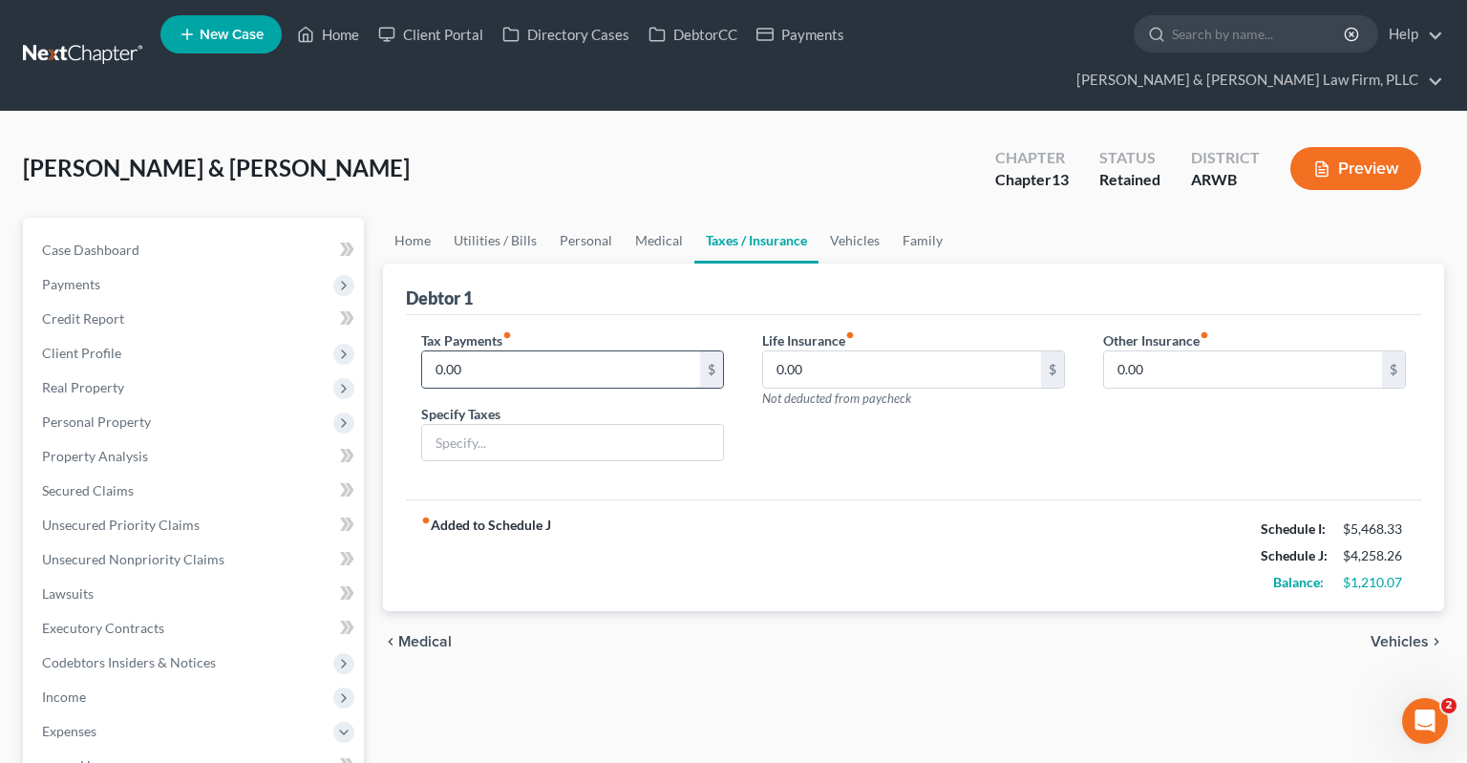
click at [530, 351] on input "0.00" at bounding box center [561, 369] width 278 height 36
drag, startPoint x: 521, startPoint y: 334, endPoint x: 342, endPoint y: 356, distance: 180.9
click at [422, 351] on input "0.00" at bounding box center [561, 369] width 278 height 36
type input "30"
drag, startPoint x: 420, startPoint y: 414, endPoint x: 443, endPoint y: 410, distance: 23.2
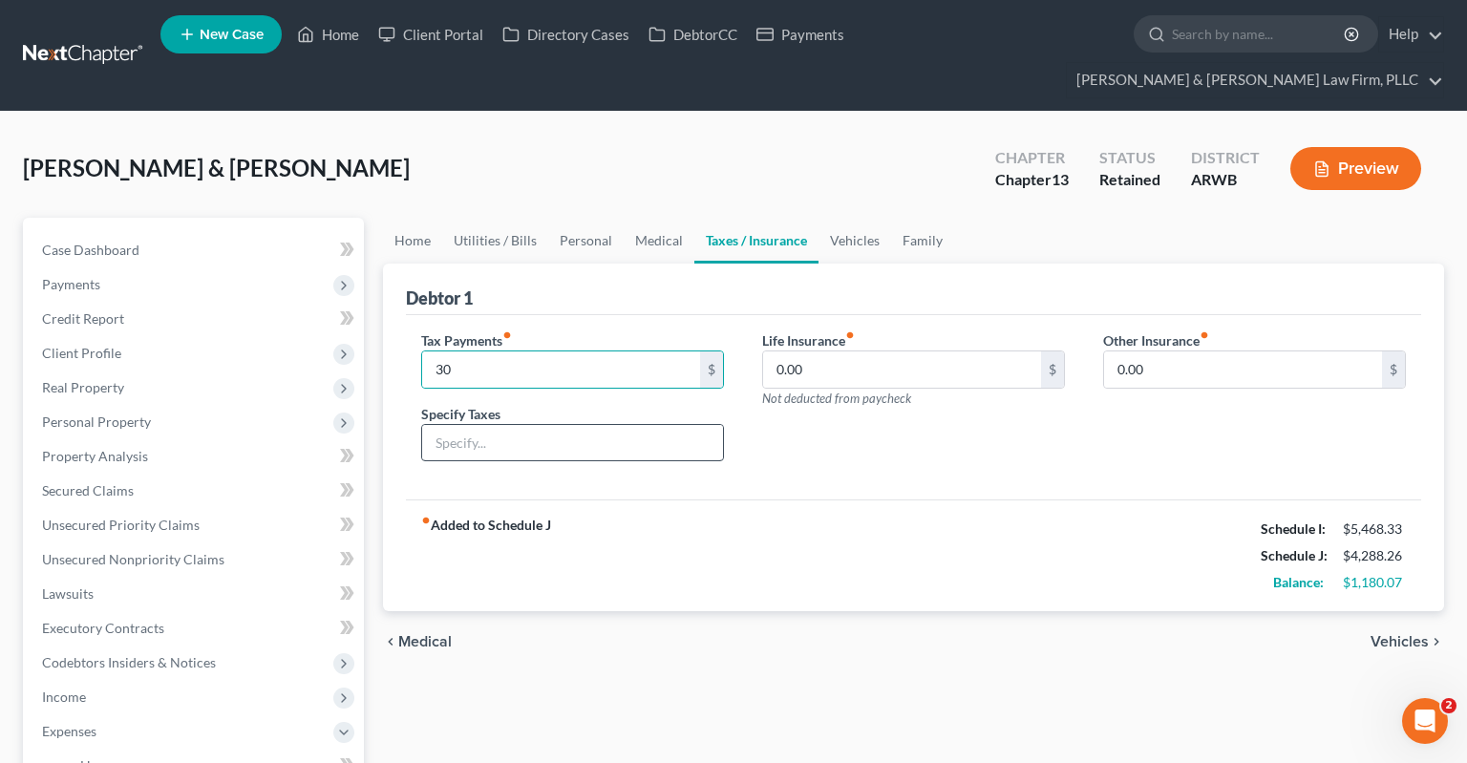
click at [439, 411] on div "Tax Payments fiber_manual_record 30 $ Specify Taxes" at bounding box center [572, 403] width 341 height 147
click at [443, 425] on input "text" at bounding box center [572, 443] width 301 height 36
type input "Personal property taxes"
click at [848, 218] on link "Vehicles" at bounding box center [854, 241] width 73 height 46
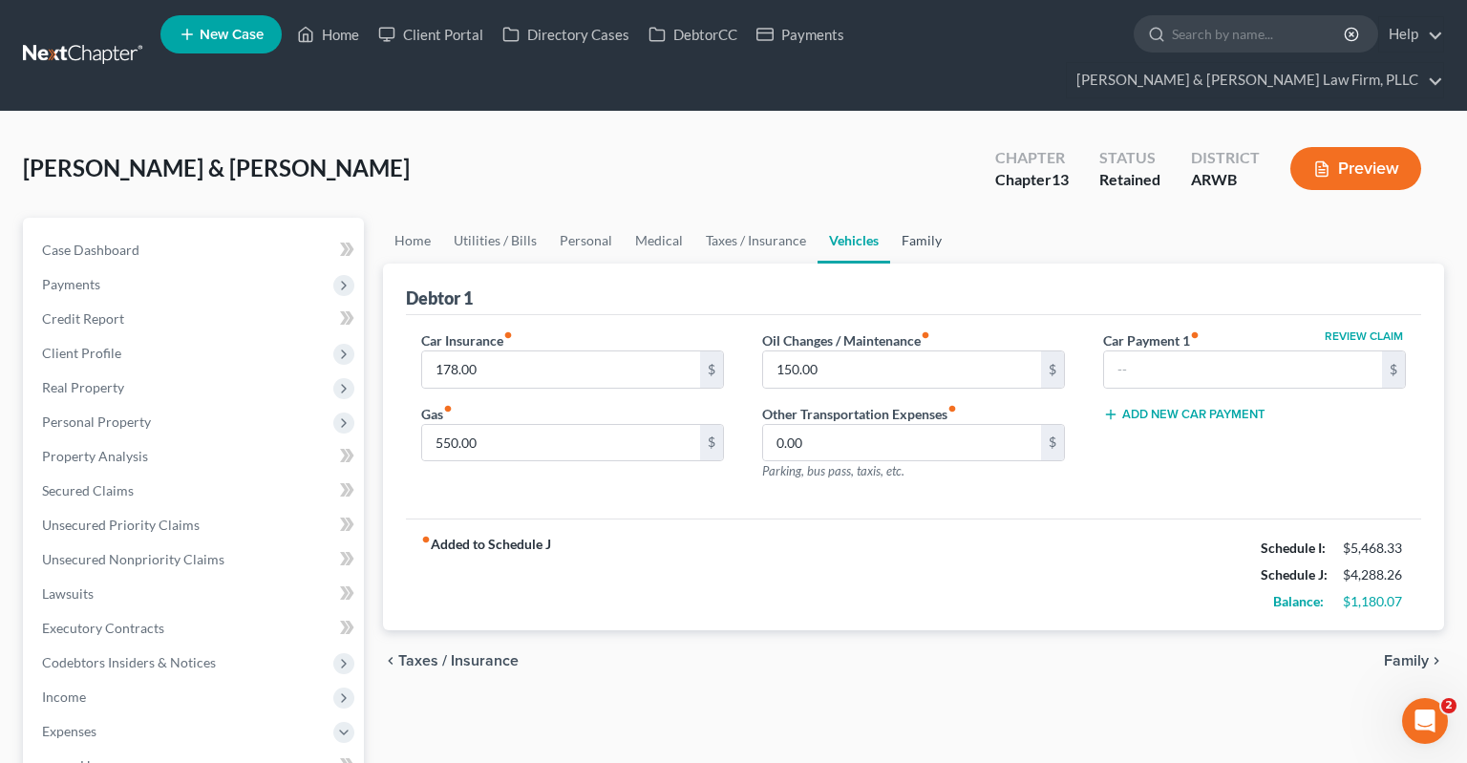
click at [913, 218] on link "Family" at bounding box center [921, 241] width 63 height 46
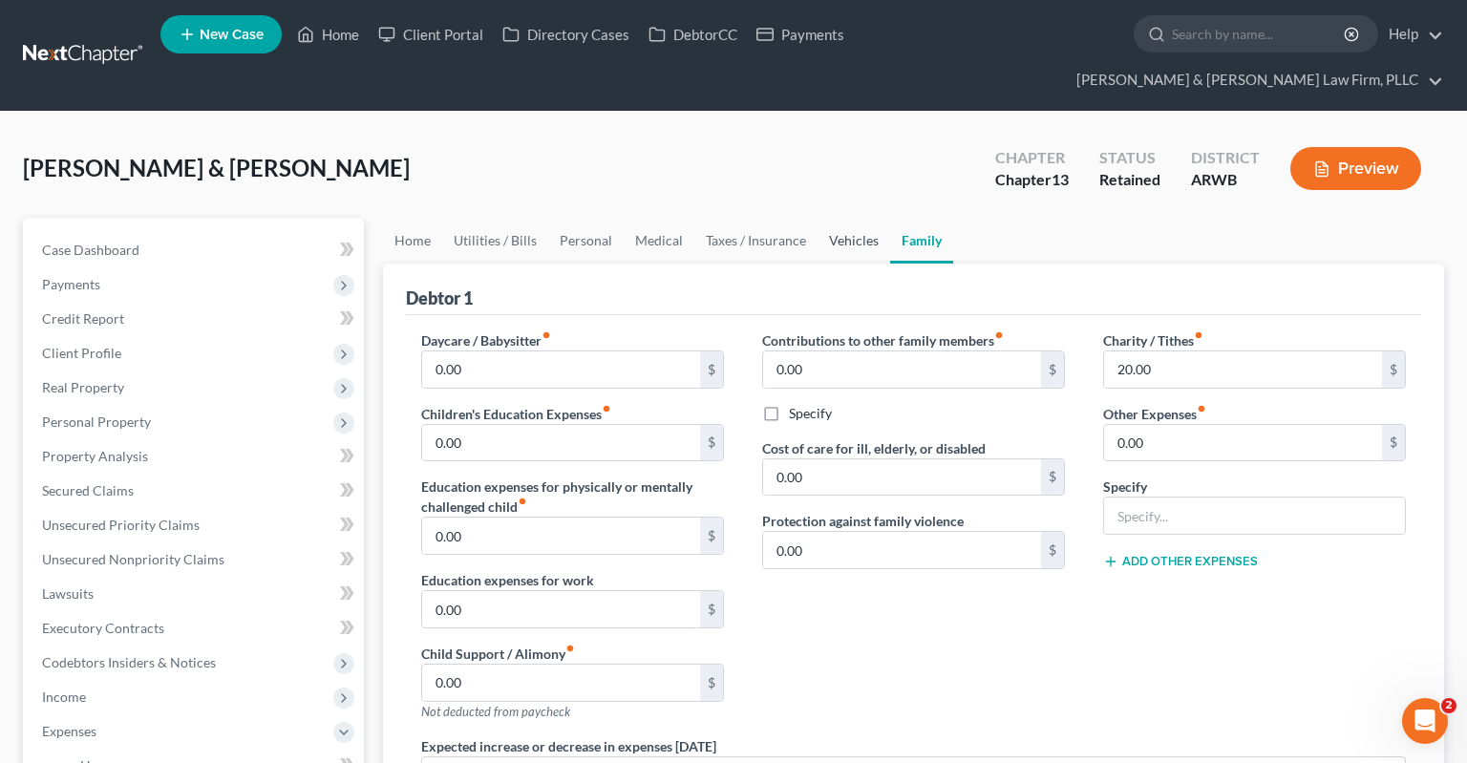
click at [852, 218] on link "Vehicles" at bounding box center [853, 241] width 73 height 46
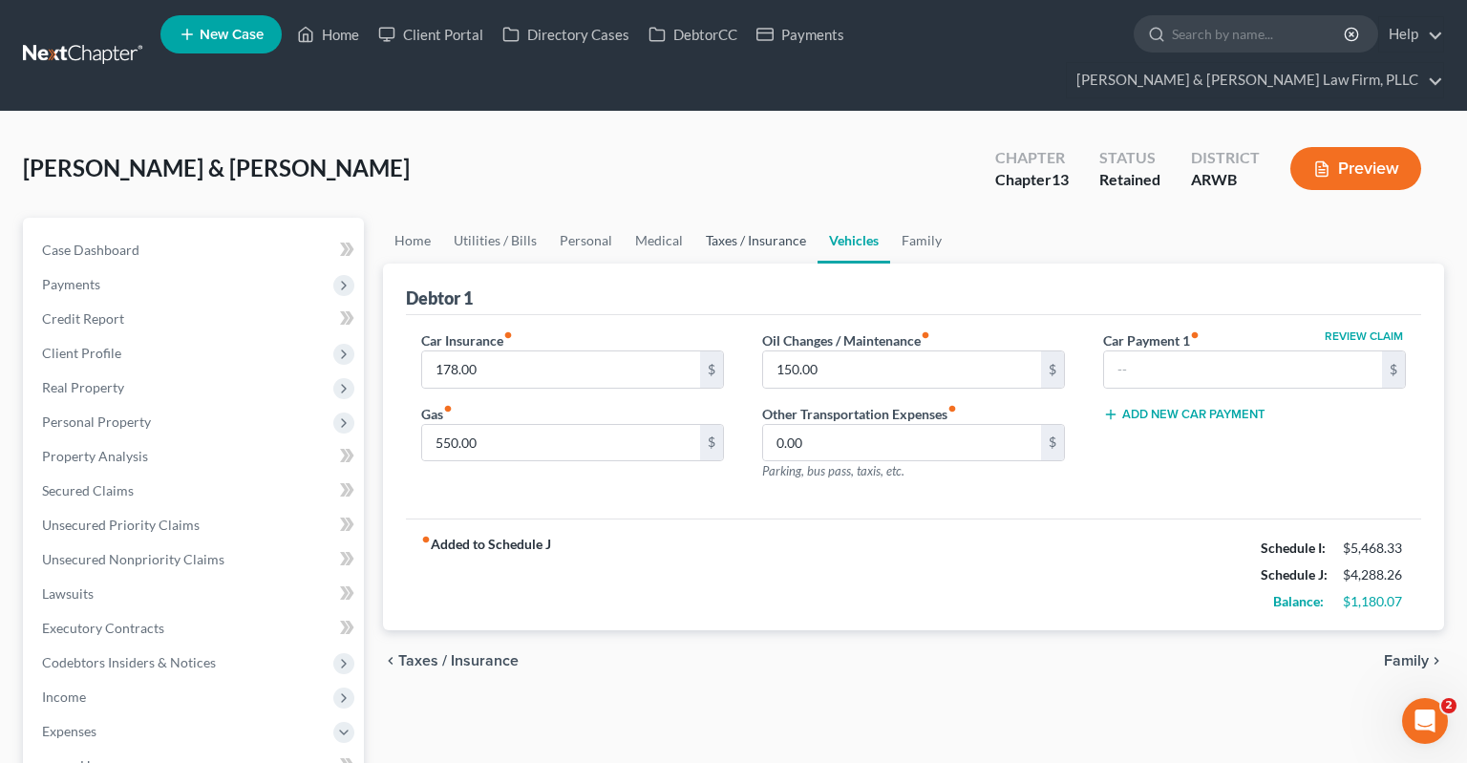
click at [792, 218] on link "Taxes / Insurance" at bounding box center [755, 241] width 123 height 46
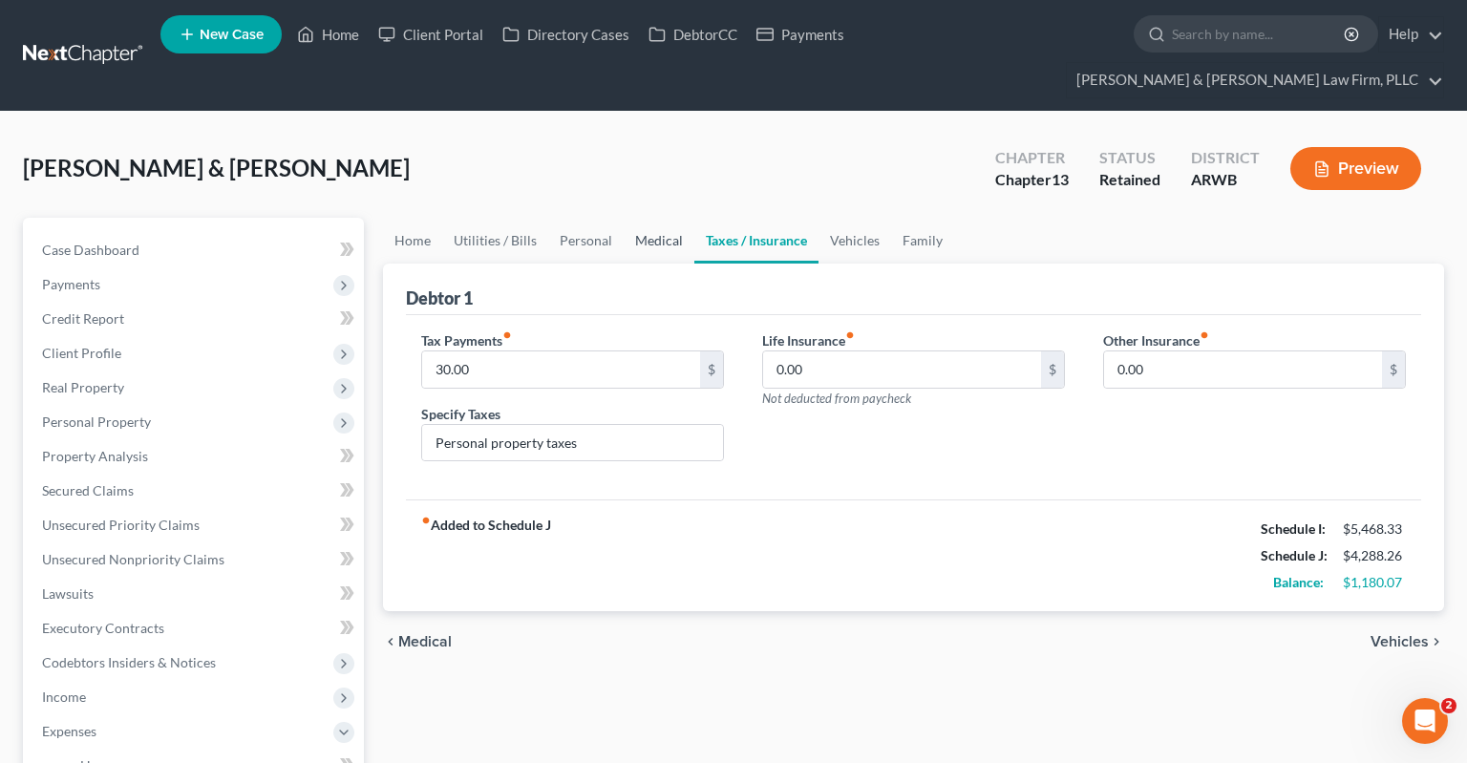
click at [662, 218] on link "Medical" at bounding box center [659, 241] width 71 height 46
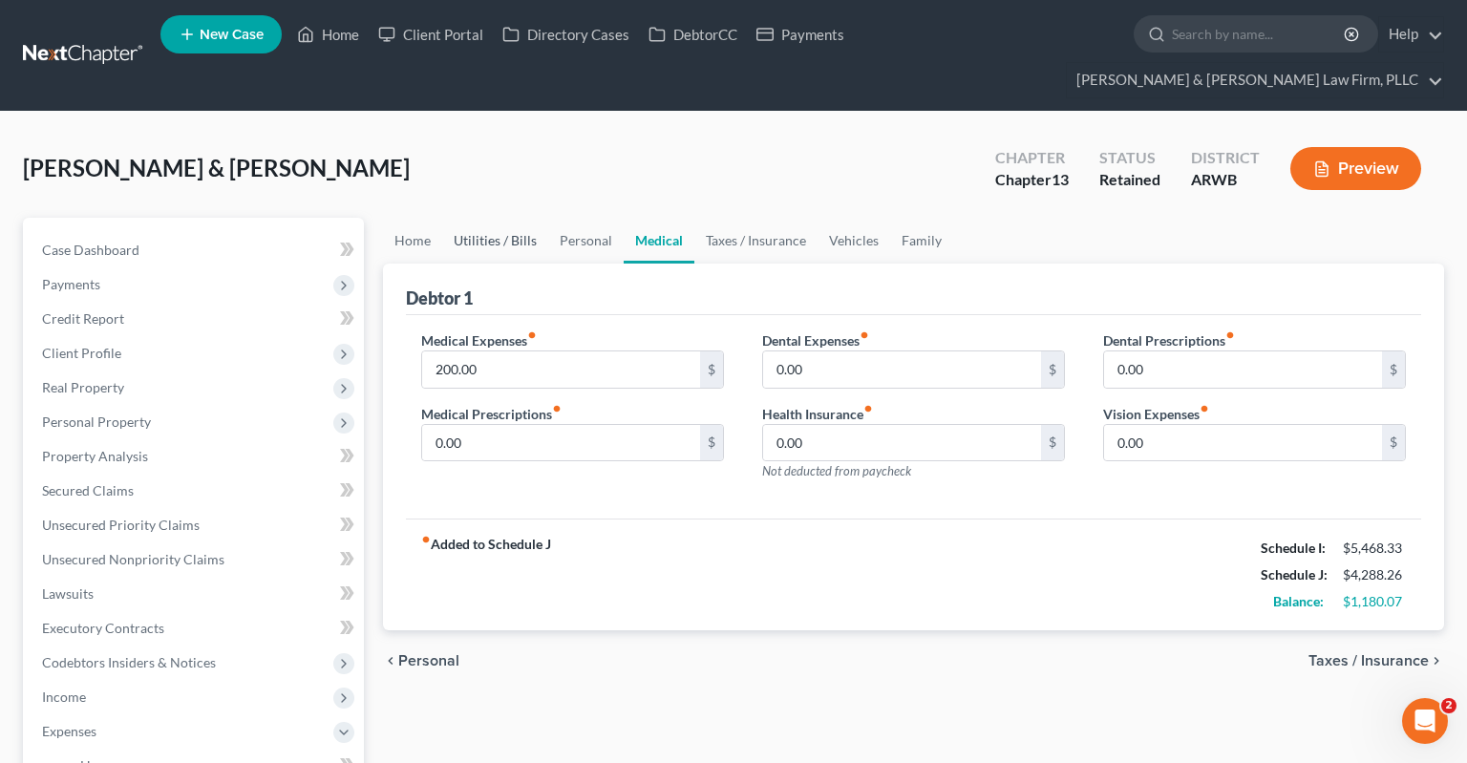
click at [542, 218] on link "Utilities / Bills" at bounding box center [495, 241] width 106 height 46
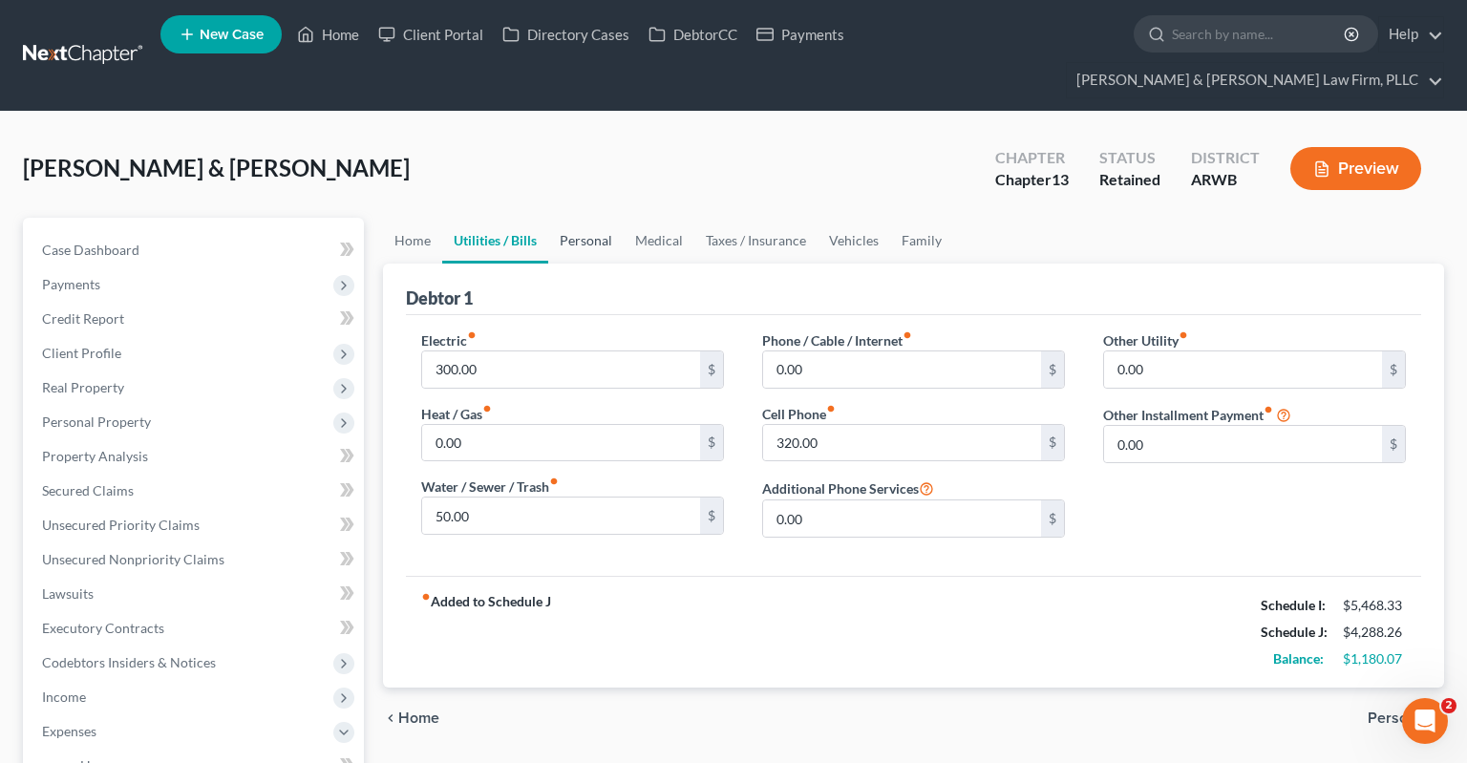
click at [577, 218] on link "Personal" at bounding box center [585, 241] width 75 height 46
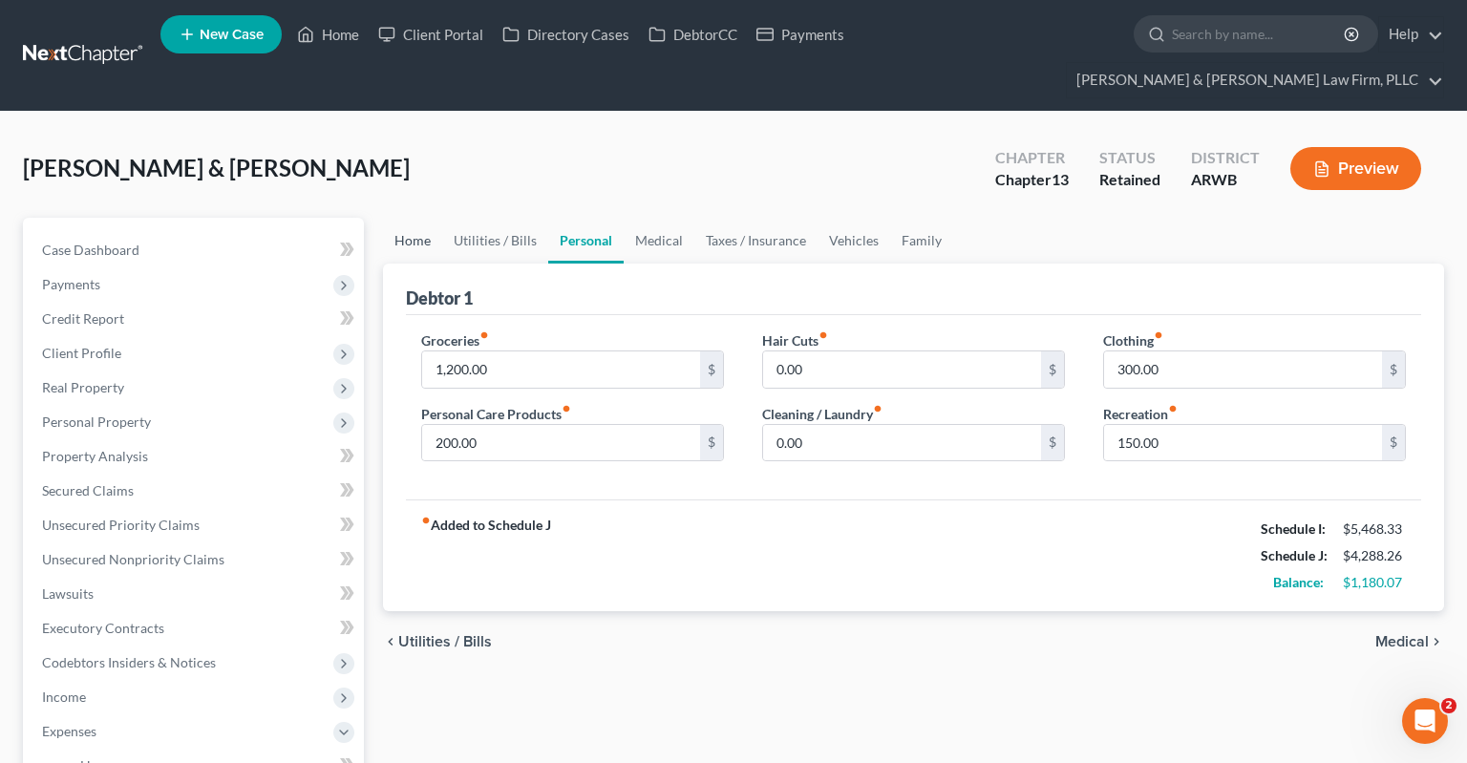
drag, startPoint x: 402, startPoint y: 216, endPoint x: 437, endPoint y: 211, distance: 35.7
click at [401, 218] on link "Home" at bounding box center [412, 241] width 59 height 46
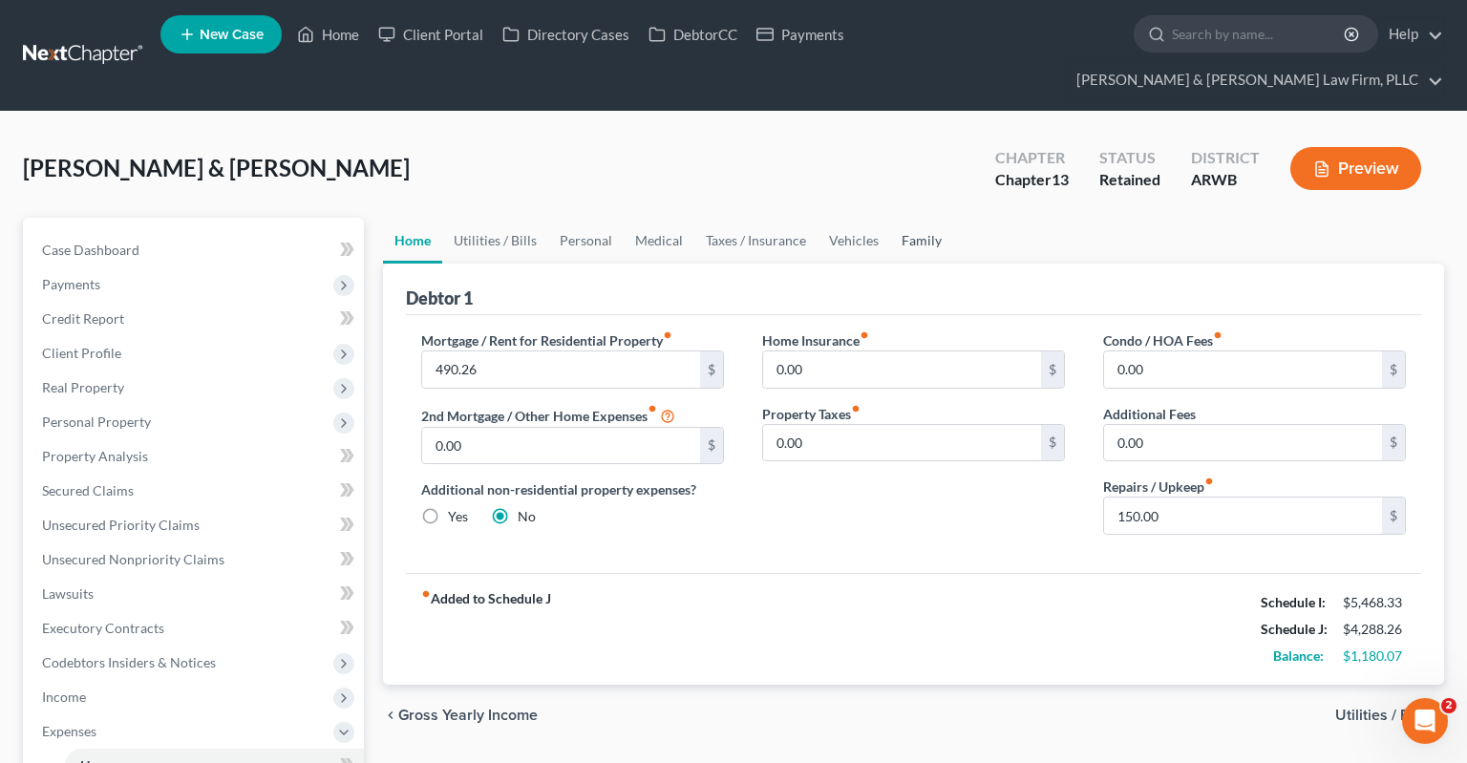
click at [898, 218] on link "Family" at bounding box center [921, 241] width 63 height 46
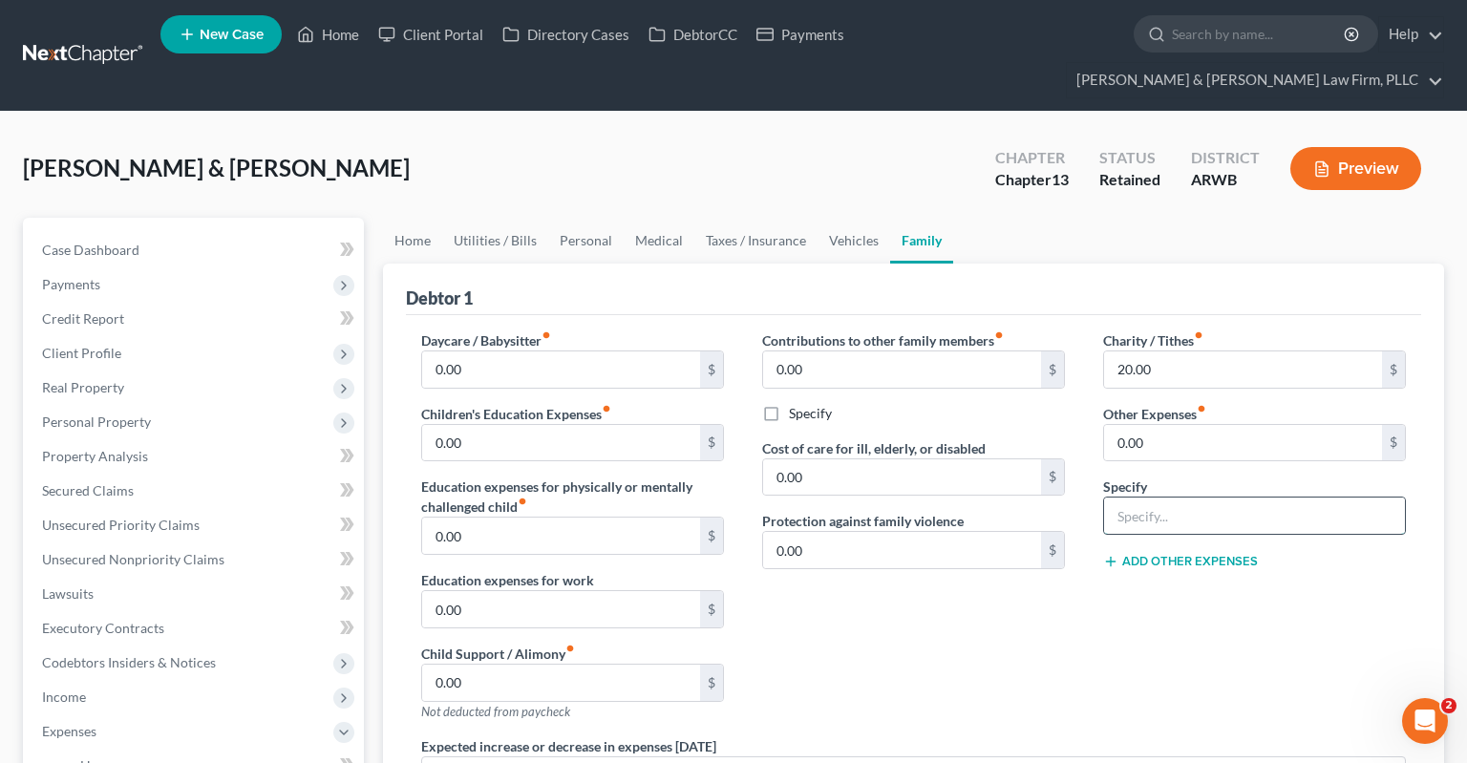
click at [1247, 498] on input "text" at bounding box center [1254, 516] width 301 height 36
click at [1202, 425] on input "0.00" at bounding box center [1243, 443] width 278 height 36
click at [1104, 425] on input "2" at bounding box center [1243, 443] width 278 height 36
type input "260"
click at [1175, 498] on input "text" at bounding box center [1254, 516] width 301 height 36
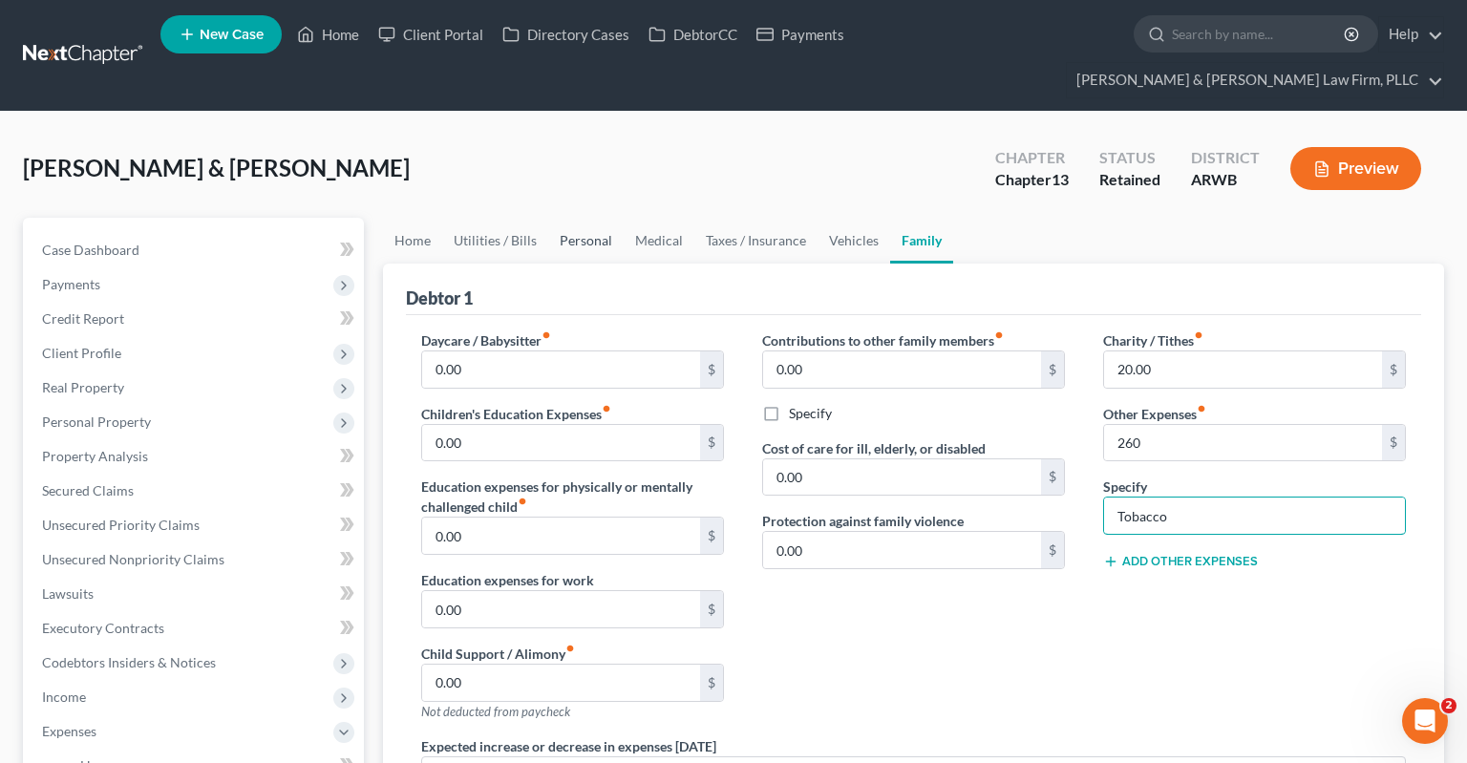
type input "Tobacco"
click at [581, 218] on link "Personal" at bounding box center [585, 241] width 75 height 46
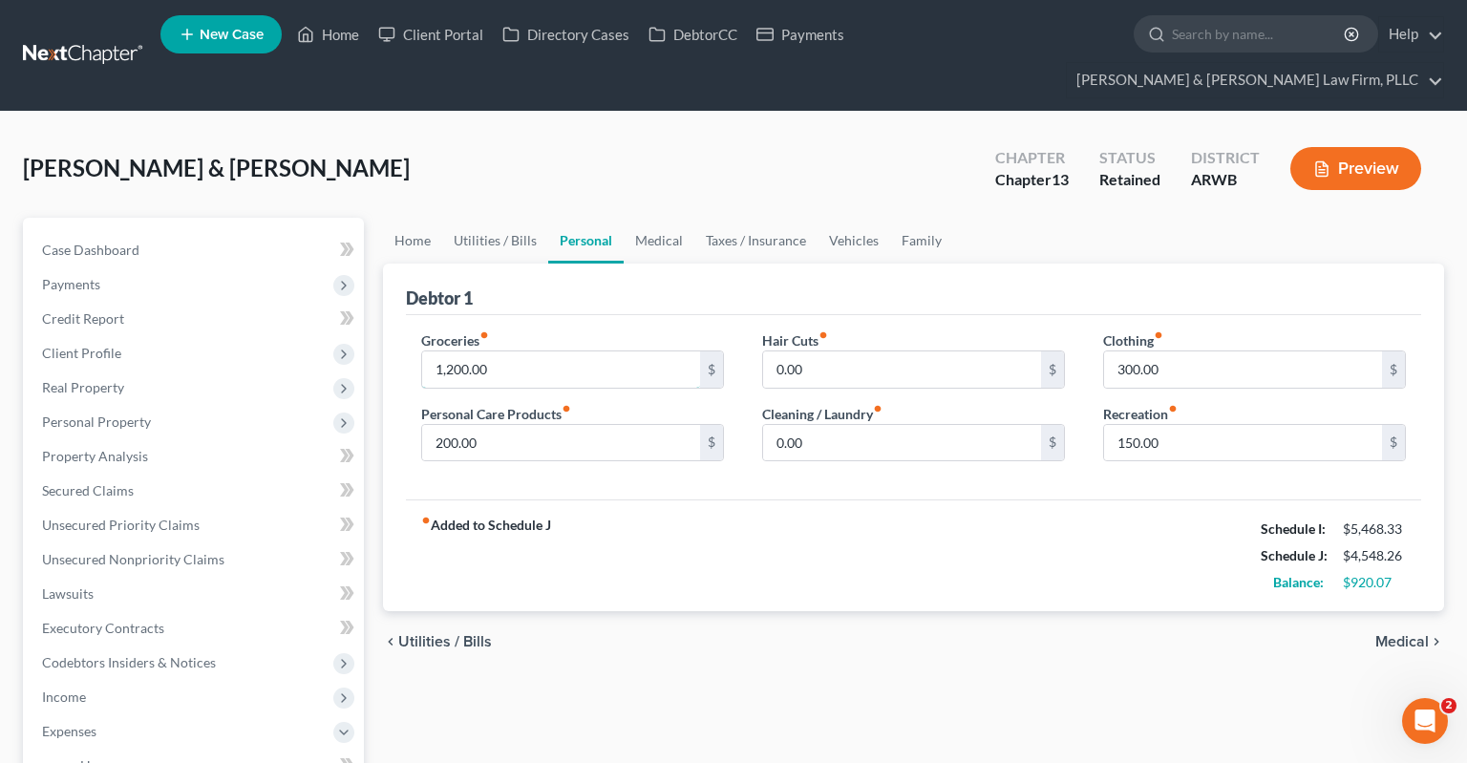
drag, startPoint x: 589, startPoint y: 339, endPoint x: 693, endPoint y: 308, distance: 108.8
click at [589, 351] on input "1,200.00" at bounding box center [561, 369] width 278 height 36
type input "1,030"
click at [423, 218] on link "Home" at bounding box center [412, 241] width 59 height 46
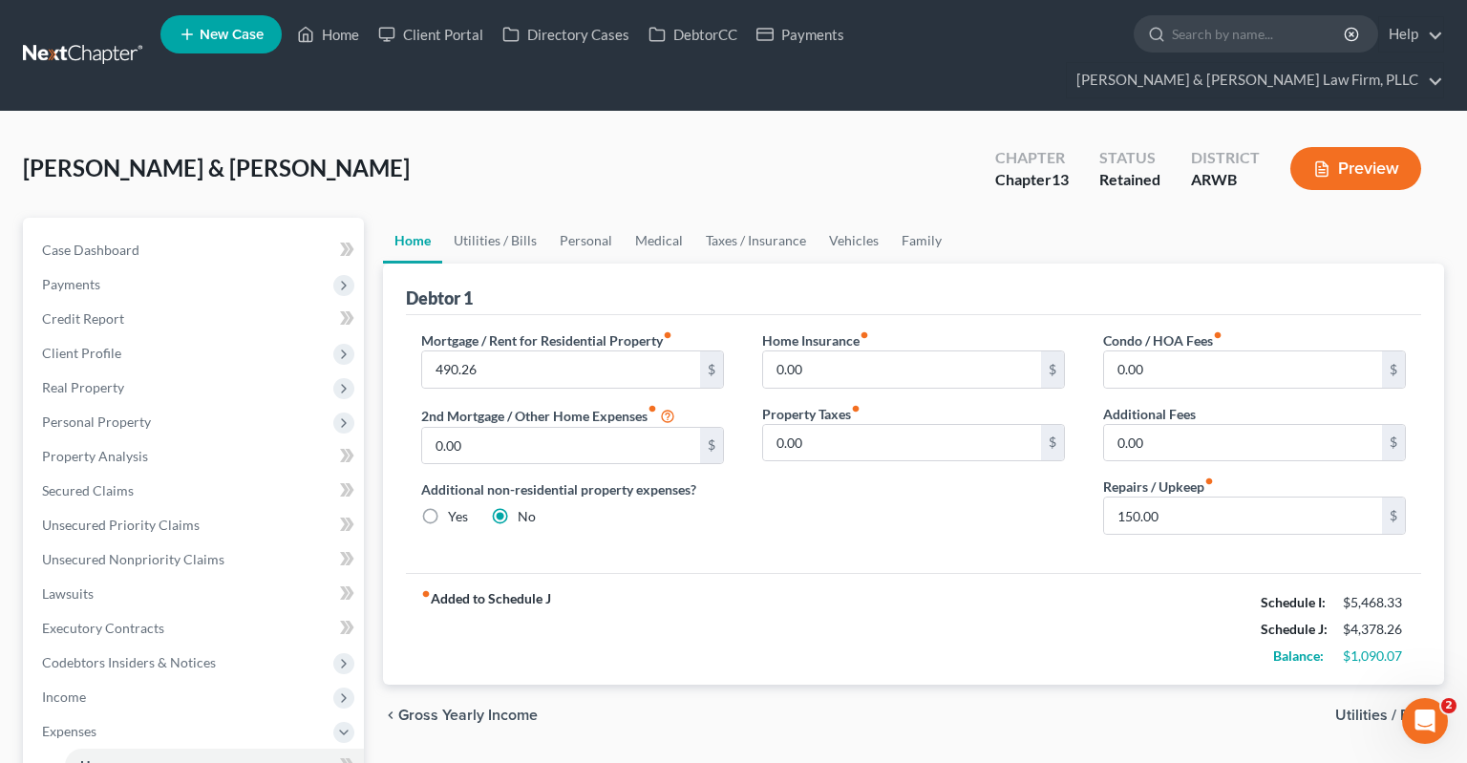
click at [644, 135] on div "[PERSON_NAME] & [PERSON_NAME] Upgraded Chapter Chapter 13 Status Retained Distr…" at bounding box center [733, 176] width 1421 height 83
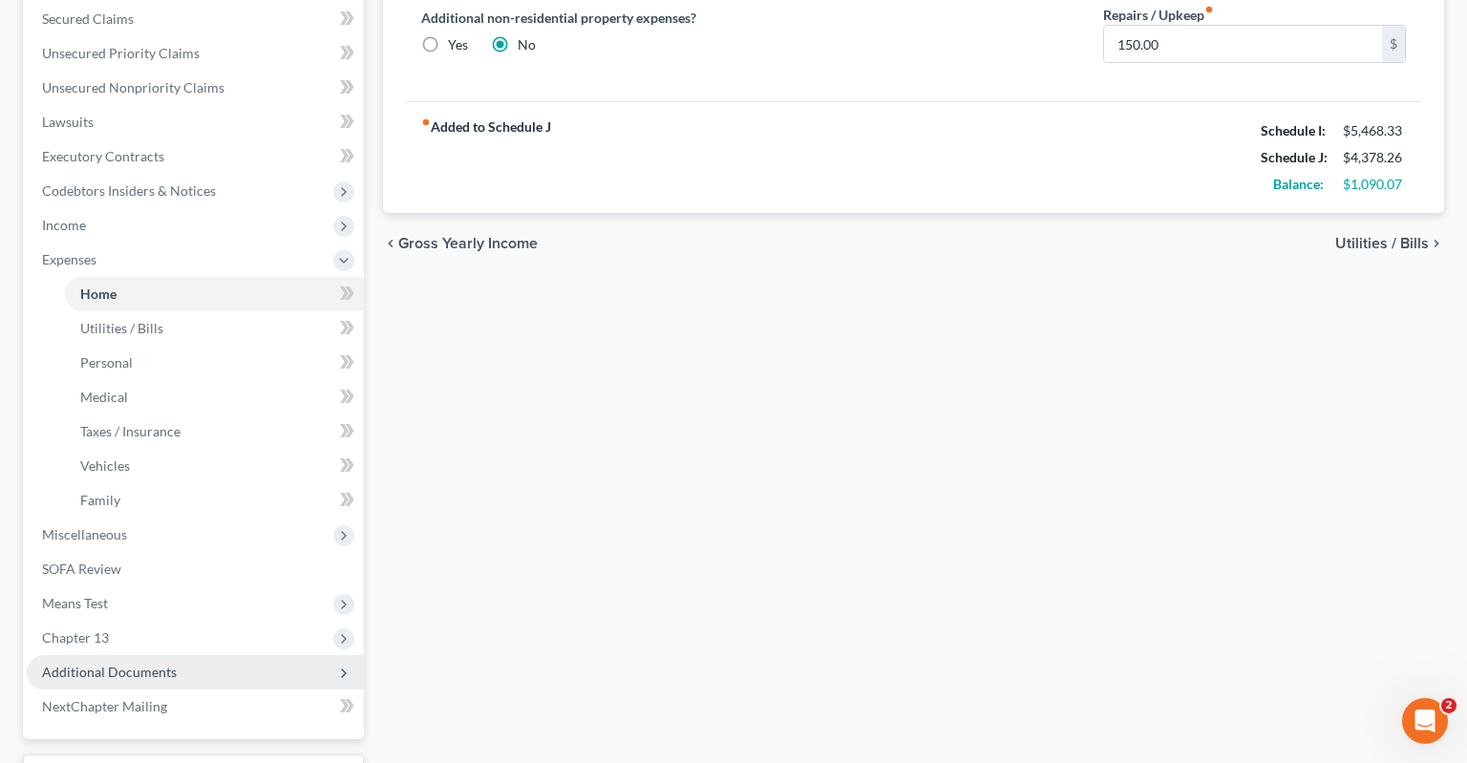
scroll to position [504, 0]
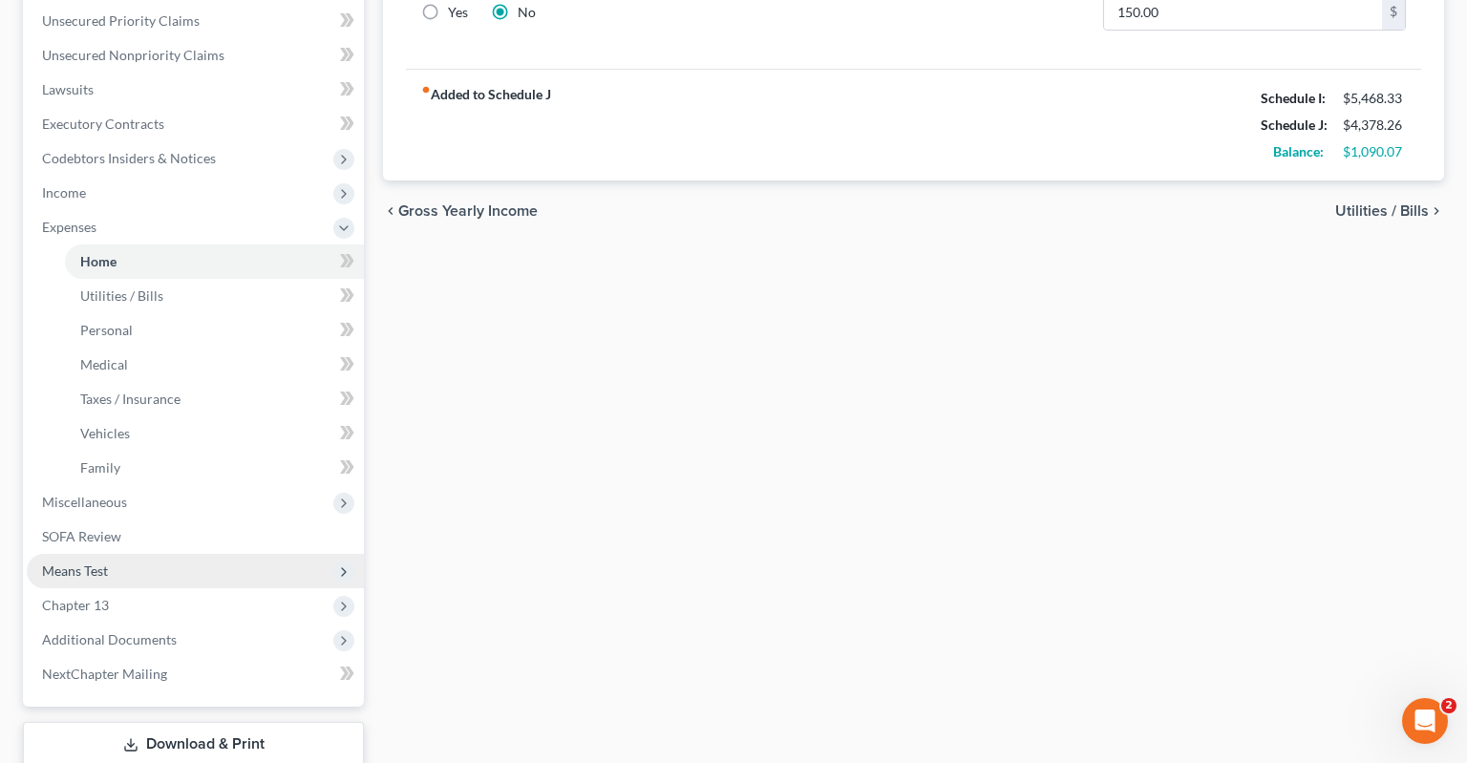
click at [143, 554] on span "Means Test" at bounding box center [195, 571] width 337 height 34
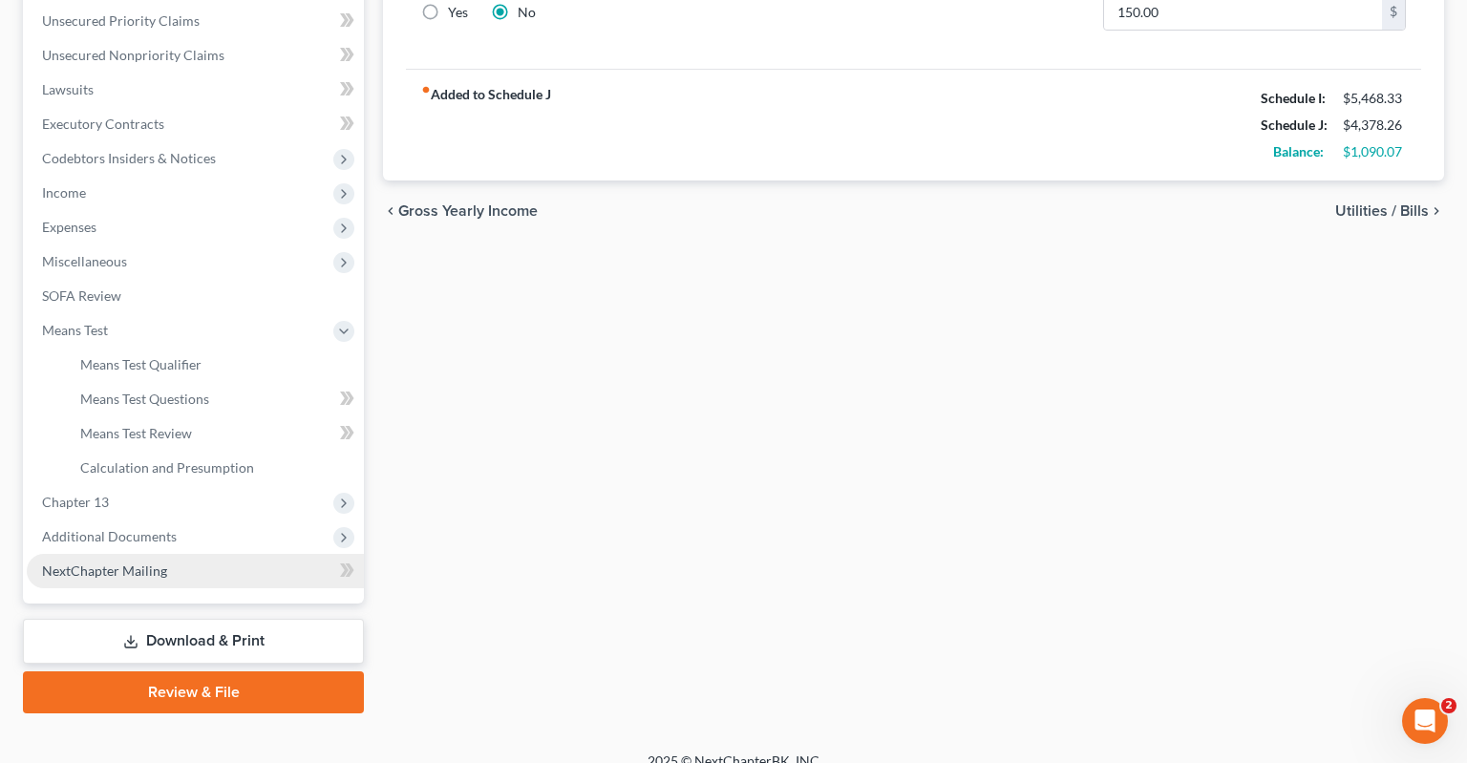
scroll to position [490, 0]
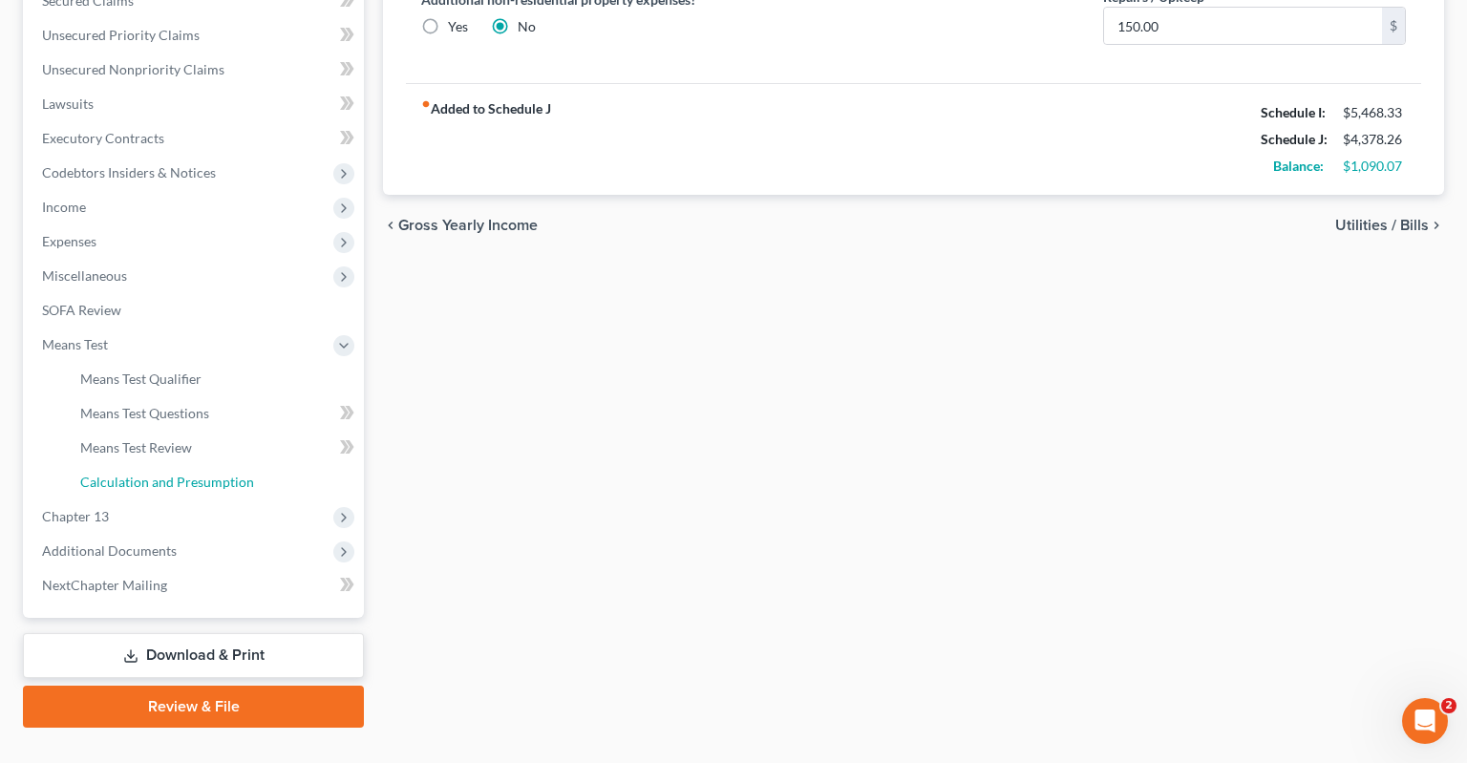
click at [197, 474] on span "Calculation and Presumption" at bounding box center [167, 482] width 174 height 16
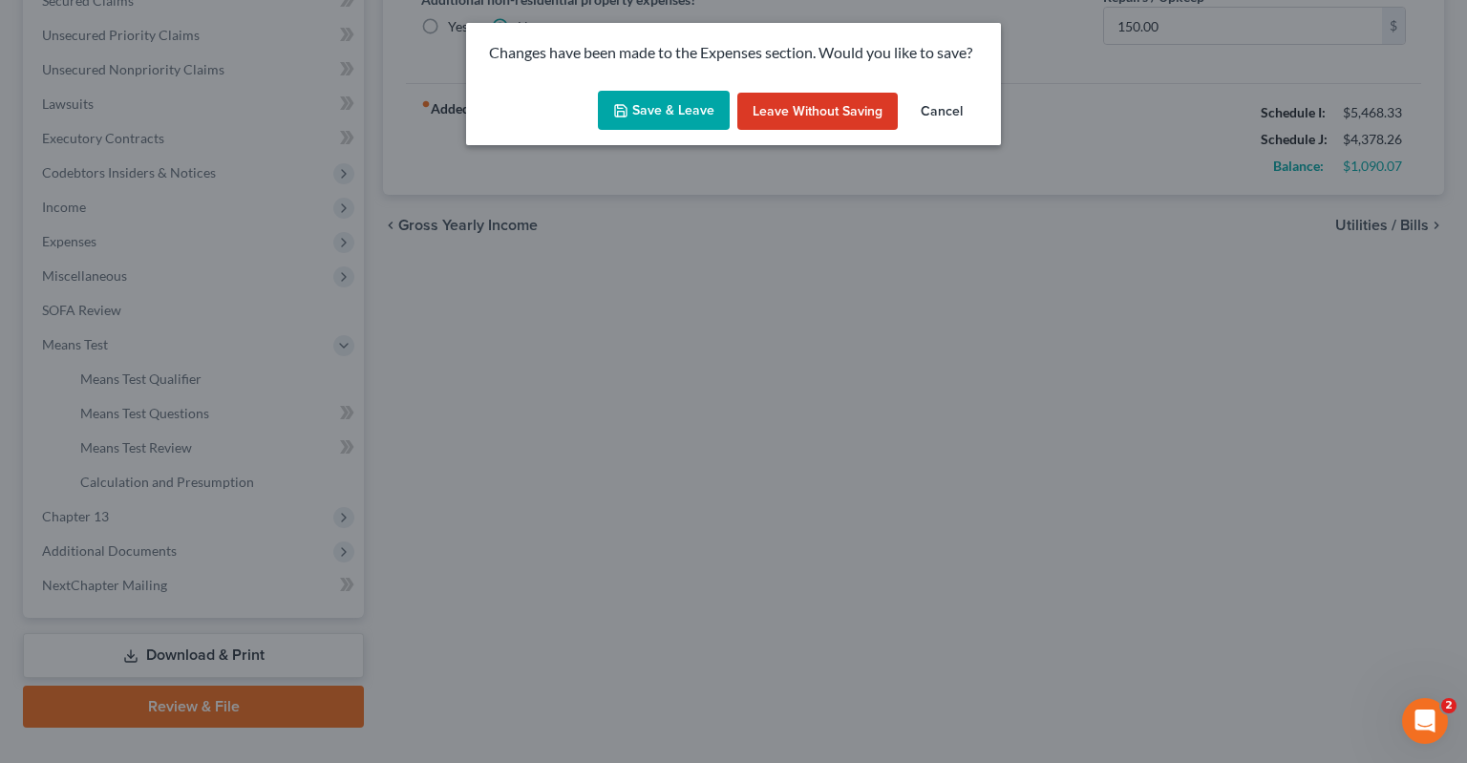
click at [689, 103] on button "Save & Leave" at bounding box center [664, 111] width 132 height 40
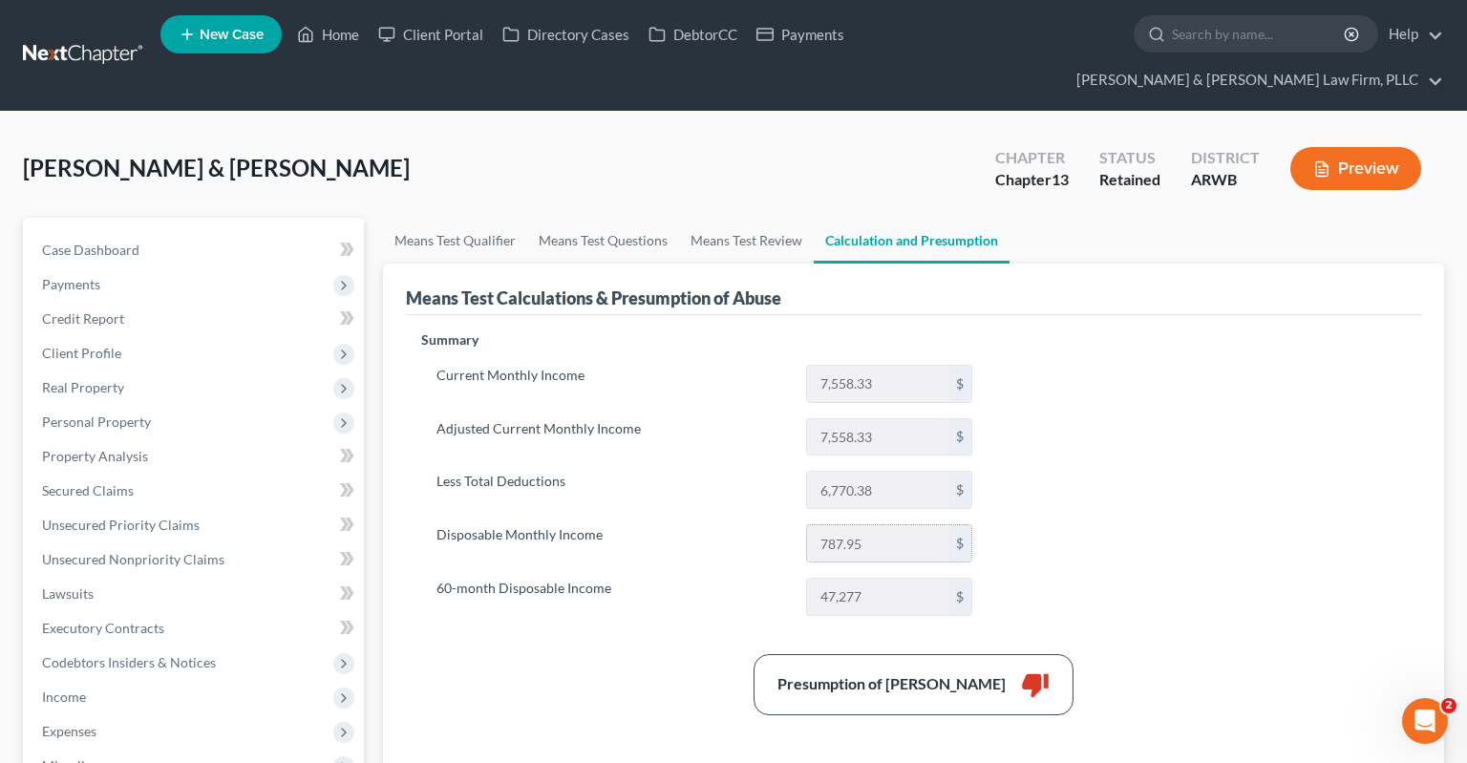
click at [807, 525] on input "787.95" at bounding box center [877, 543] width 141 height 36
click at [881, 525] on input "787.95" at bounding box center [877, 543] width 141 height 36
drag, startPoint x: 827, startPoint y: 505, endPoint x: 842, endPoint y: 462, distance: 45.6
click at [807, 525] on input "787.95" at bounding box center [877, 543] width 141 height 36
click at [941, 525] on input "787.95" at bounding box center [877, 543] width 141 height 36
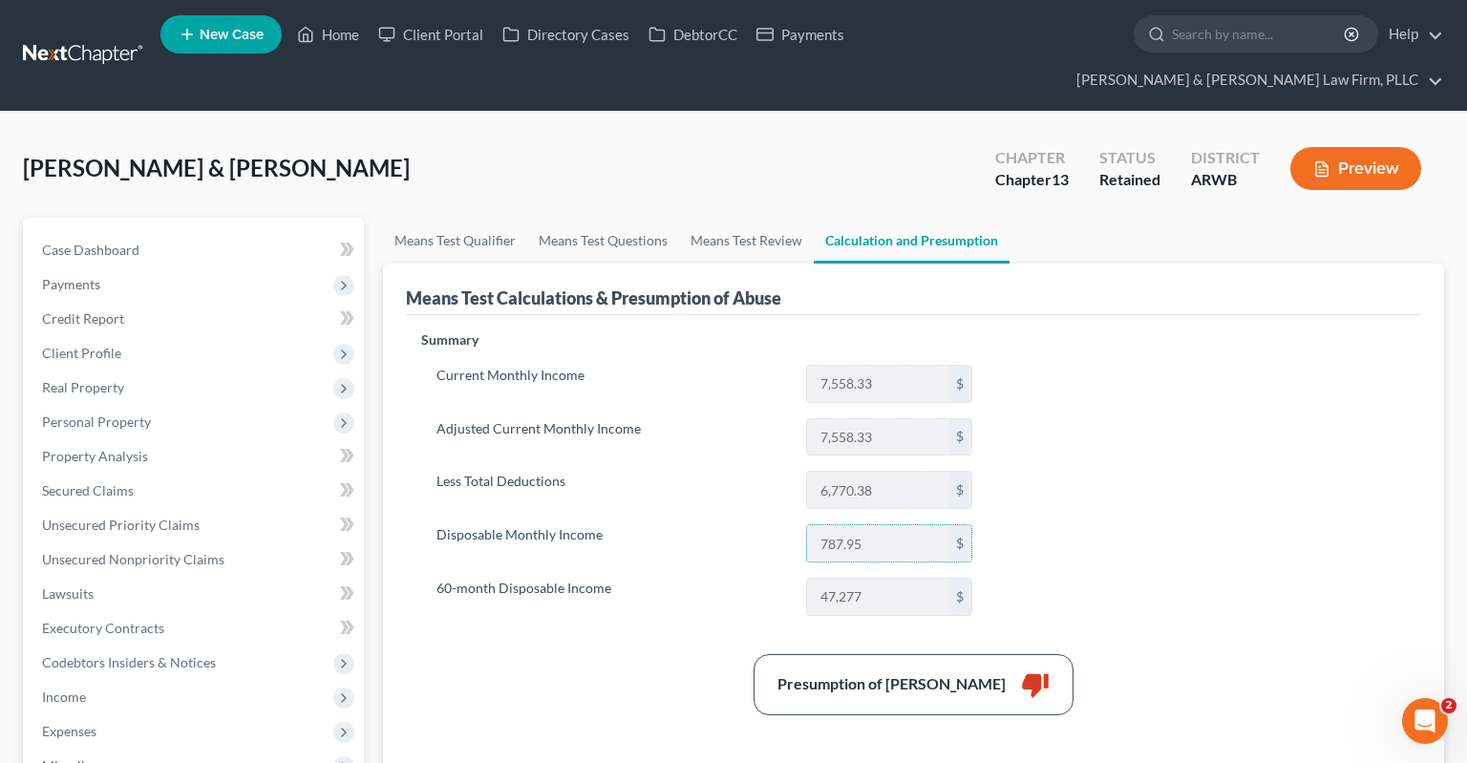
drag, startPoint x: 862, startPoint y: 499, endPoint x: 800, endPoint y: 358, distance: 154.4
click at [807, 525] on input "787.95" at bounding box center [877, 543] width 141 height 36
click at [724, 159] on div "[PERSON_NAME] & [PERSON_NAME] Upgraded Chapter Chapter 13 Status Retained Distr…" at bounding box center [733, 176] width 1421 height 83
click at [760, 218] on link "Means Test Review" at bounding box center [746, 241] width 135 height 46
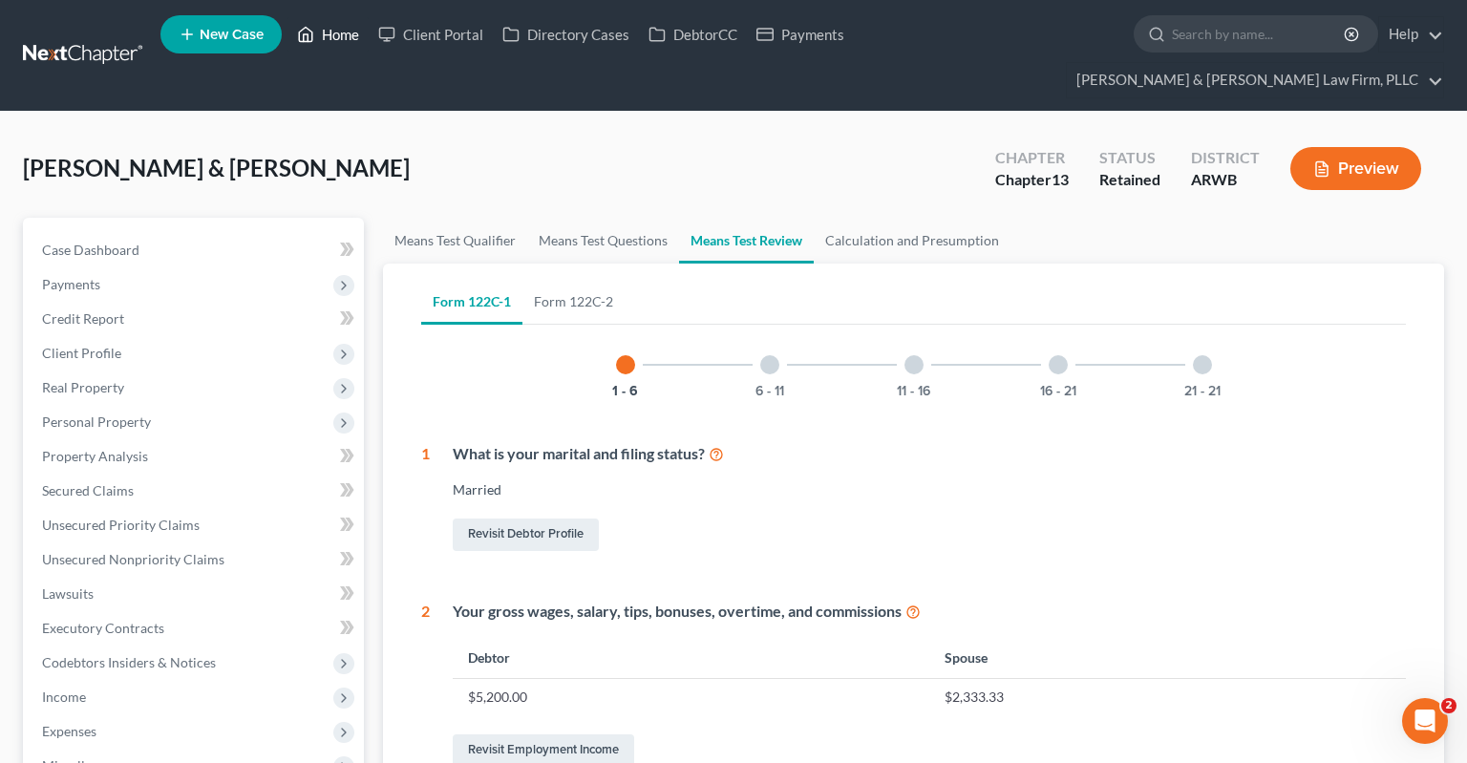
click at [330, 33] on link "Home" at bounding box center [327, 34] width 81 height 34
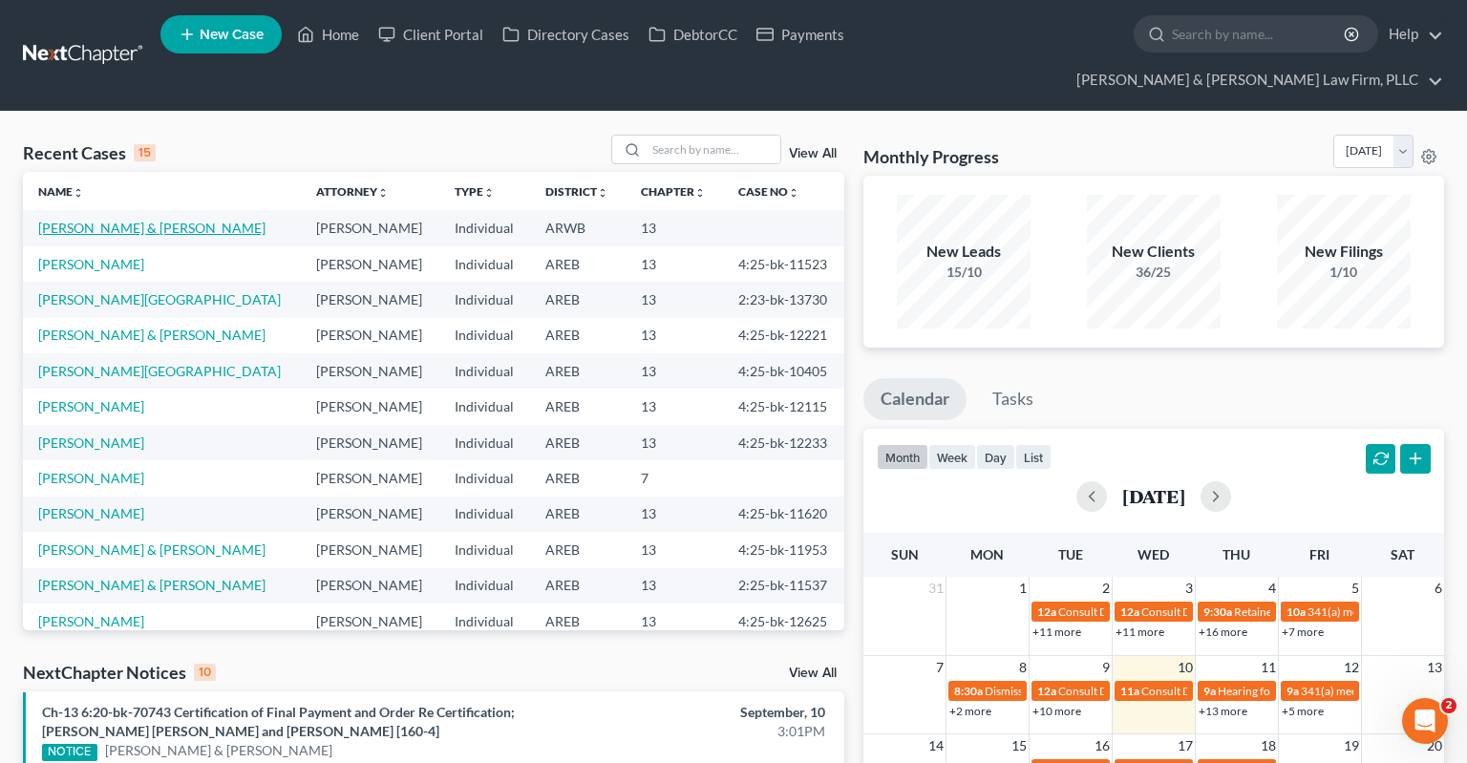
click at [109, 220] on link "[PERSON_NAME] & [PERSON_NAME]" at bounding box center [151, 228] width 227 height 16
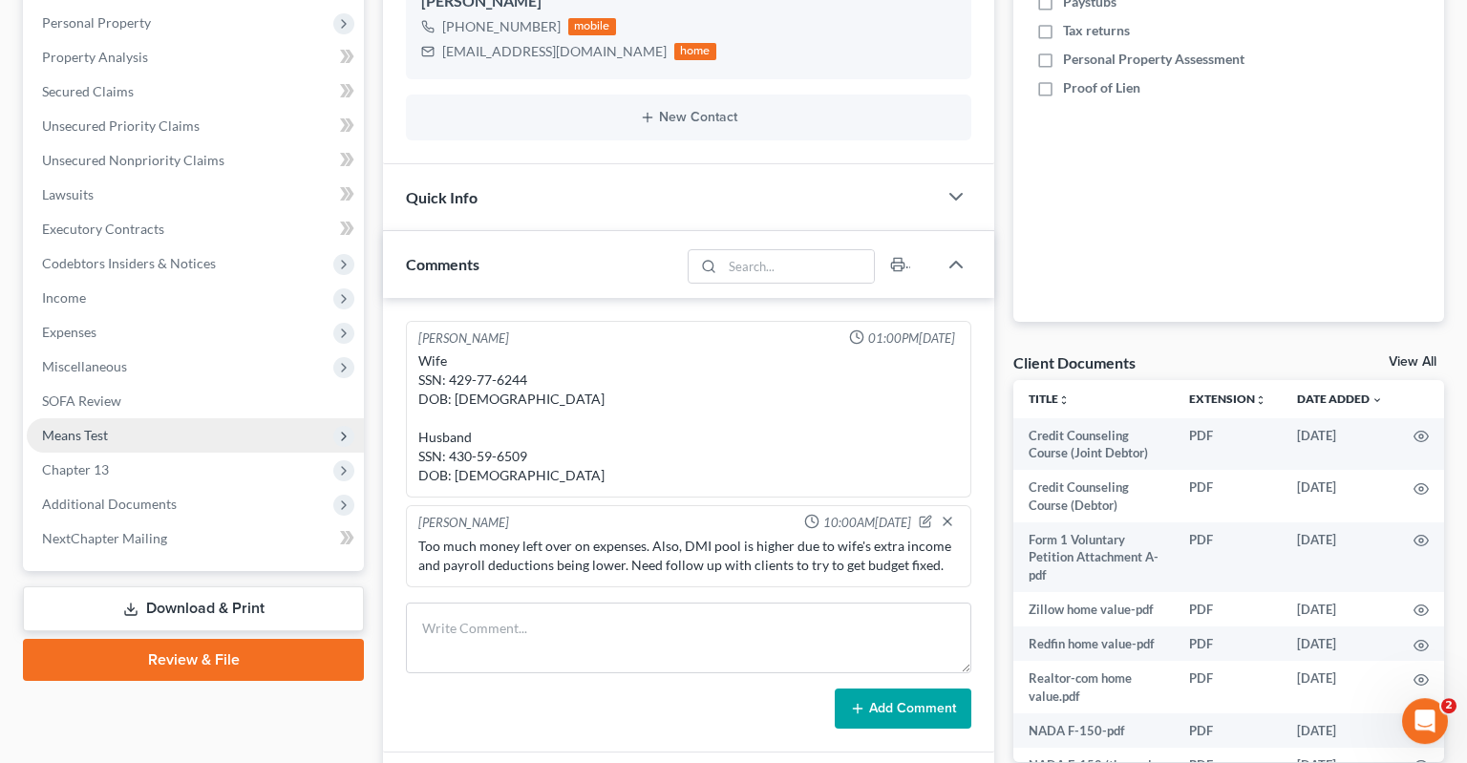
scroll to position [403, 0]
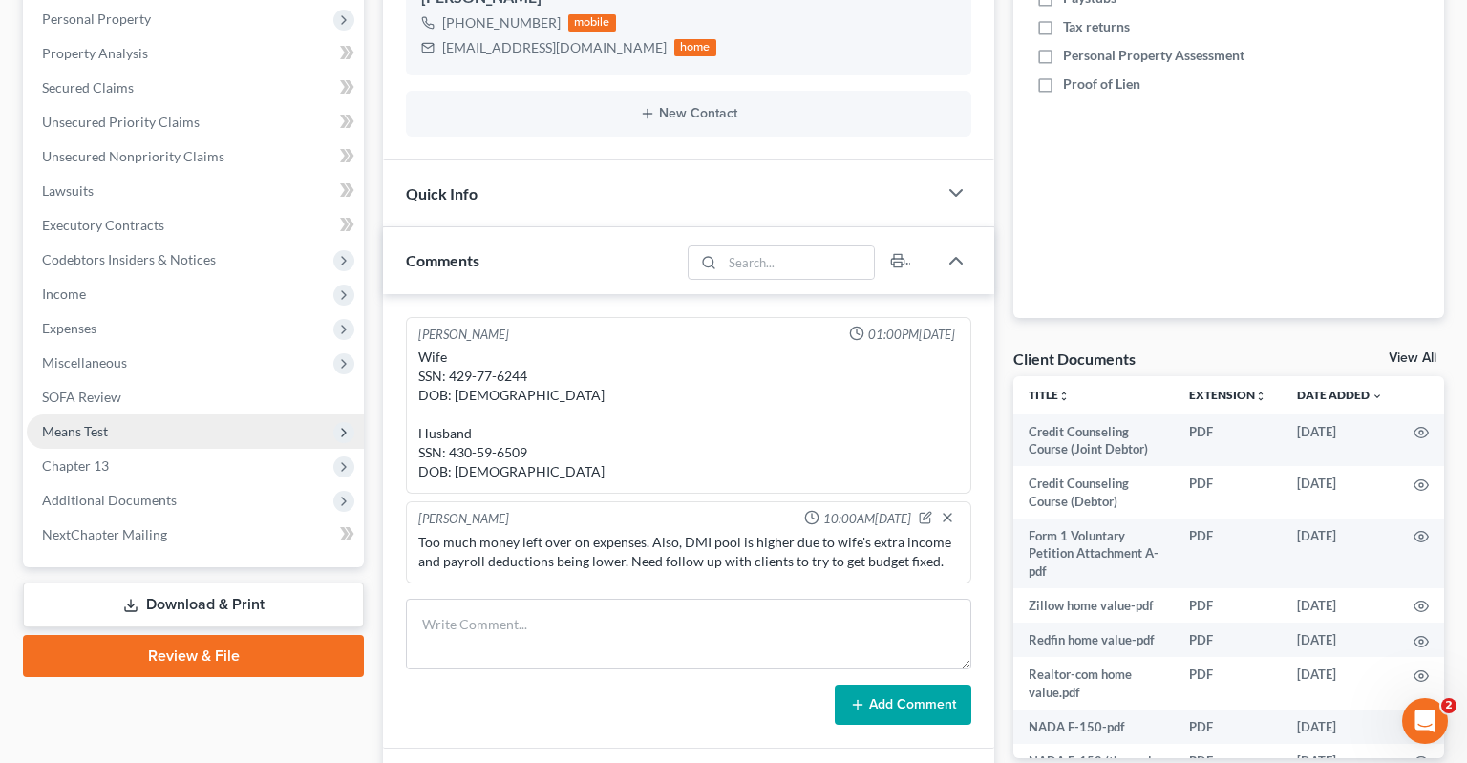
click at [171, 414] on span "Means Test" at bounding box center [195, 431] width 337 height 34
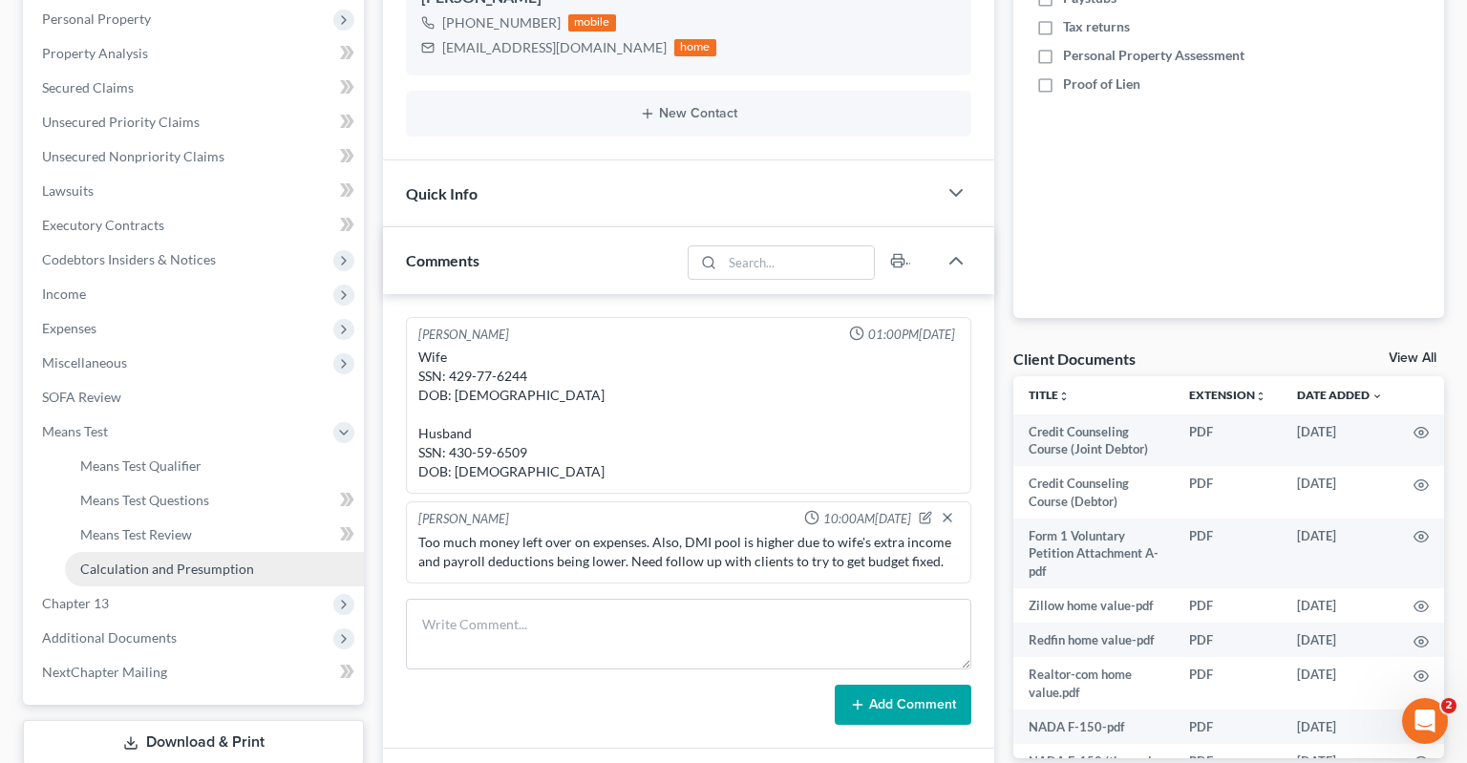
click at [190, 561] on span "Calculation and Presumption" at bounding box center [167, 569] width 174 height 16
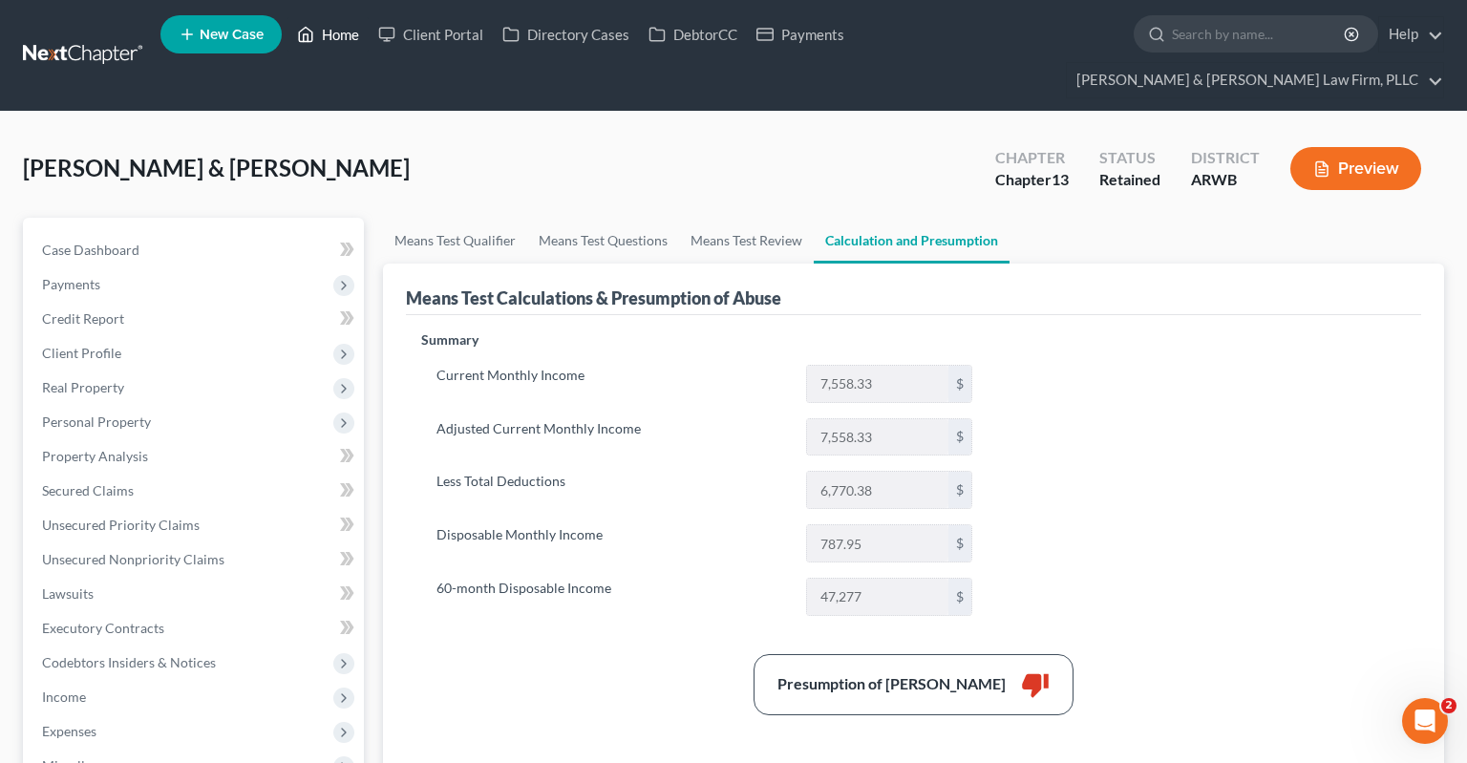
click at [318, 42] on link "Home" at bounding box center [327, 34] width 81 height 34
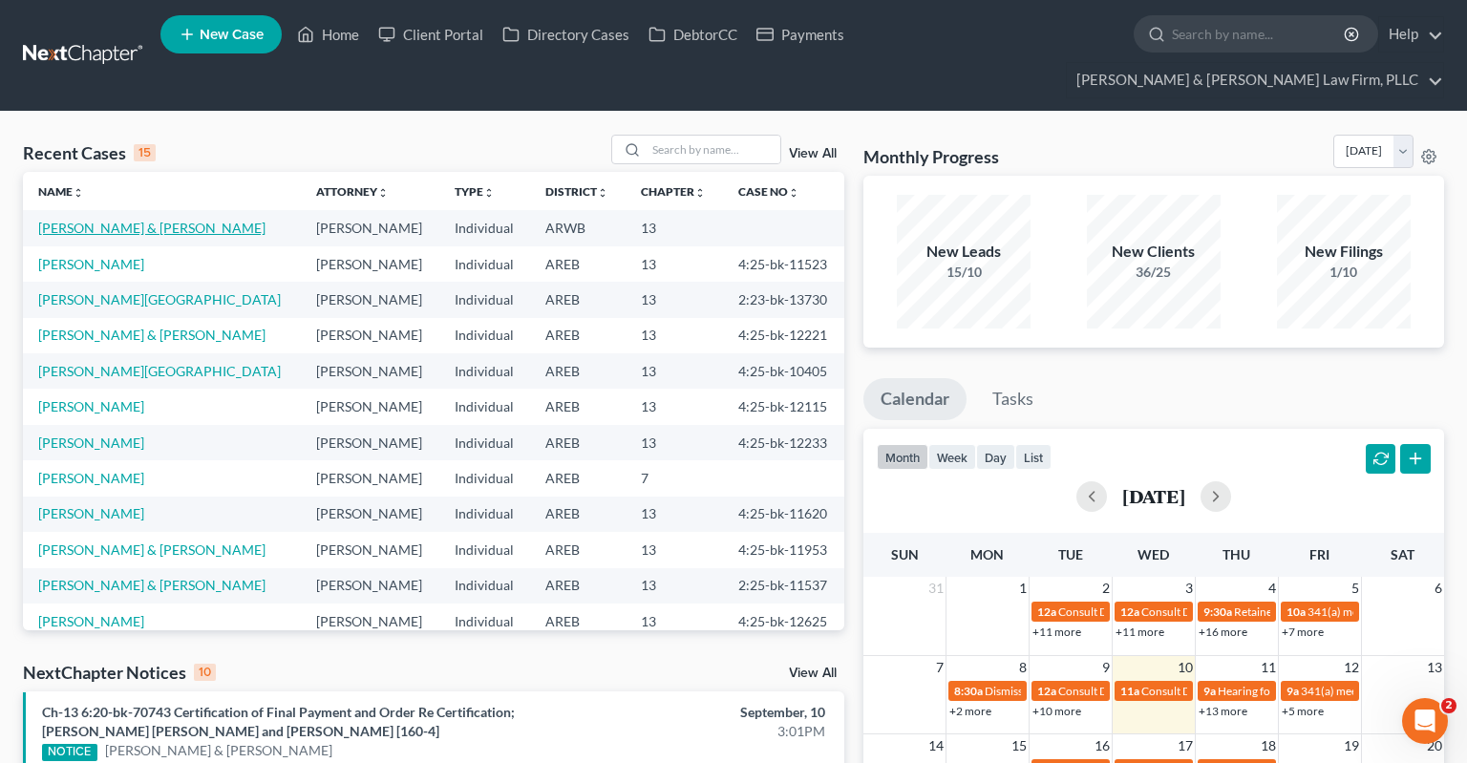
click at [140, 220] on link "[PERSON_NAME] & [PERSON_NAME]" at bounding box center [151, 228] width 227 height 16
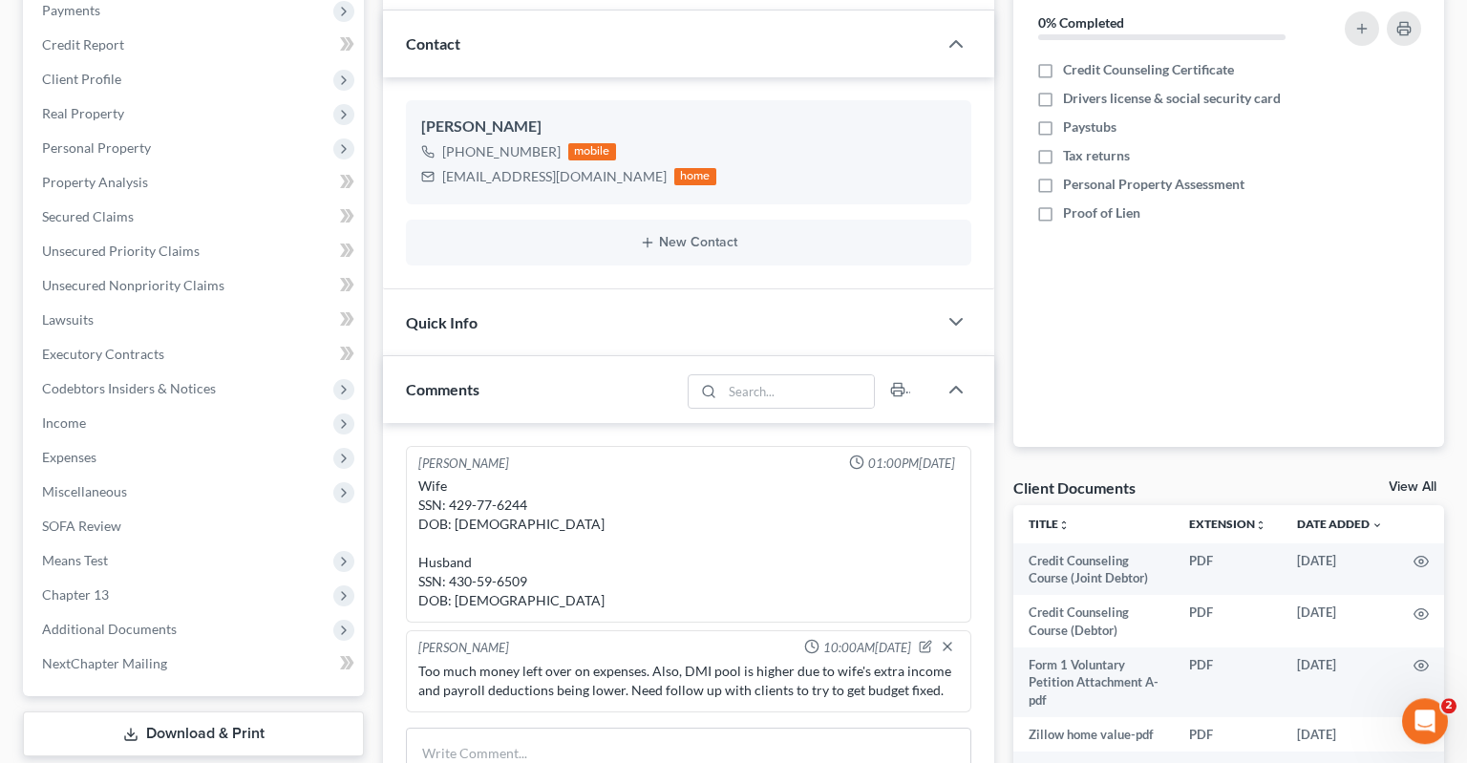
scroll to position [403, 0]
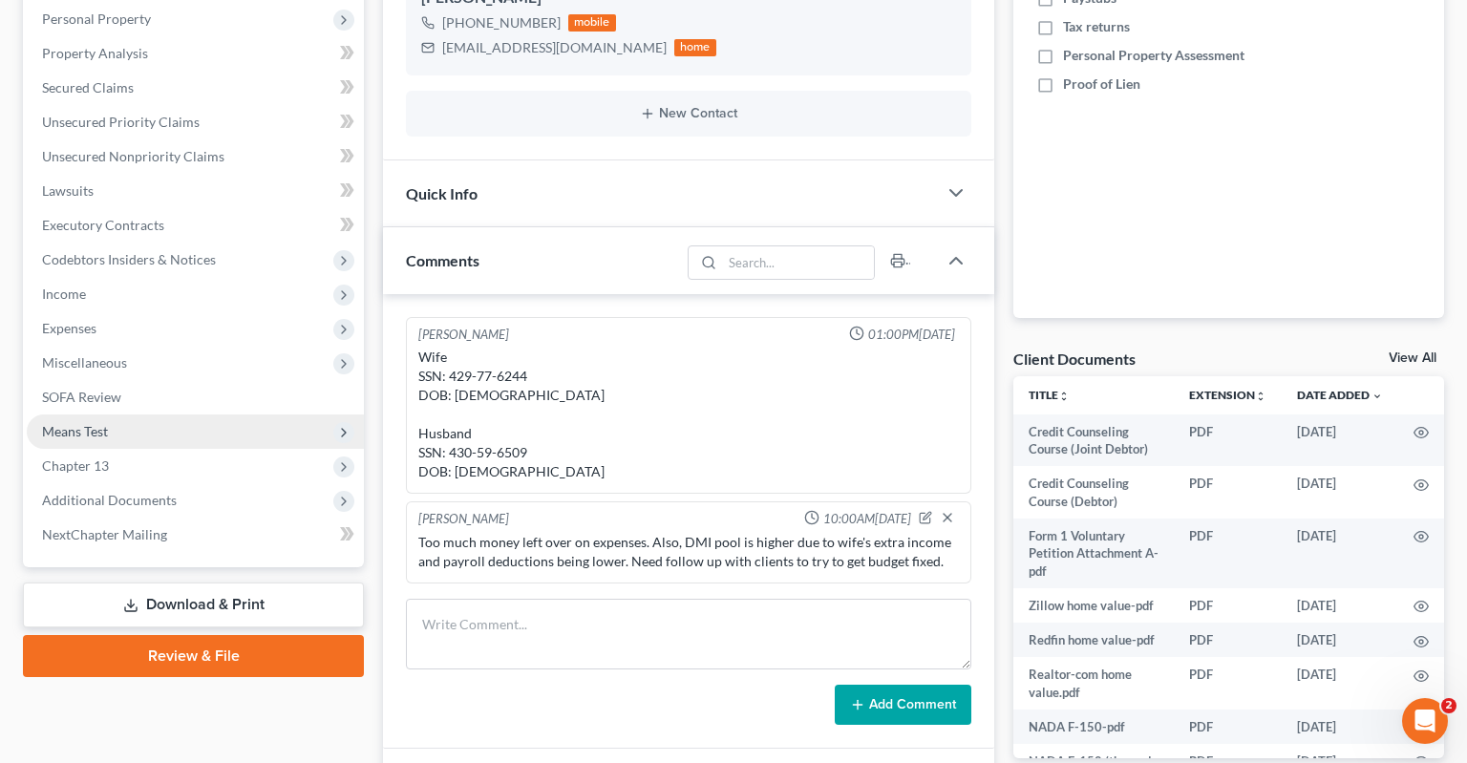
click at [155, 414] on span "Means Test" at bounding box center [195, 431] width 337 height 34
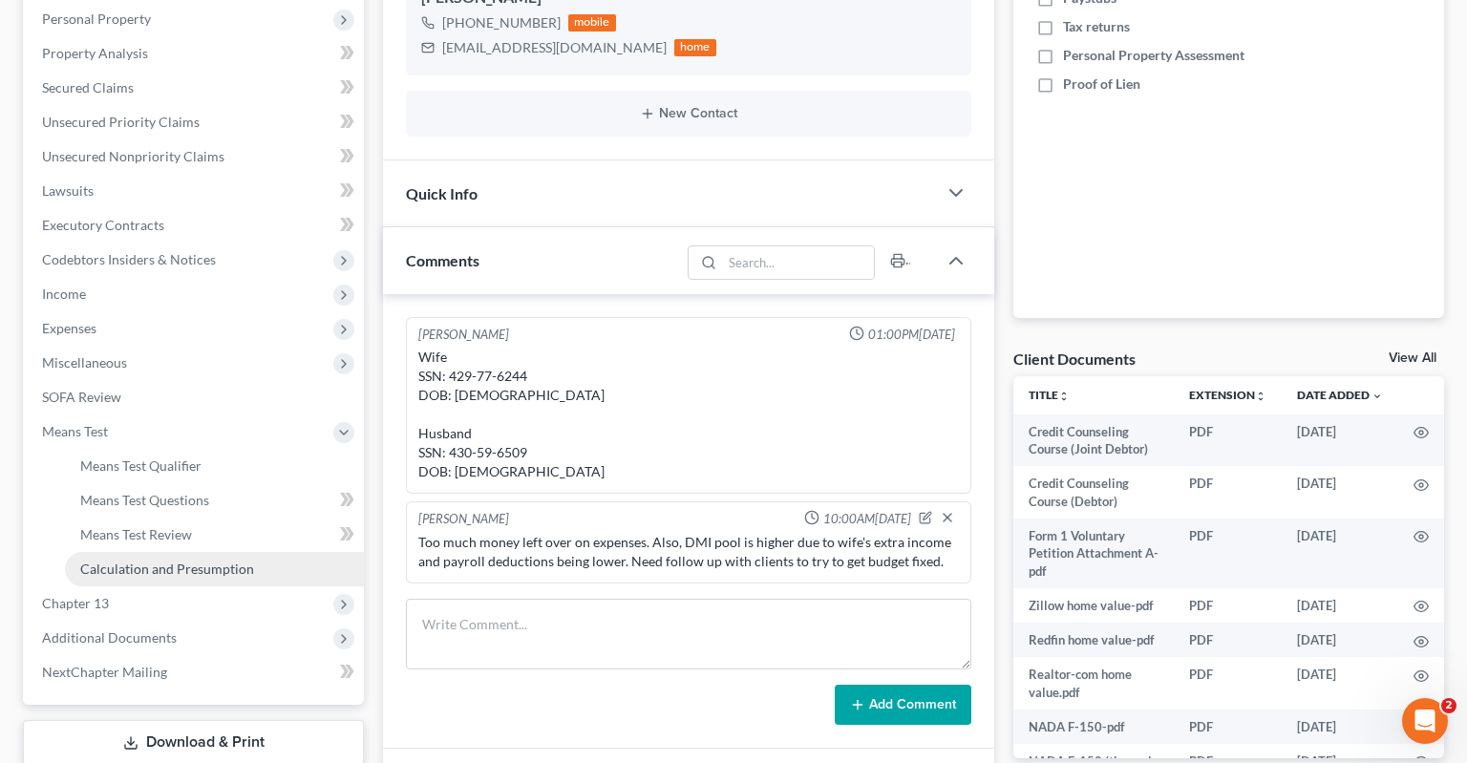
click at [204, 561] on span "Calculation and Presumption" at bounding box center [167, 569] width 174 height 16
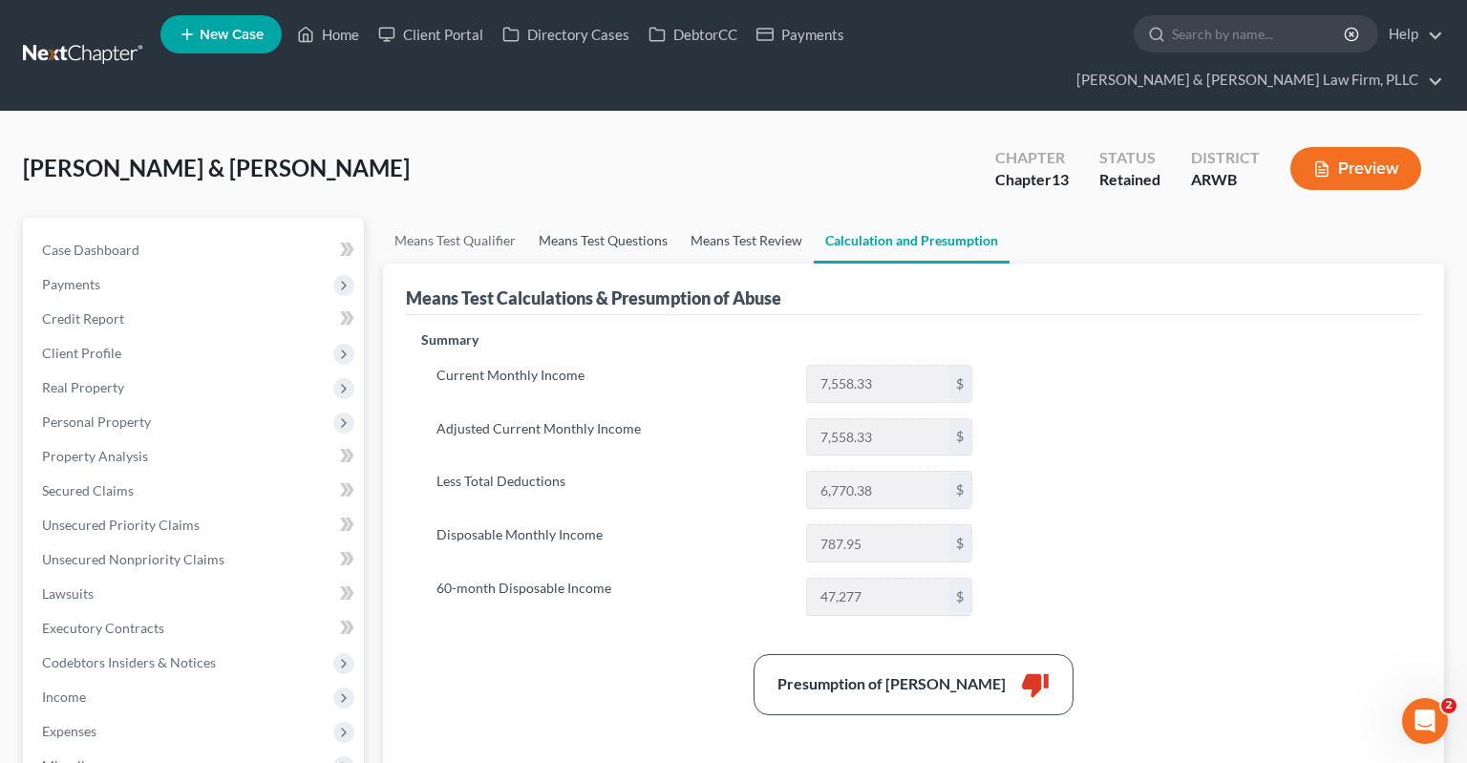
drag, startPoint x: 733, startPoint y: 215, endPoint x: 634, endPoint y: 189, distance: 101.7
click at [733, 218] on link "Means Test Review" at bounding box center [746, 241] width 135 height 46
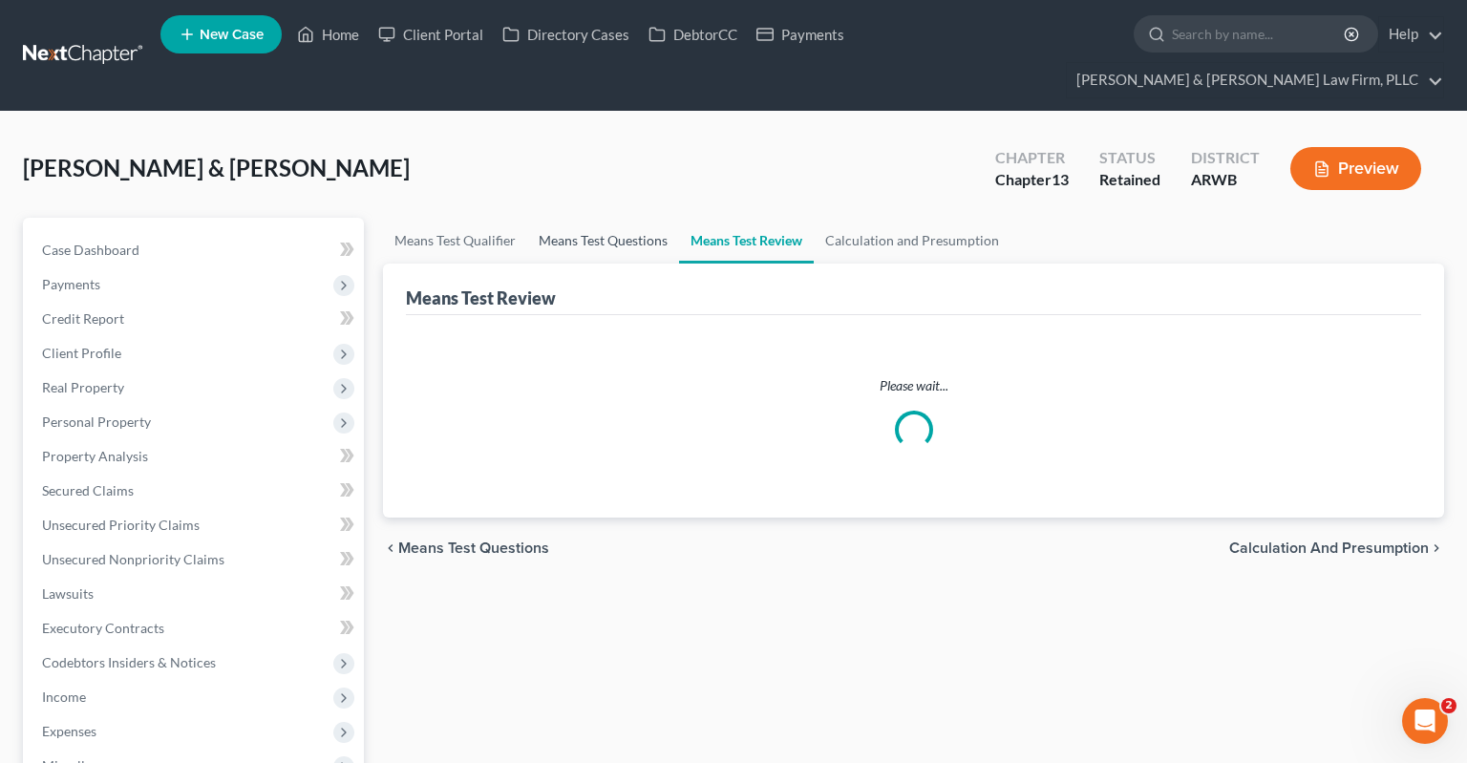
click at [620, 218] on link "Means Test Questions" at bounding box center [603, 241] width 152 height 46
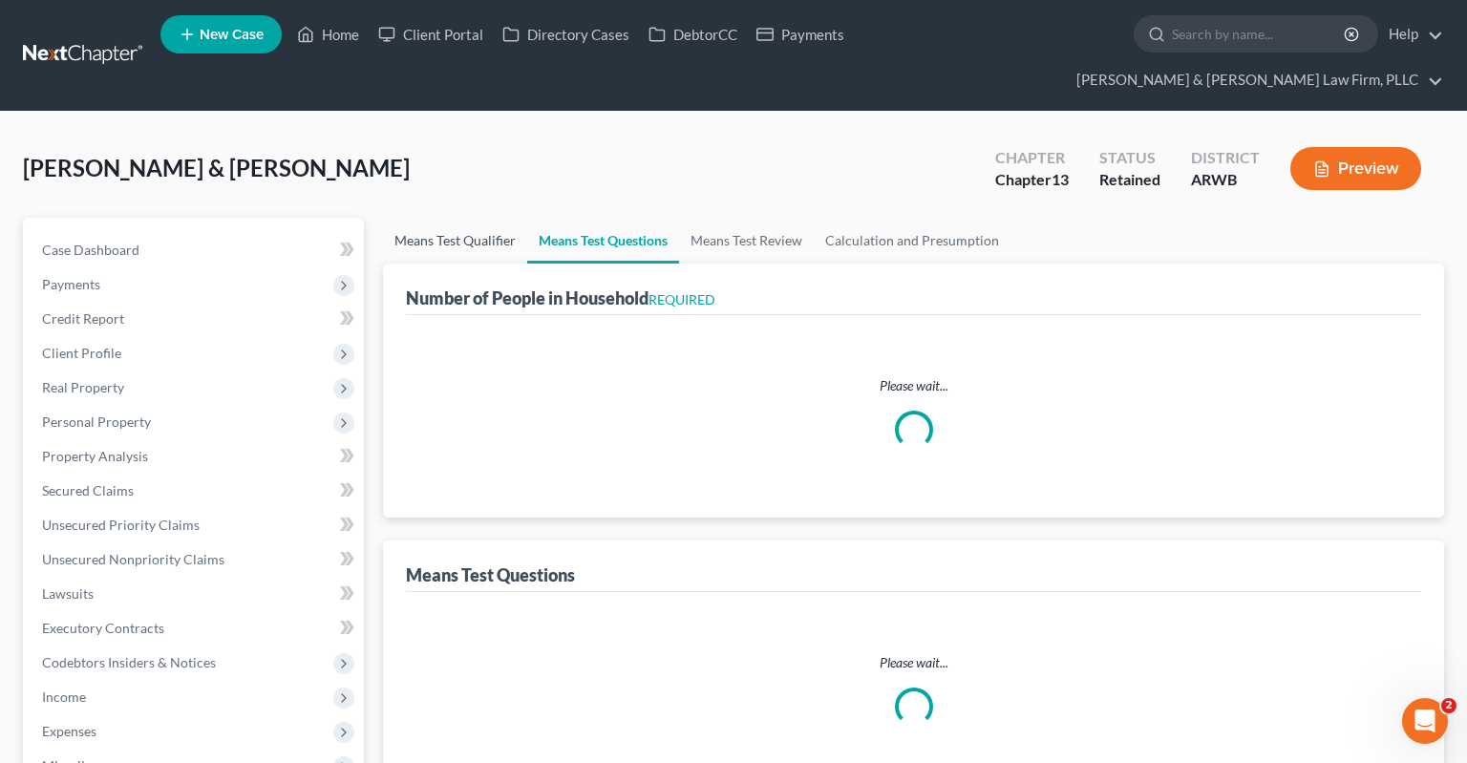
select select "0"
select select "60"
select select "1"
select select "60"
select select "3"
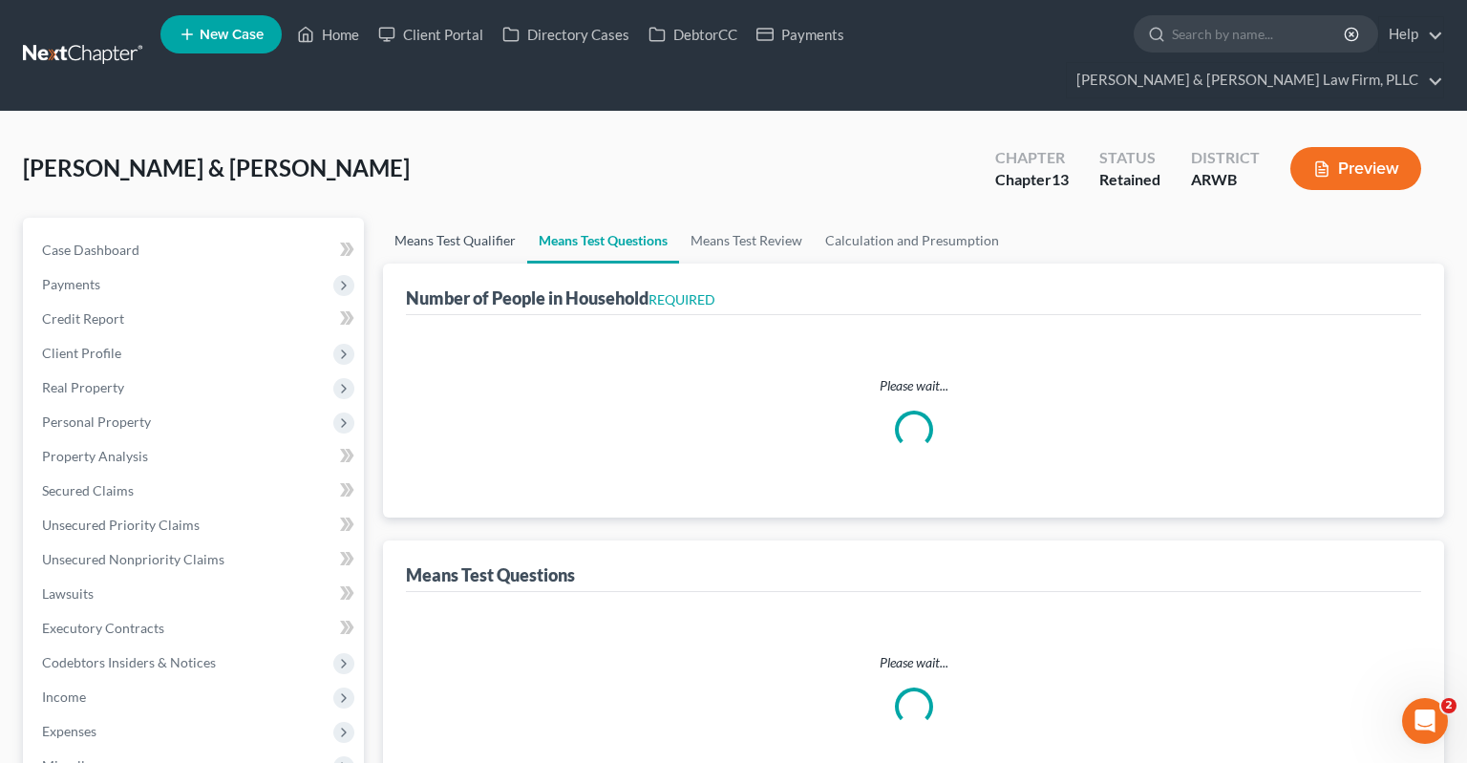
select select "0"
select select "2"
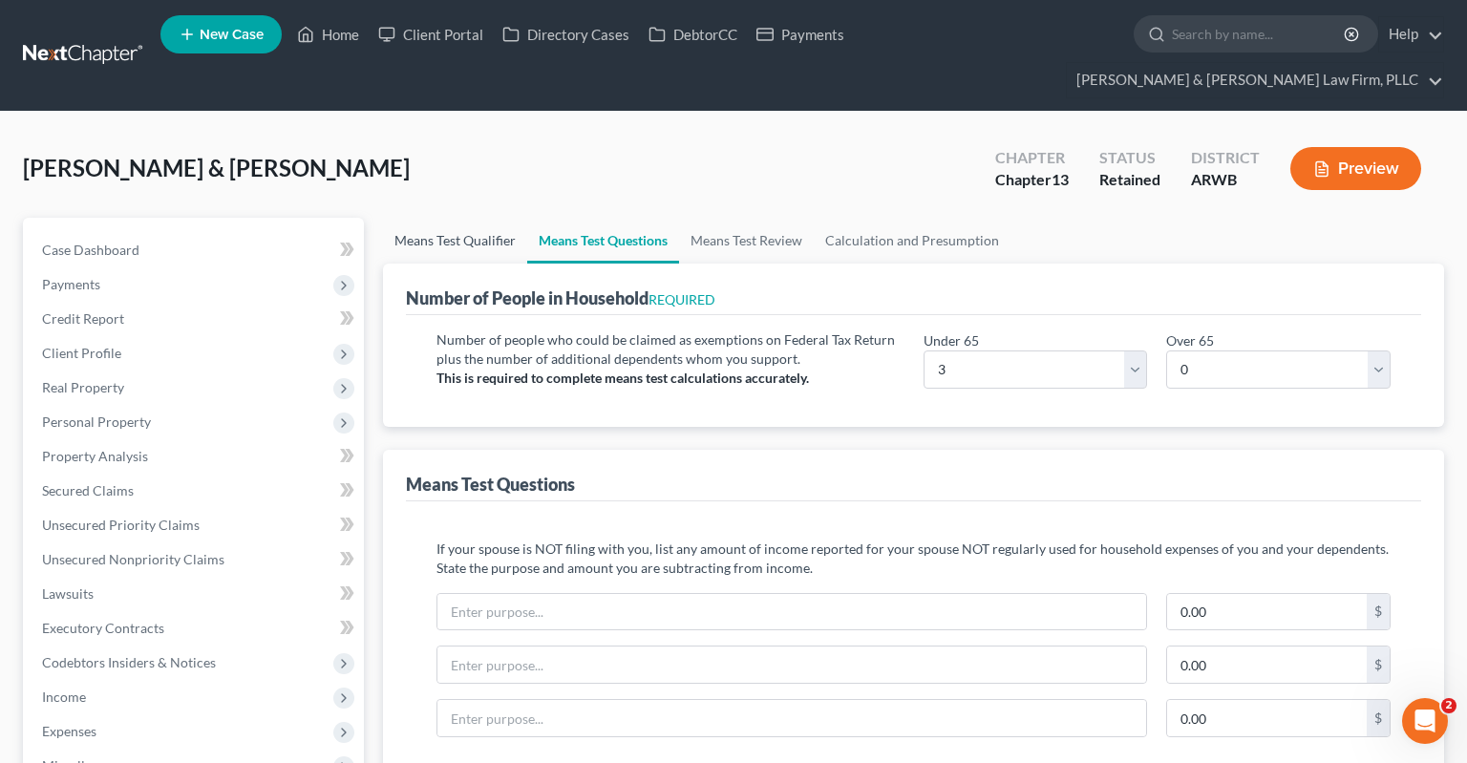
click at [453, 218] on link "Means Test Qualifier" at bounding box center [455, 241] width 144 height 46
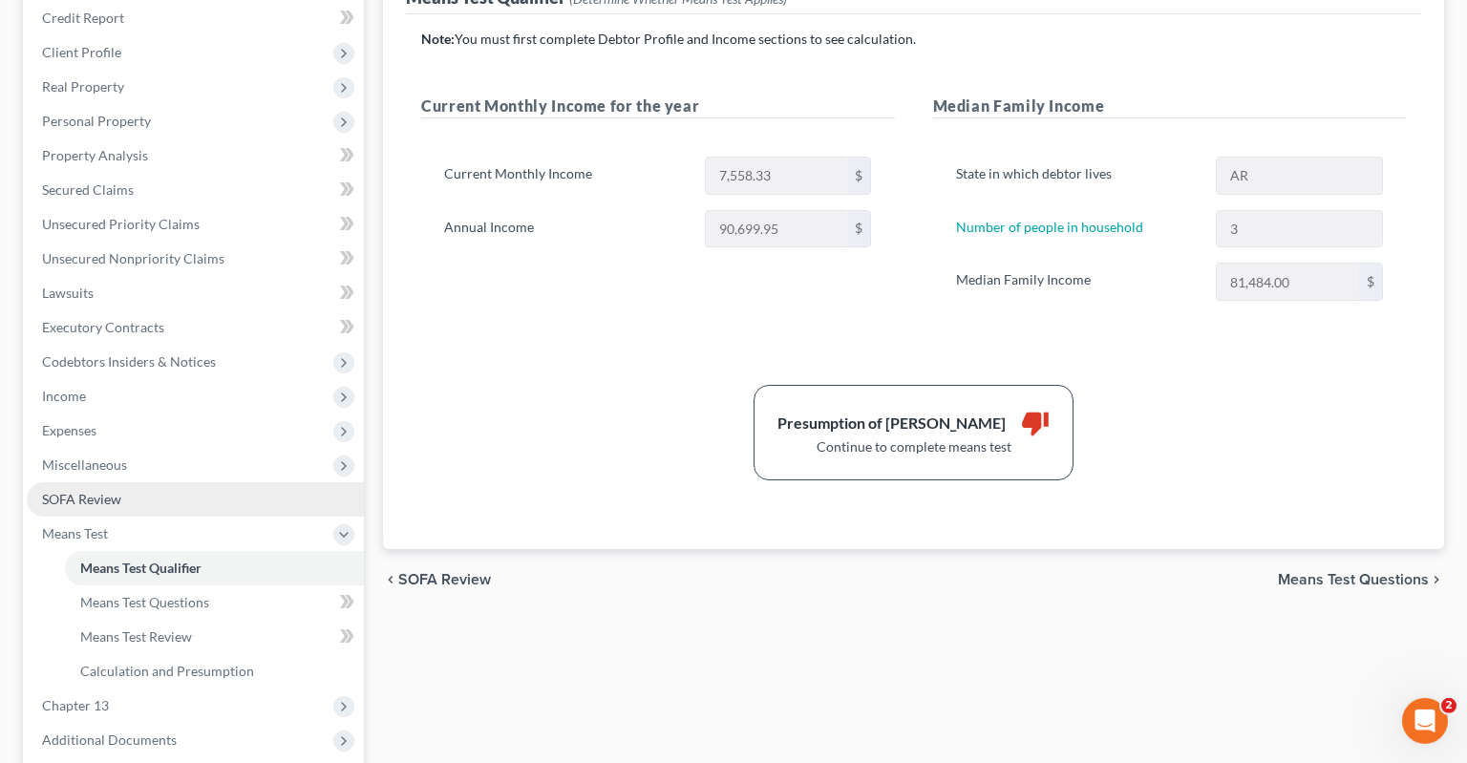
scroll to position [302, 0]
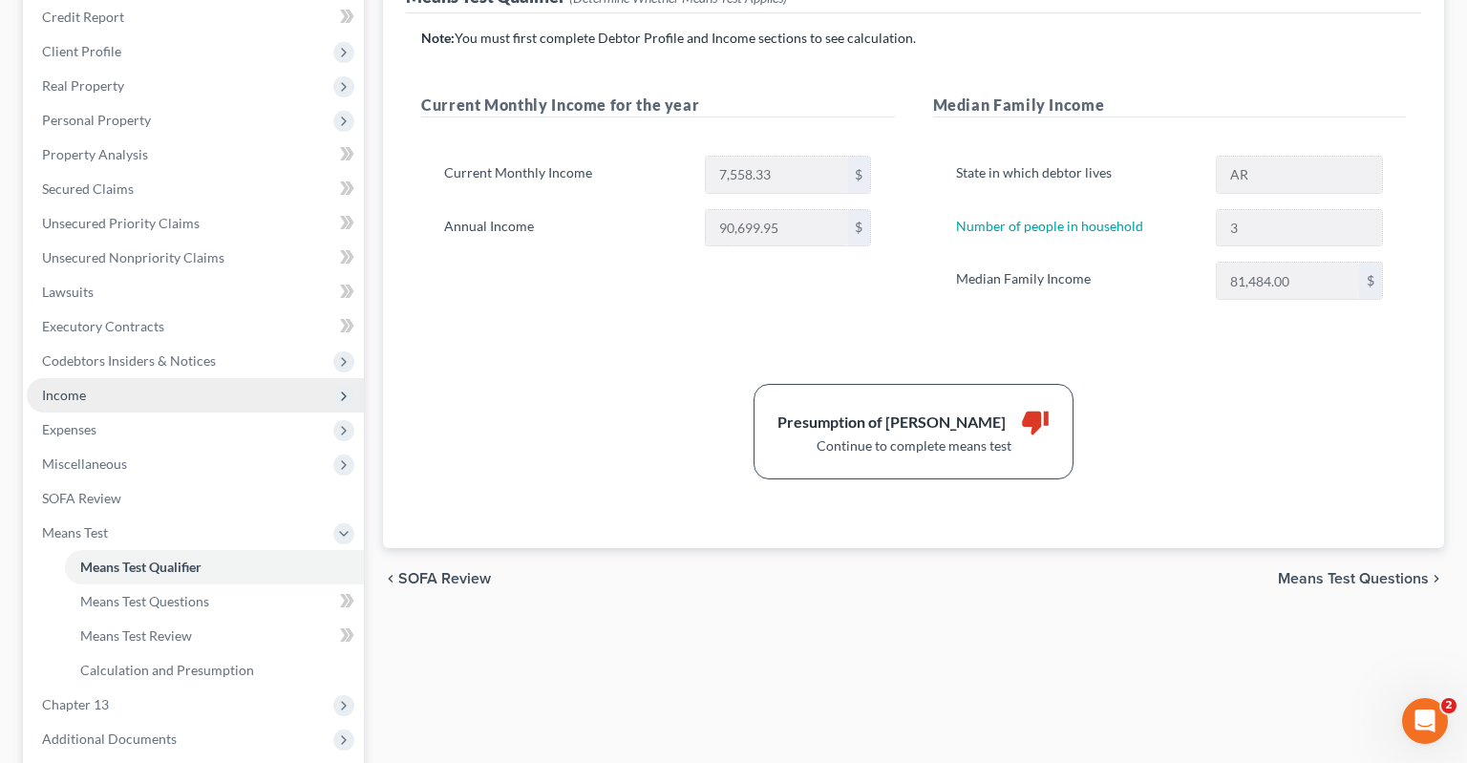
click at [153, 378] on span "Income" at bounding box center [195, 395] width 337 height 34
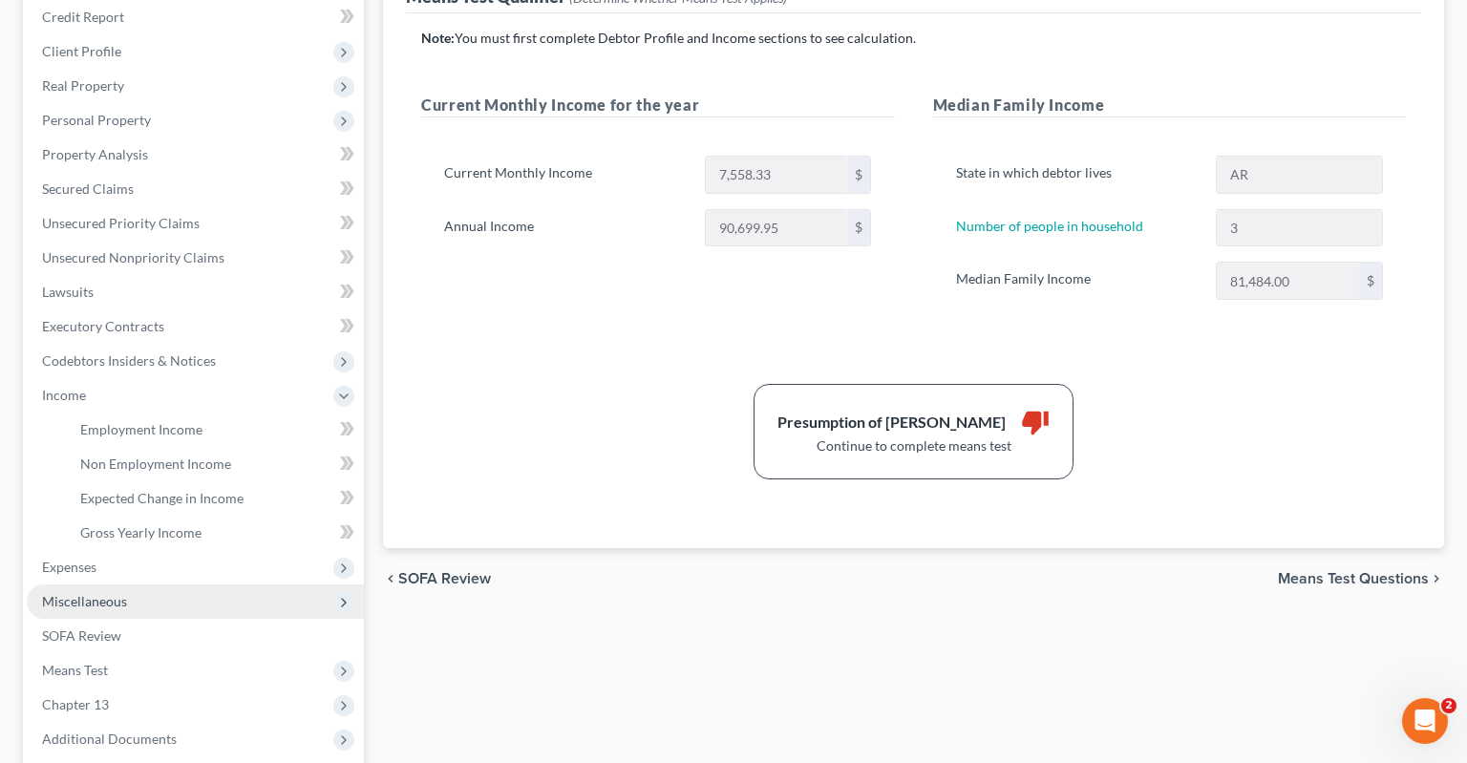
click at [151, 550] on span "Expenses" at bounding box center [195, 567] width 337 height 34
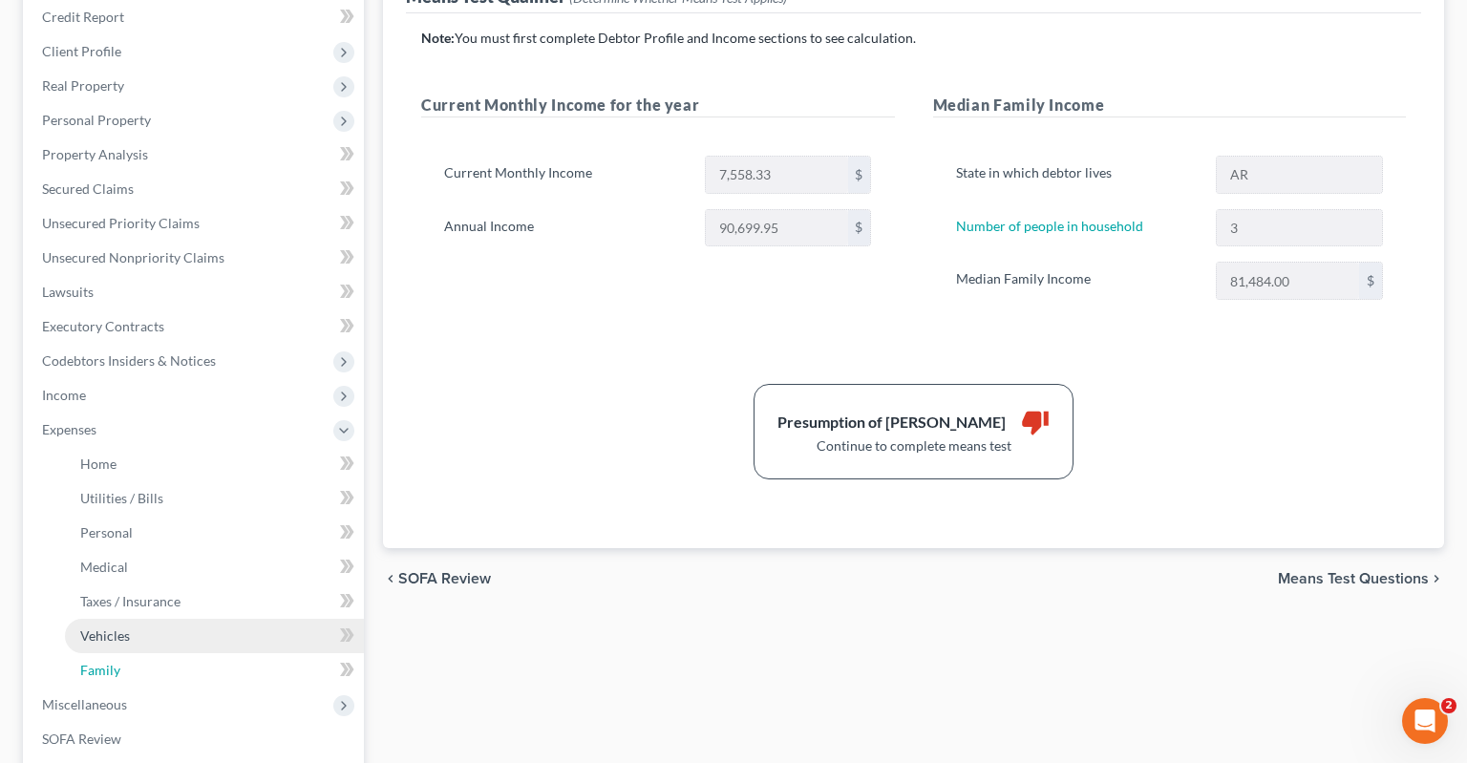
drag, startPoint x: 129, startPoint y: 627, endPoint x: 240, endPoint y: 613, distance: 111.7
click at [132, 653] on link "Family" at bounding box center [214, 670] width 299 height 34
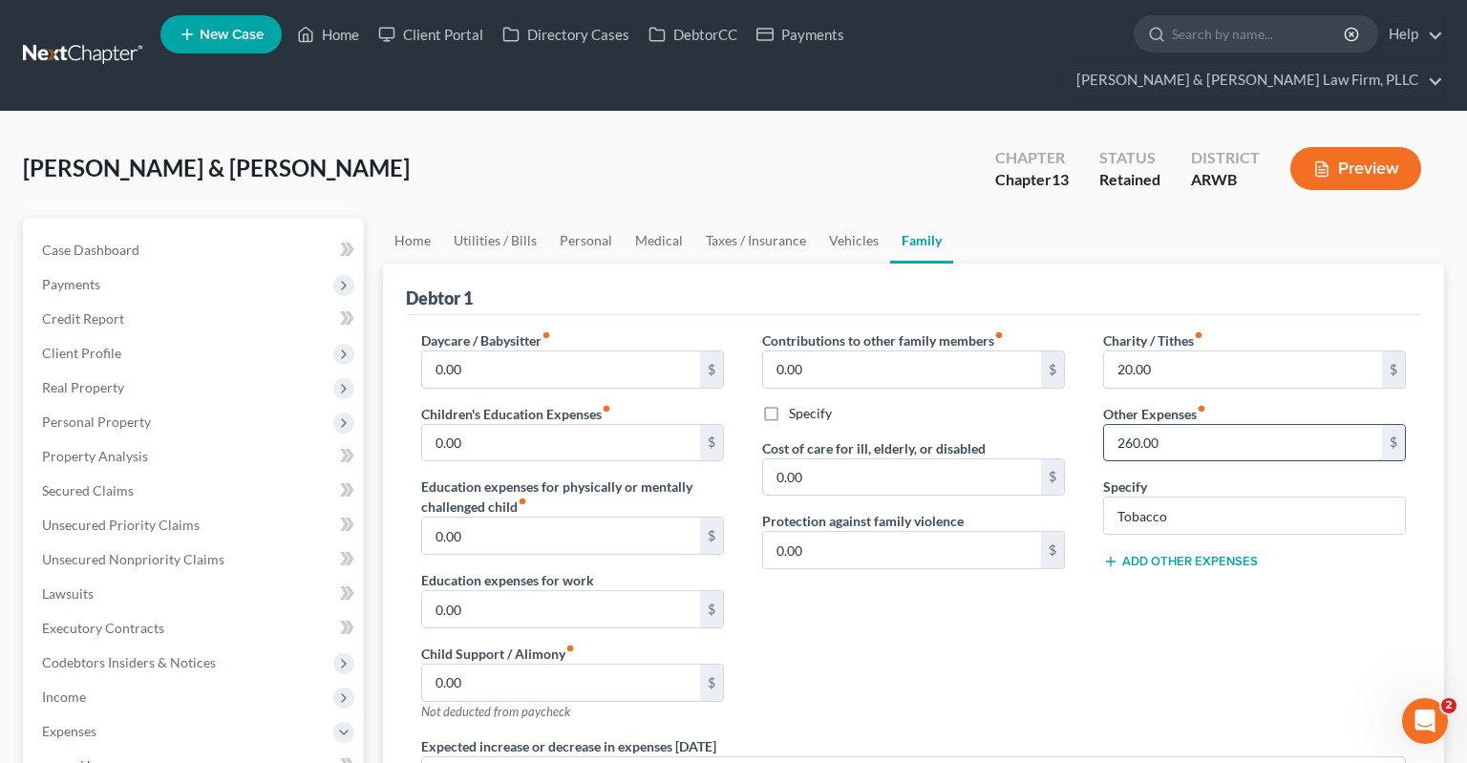
drag, startPoint x: 1209, startPoint y: 414, endPoint x: 1143, endPoint y: 419, distance: 66.1
click at [1104, 426] on input "260.00" at bounding box center [1243, 443] width 278 height 36
click at [1226, 477] on div "Specify Tobacco" at bounding box center [1254, 506] width 303 height 58
drag, startPoint x: 1168, startPoint y: 403, endPoint x: 1224, endPoint y: 407, distance: 56.5
click at [1224, 425] on input "260.00" at bounding box center [1243, 443] width 278 height 36
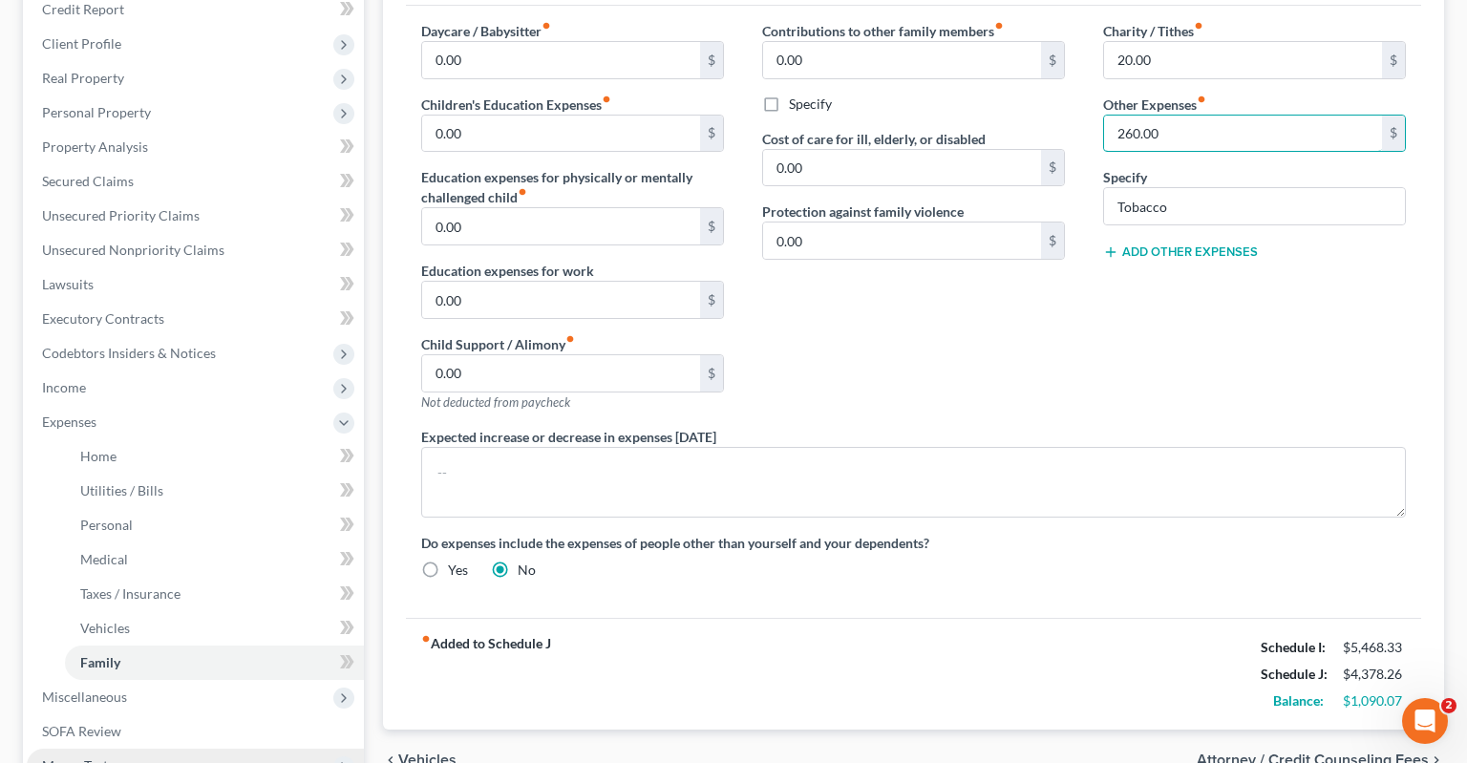
scroll to position [504, 0]
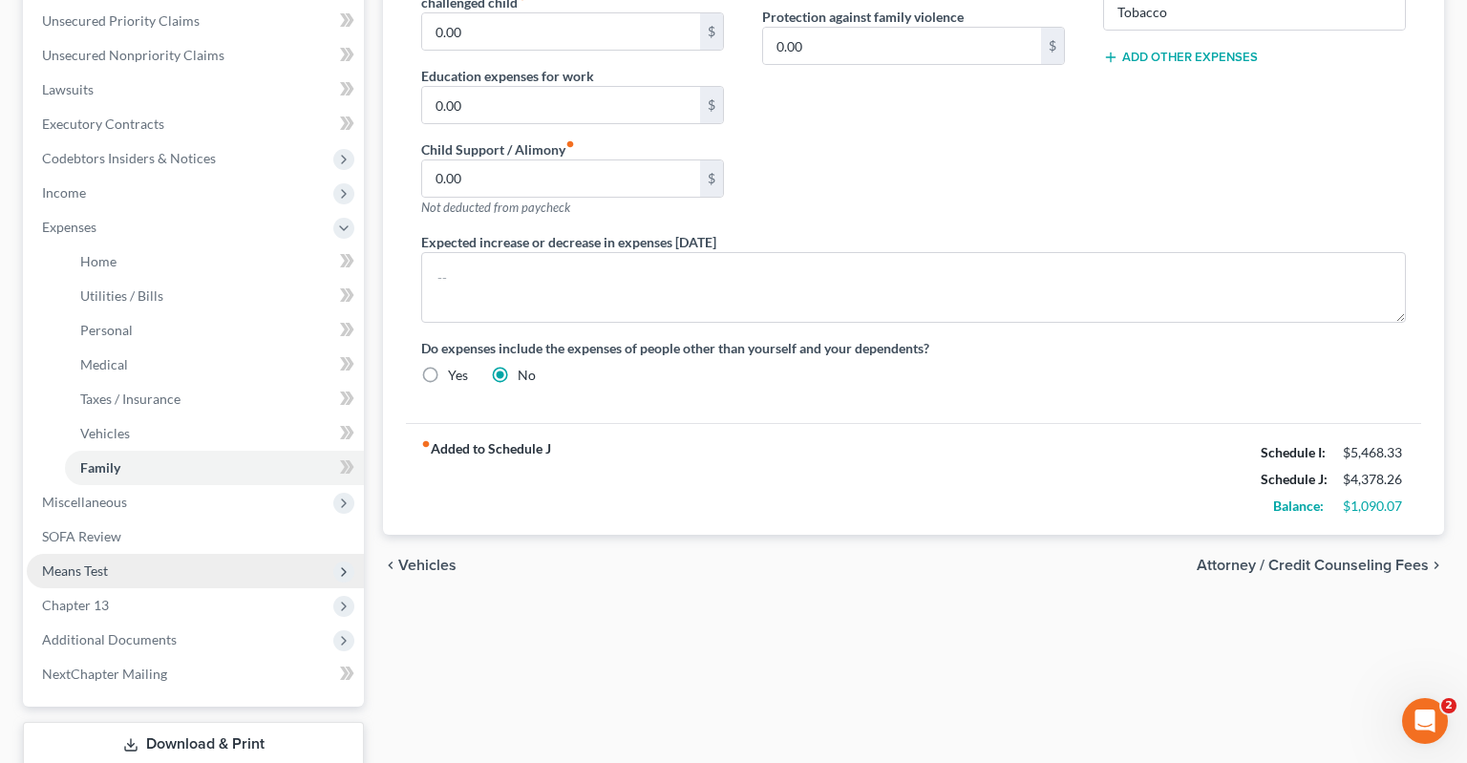
click at [140, 554] on span "Means Test" at bounding box center [195, 571] width 337 height 34
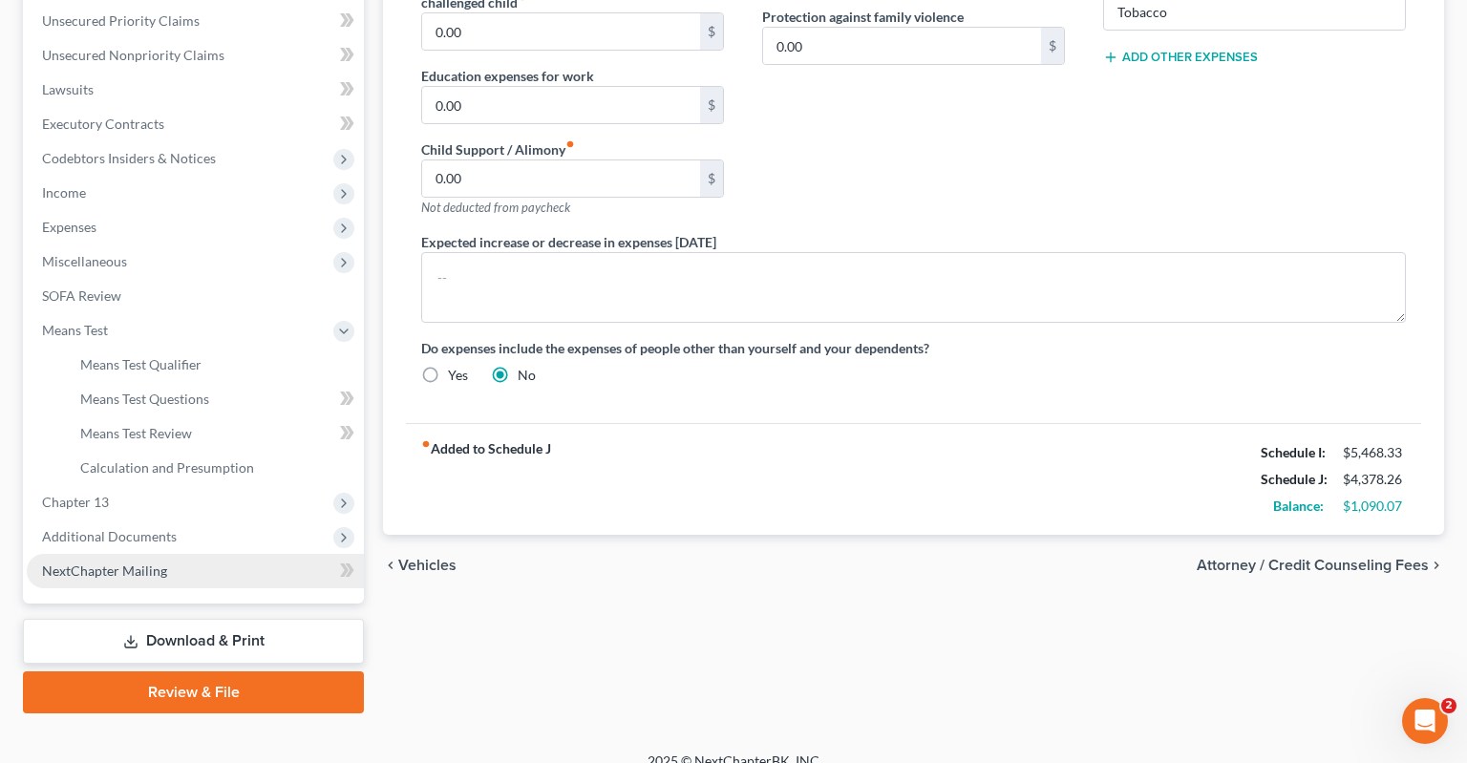
scroll to position [490, 0]
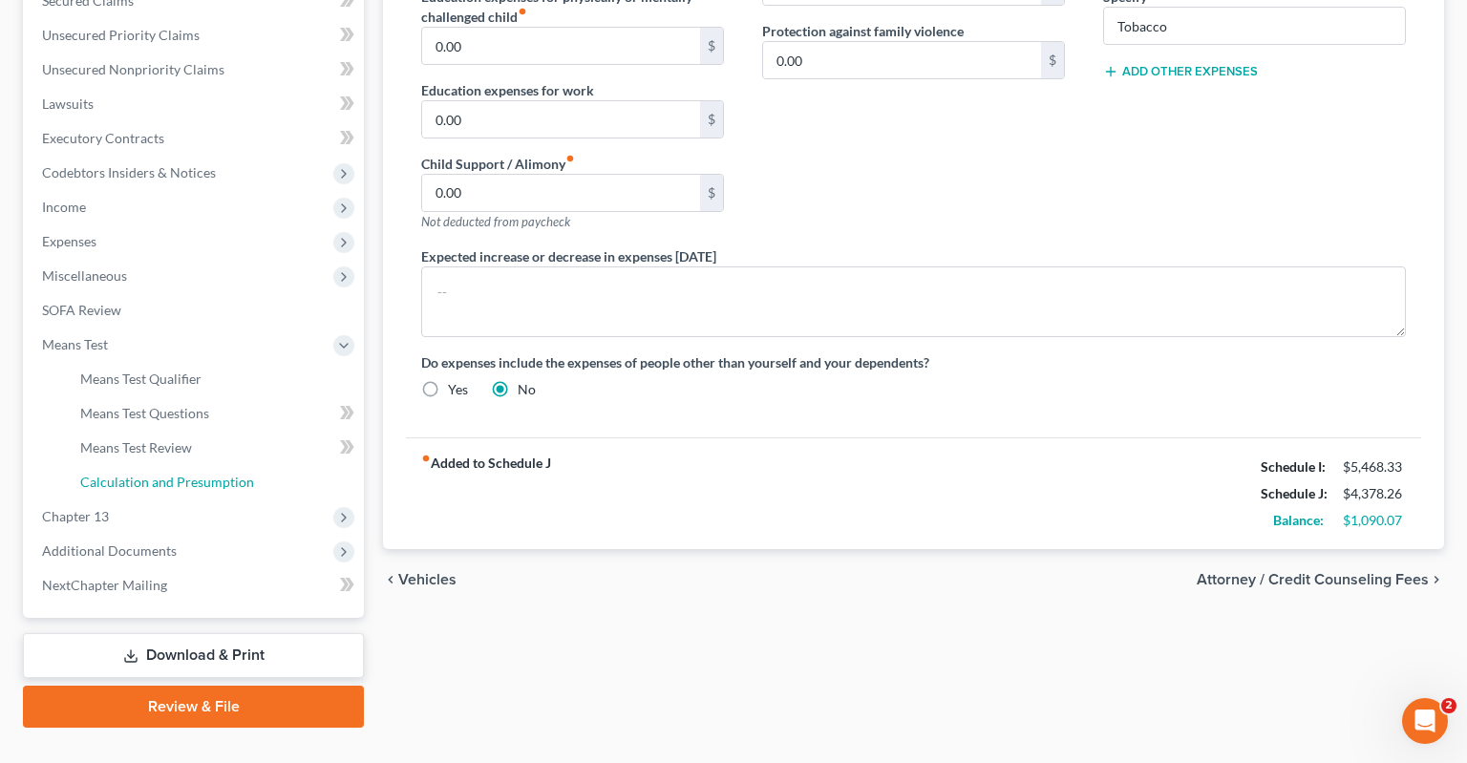
drag, startPoint x: 244, startPoint y: 448, endPoint x: 701, endPoint y: 449, distance: 456.5
click at [244, 474] on span "Calculation and Presumption" at bounding box center [167, 482] width 174 height 16
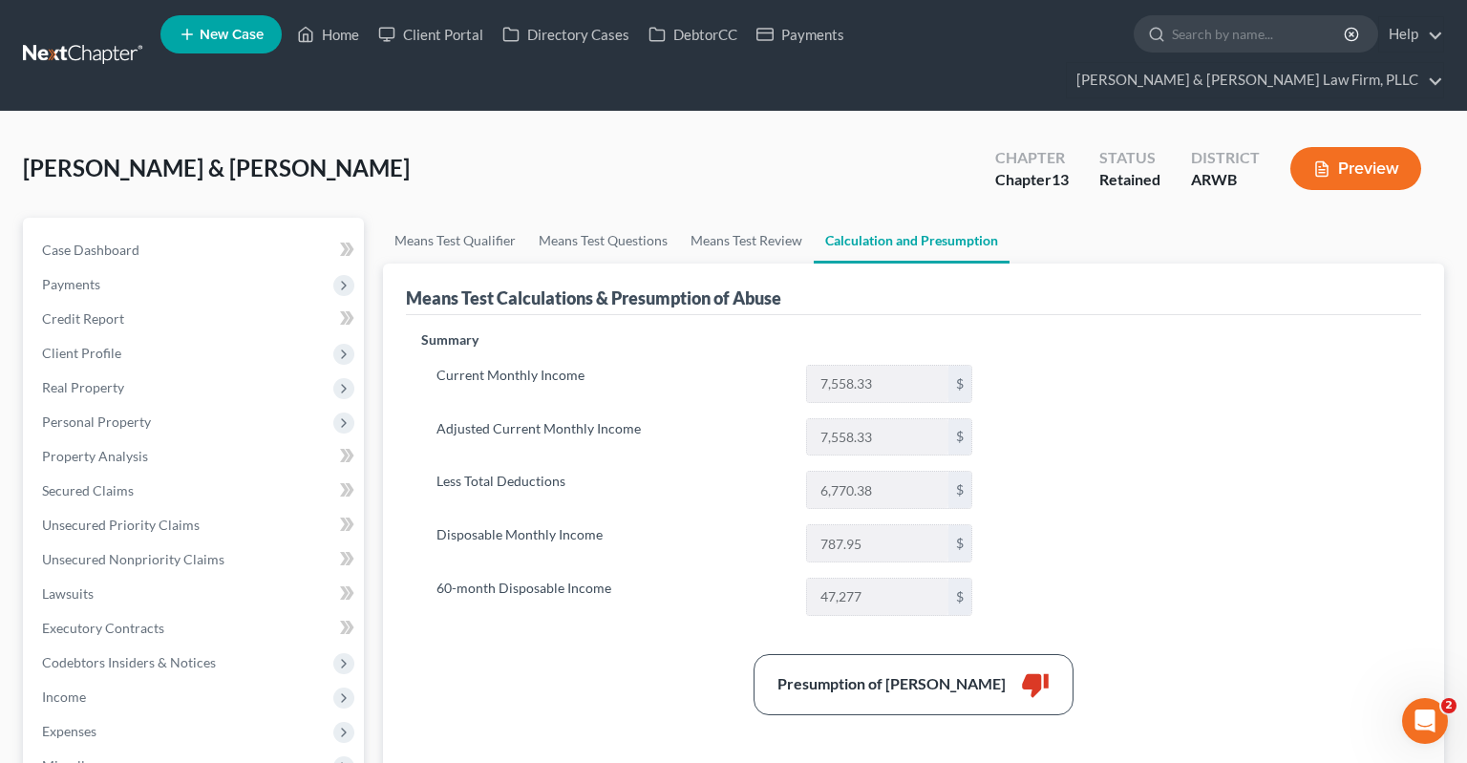
scroll to position [403, 0]
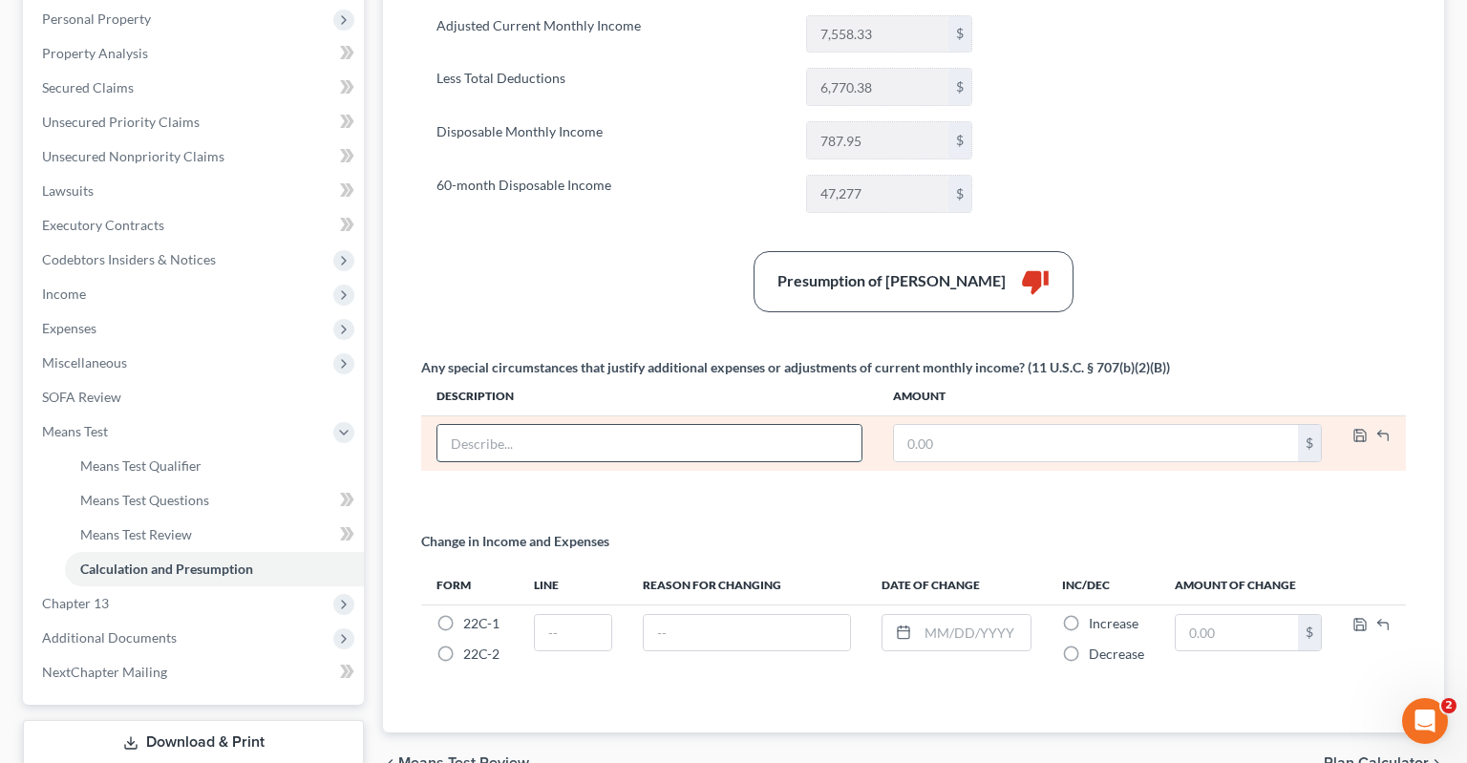
click at [708, 425] on input "text" at bounding box center [649, 443] width 424 height 36
type input "Tobacco expenses"
paste input "260.00"
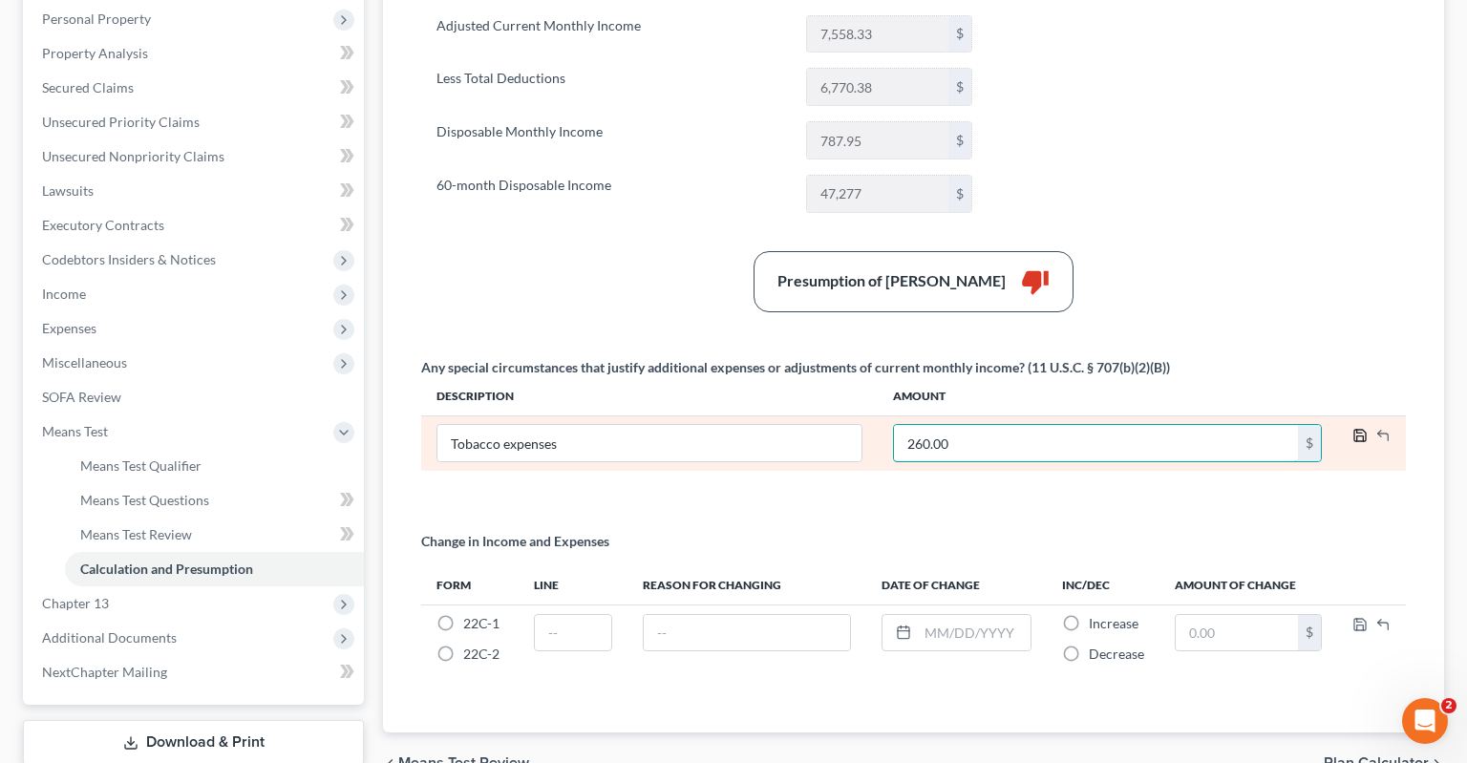
type input "260.00"
click at [1358, 428] on icon "button" at bounding box center [1359, 435] width 15 height 15
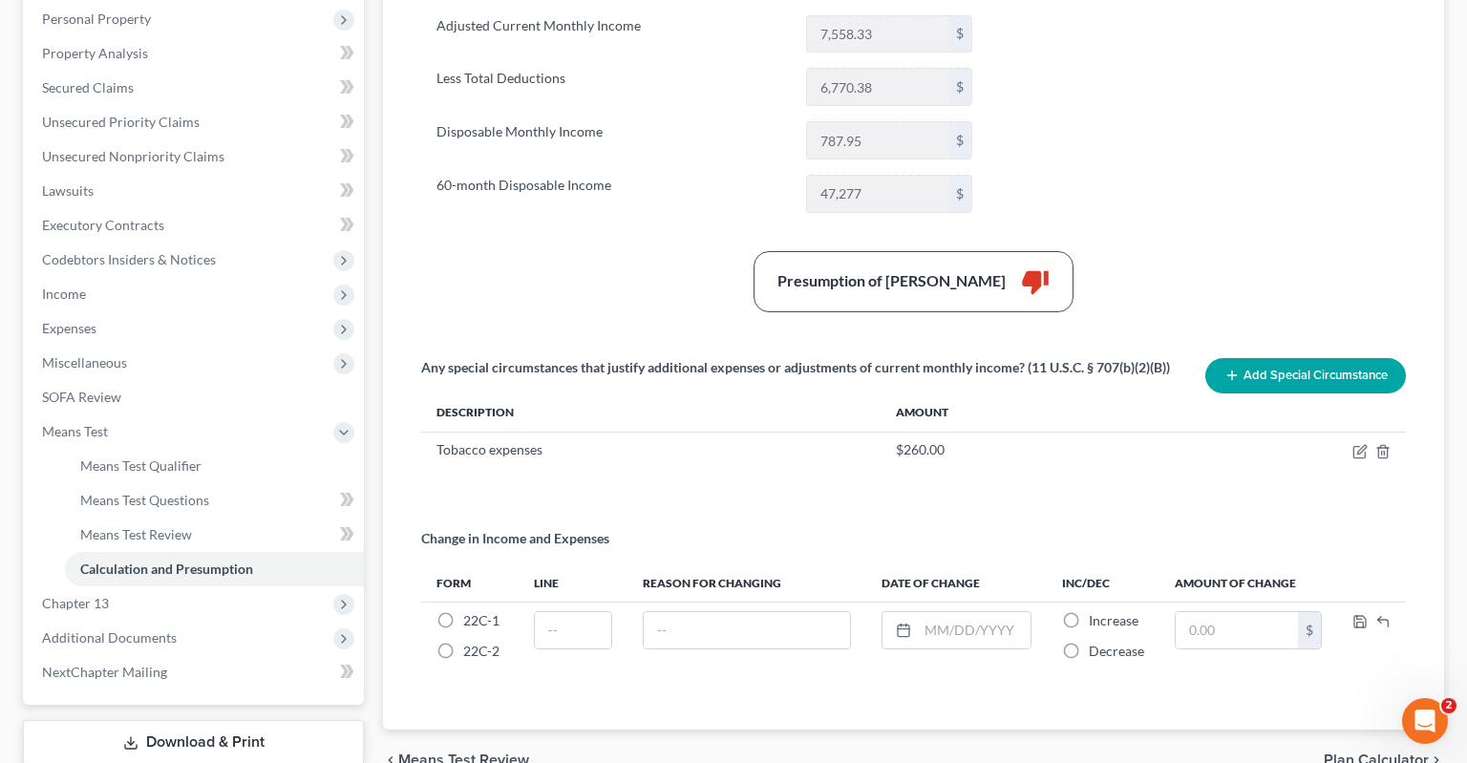
scroll to position [0, 0]
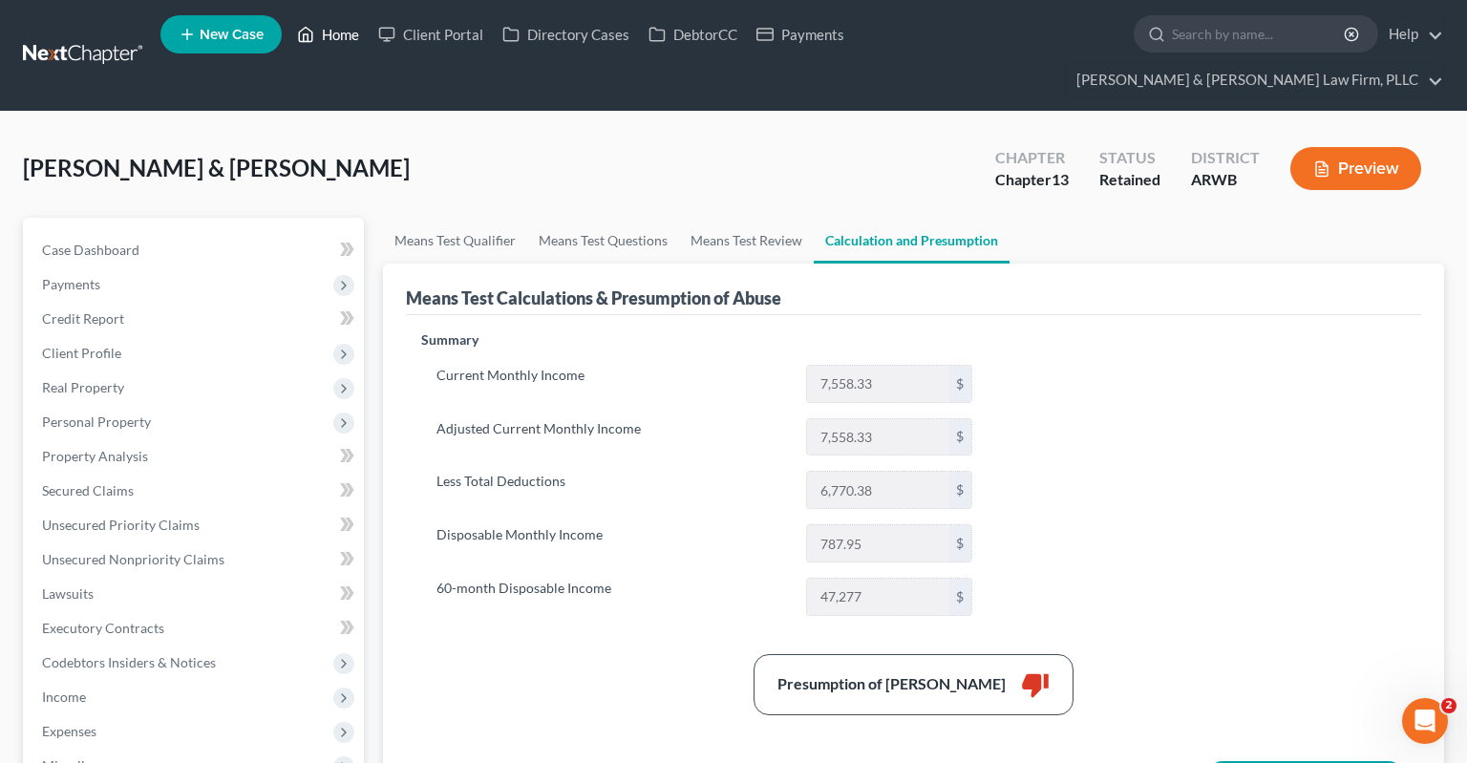
click at [329, 39] on link "Home" at bounding box center [327, 34] width 81 height 34
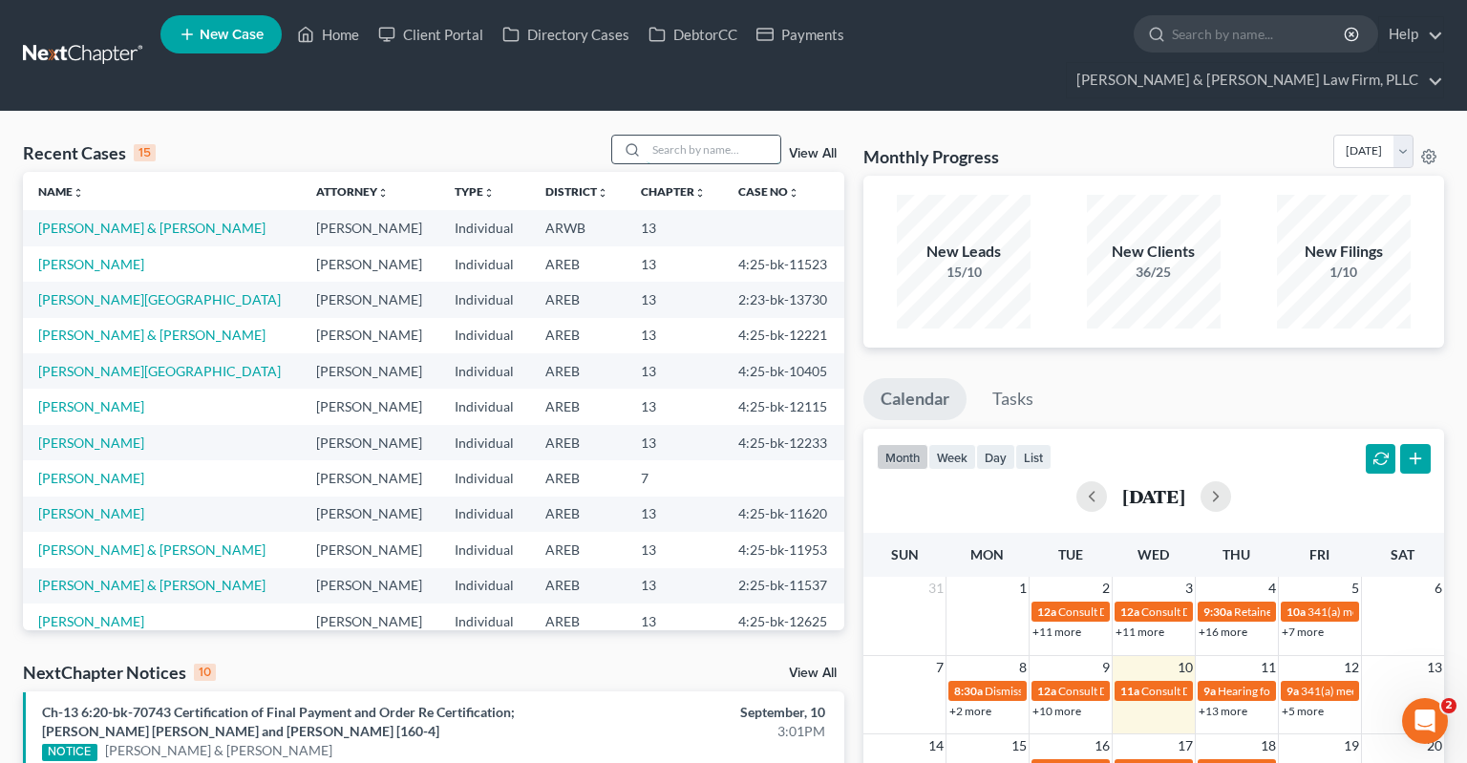
click at [713, 136] on input "search" at bounding box center [714, 150] width 134 height 28
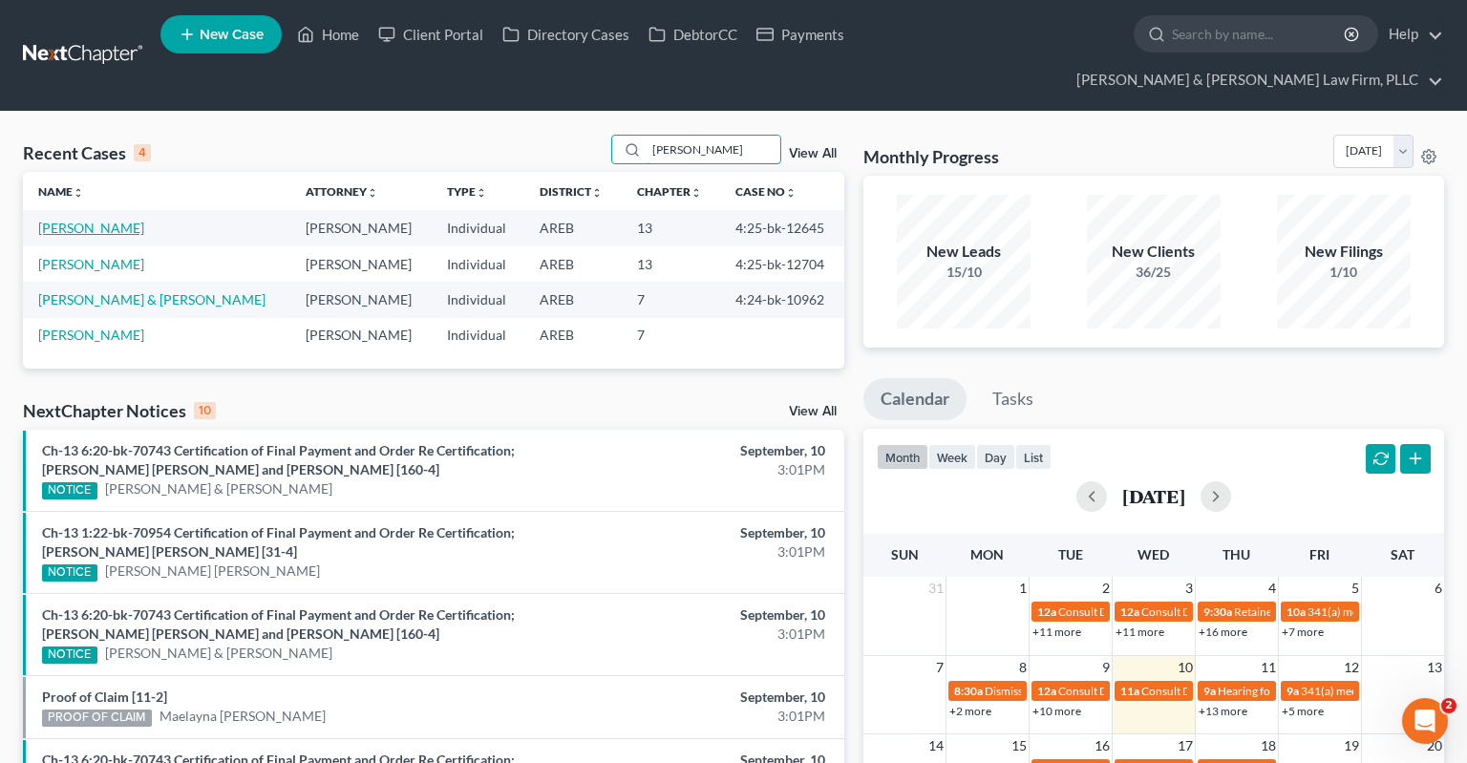
type input "[PERSON_NAME]"
click at [94, 220] on link "[PERSON_NAME]" at bounding box center [91, 228] width 106 height 16
select select "4"
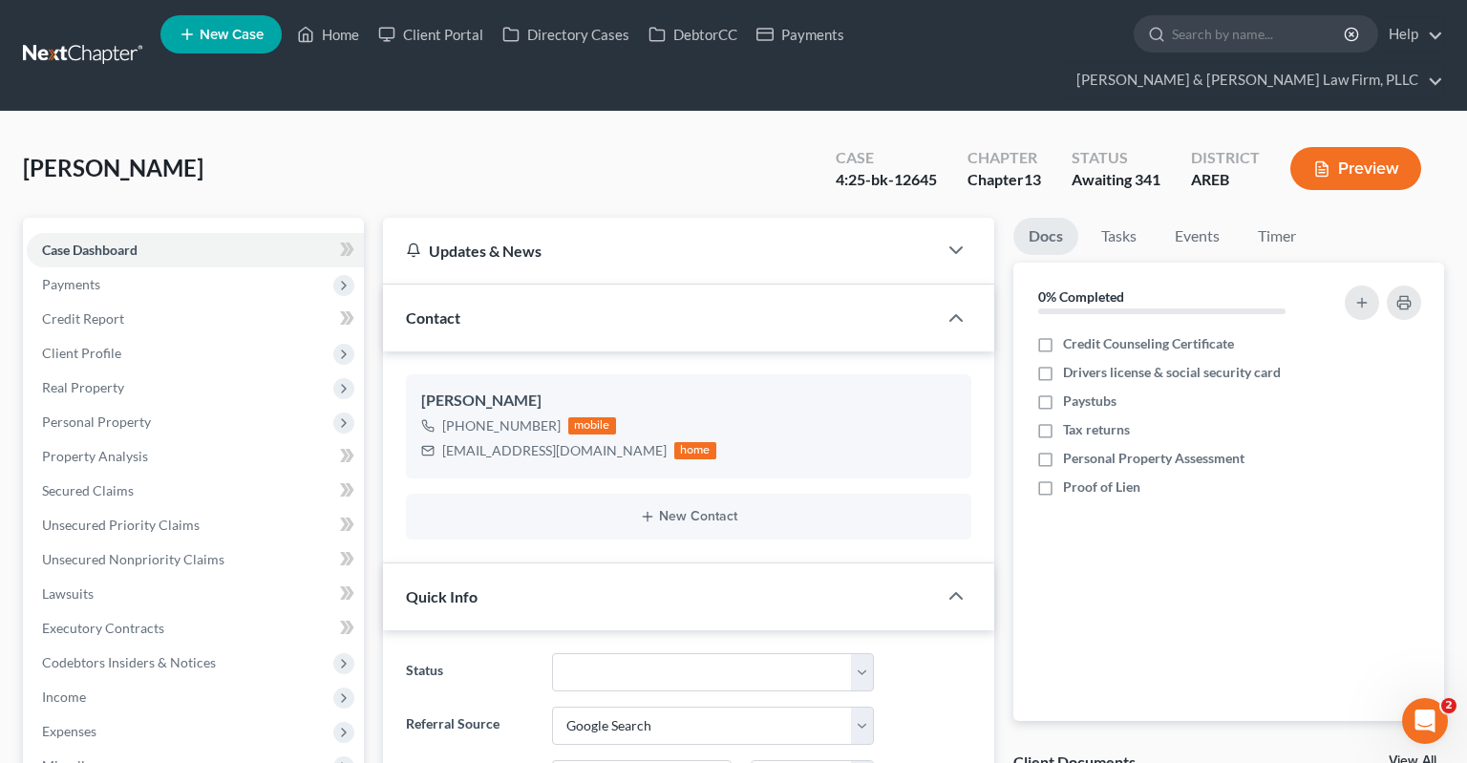
scroll to position [403, 0]
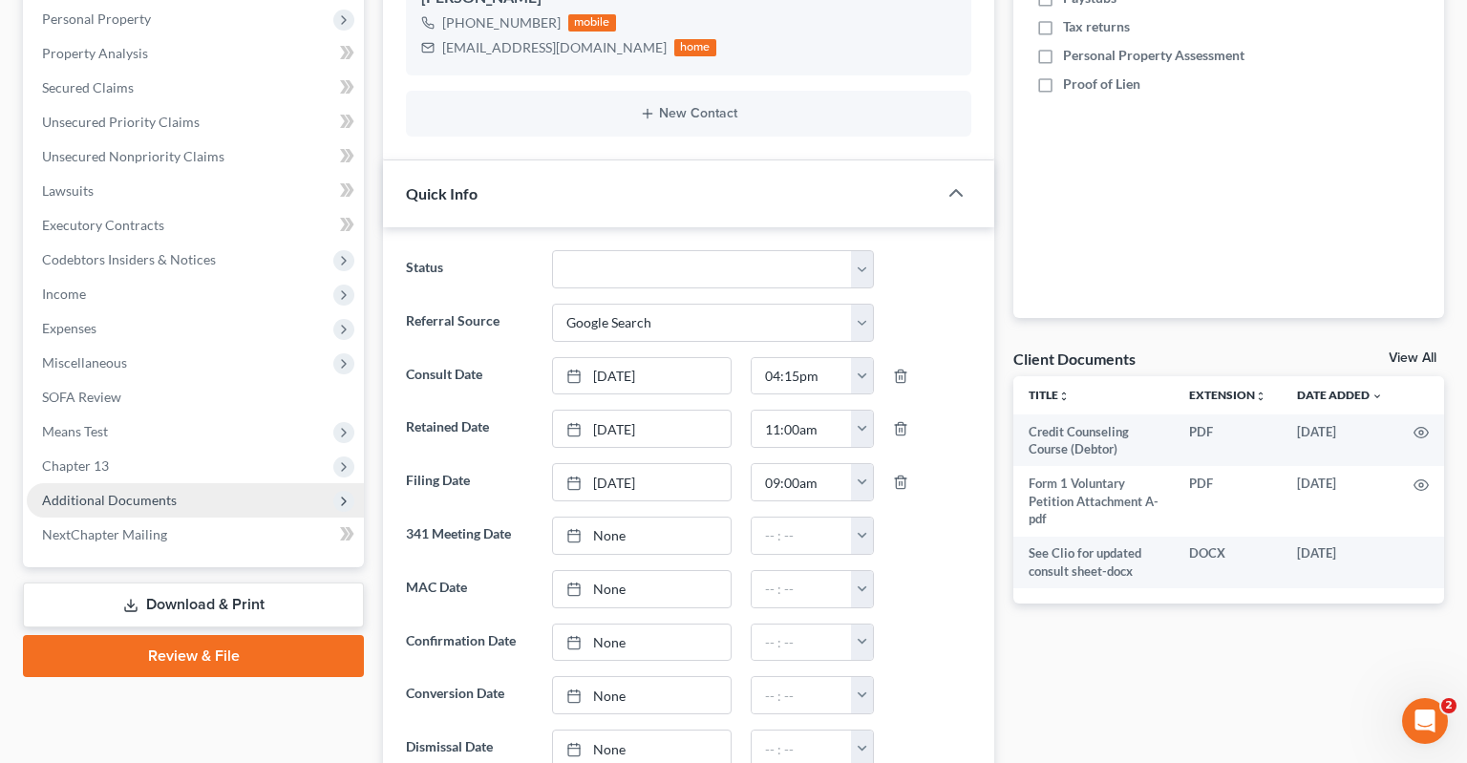
click at [166, 492] on span "Additional Documents" at bounding box center [109, 500] width 135 height 16
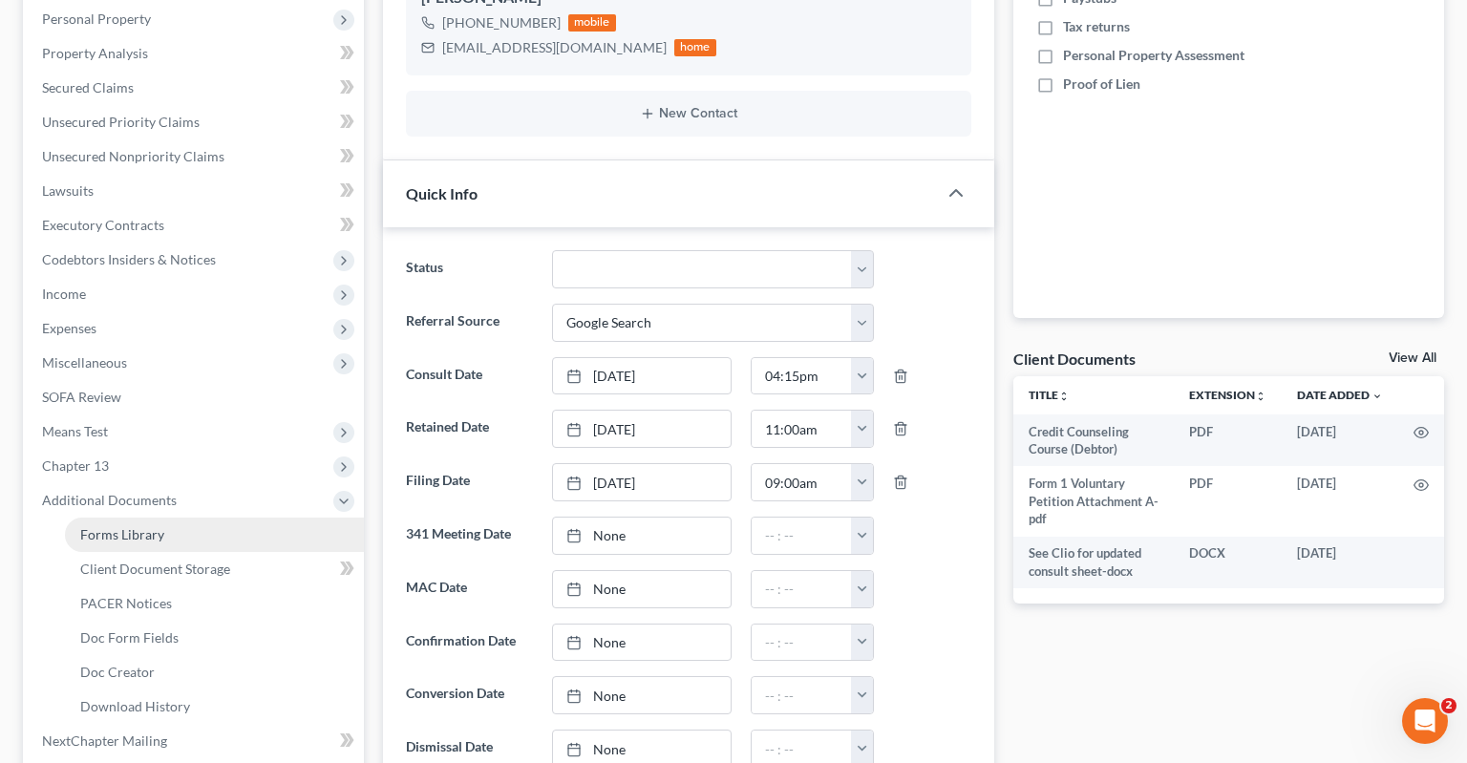
scroll to position [605, 0]
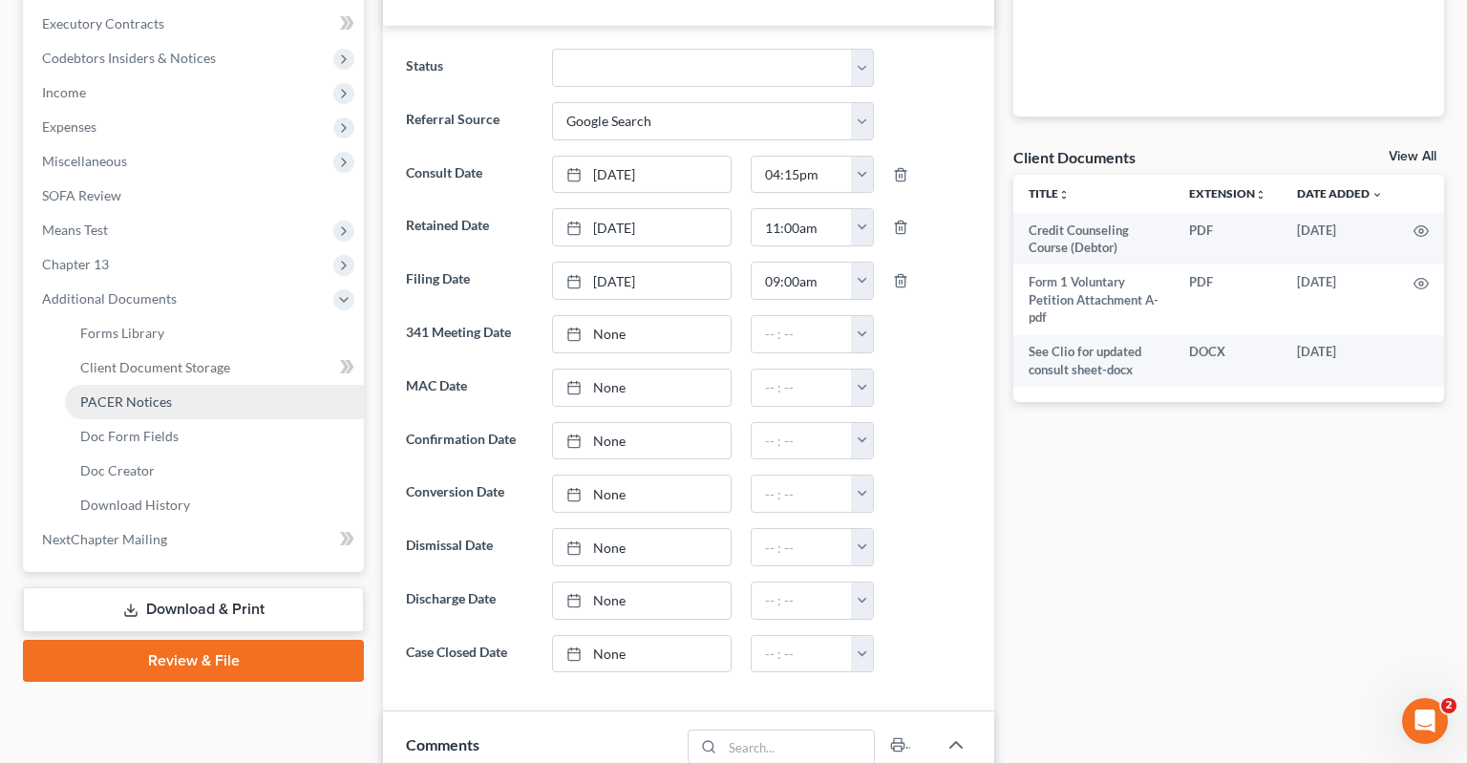
click at [170, 385] on link "PACER Notices" at bounding box center [214, 402] width 299 height 34
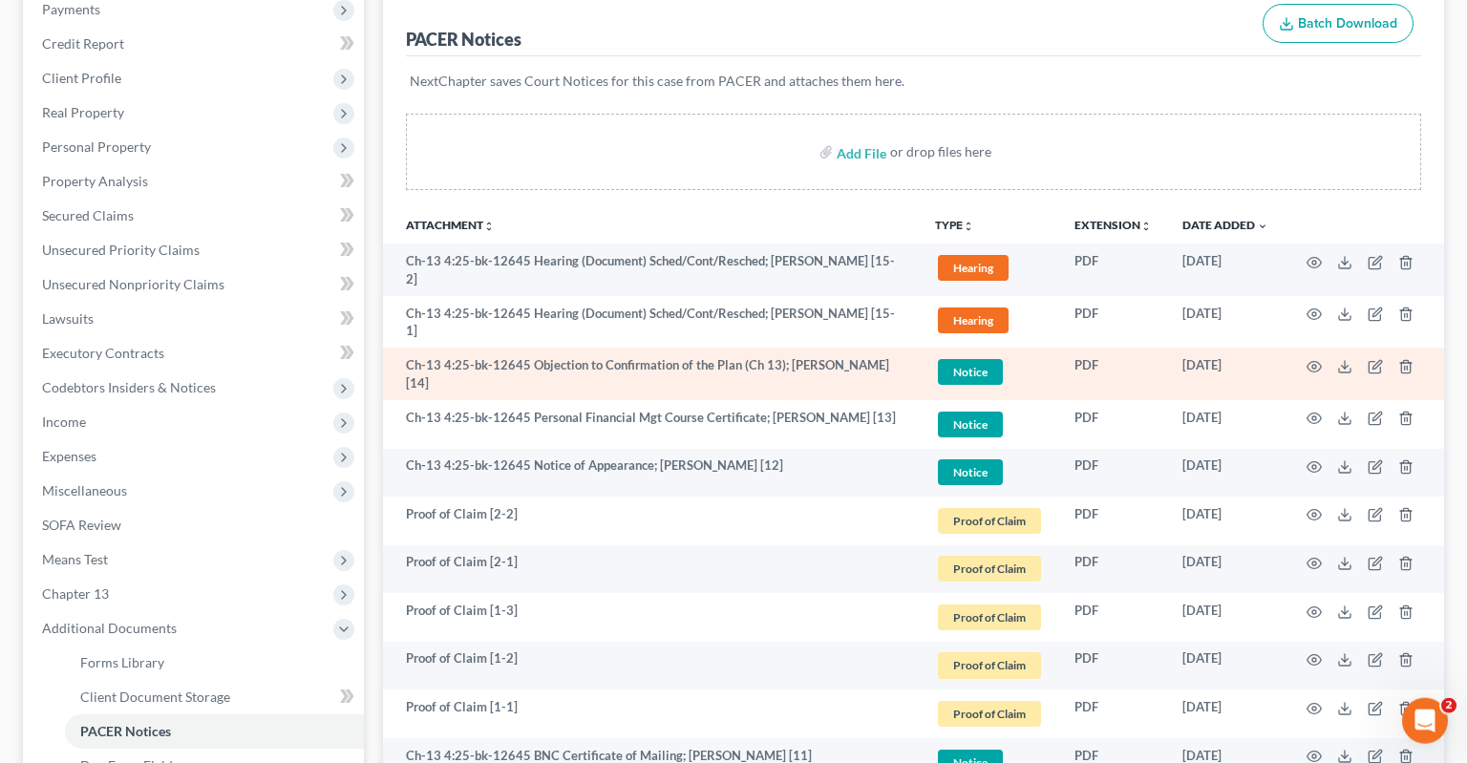
scroll to position [256, 0]
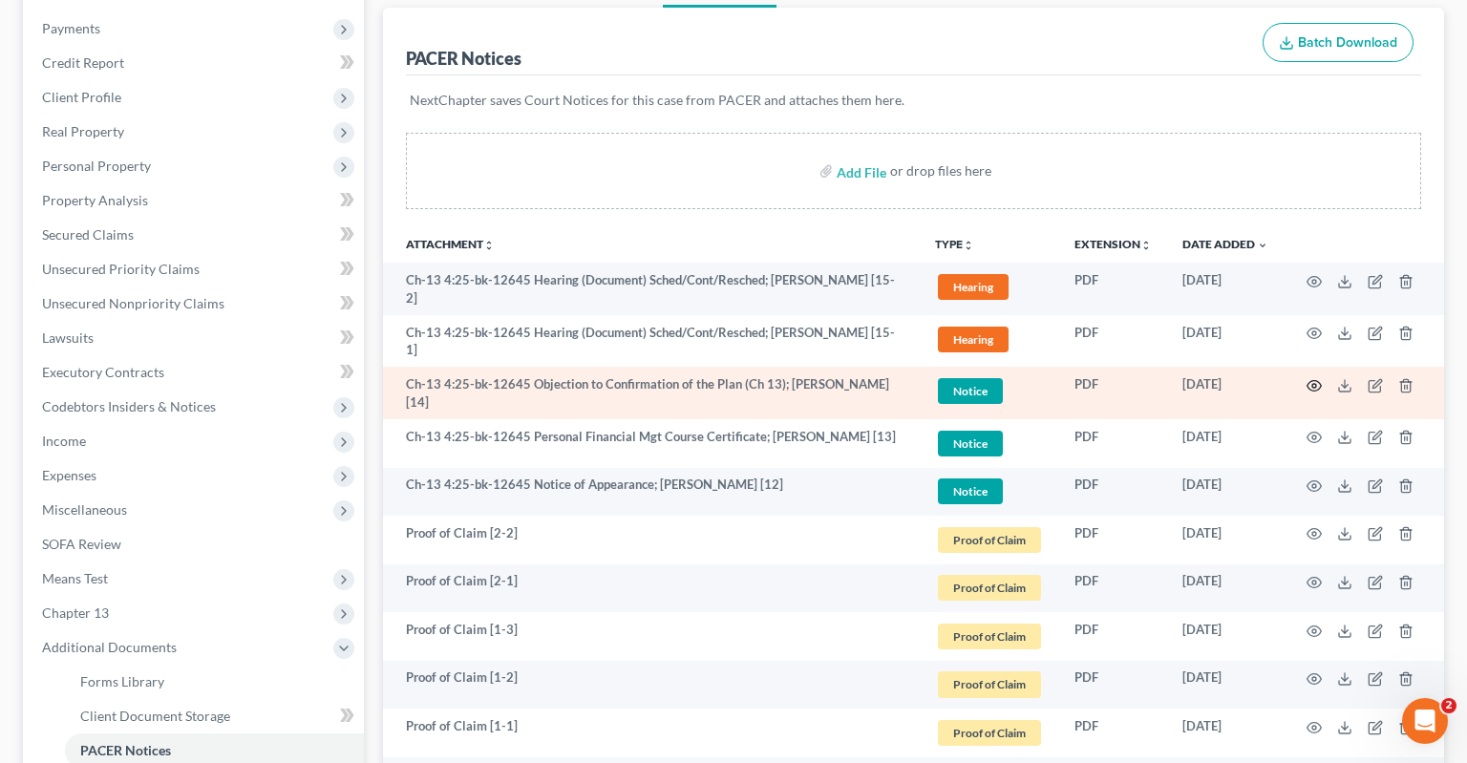
click at [1316, 378] on icon "button" at bounding box center [1313, 385] width 15 height 15
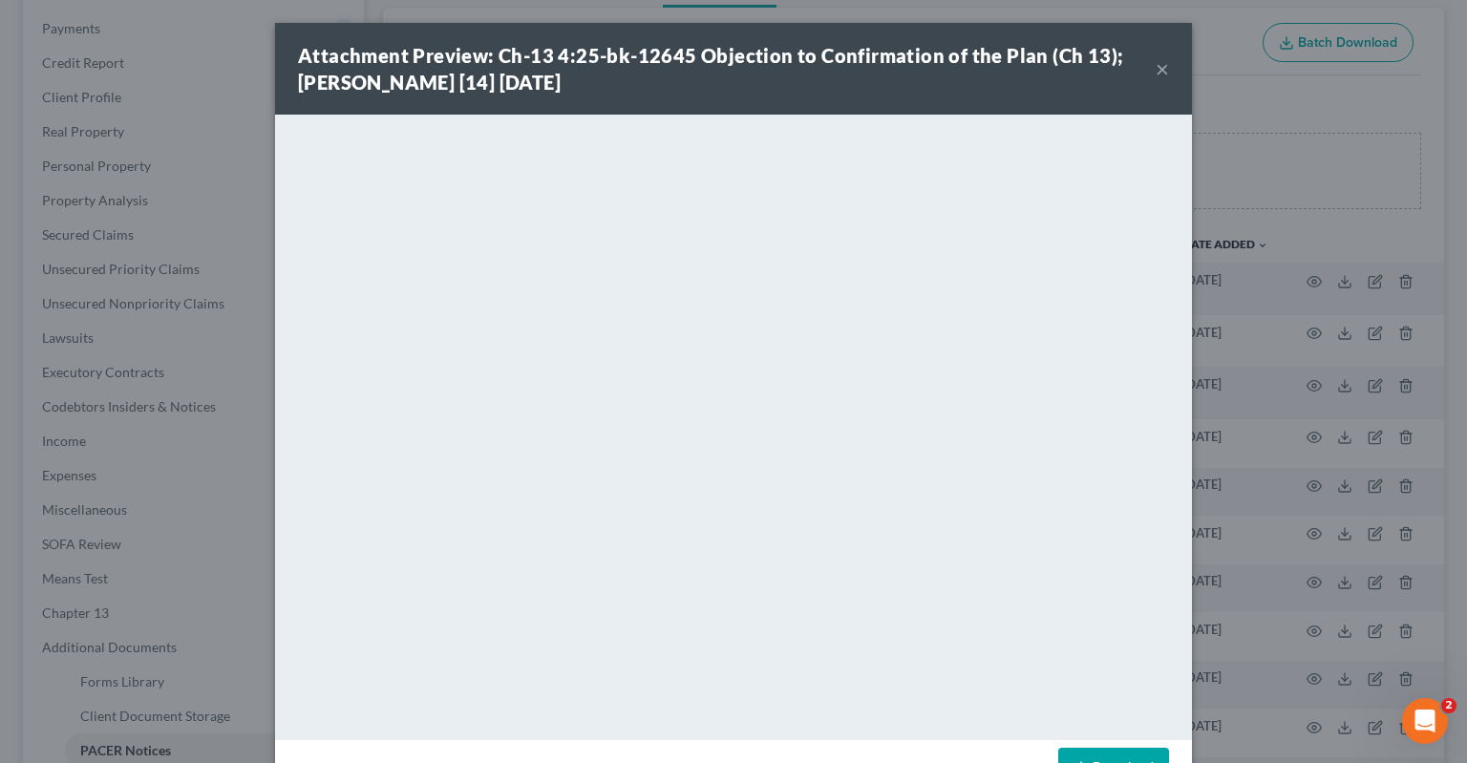
click at [1071, 752] on link "Download" at bounding box center [1113, 768] width 111 height 40
click at [1159, 71] on button "×" at bounding box center [1162, 68] width 13 height 23
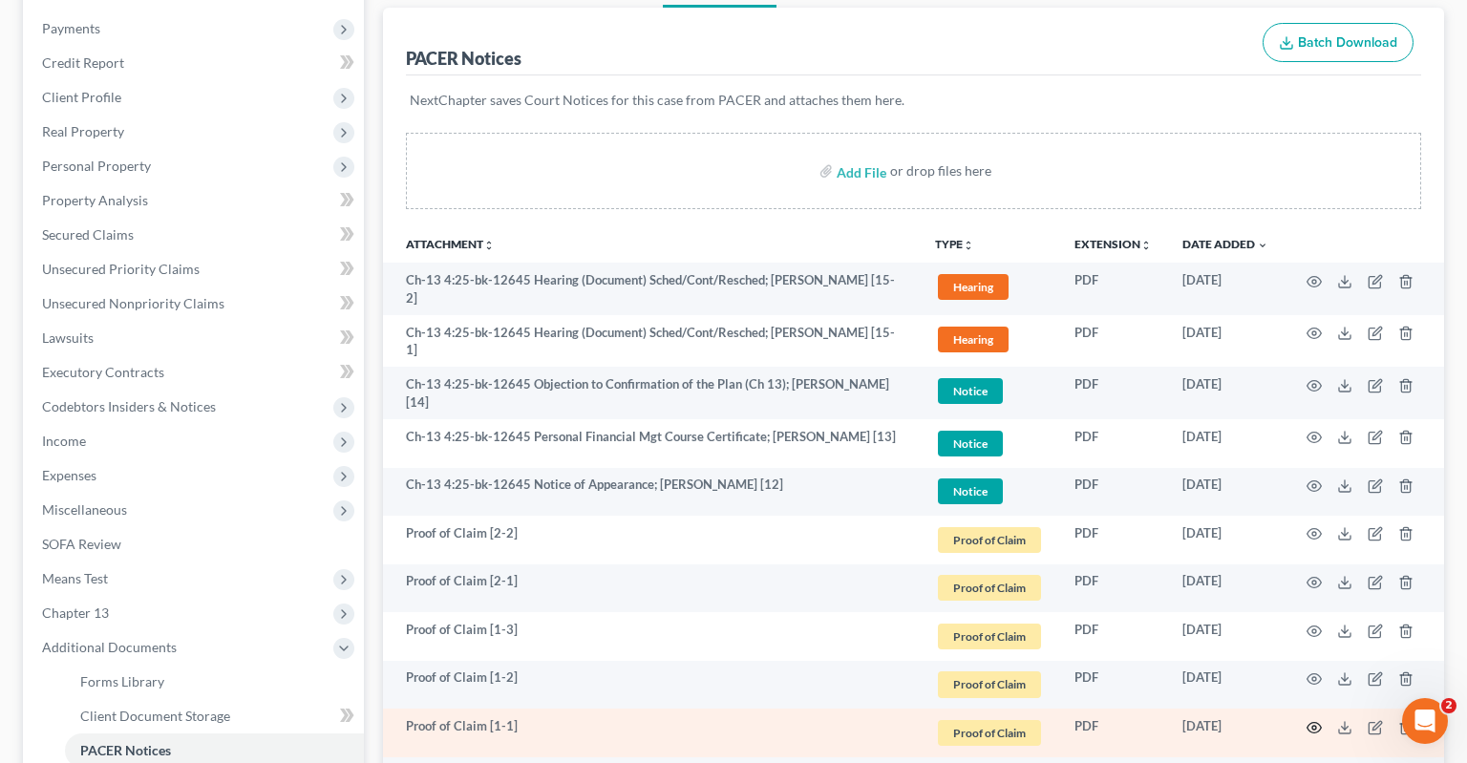
click at [1318, 720] on icon "button" at bounding box center [1313, 727] width 15 height 15
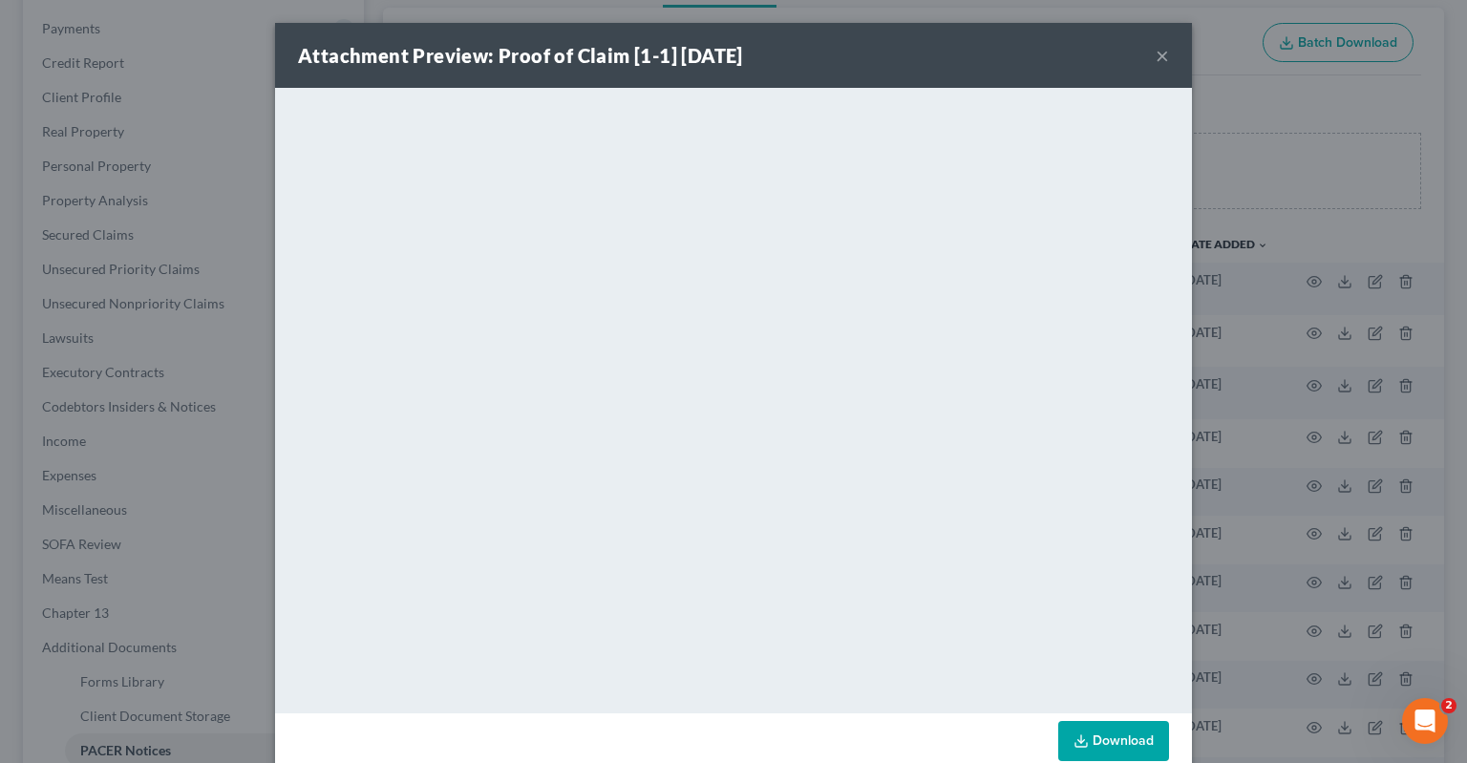
click at [1155, 63] on div "Attachment Preview: Proof of Claim [1-1] [DATE] ×" at bounding box center [733, 55] width 917 height 65
click at [1159, 59] on button "×" at bounding box center [1162, 55] width 13 height 23
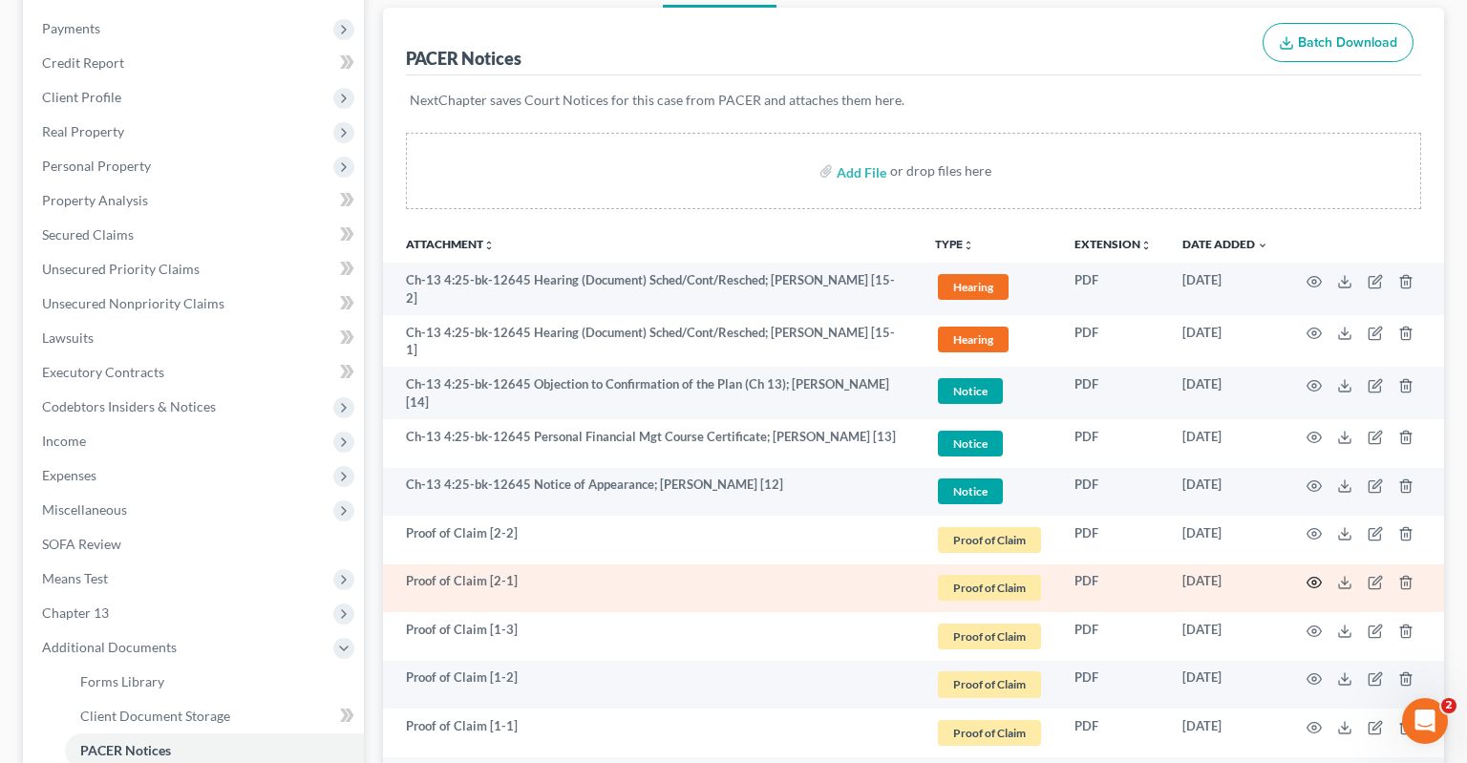
click at [1315, 575] on icon "button" at bounding box center [1313, 582] width 15 height 15
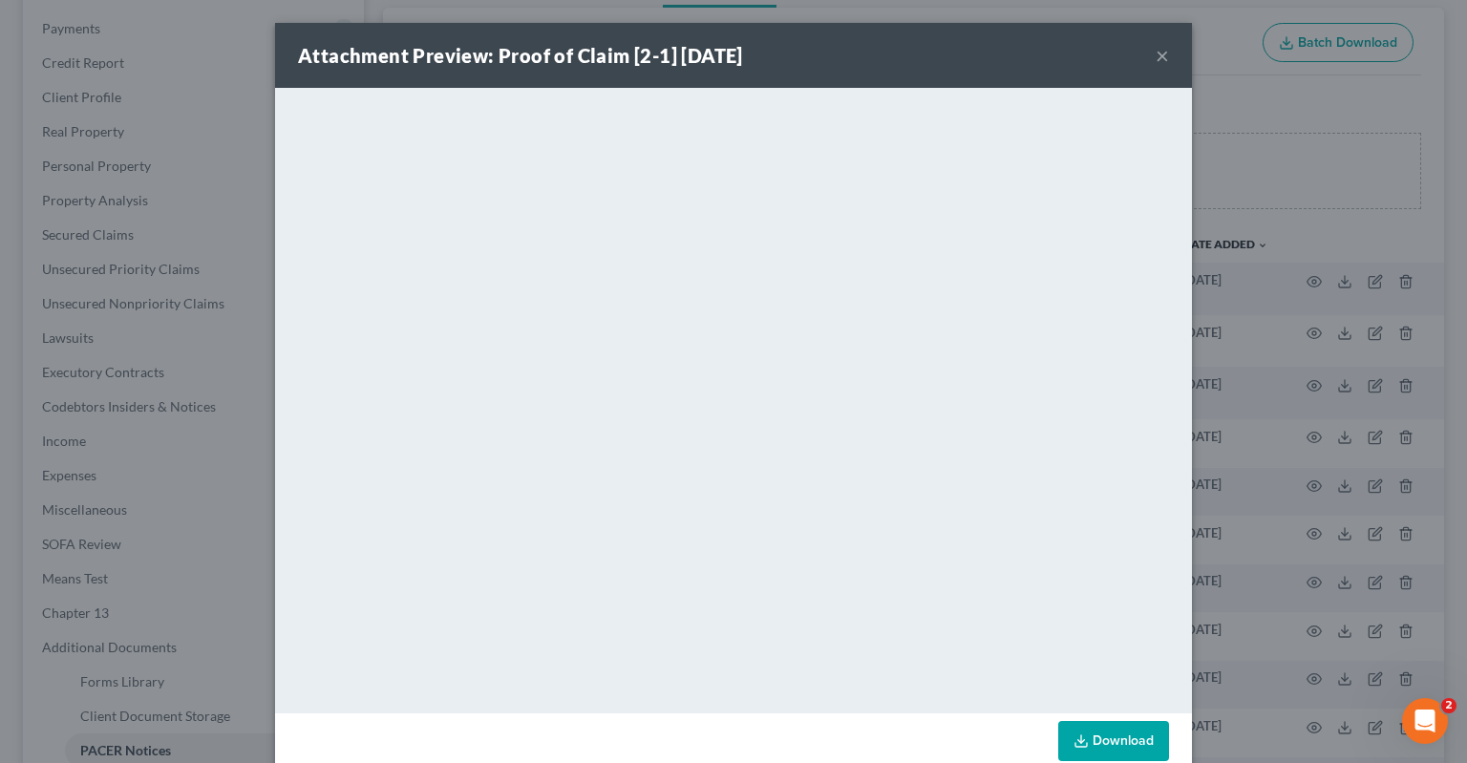
drag, startPoint x: 1159, startPoint y: 51, endPoint x: 1118, endPoint y: 85, distance: 53.6
click at [1159, 52] on button "×" at bounding box center [1162, 55] width 13 height 23
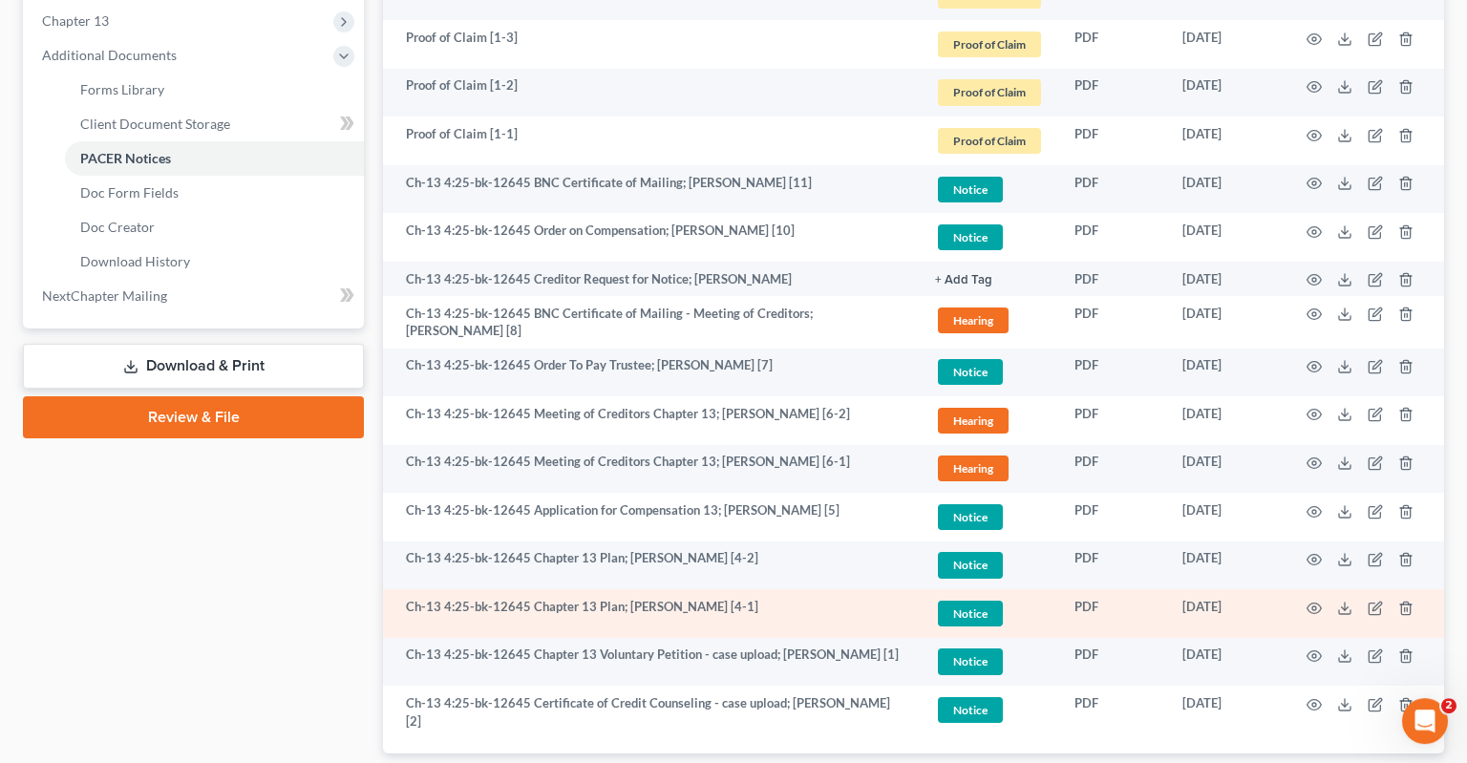
scroll to position [918, 0]
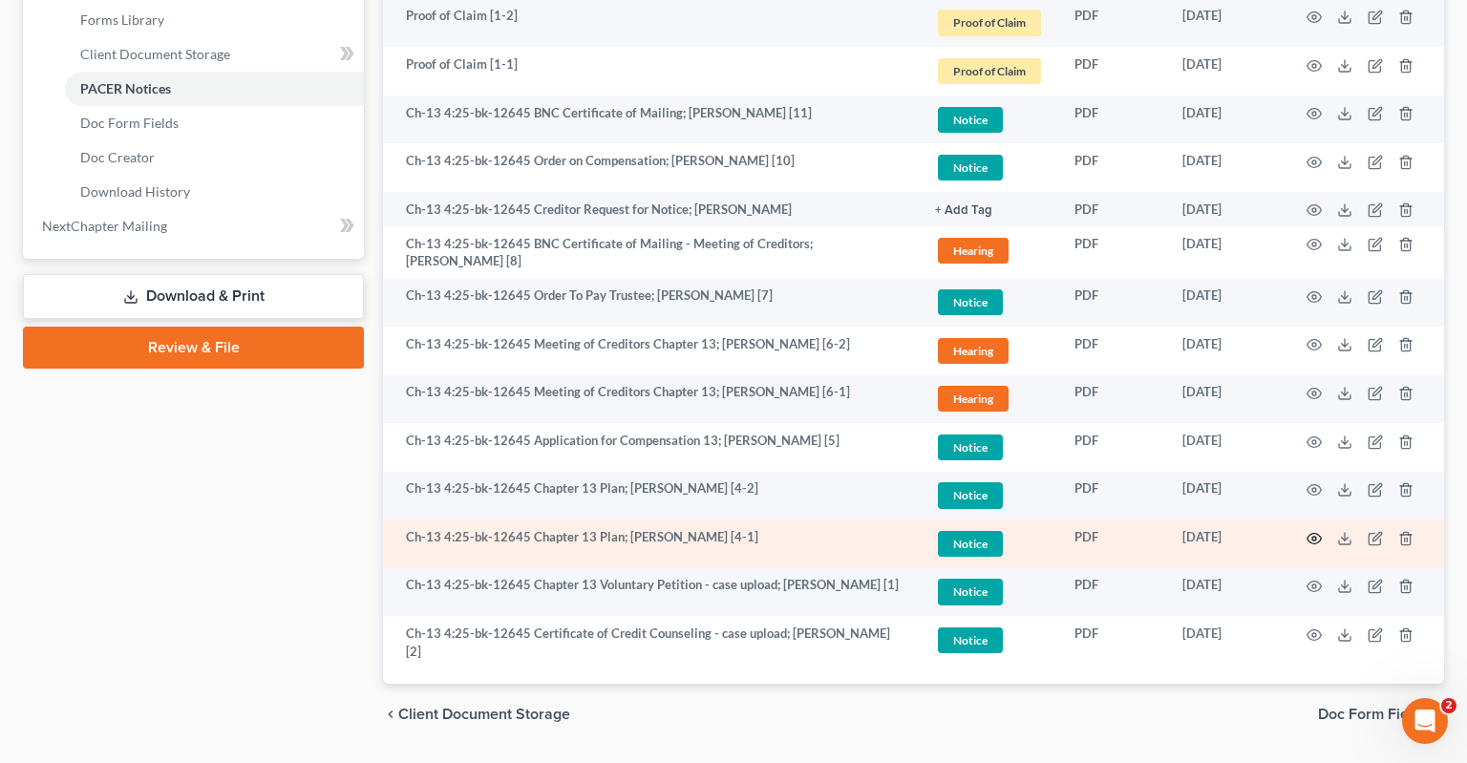
click at [1314, 531] on icon "button" at bounding box center [1313, 538] width 15 height 15
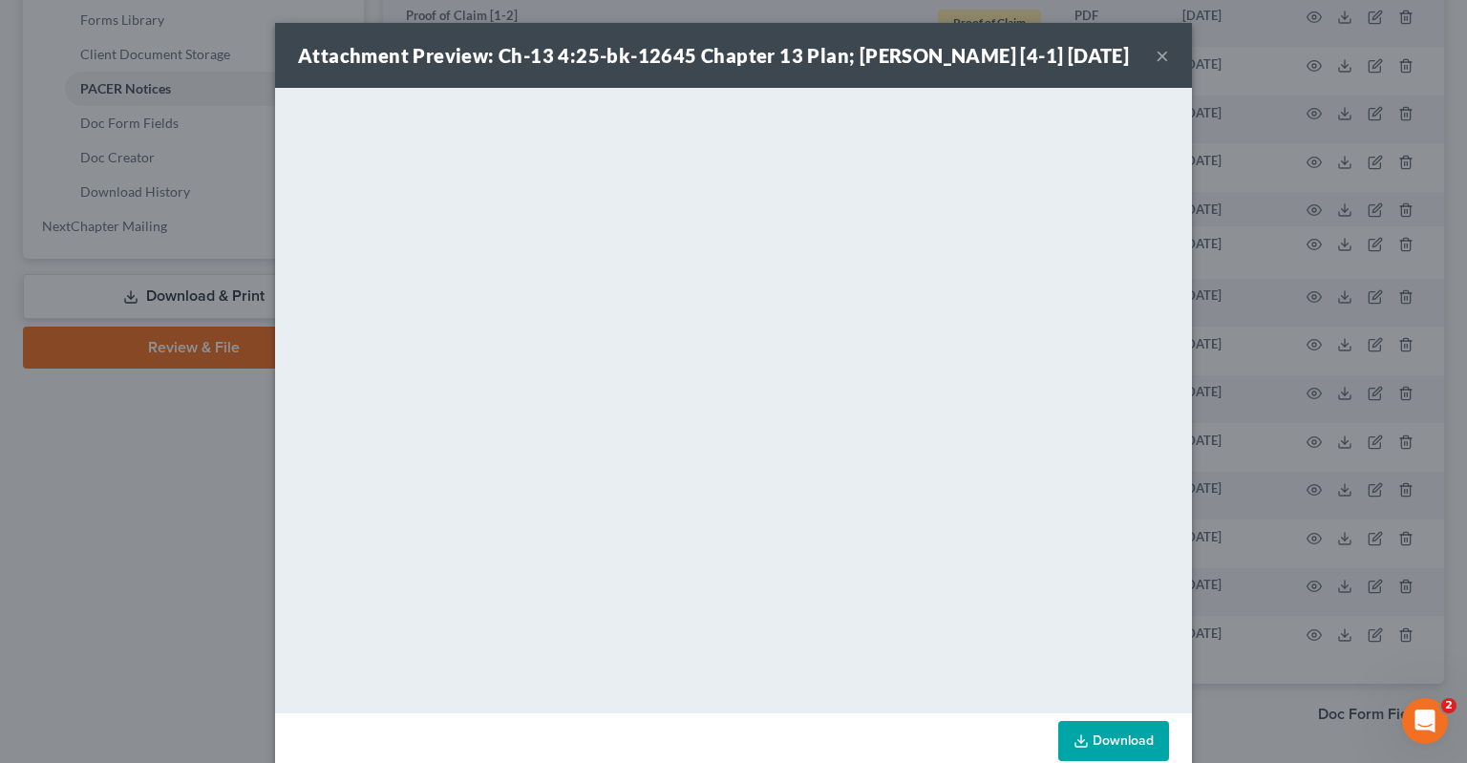
click at [1098, 739] on link "Download" at bounding box center [1113, 741] width 111 height 40
click at [1167, 57] on button "×" at bounding box center [1162, 55] width 13 height 23
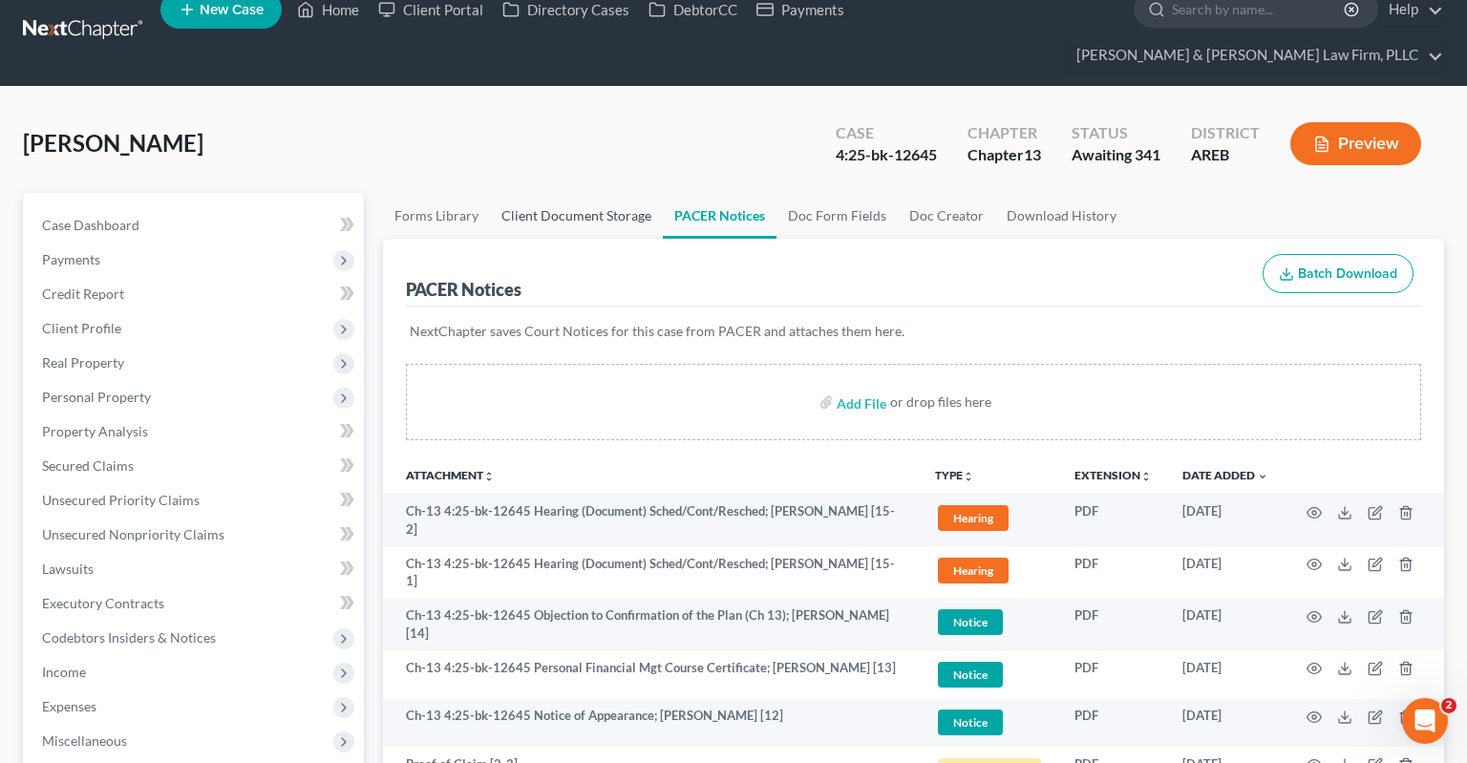
scroll to position [0, 0]
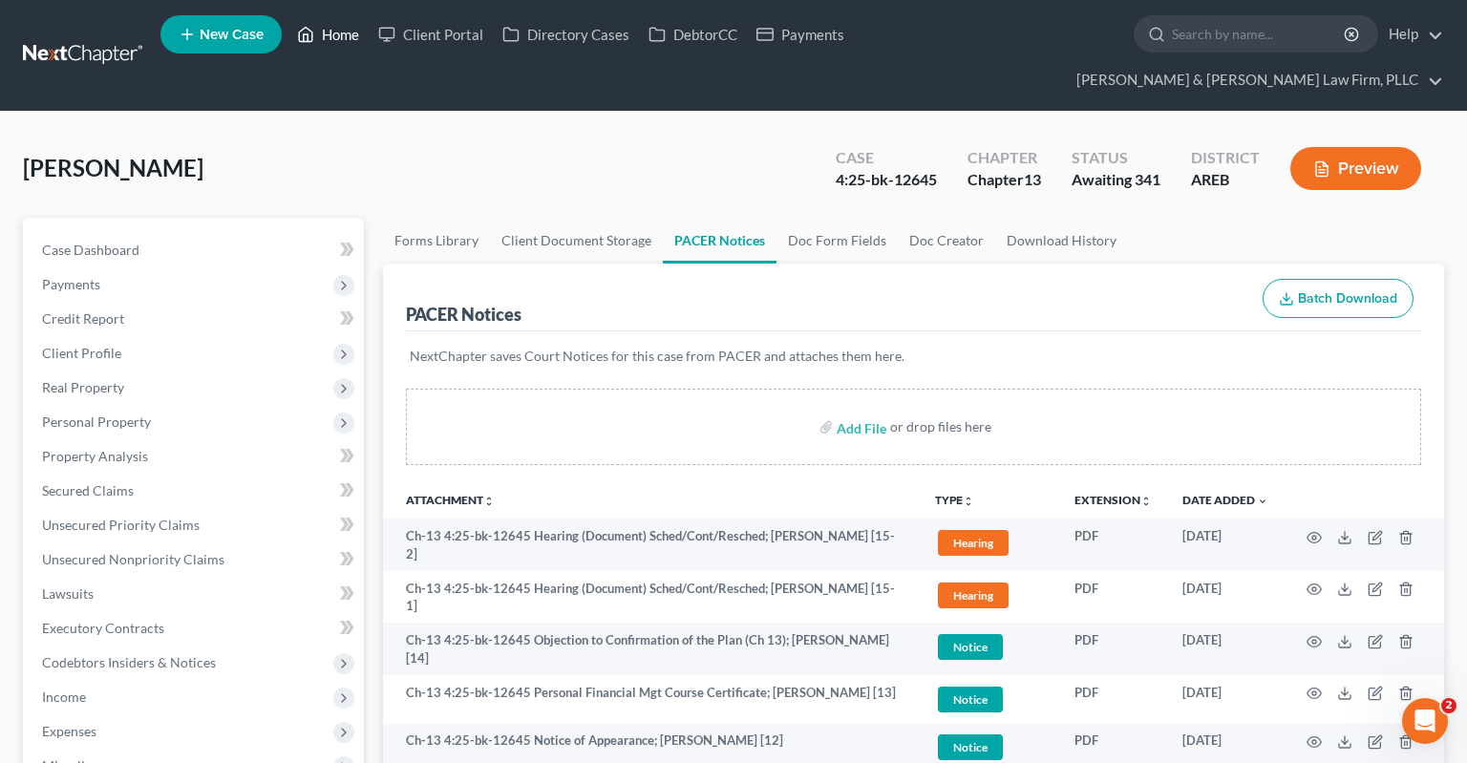
click at [330, 45] on link "Home" at bounding box center [327, 34] width 81 height 34
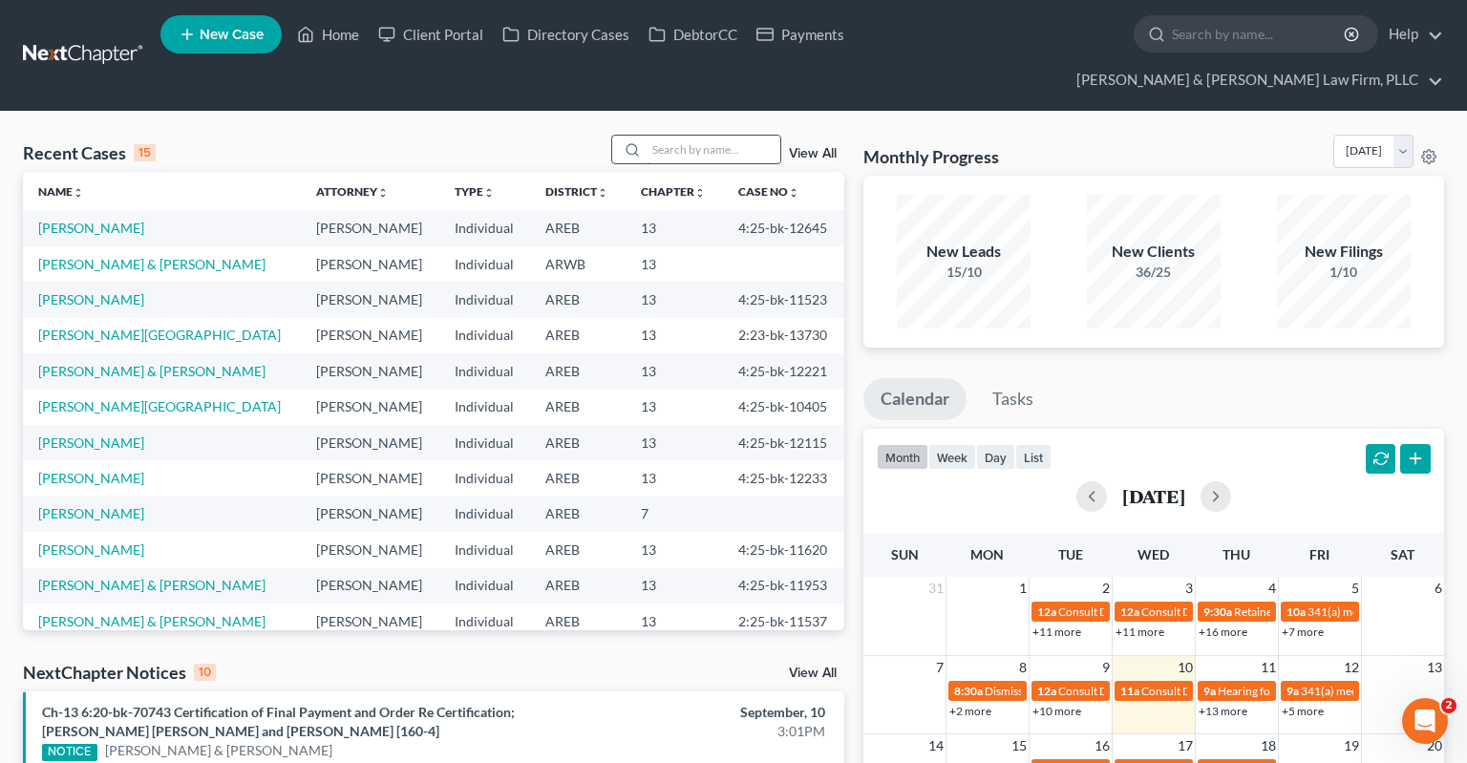
click at [671, 136] on input "search" at bounding box center [714, 150] width 134 height 28
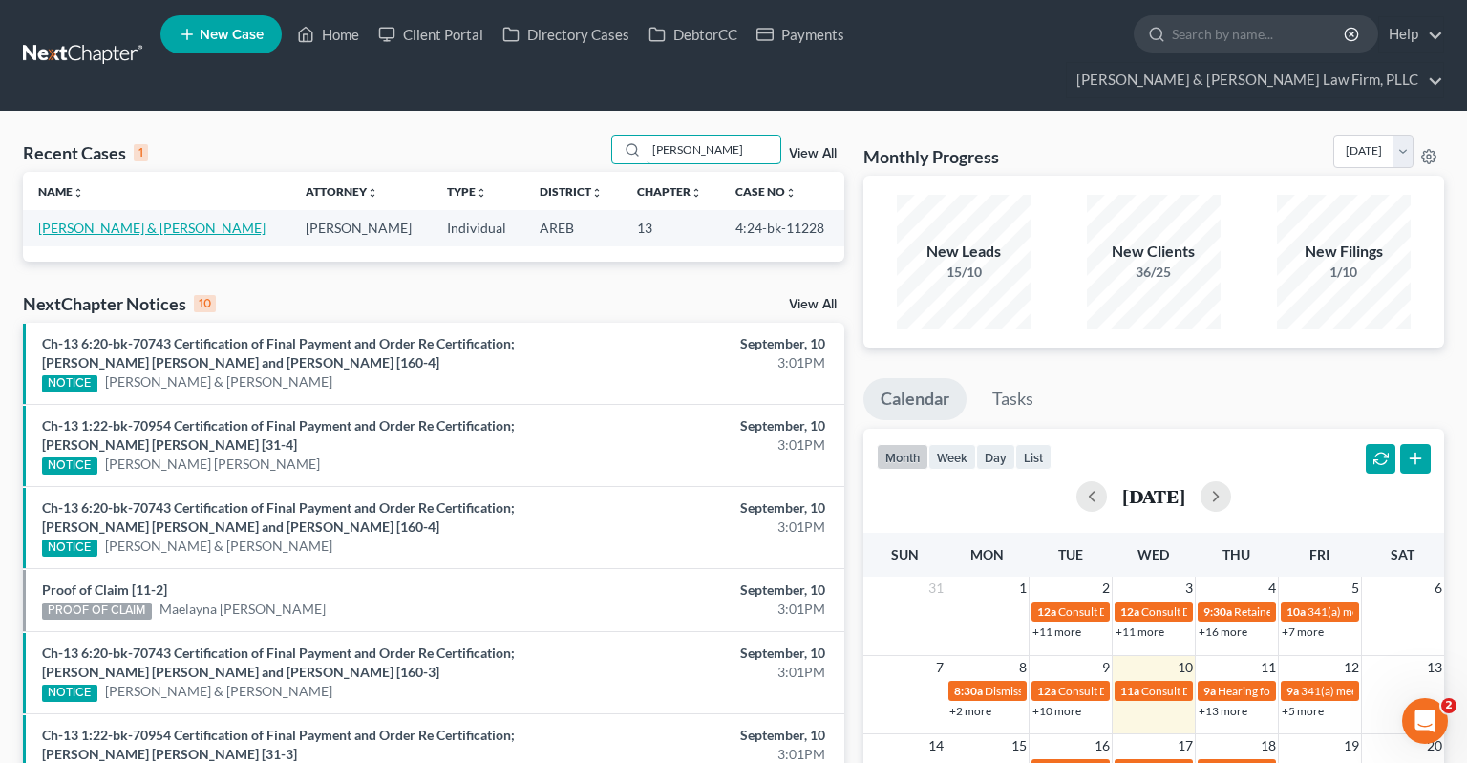
type input "[PERSON_NAME]"
click at [155, 220] on link "[PERSON_NAME] & [PERSON_NAME]" at bounding box center [151, 228] width 227 height 16
select select "2"
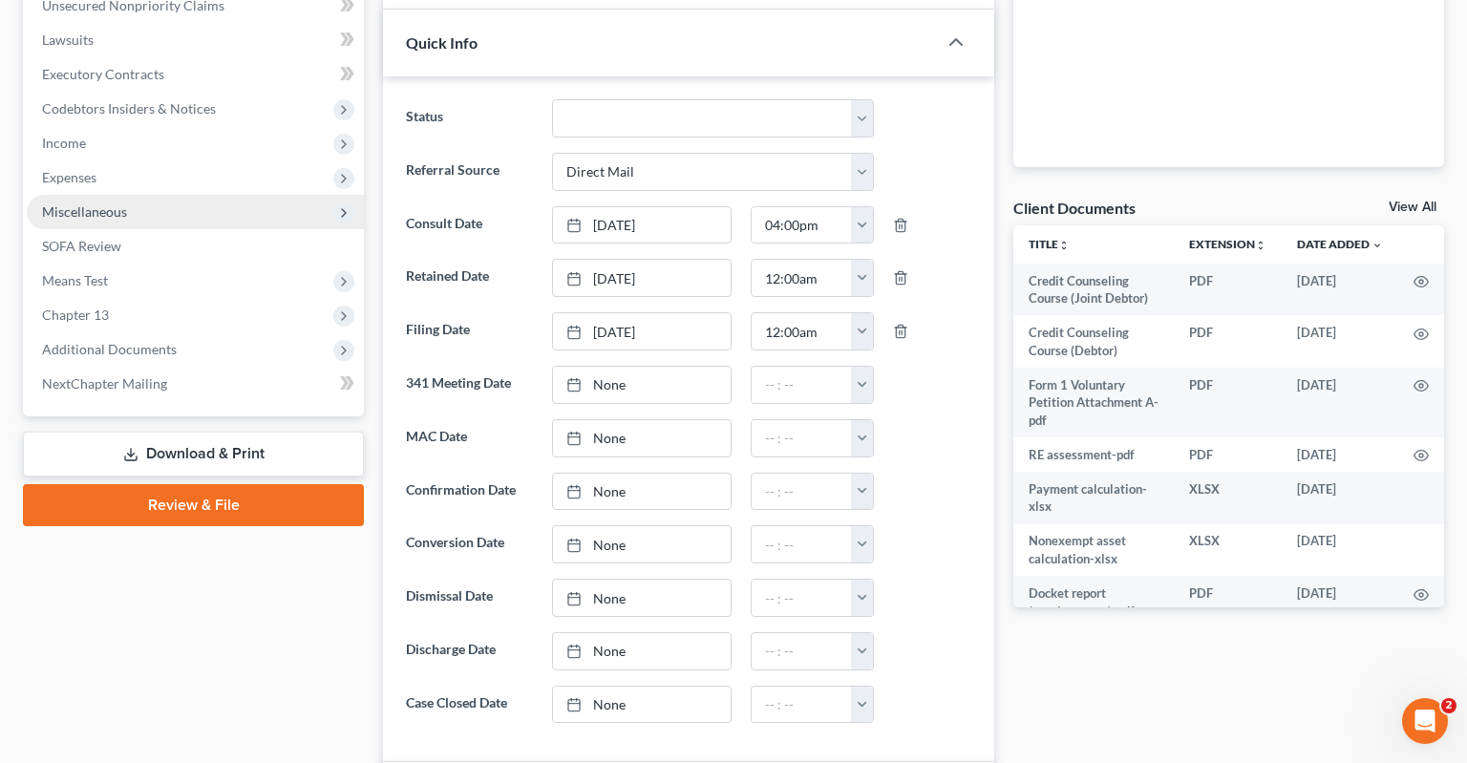
scroll to position [504, 0]
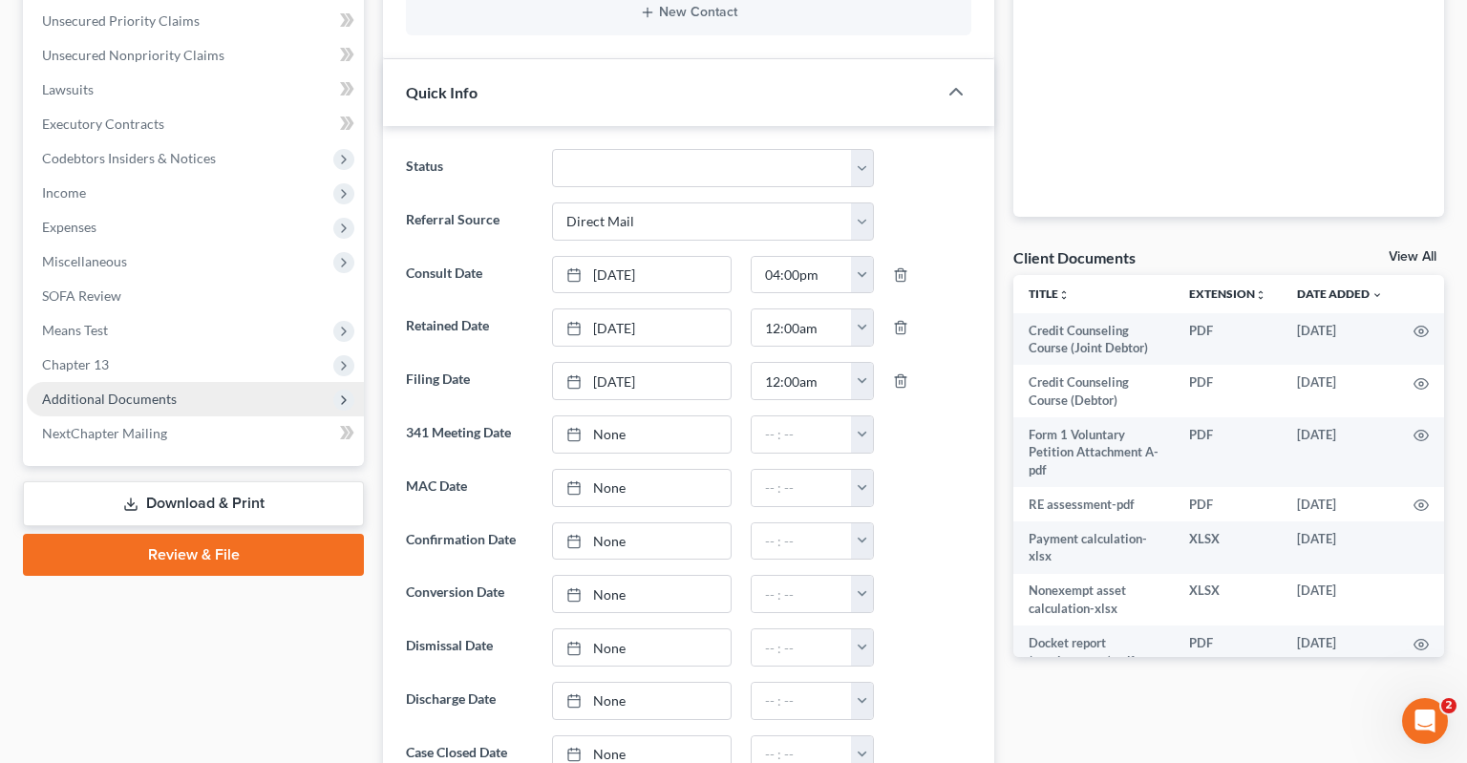
click at [174, 382] on span "Additional Documents" at bounding box center [195, 399] width 337 height 34
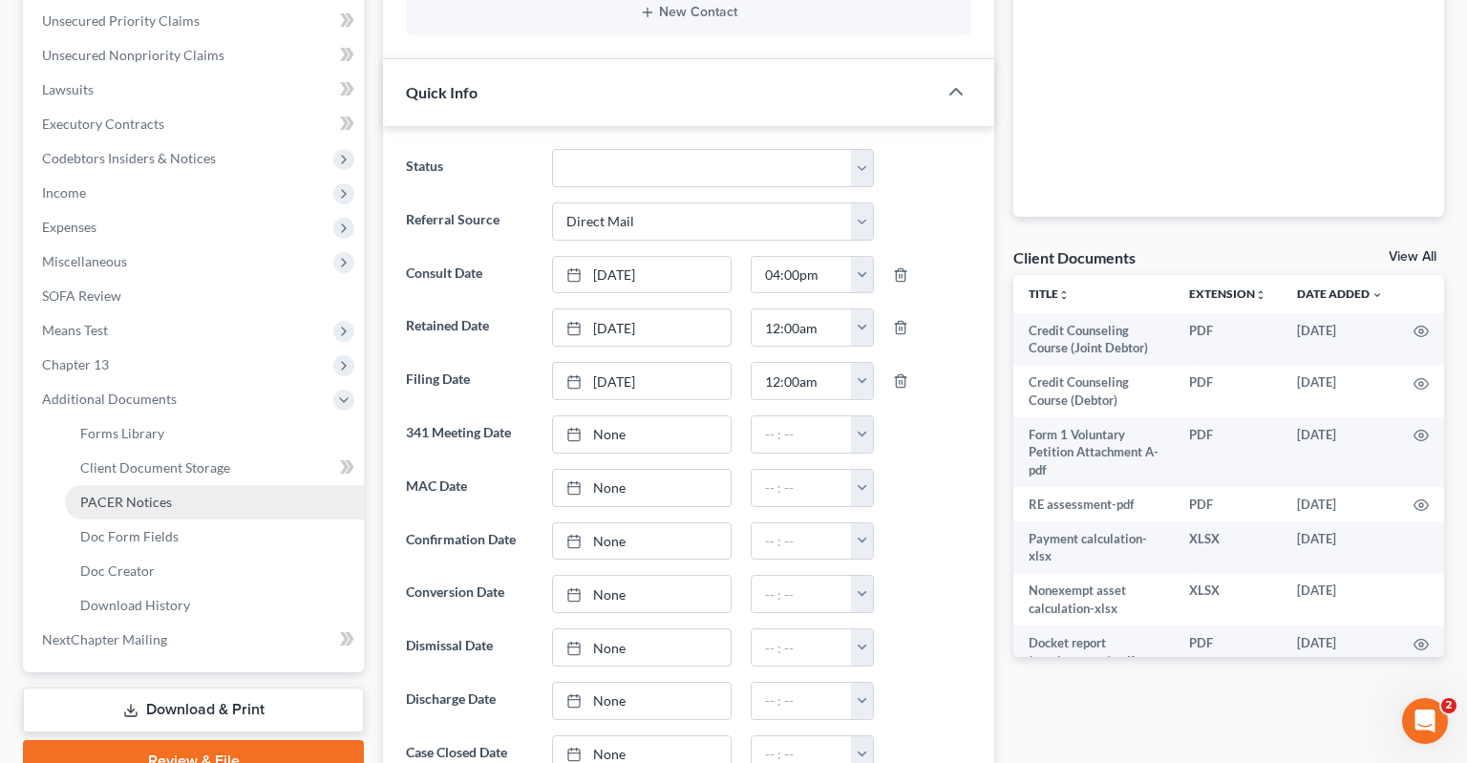
click at [184, 485] on link "PACER Notices" at bounding box center [214, 502] width 299 height 34
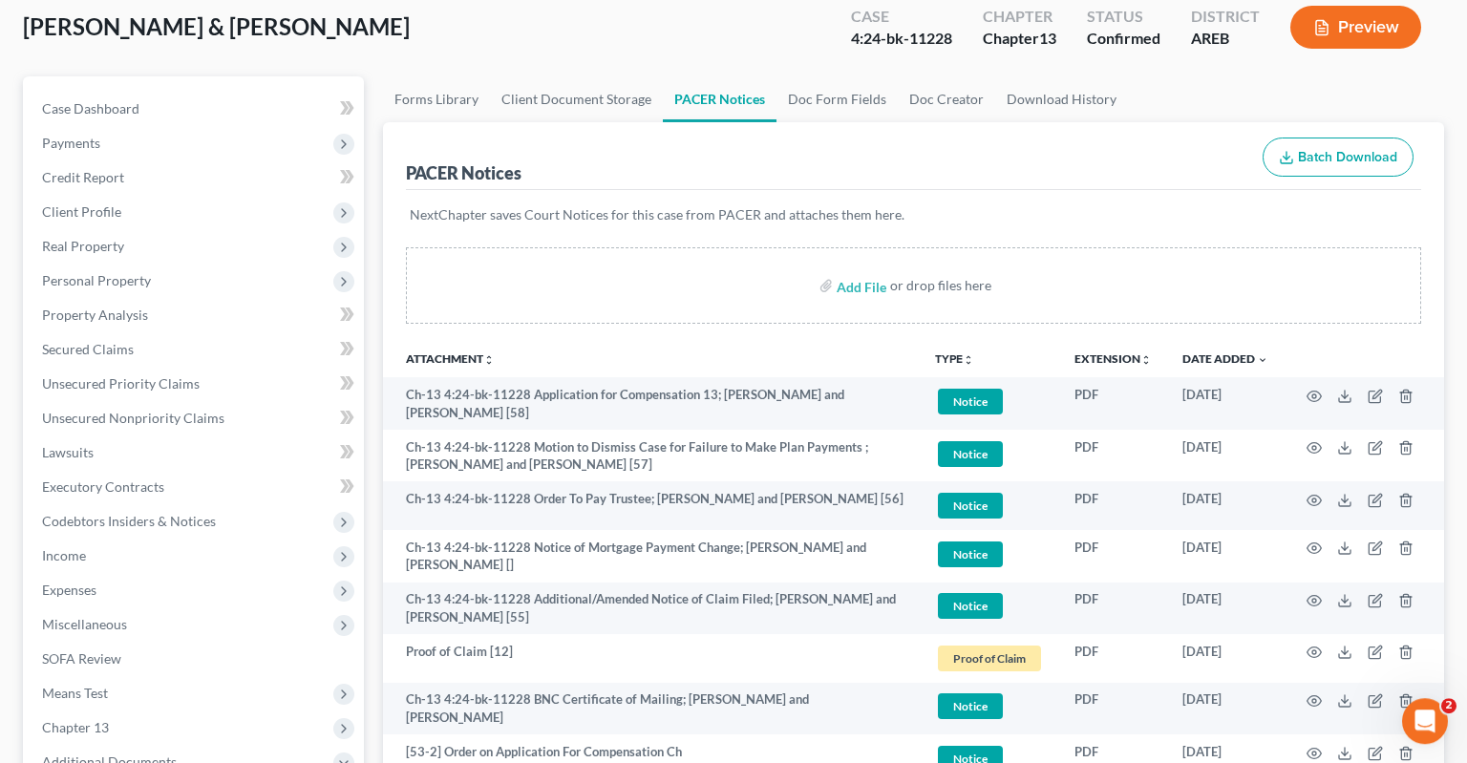
scroll to position [202, 0]
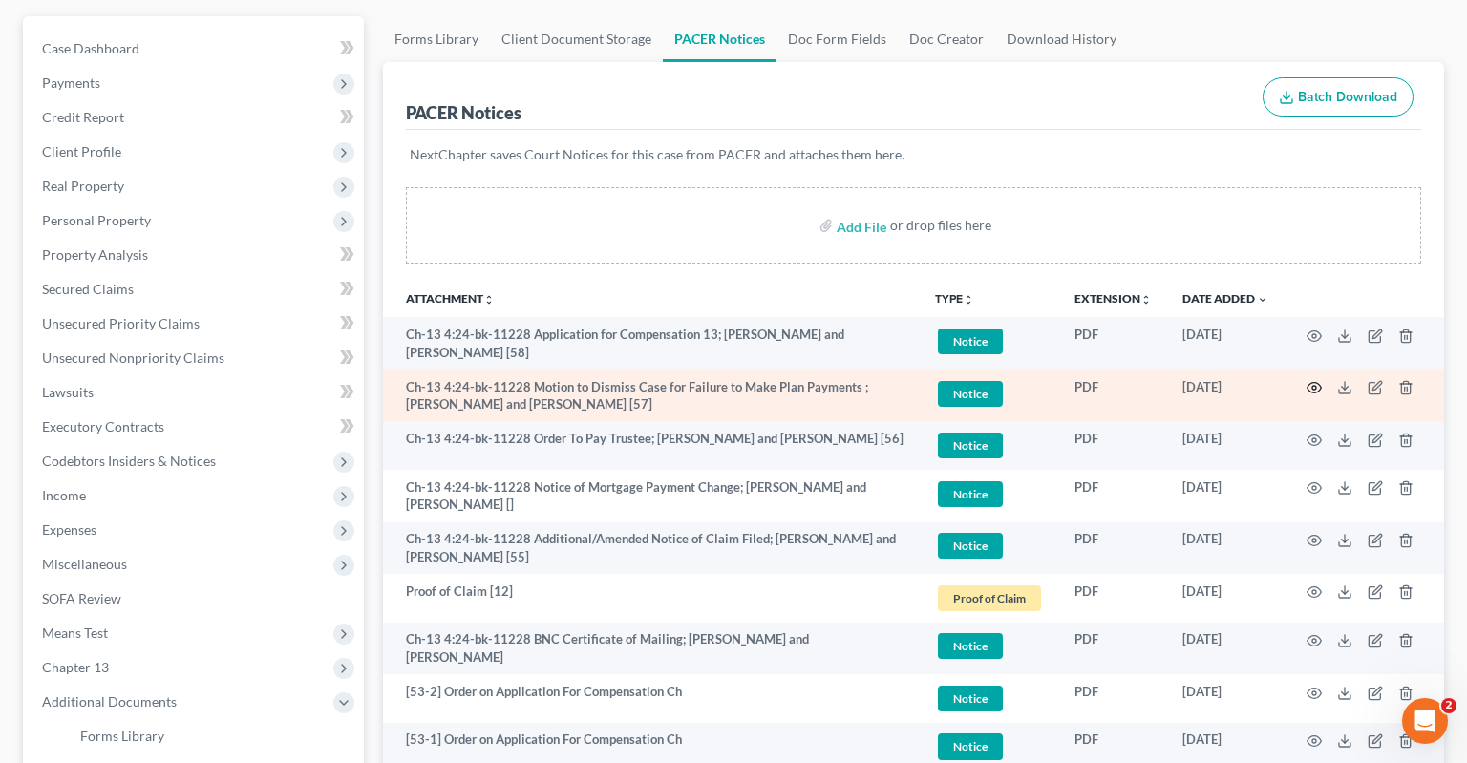
click at [1314, 380] on icon "button" at bounding box center [1313, 387] width 15 height 15
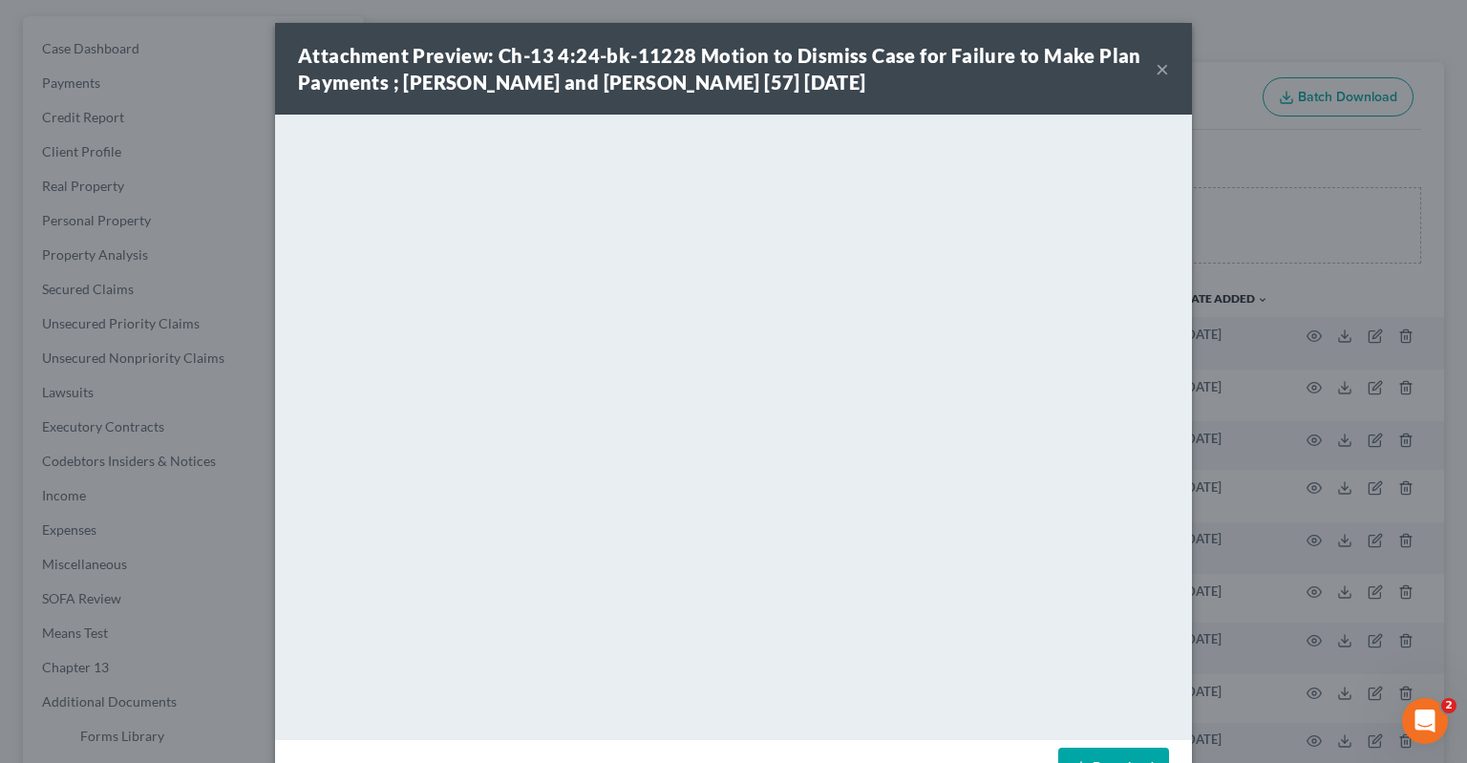
click at [1165, 72] on button "×" at bounding box center [1162, 68] width 13 height 23
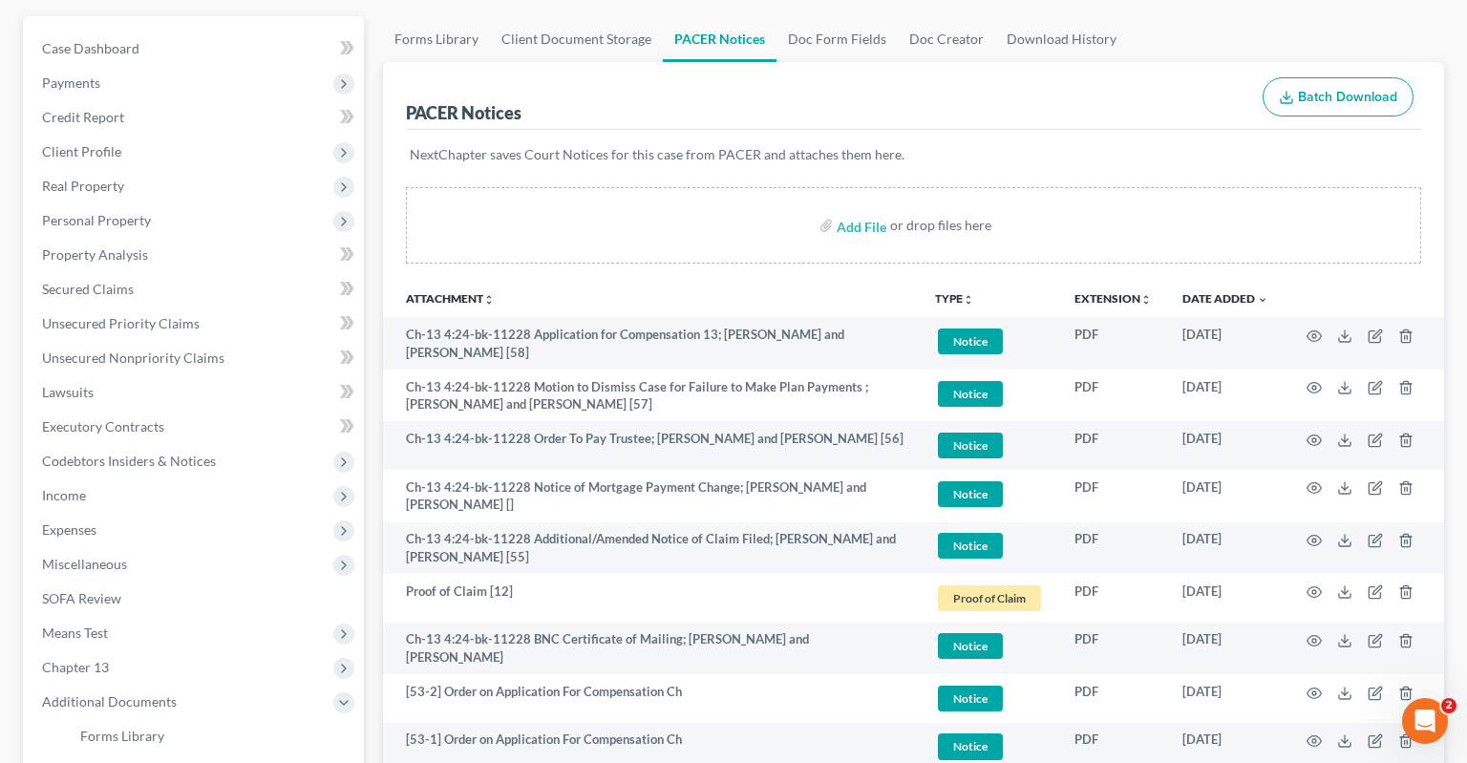
scroll to position [0, 0]
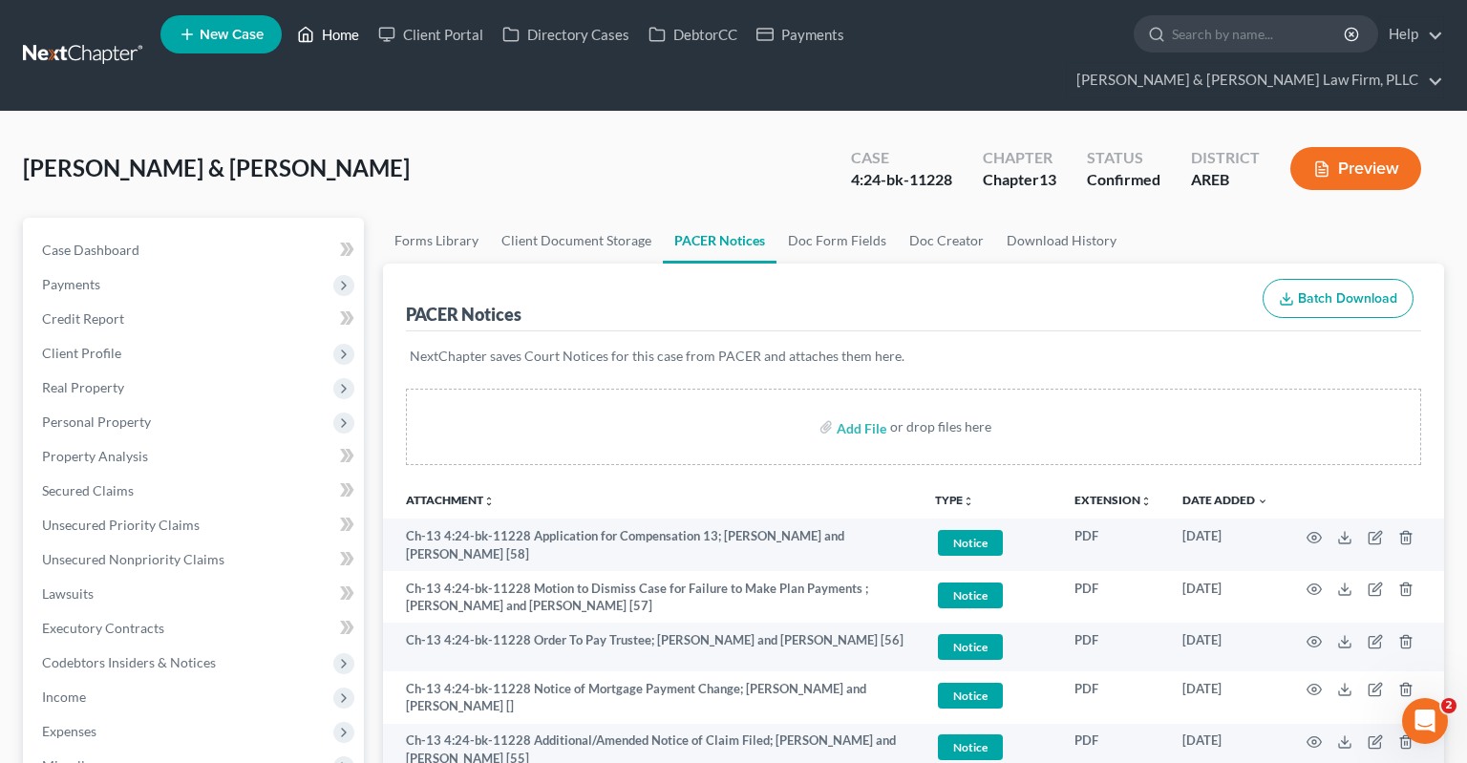
click at [344, 37] on link "Home" at bounding box center [327, 34] width 81 height 34
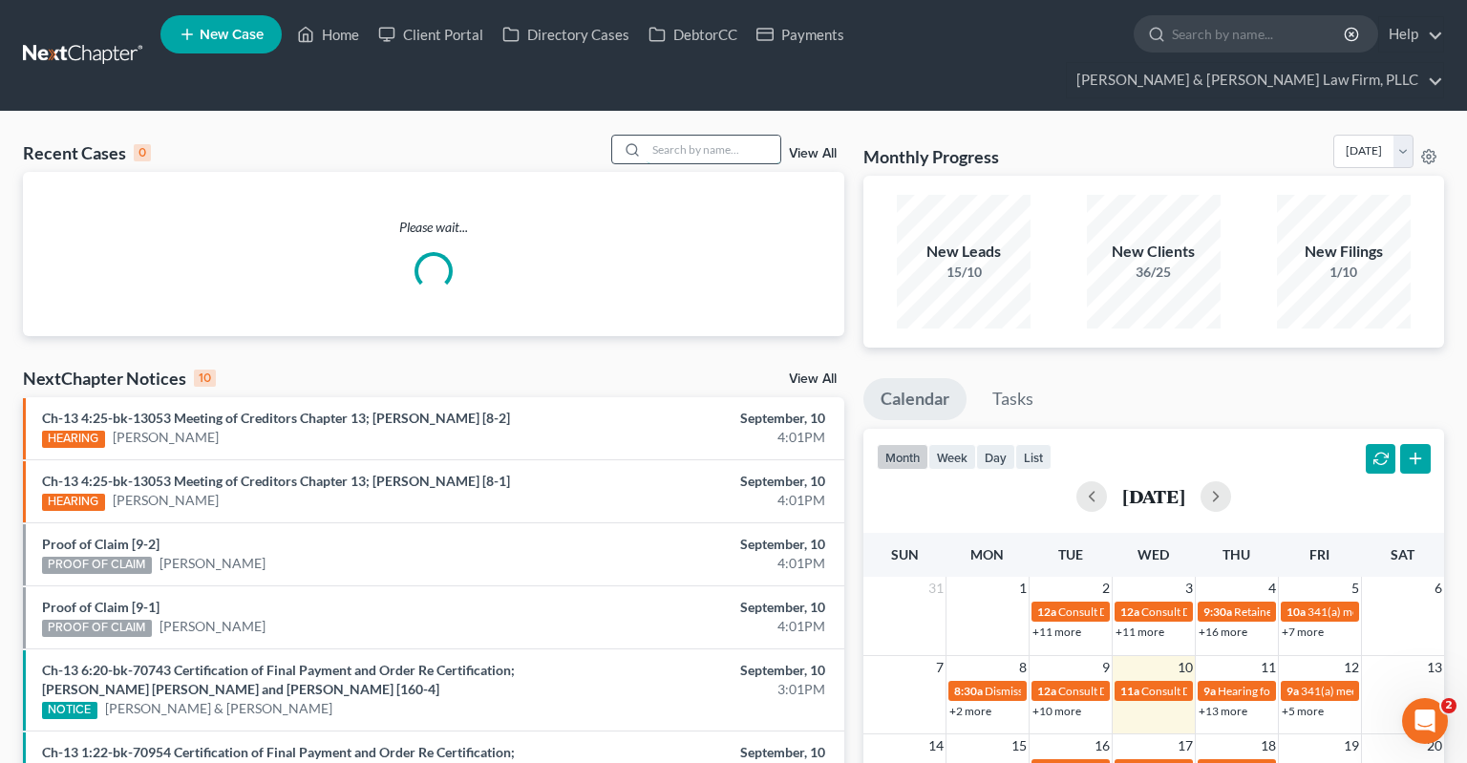
click at [715, 136] on input "search" at bounding box center [714, 150] width 134 height 28
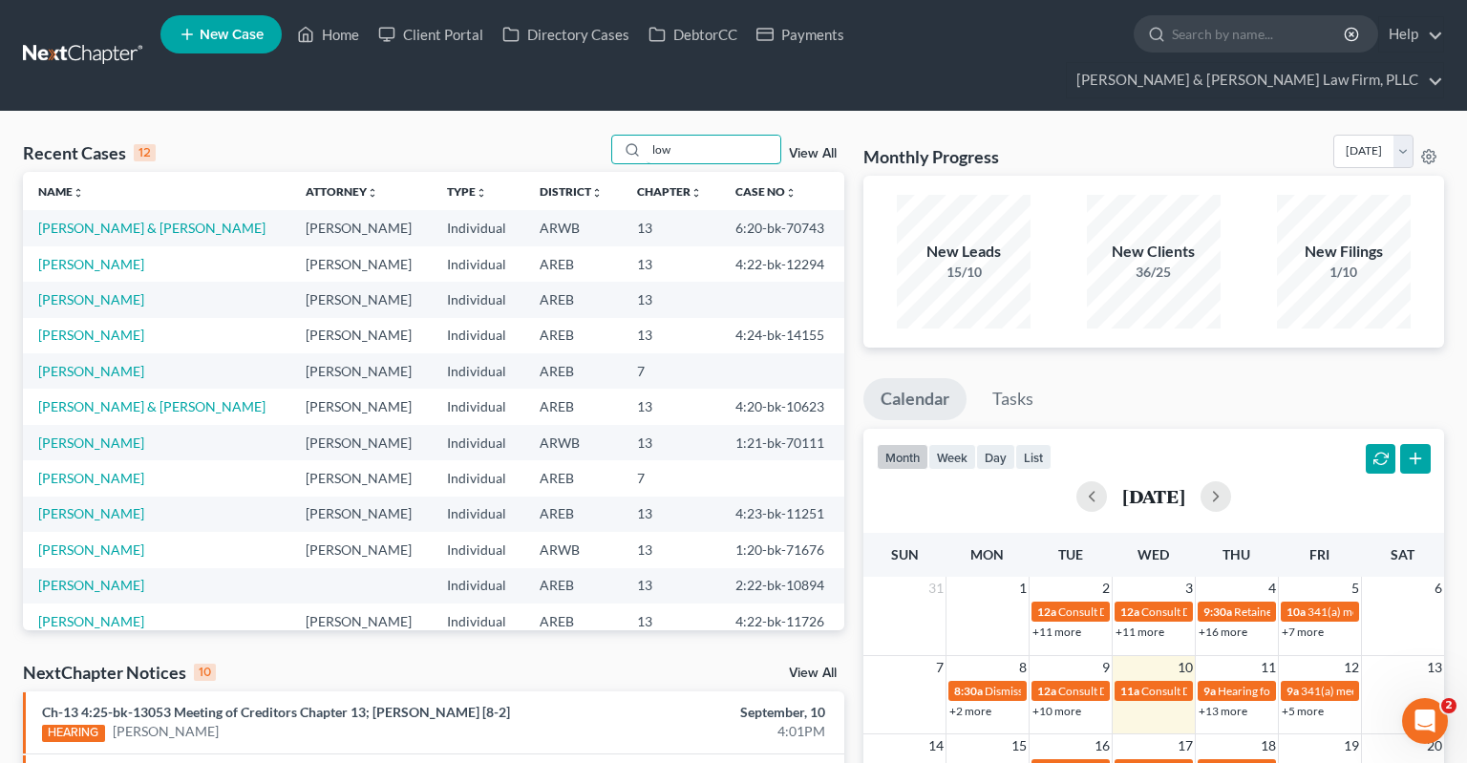
type input "low"
click at [152, 220] on link "[PERSON_NAME] & [PERSON_NAME]" at bounding box center [151, 228] width 227 height 16
select select "1"
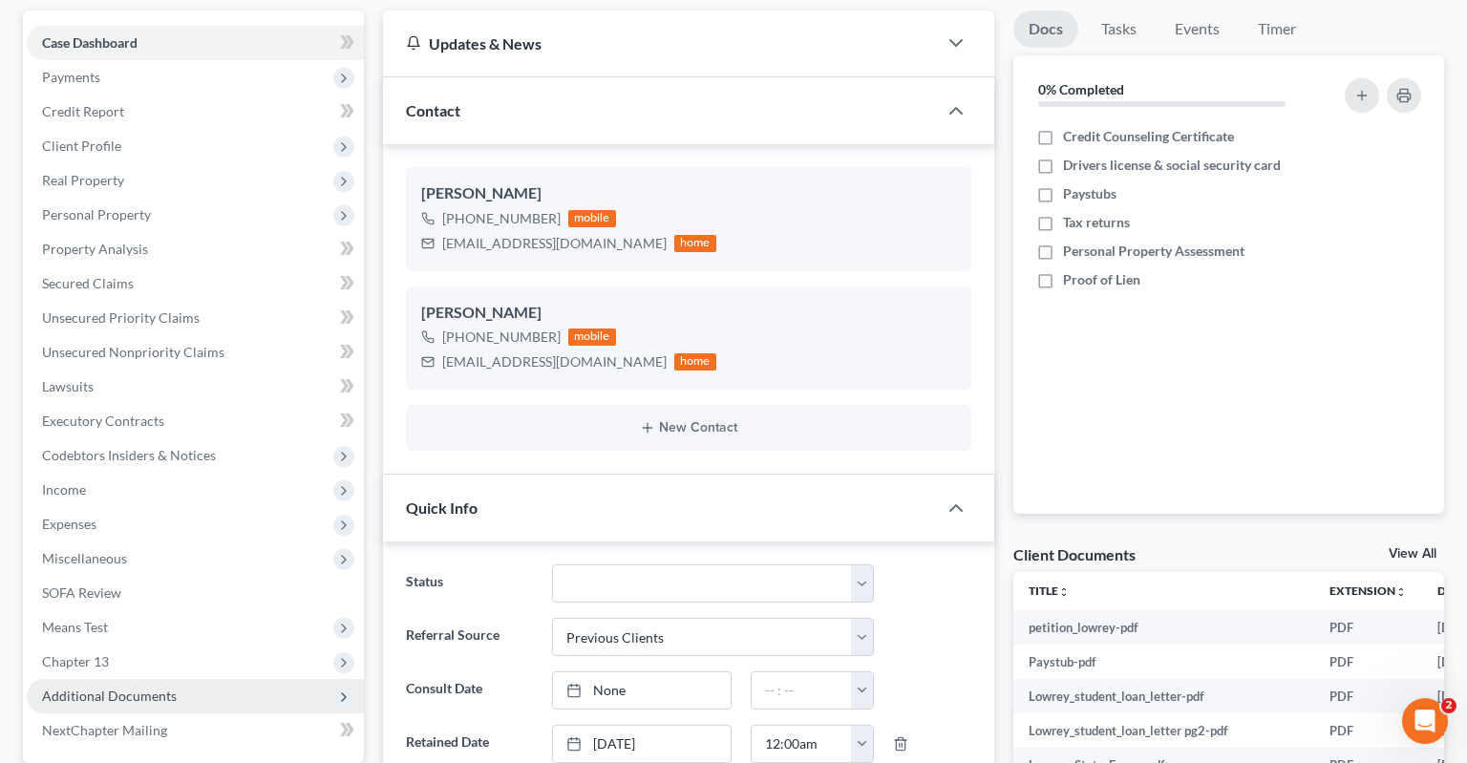
scroll to position [403, 0]
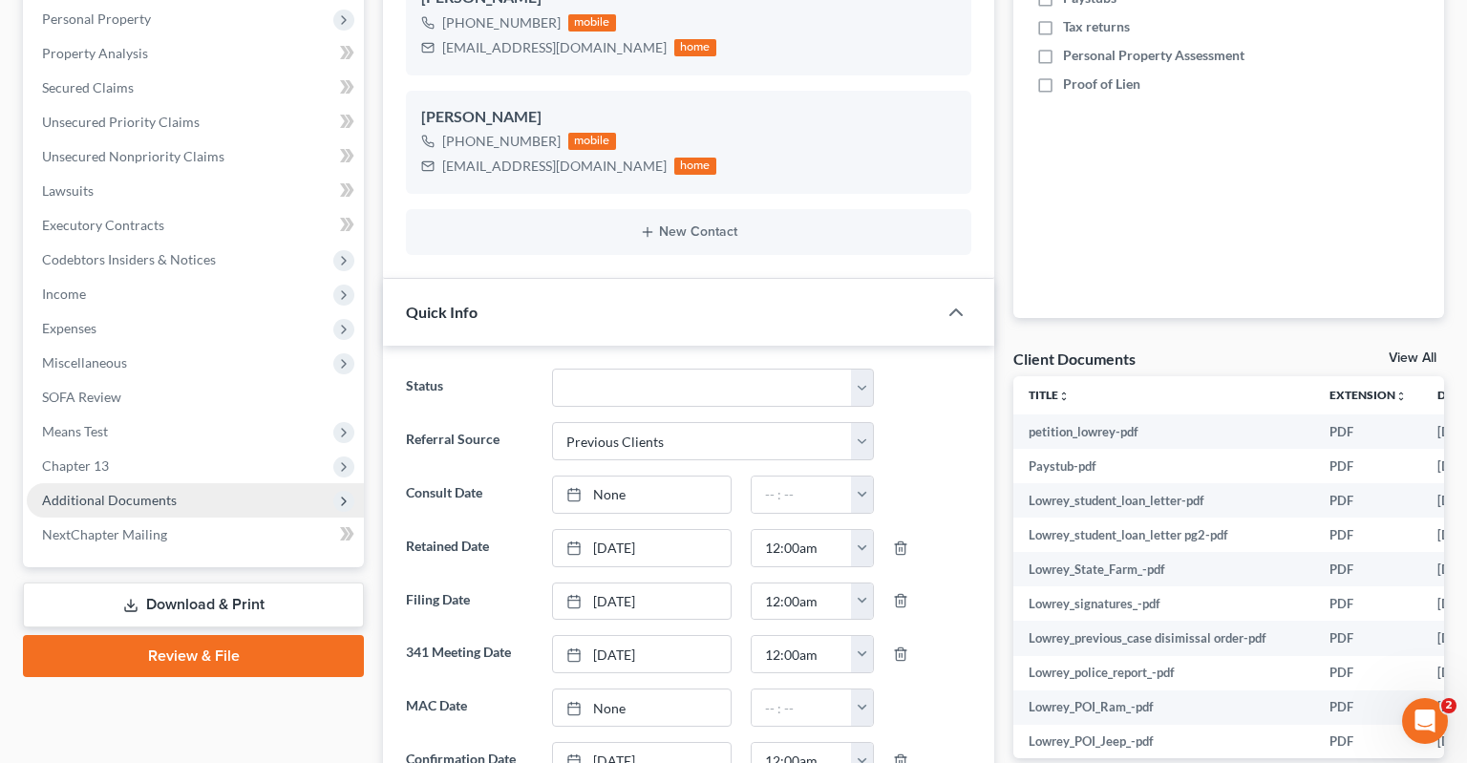
click at [225, 483] on span "Additional Documents" at bounding box center [195, 500] width 337 height 34
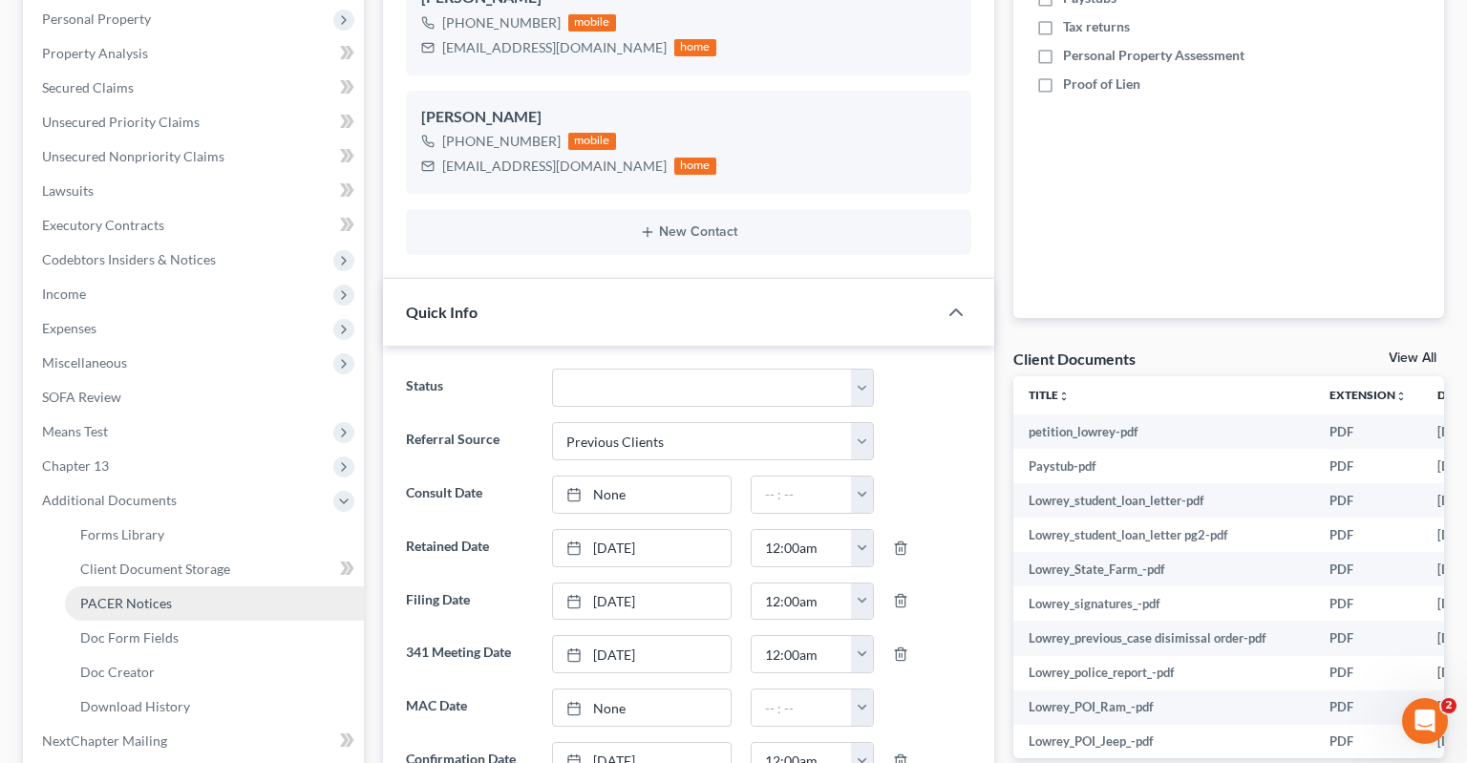
click at [204, 586] on link "PACER Notices" at bounding box center [214, 603] width 299 height 34
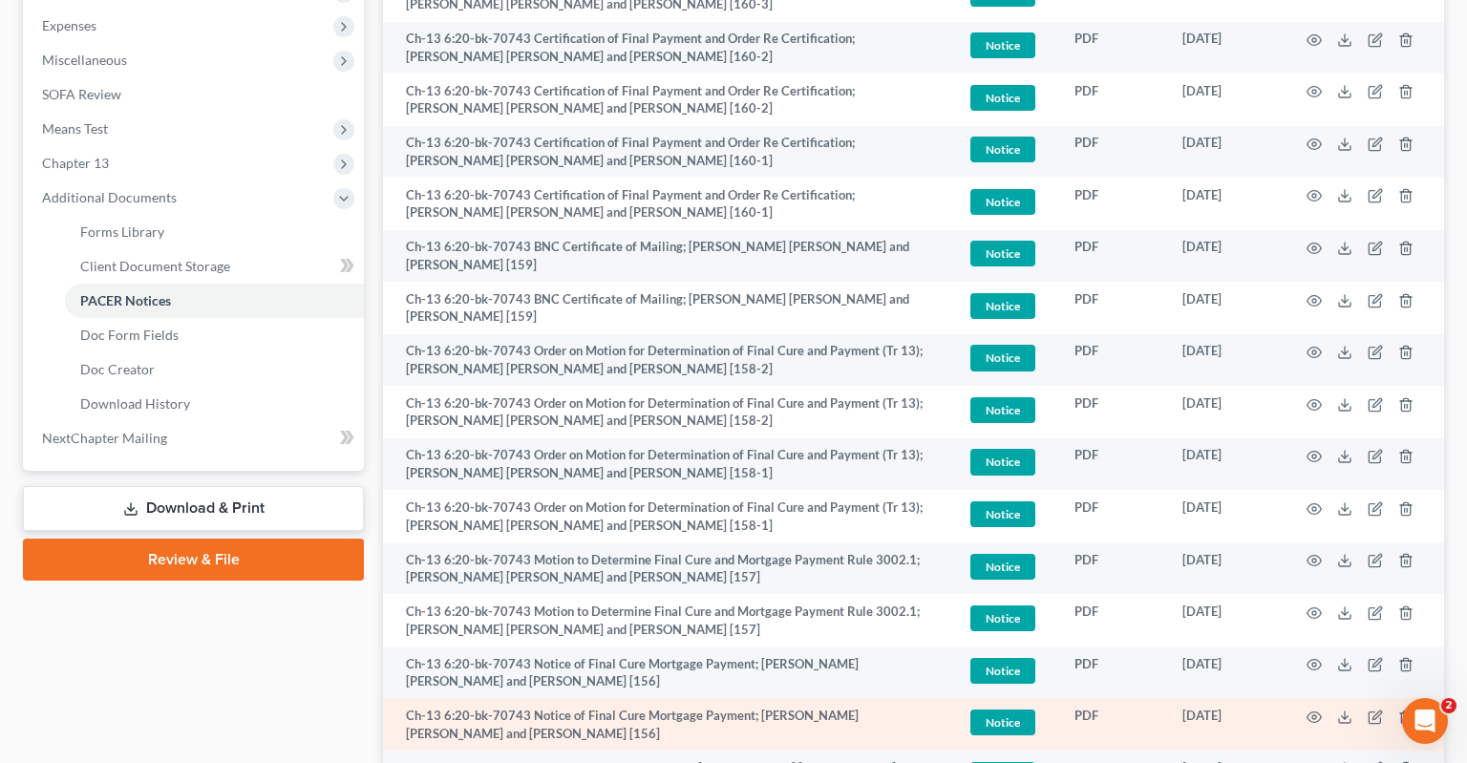
scroll to position [806, 0]
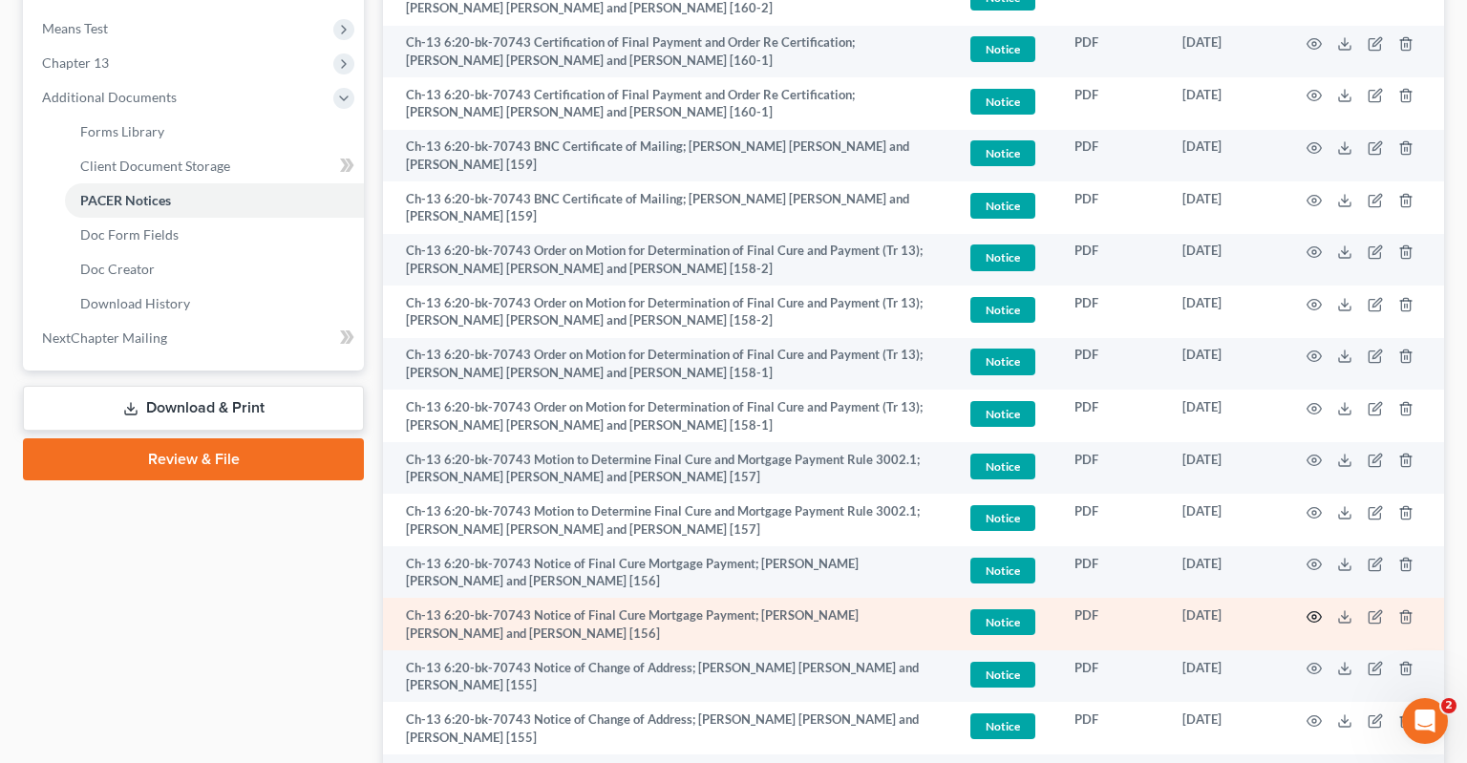
click at [1311, 611] on icon "button" at bounding box center [1314, 616] width 14 height 11
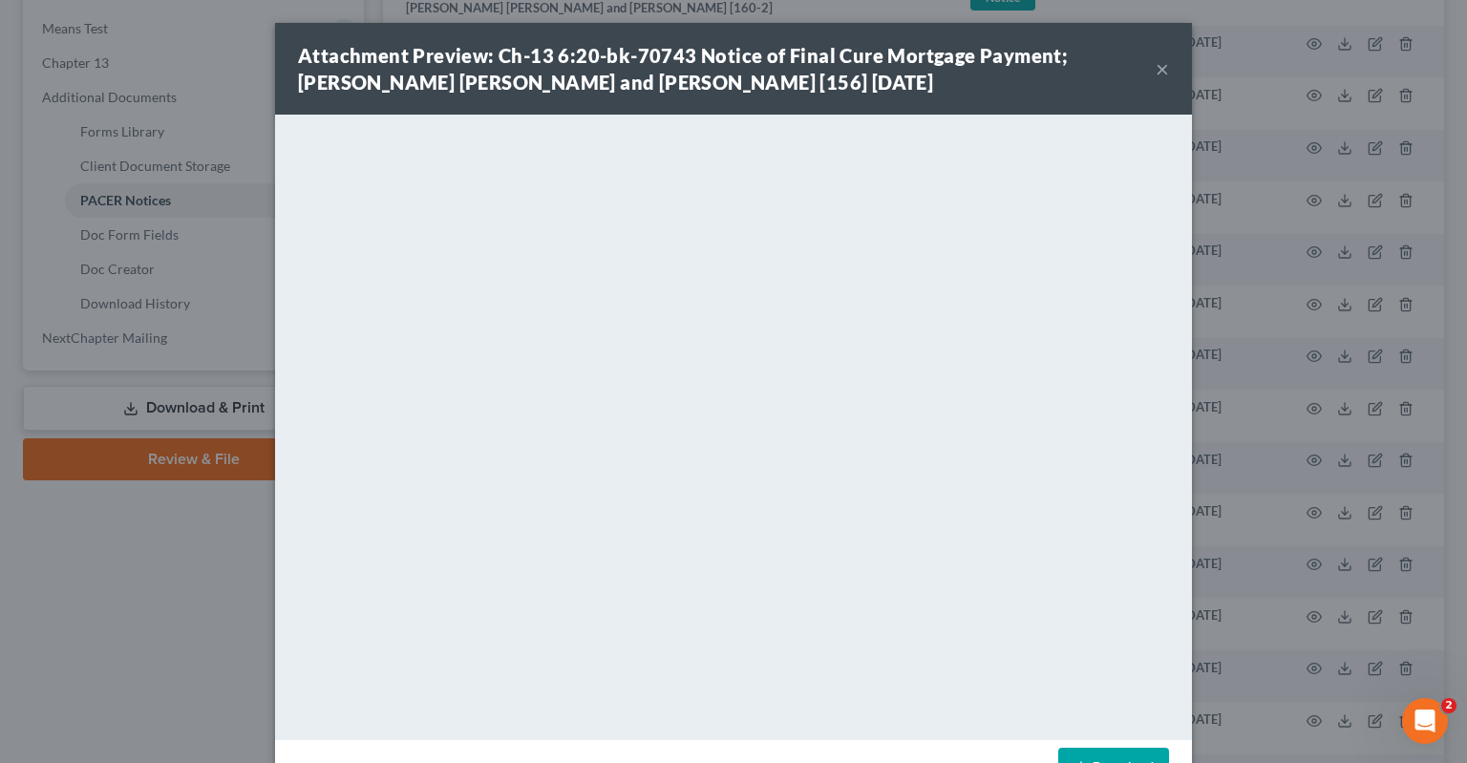
click at [1166, 69] on button "×" at bounding box center [1162, 68] width 13 height 23
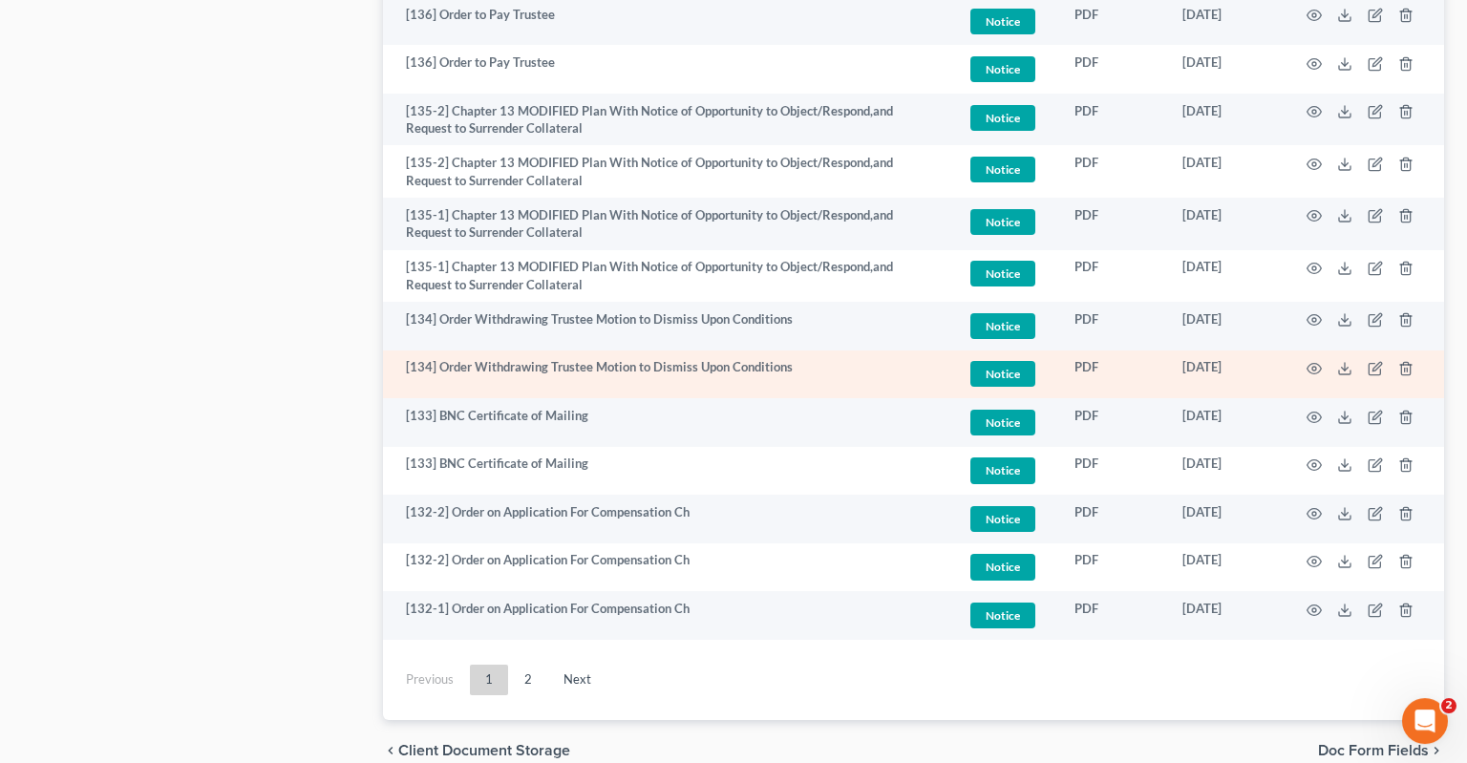
scroll to position [3686, 0]
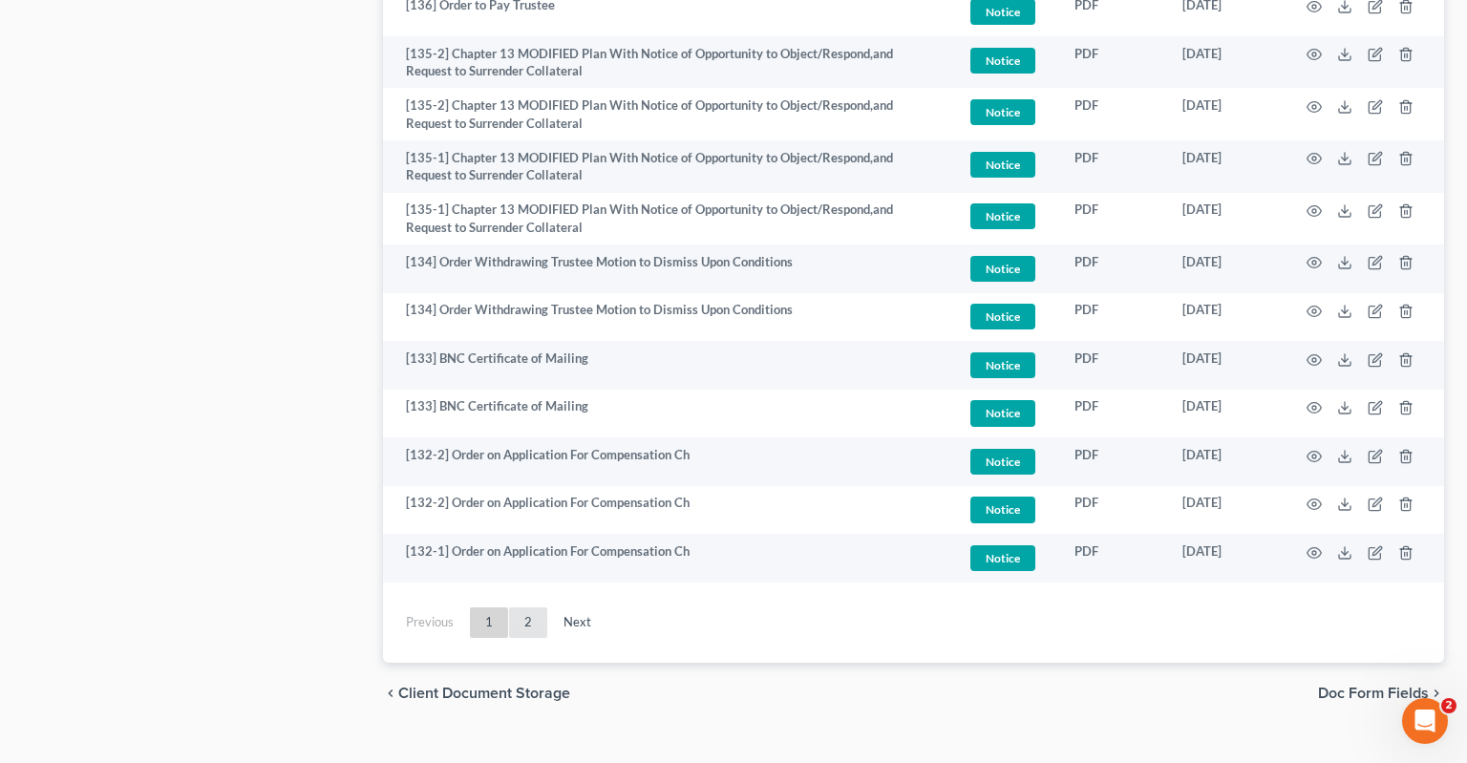
click at [541, 607] on link "2" at bounding box center [528, 622] width 38 height 31
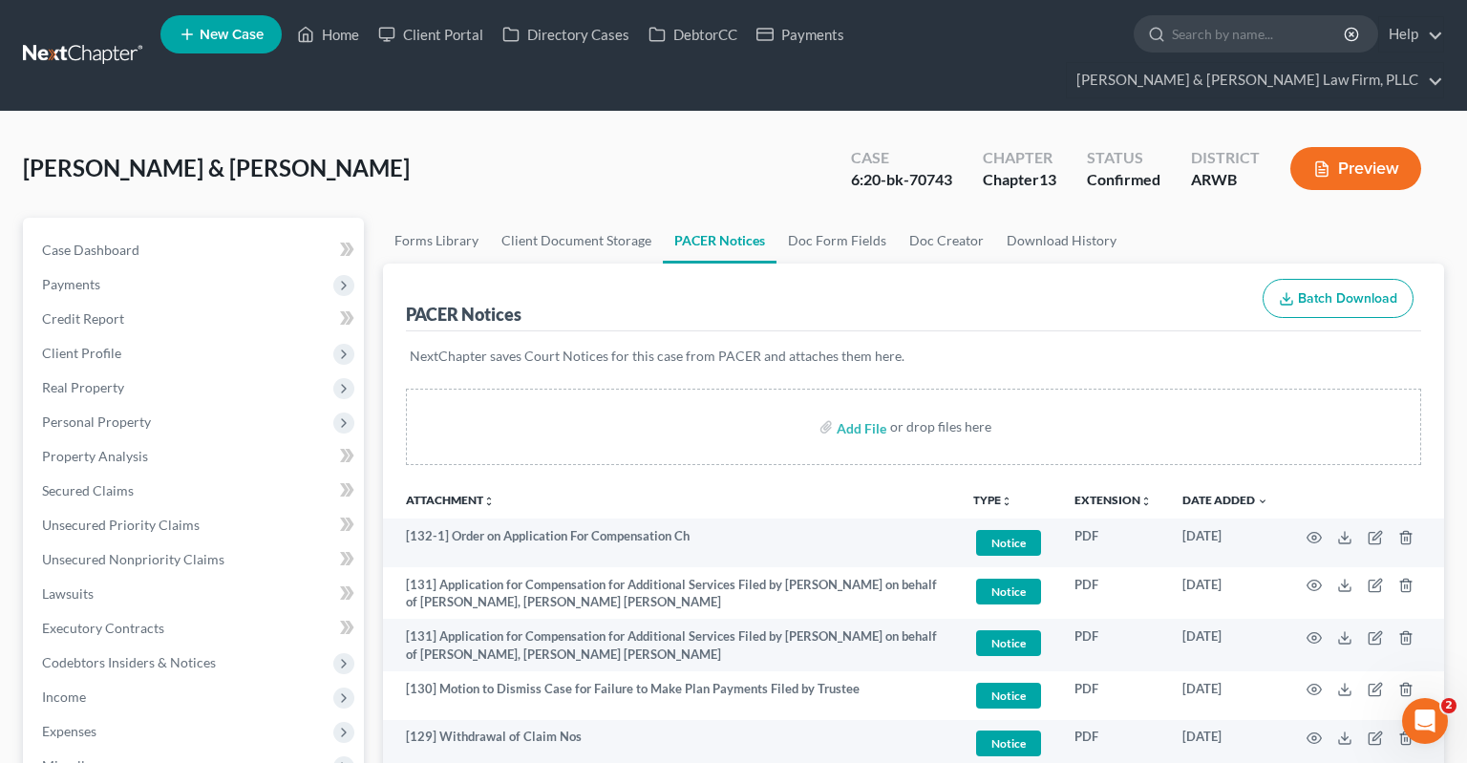
scroll to position [403, 0]
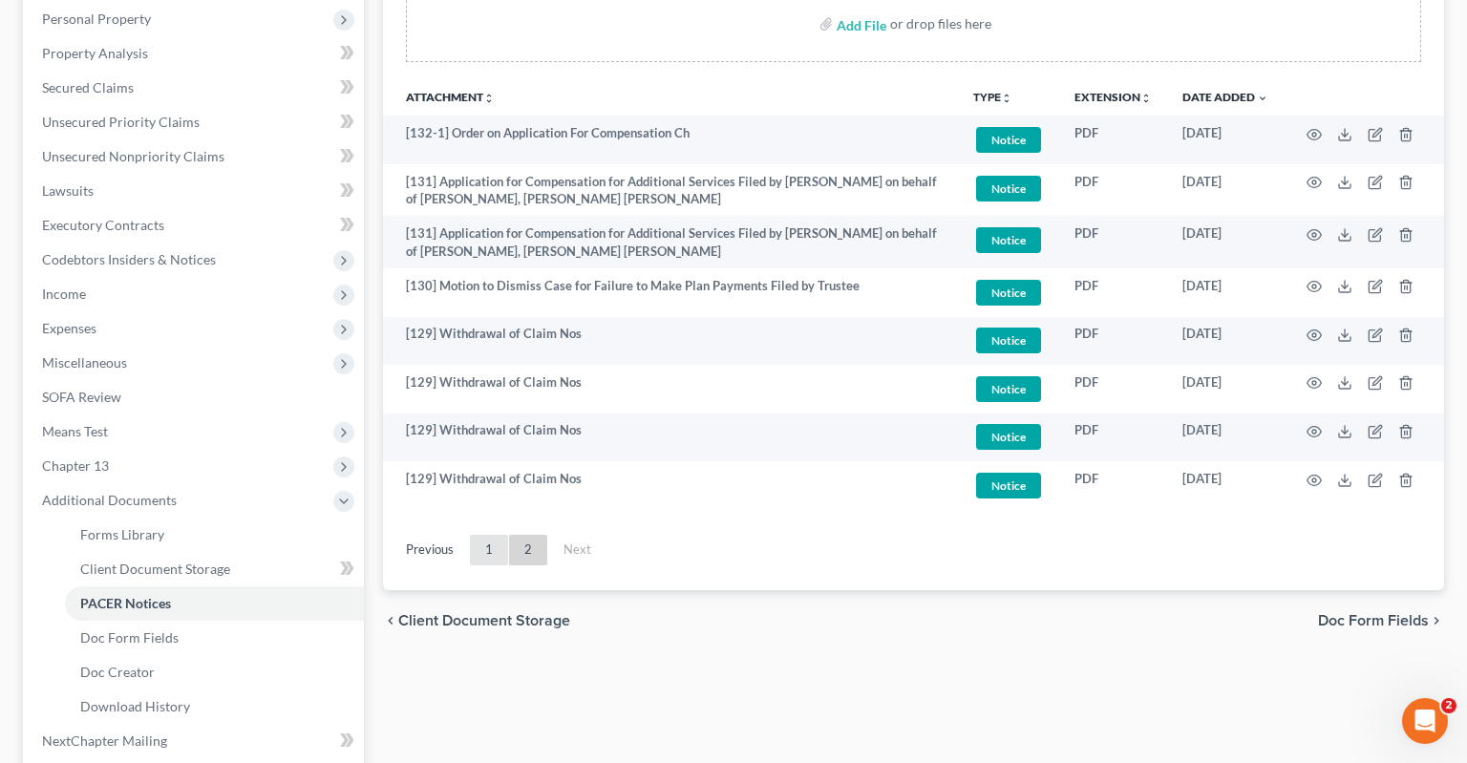
click at [490, 535] on link "1" at bounding box center [489, 550] width 38 height 31
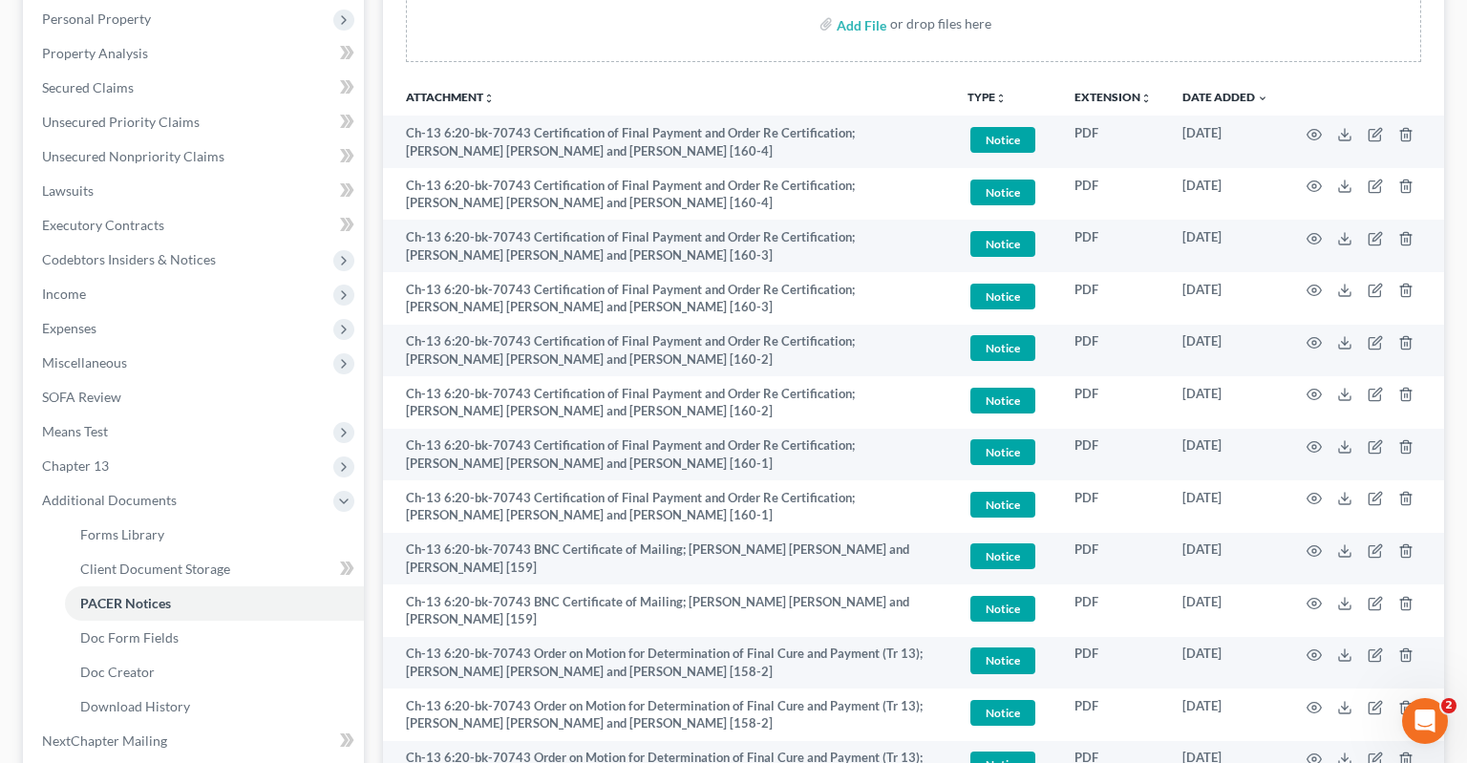
scroll to position [0, 0]
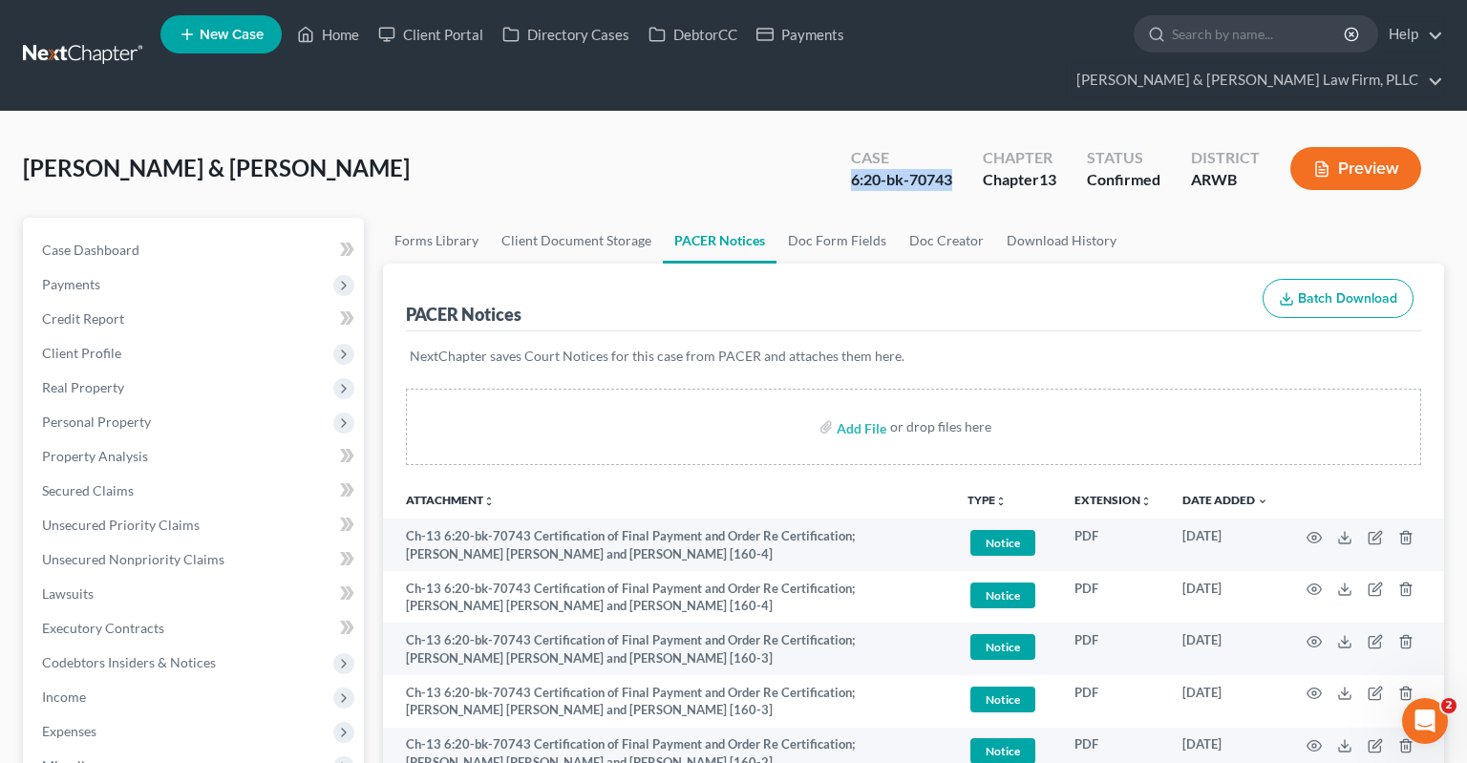
drag, startPoint x: 848, startPoint y: 147, endPoint x: 951, endPoint y: 146, distance: 103.1
click at [951, 146] on div "Case 6:20-bk-70743" at bounding box center [902, 170] width 132 height 56
copy div "6:20-bk-70743"
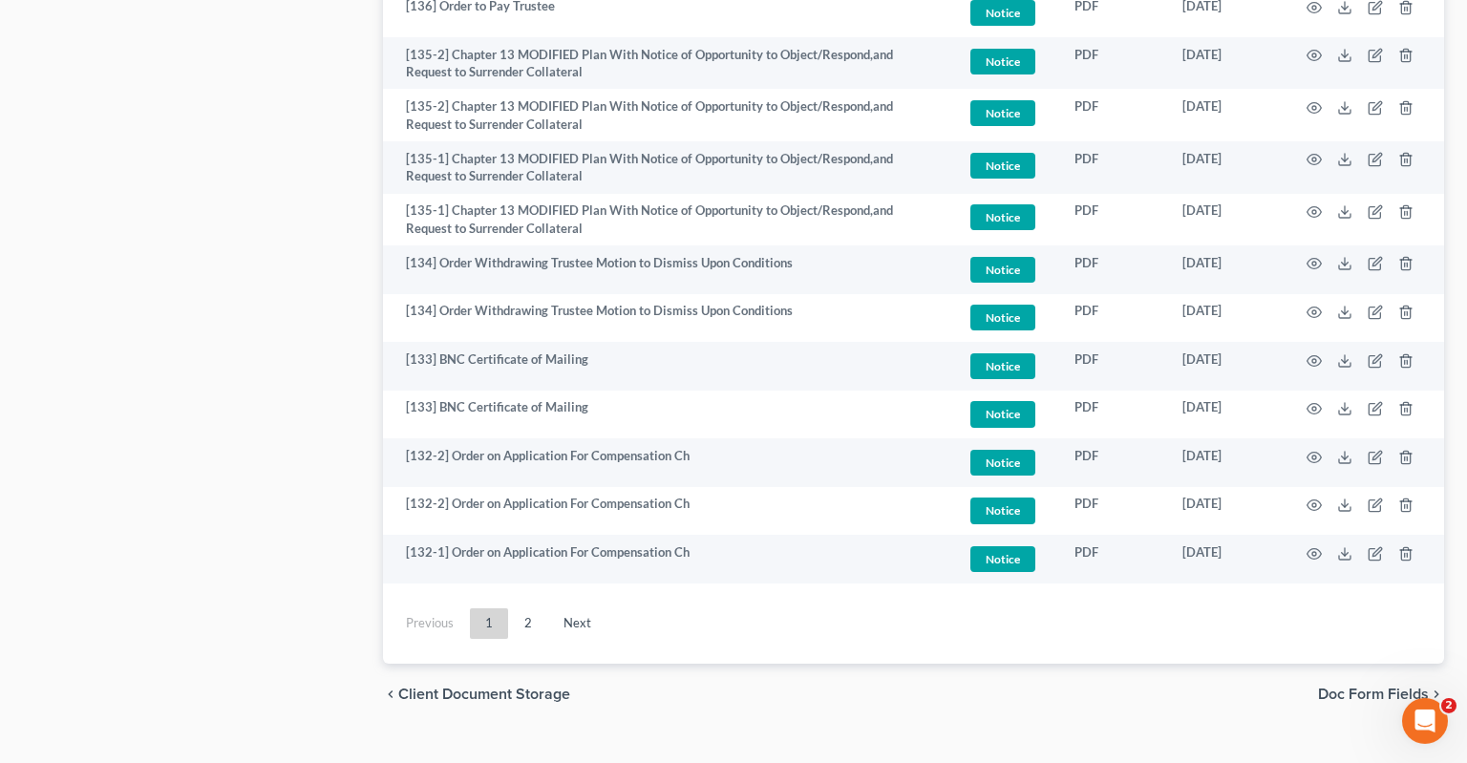
scroll to position [3686, 0]
click at [534, 607] on link "2" at bounding box center [528, 622] width 38 height 31
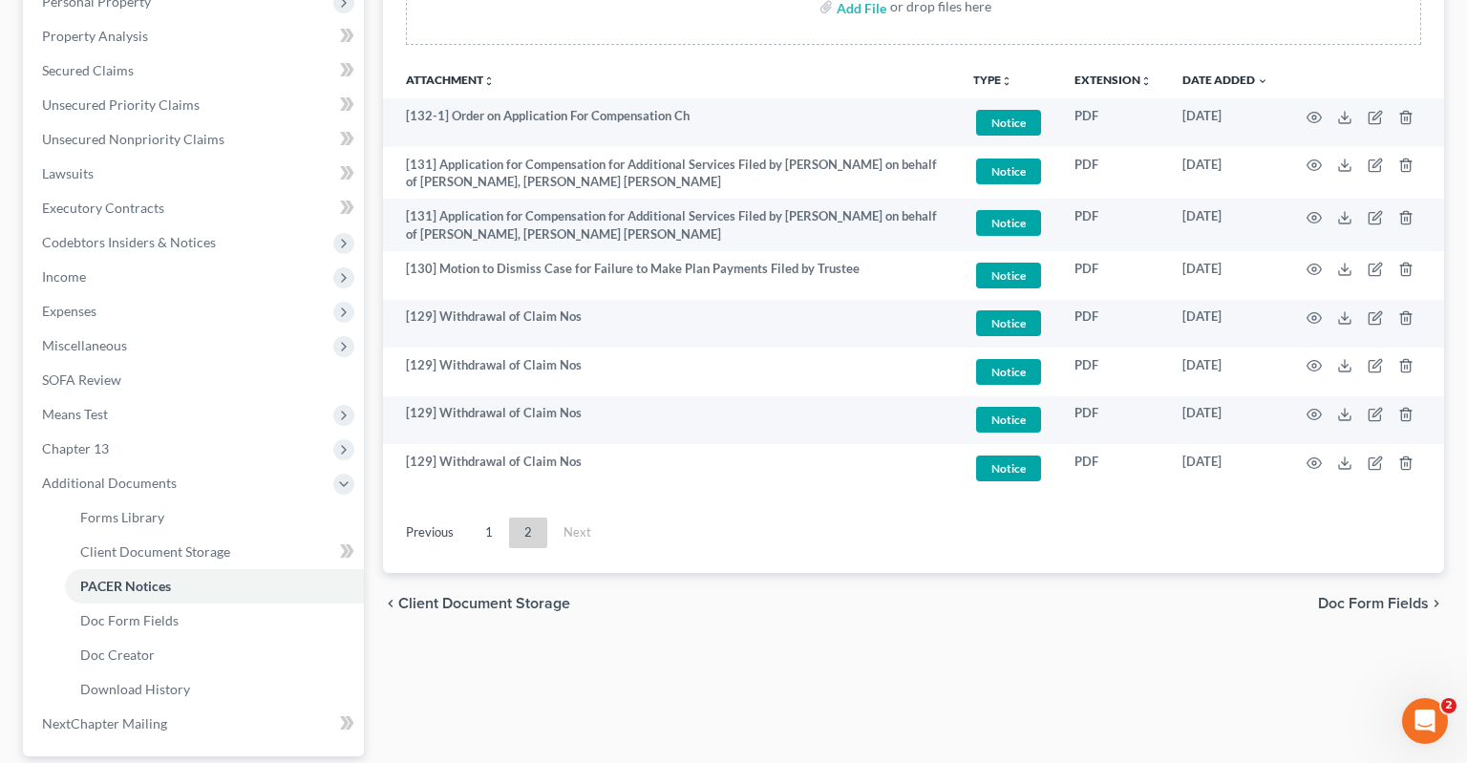
scroll to position [256, 0]
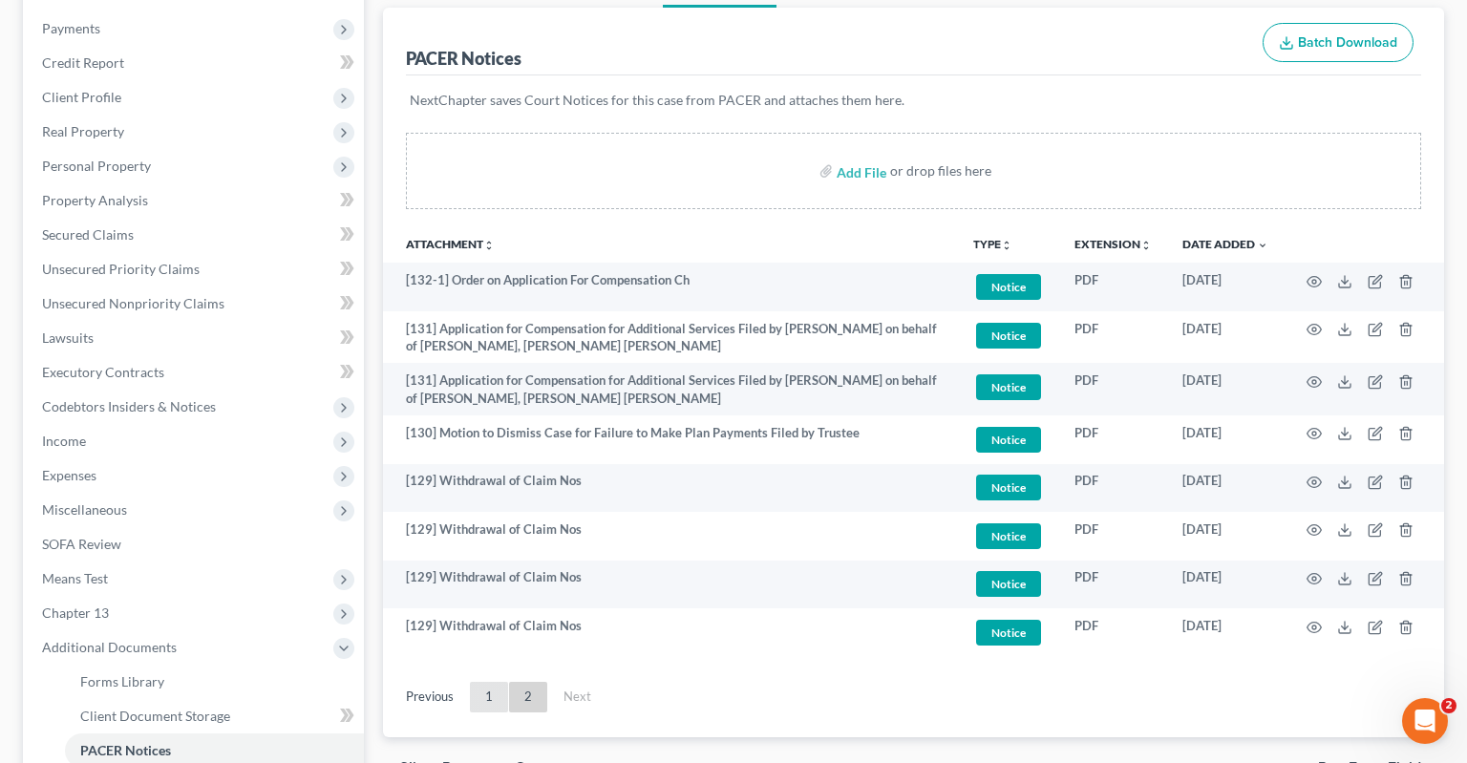
click at [496, 682] on link "1" at bounding box center [489, 697] width 38 height 31
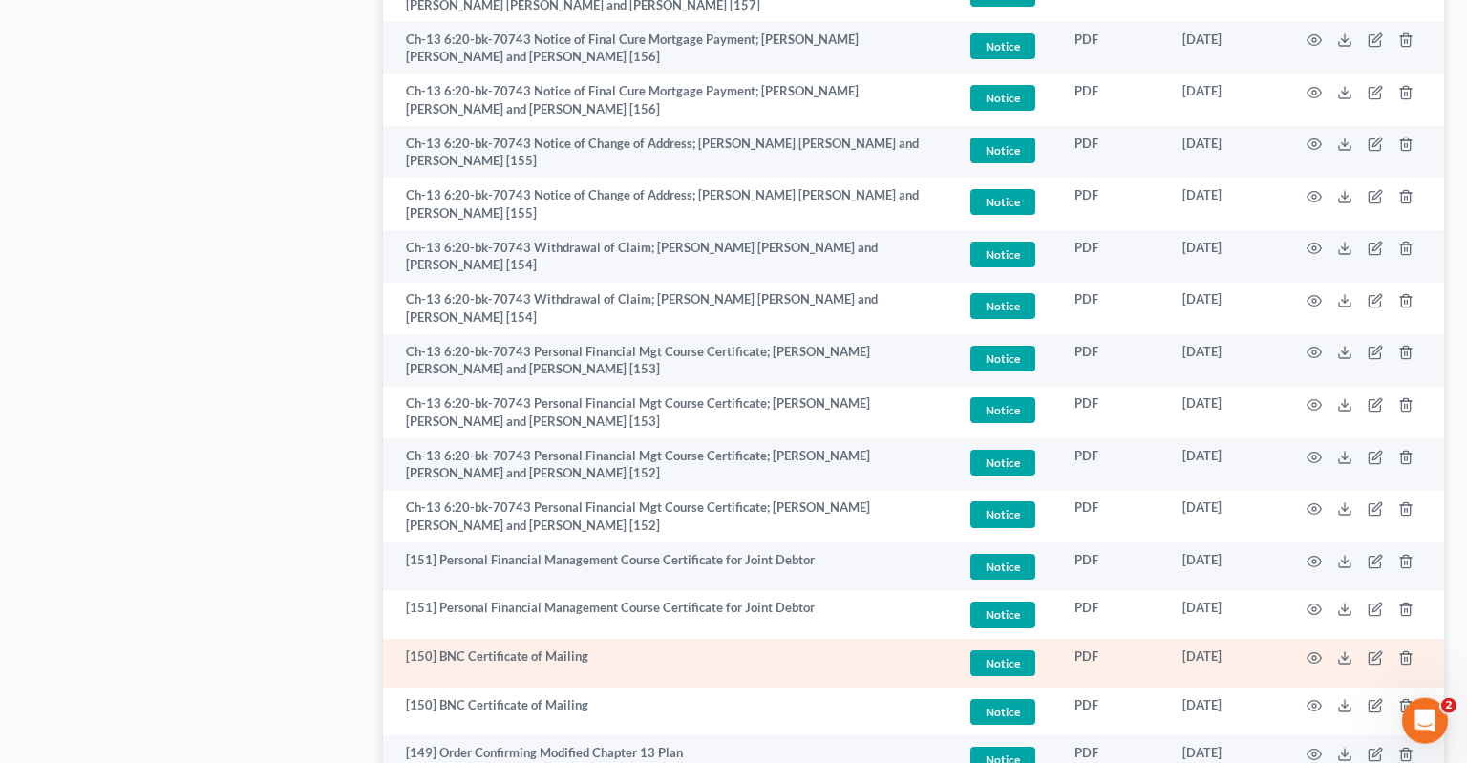
scroll to position [1366, 0]
